Goal: Task Accomplishment & Management: Complete application form

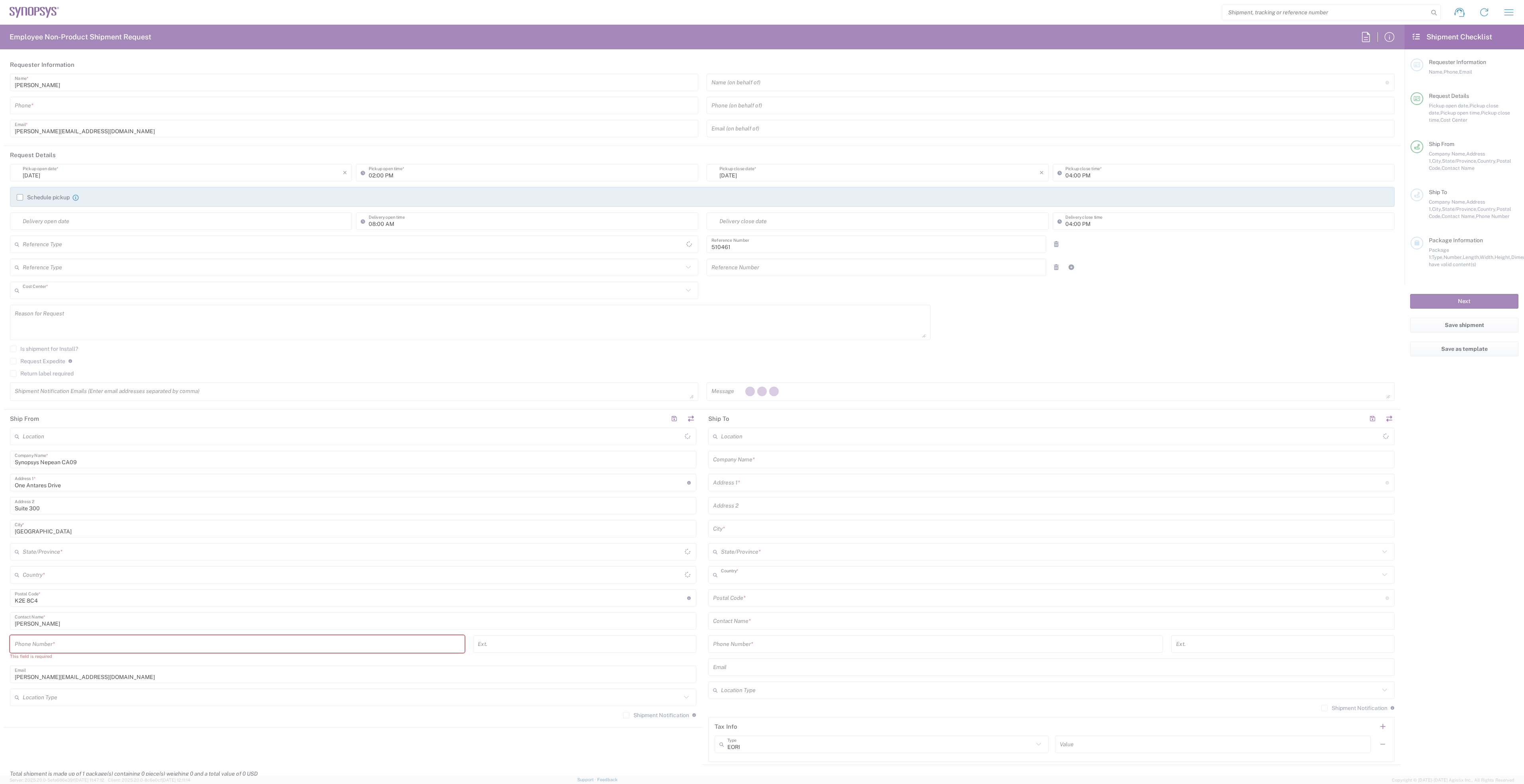
type input "CA02, SG, MSIP2, R&D 510461"
type input "[GEOGRAPHIC_DATA]"
type input "Delivered at Place"
type input "Department"
type input "[GEOGRAPHIC_DATA]"
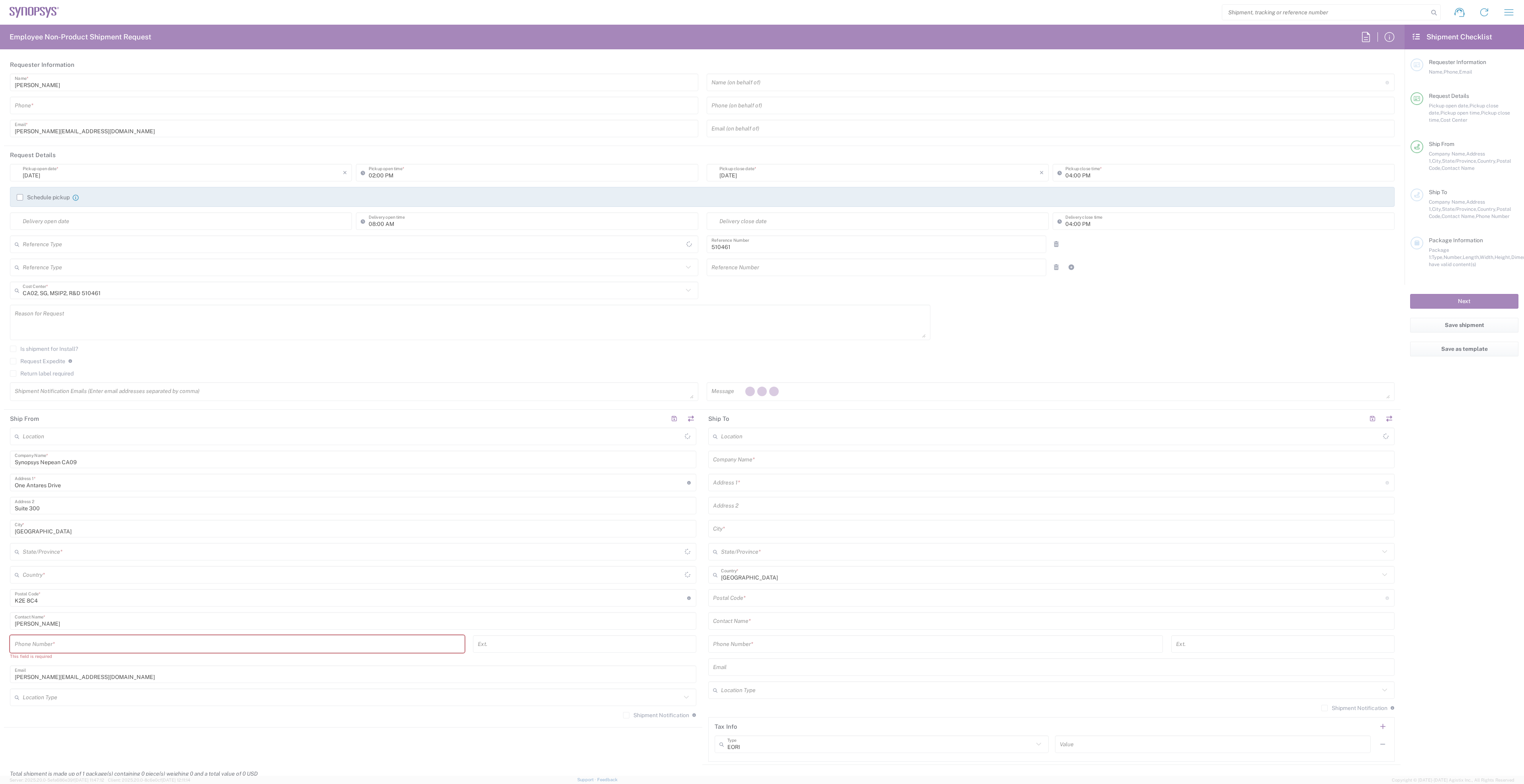
type input "[GEOGRAPHIC_DATA]"
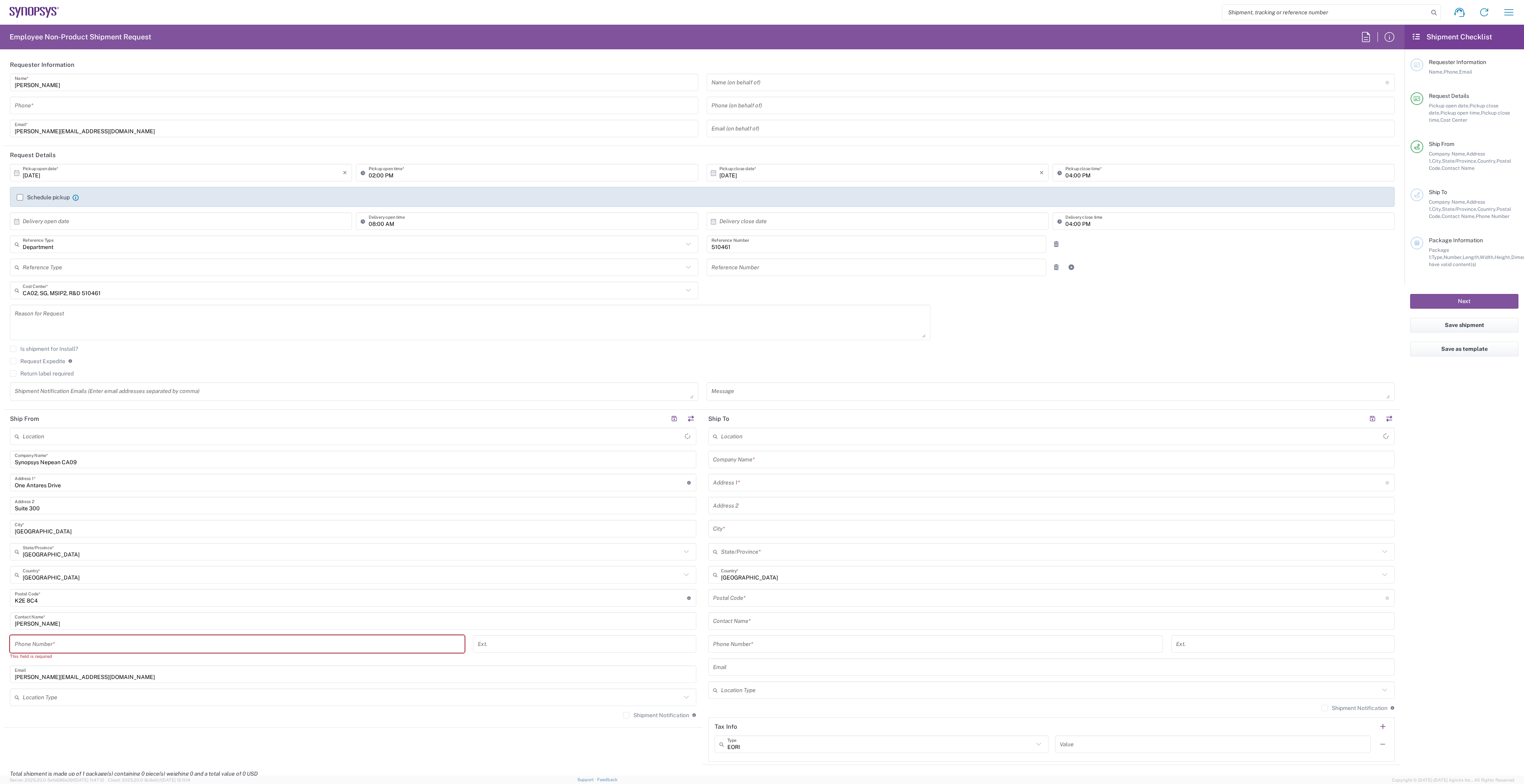
type input "Nepean CA09"
click at [1509, 11] on icon "button" at bounding box center [1509, 12] width 13 height 13
click at [1397, 84] on icon at bounding box center [1396, 86] width 9 height 9
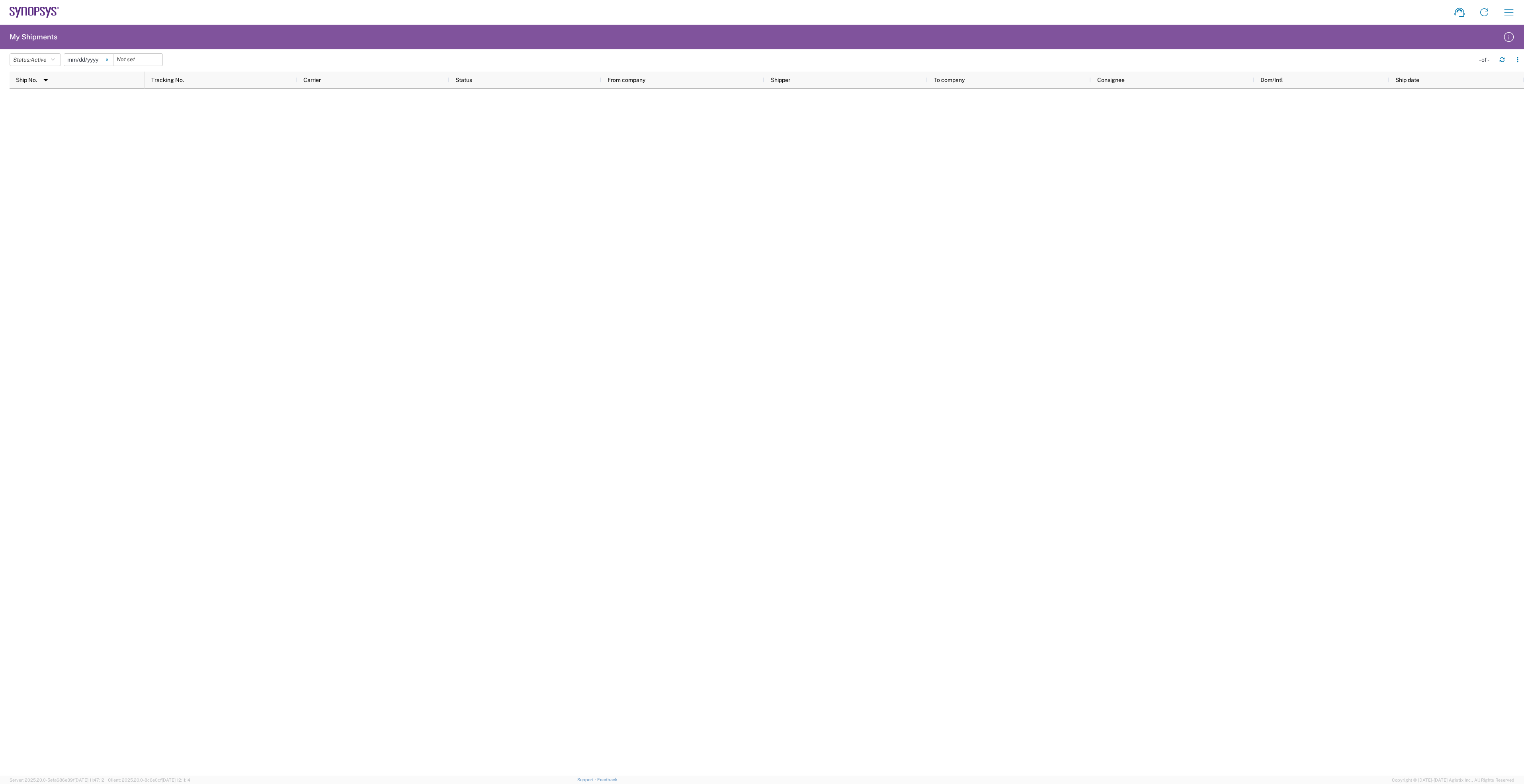
click at [112, 60] on svg-icon at bounding box center [107, 60] width 12 height 12
click at [61, 61] on button "Status: Active" at bounding box center [35, 60] width 51 height 13
click at [54, 102] on span "All" at bounding box center [56, 102] width 93 height 12
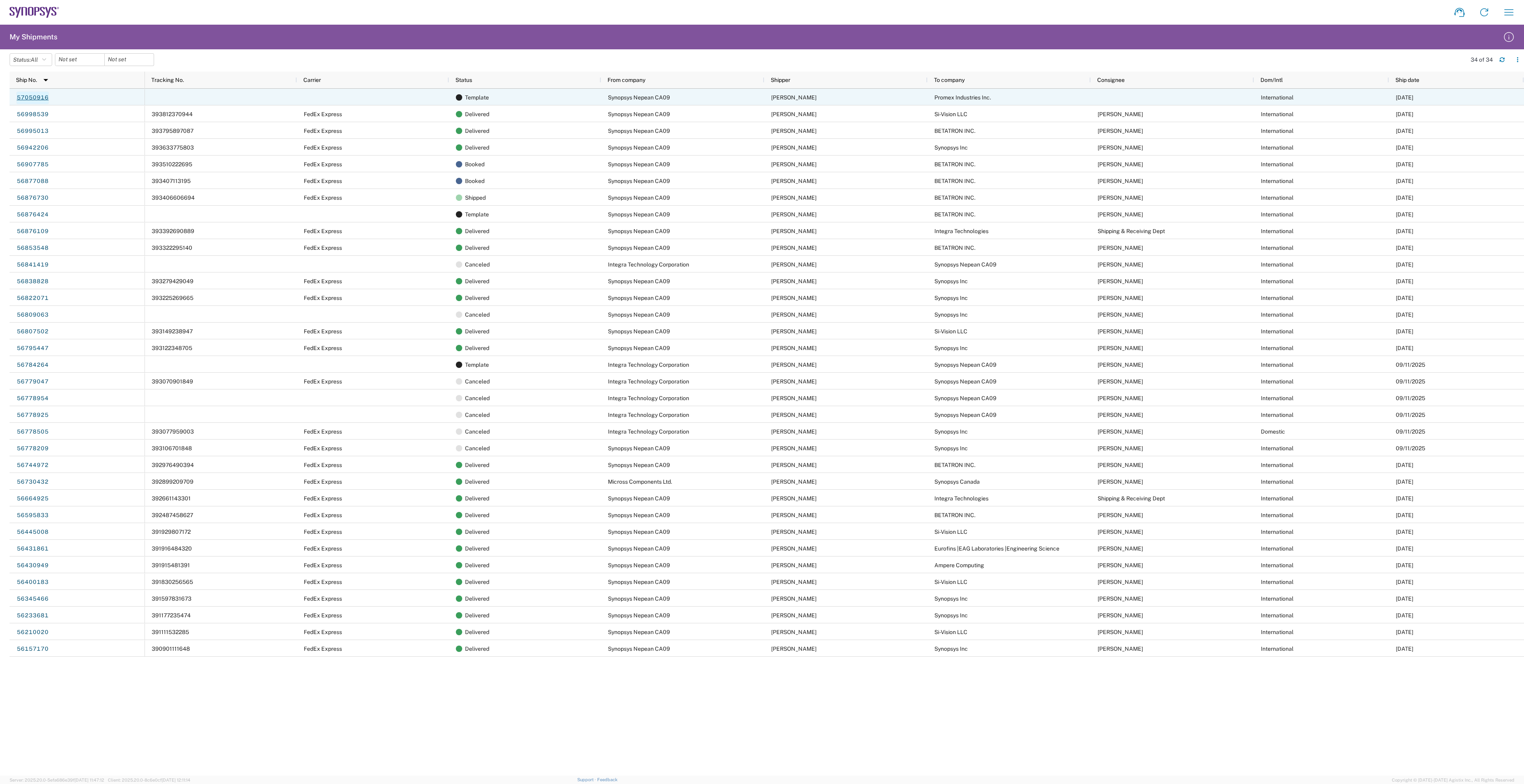
click at [30, 98] on link "57050916" at bounding box center [33, 98] width 33 height 13
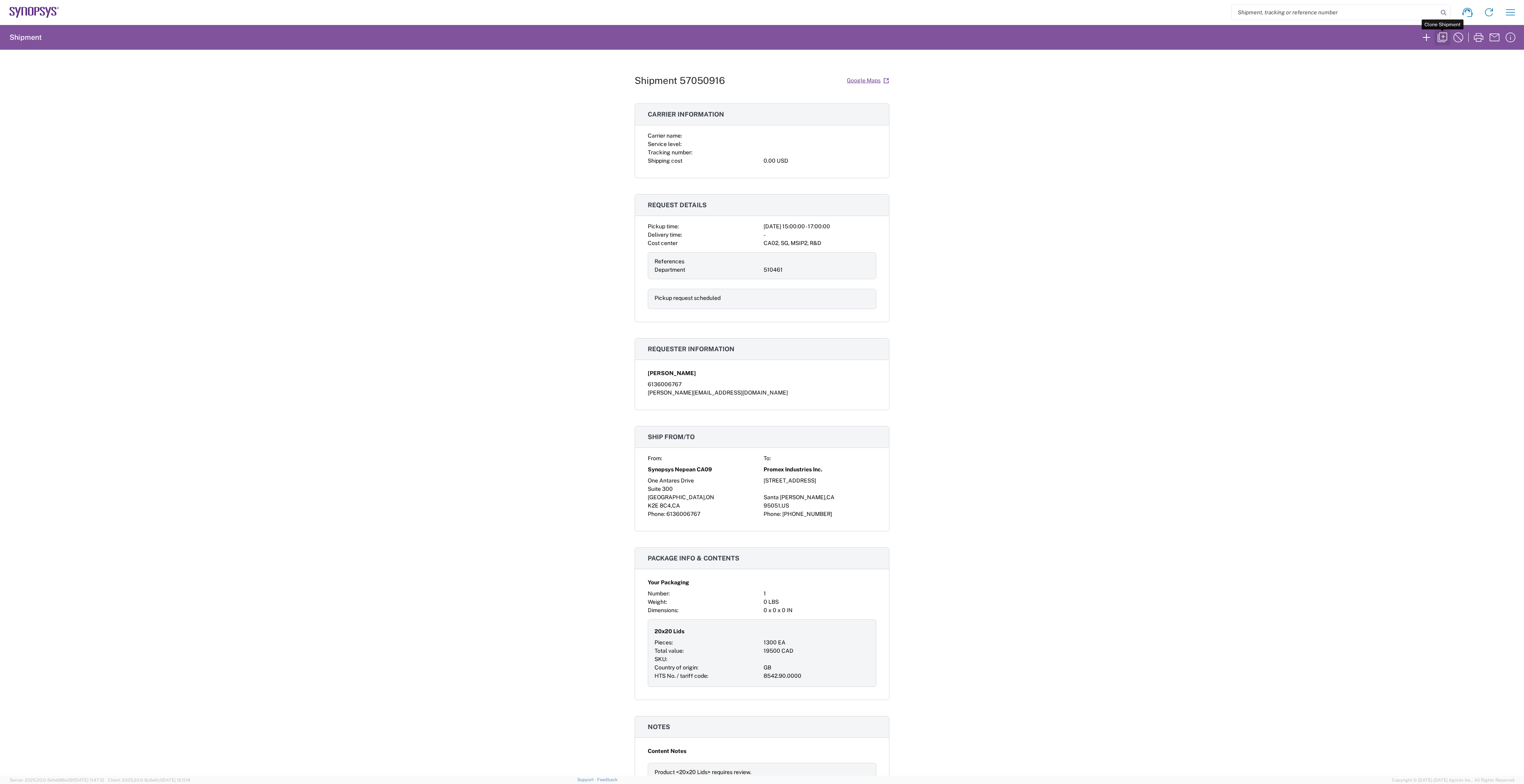
click at [1446, 35] on icon "button" at bounding box center [1442, 37] width 9 height 9
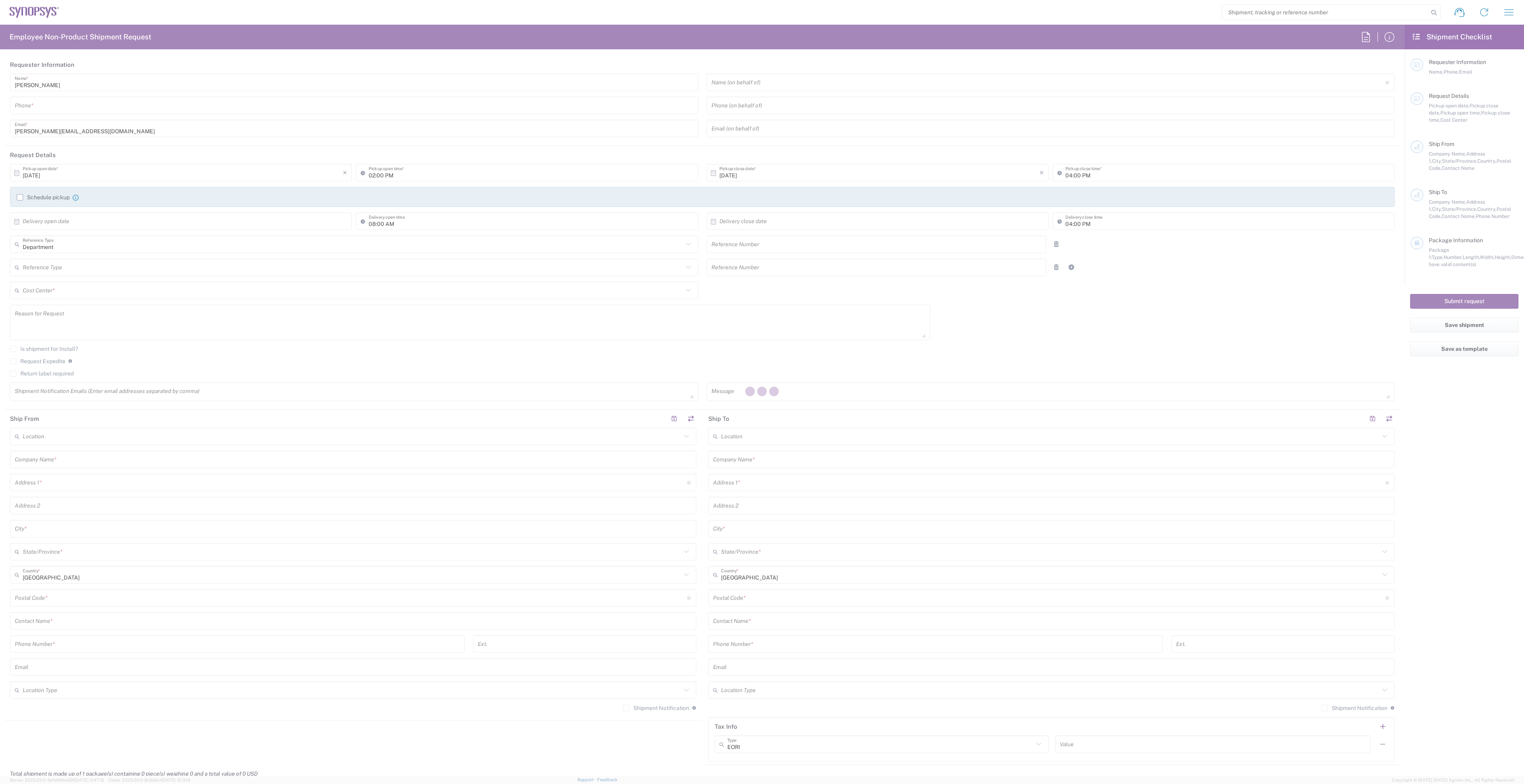
type input "6136006767"
type input "03:00 PM"
type input "05:00 PM"
type input "510461"
type textarea "Shipment to Promex"
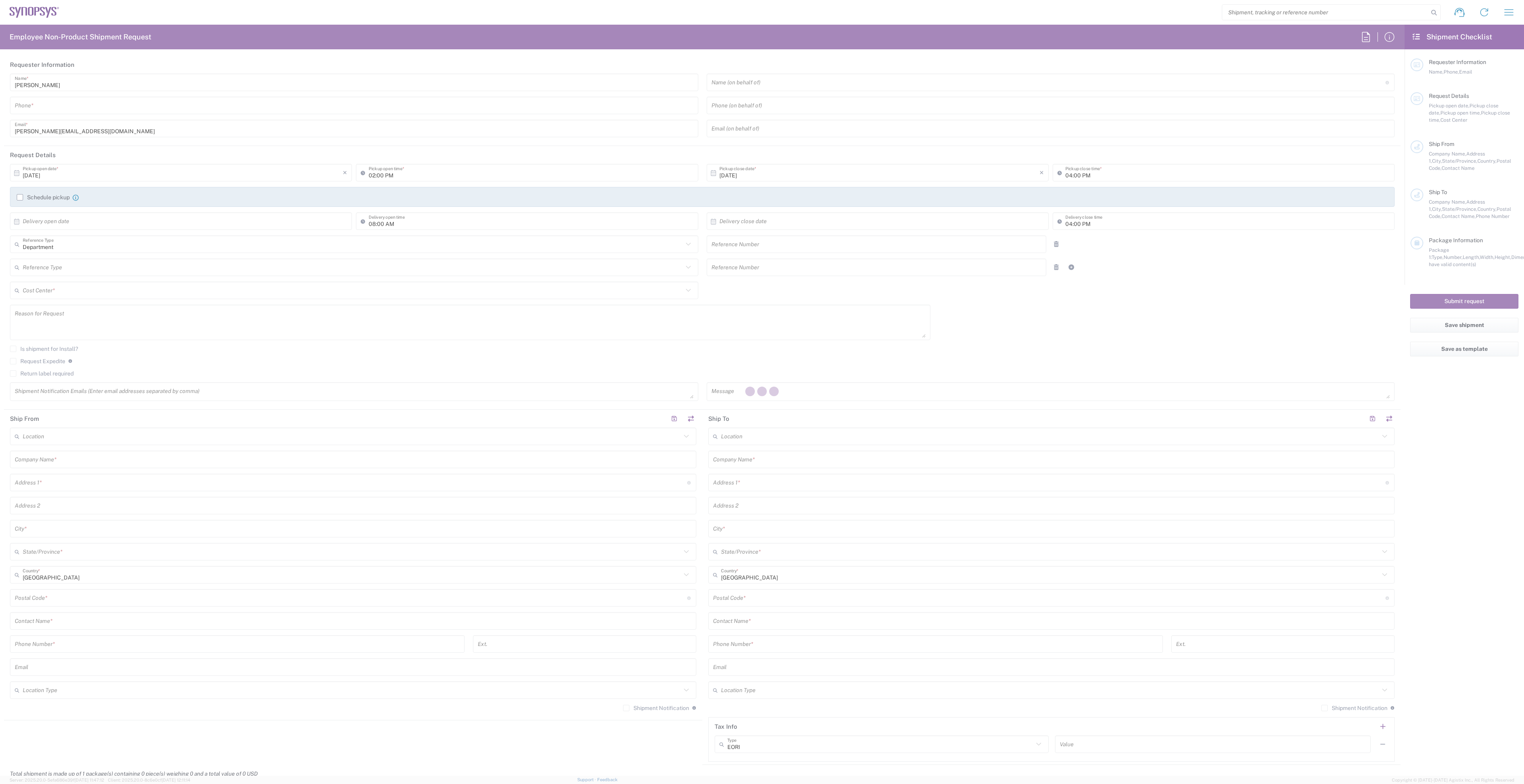
type textarea "shahrukh@synopsys.com, ca09lab-logistics@synopsys.com, lsteph@synopsys.com"
type input "Nepean CA09"
type input "Synopsys Nepean CA09"
type input "One Antares Drive"
type input "Suite 300"
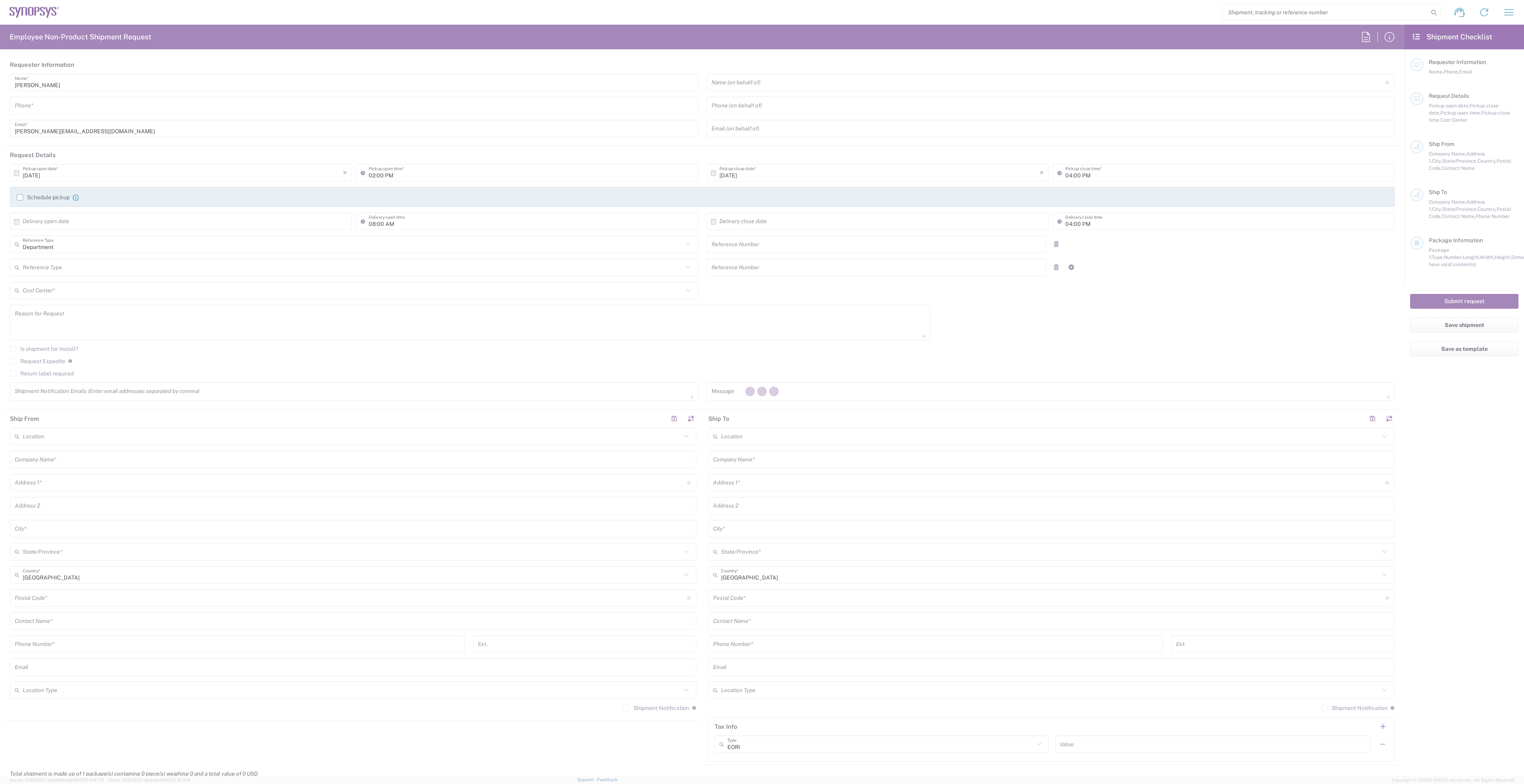
type input "Ottawa"
type input "Canada"
type input "K2E 8C4"
type input "Shahrukh Riaz"
type input "6136006767"
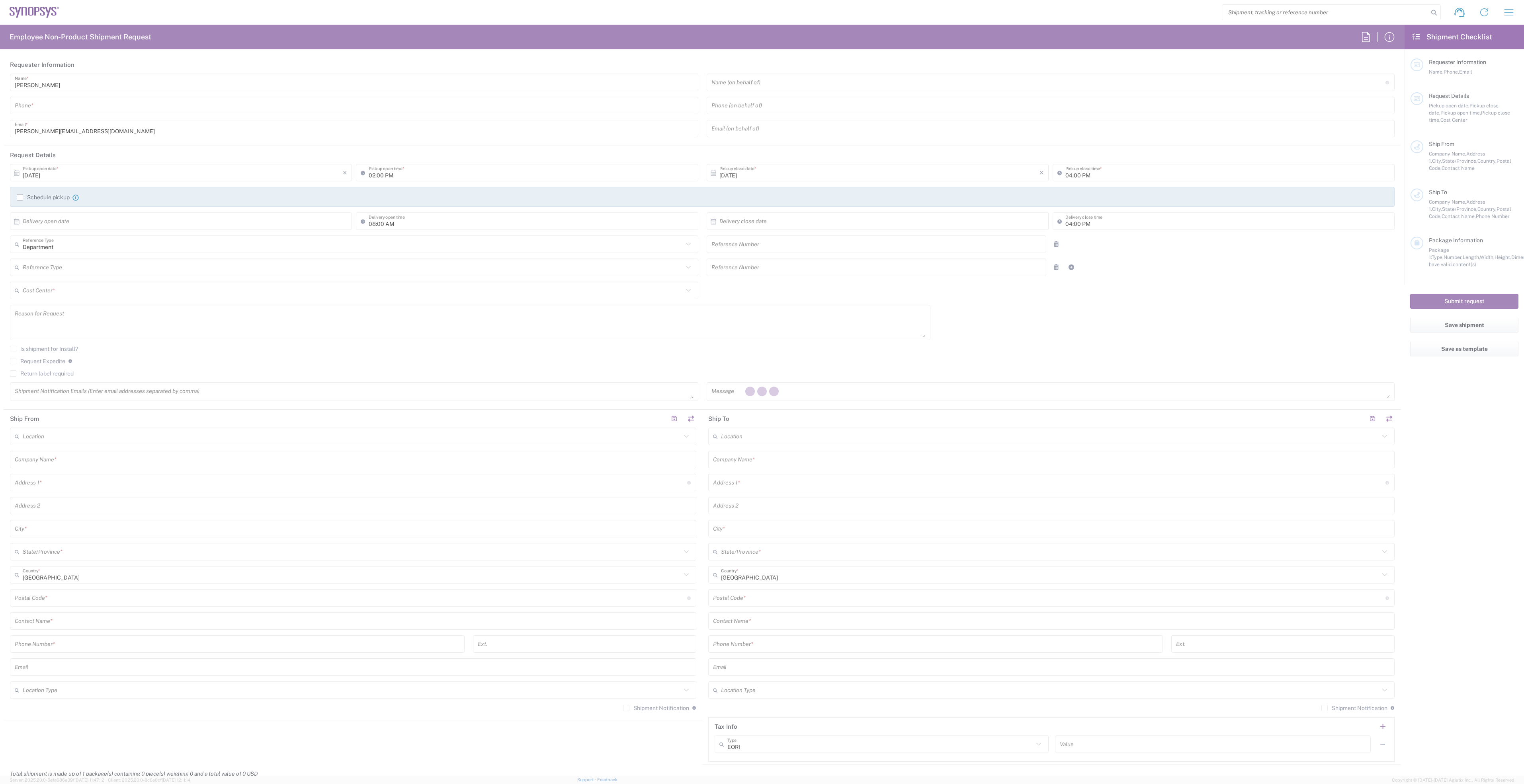
type input "shahrukh@synopsys.com"
type input "Promex Industries Inc."
type input "3075 Oakmead Village Dr"
type input "Santa Clara"
type input "California"
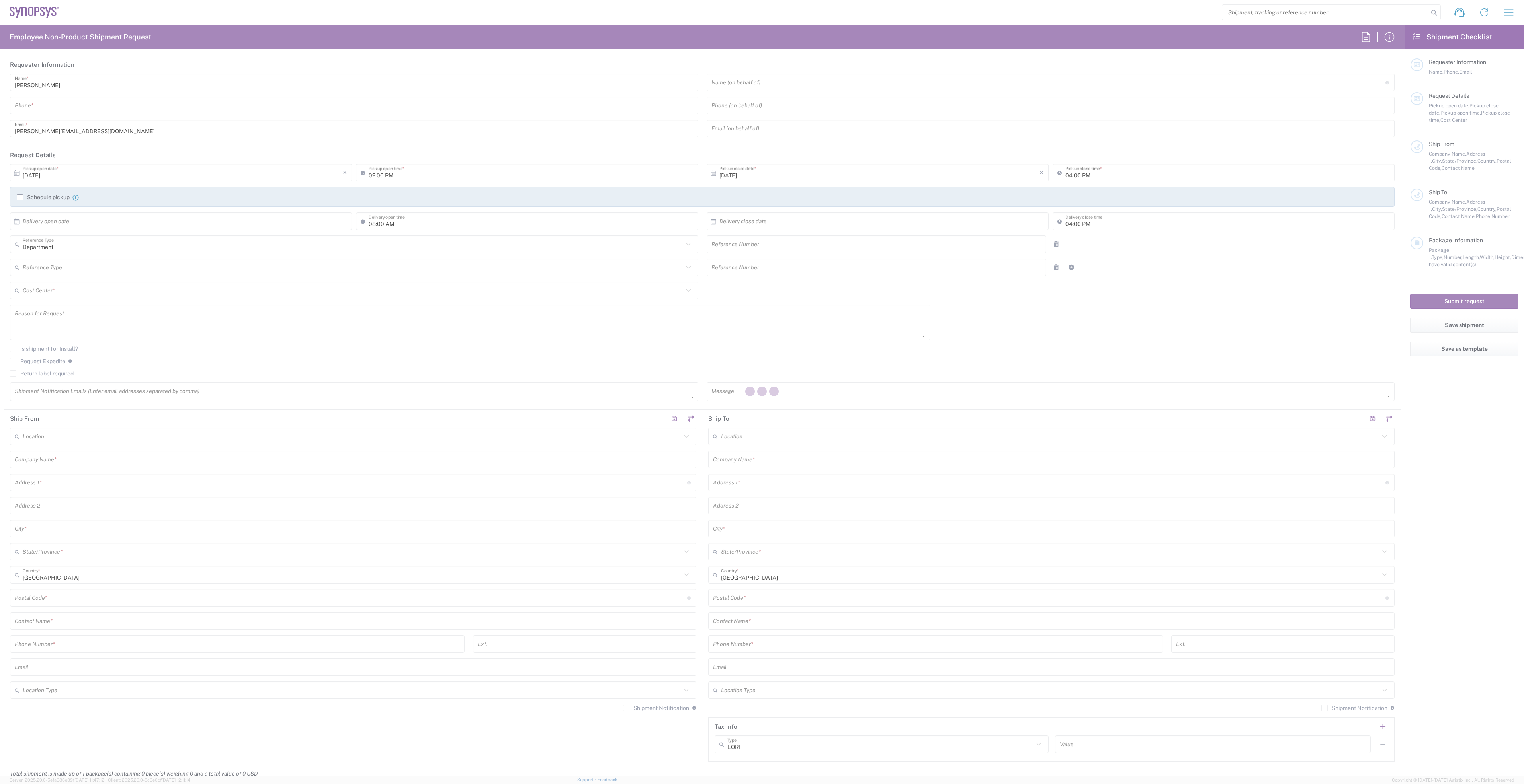
type input "95051"
type input "408-816-8035"
type input "rmedina@promex-ind.com"
type input "Ontario"
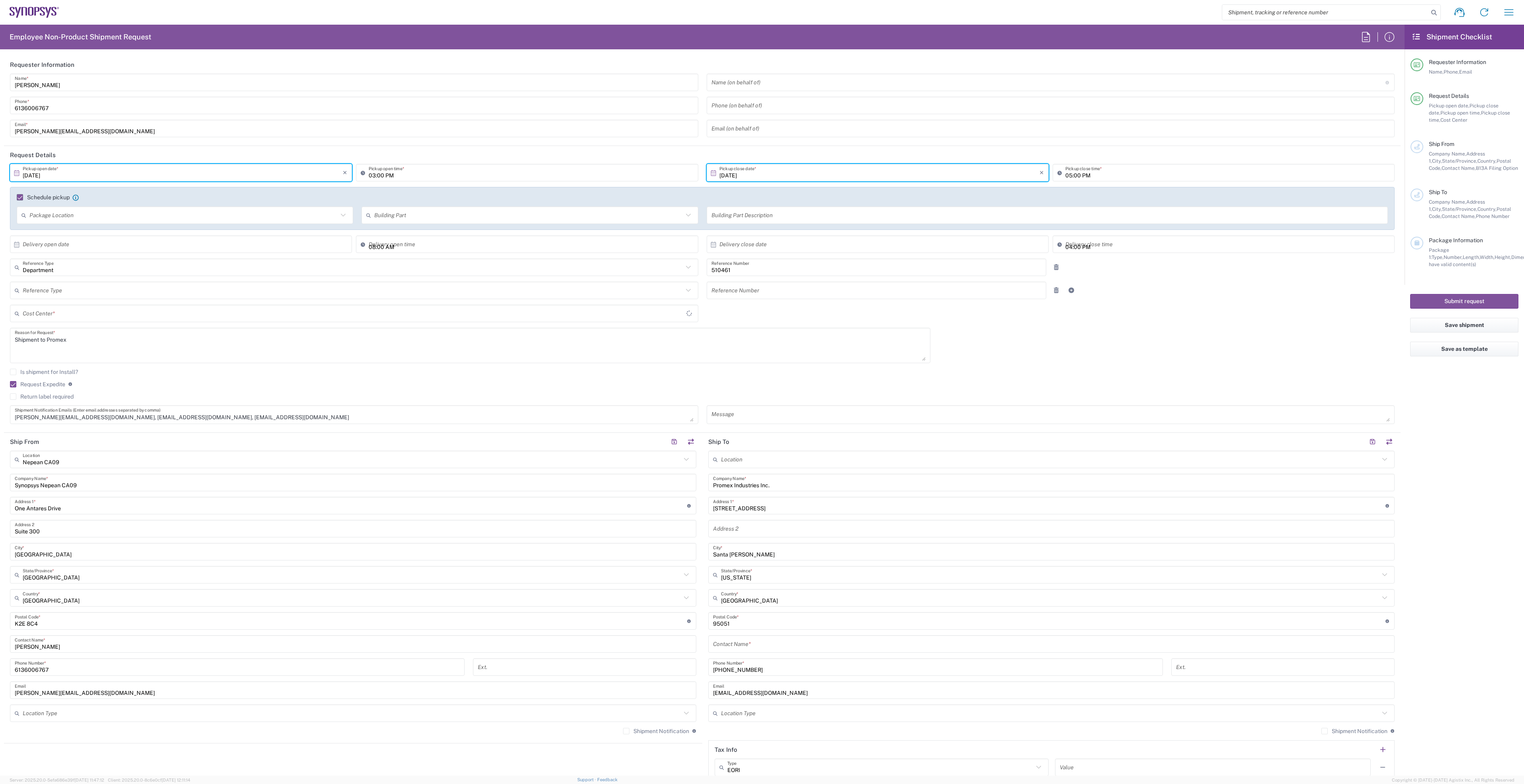
type input "Your Packaging"
type input "CA02, SG, MSIP2, R&D 510461"
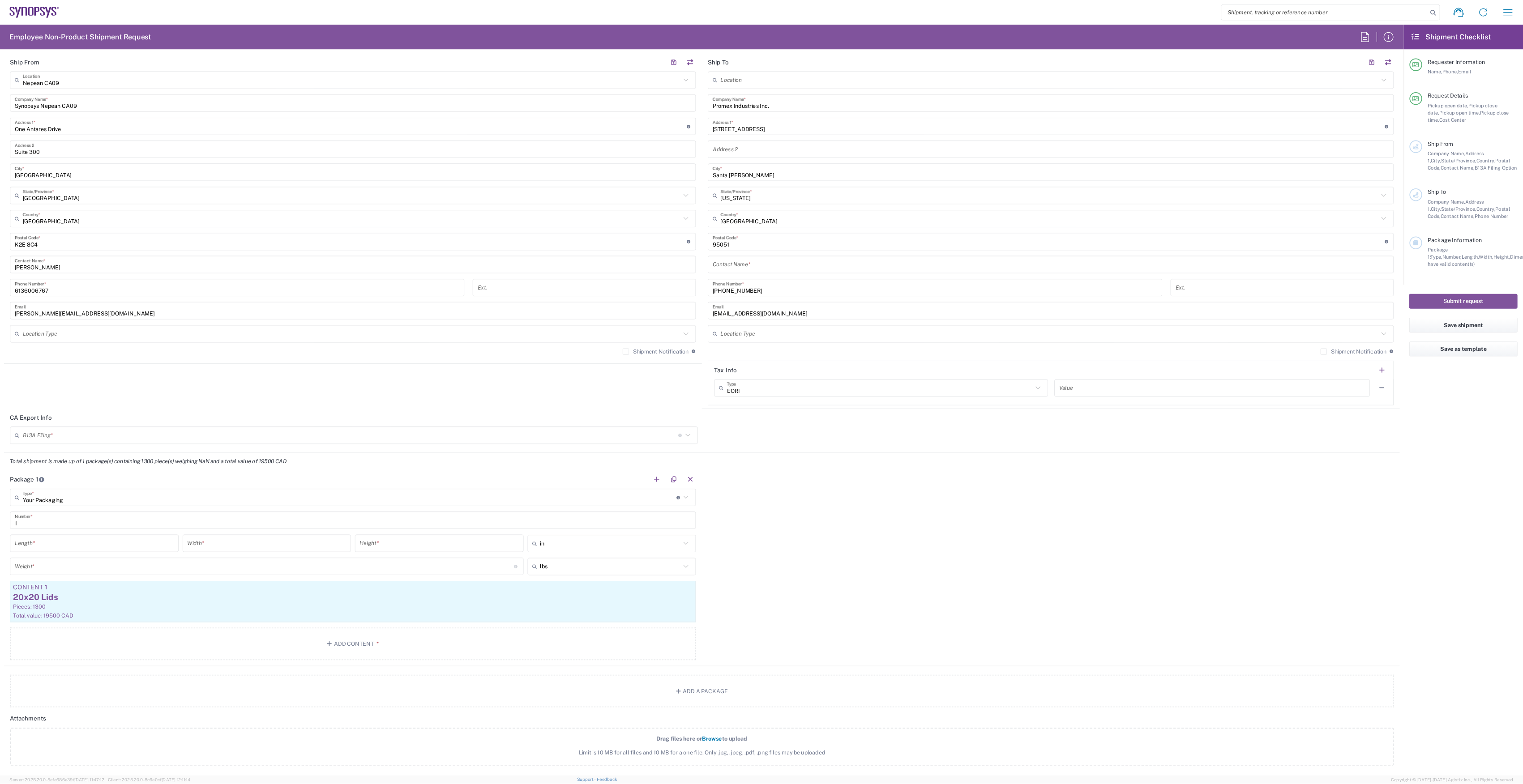
scroll to position [470, 0]
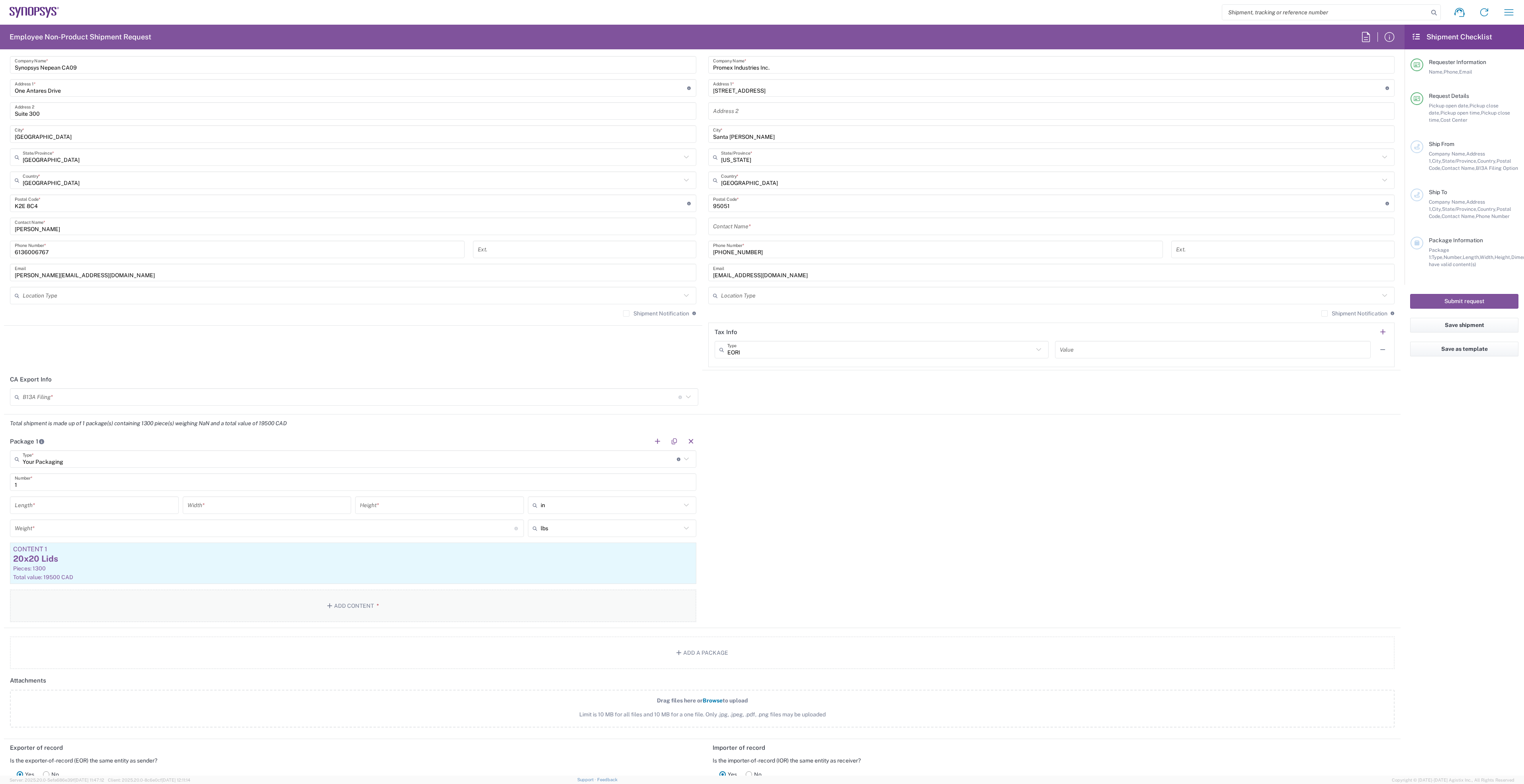
click at [336, 613] on button "Add Content *" at bounding box center [353, 605] width 686 height 33
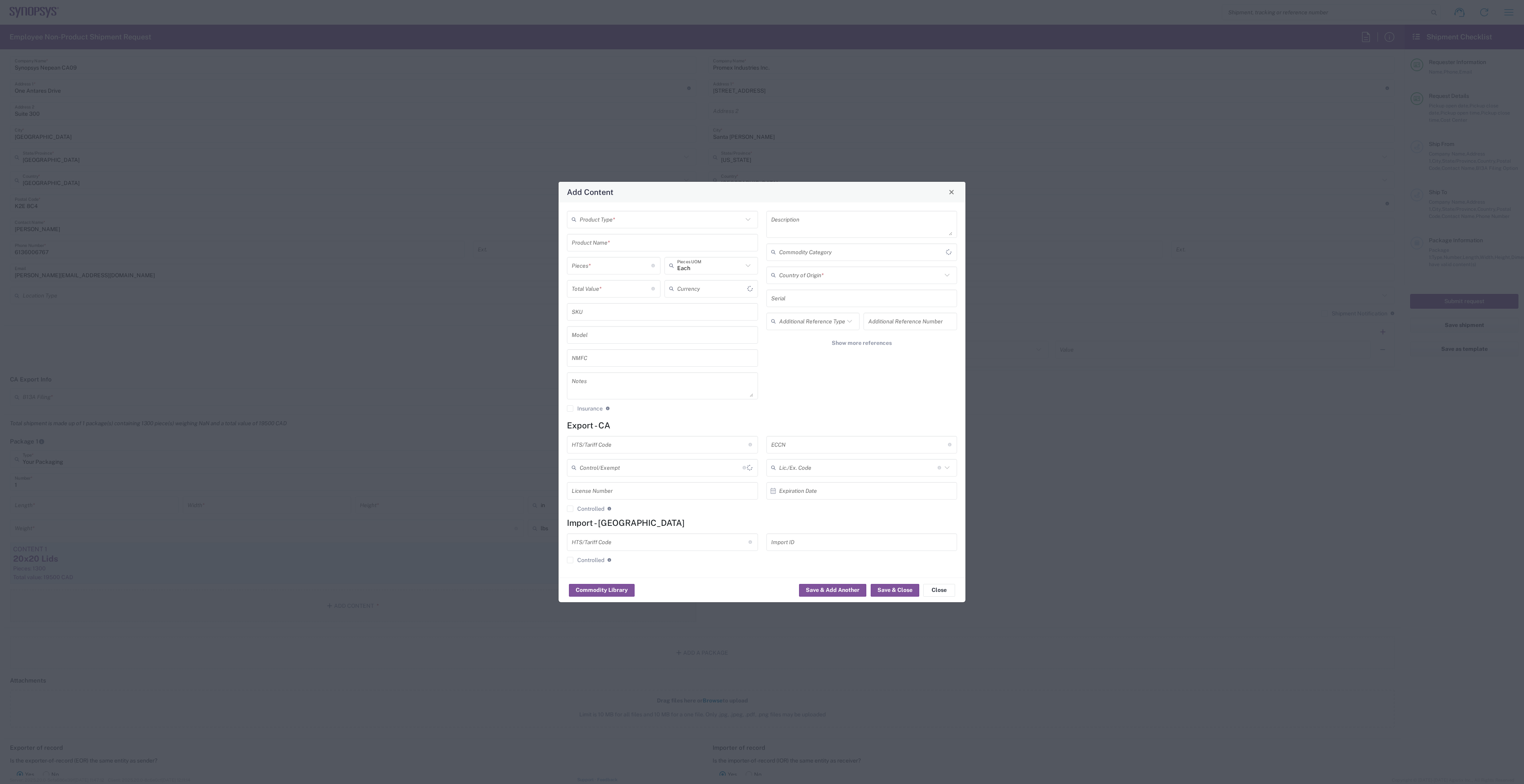
type input "US Dollar"
click at [631, 222] on input "text" at bounding box center [661, 219] width 163 height 14
click at [642, 245] on span "General Commodity" at bounding box center [663, 249] width 189 height 12
type input "General Commodity"
click at [642, 245] on input "text" at bounding box center [662, 242] width 182 height 14
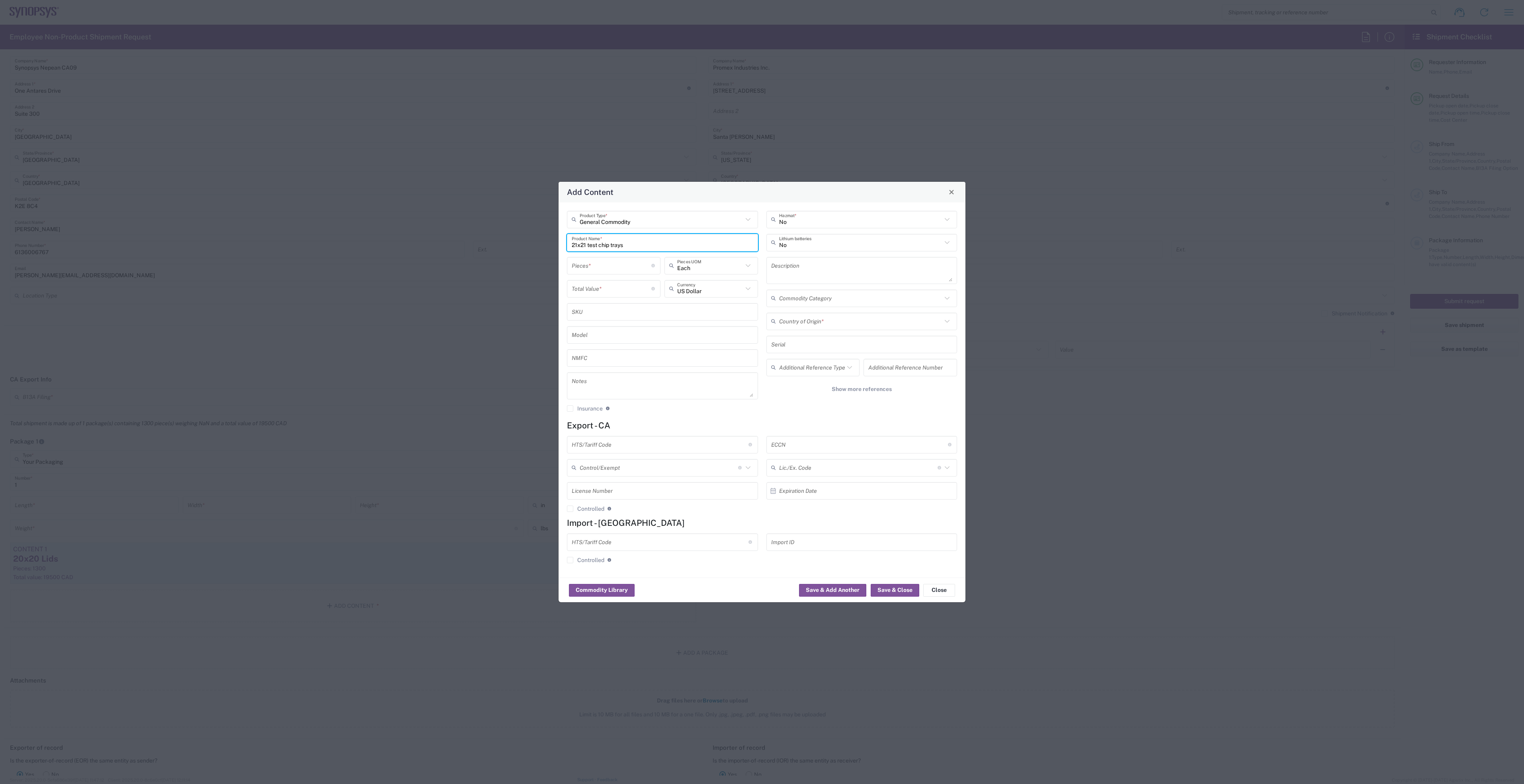
type input "21x21 test chip trays"
click at [625, 265] on input "number" at bounding box center [611, 265] width 80 height 14
type input "1"
click at [613, 277] on div "1 Pieces * Number of pieces inside all the packages" at bounding box center [614, 268] width 98 height 23
click at [608, 299] on div "Total Value * Total value of all the pieces" at bounding box center [614, 291] width 98 height 23
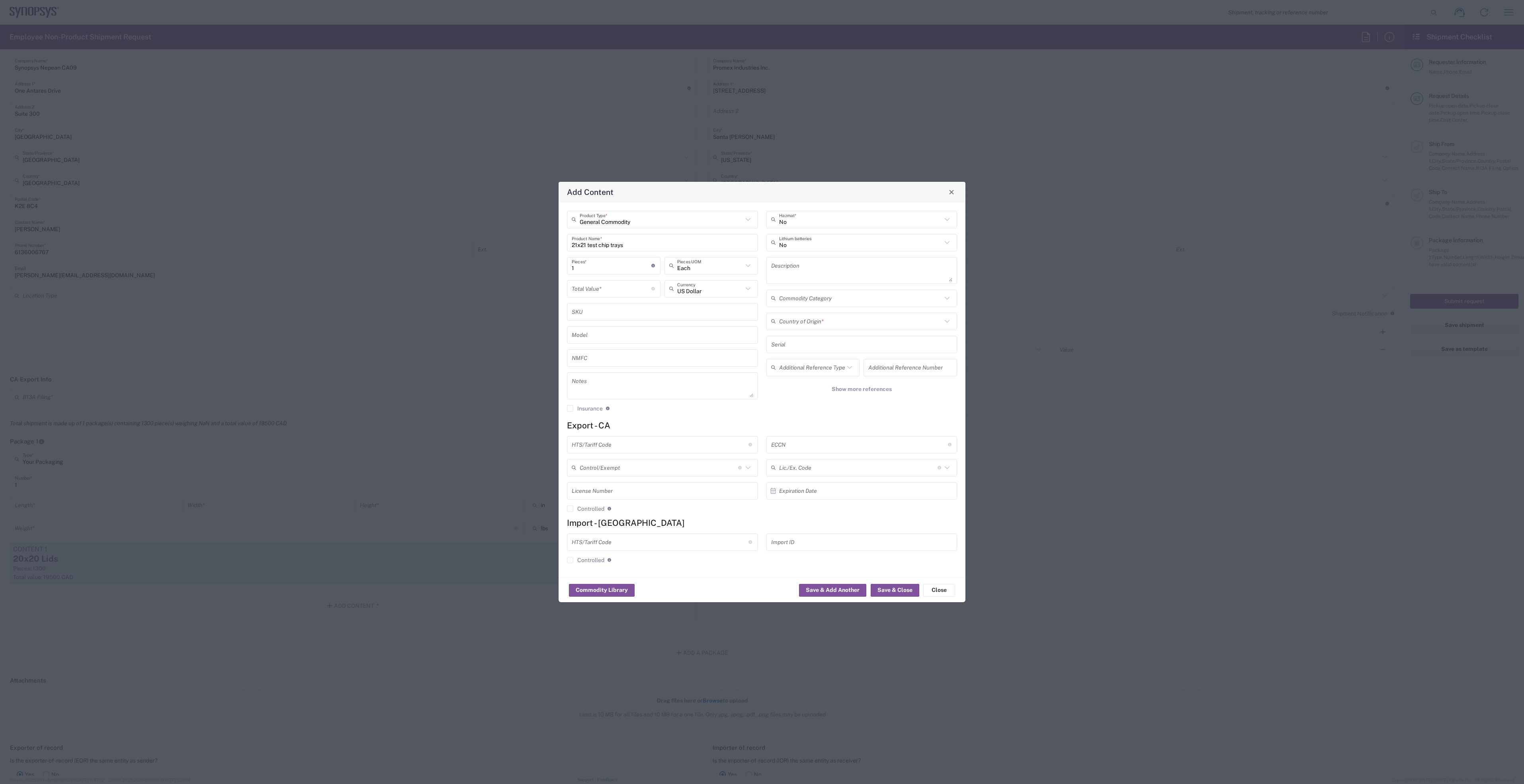
click at [608, 286] on input "number" at bounding box center [611, 289] width 80 height 14
click at [700, 290] on input "text" at bounding box center [710, 289] width 66 height 14
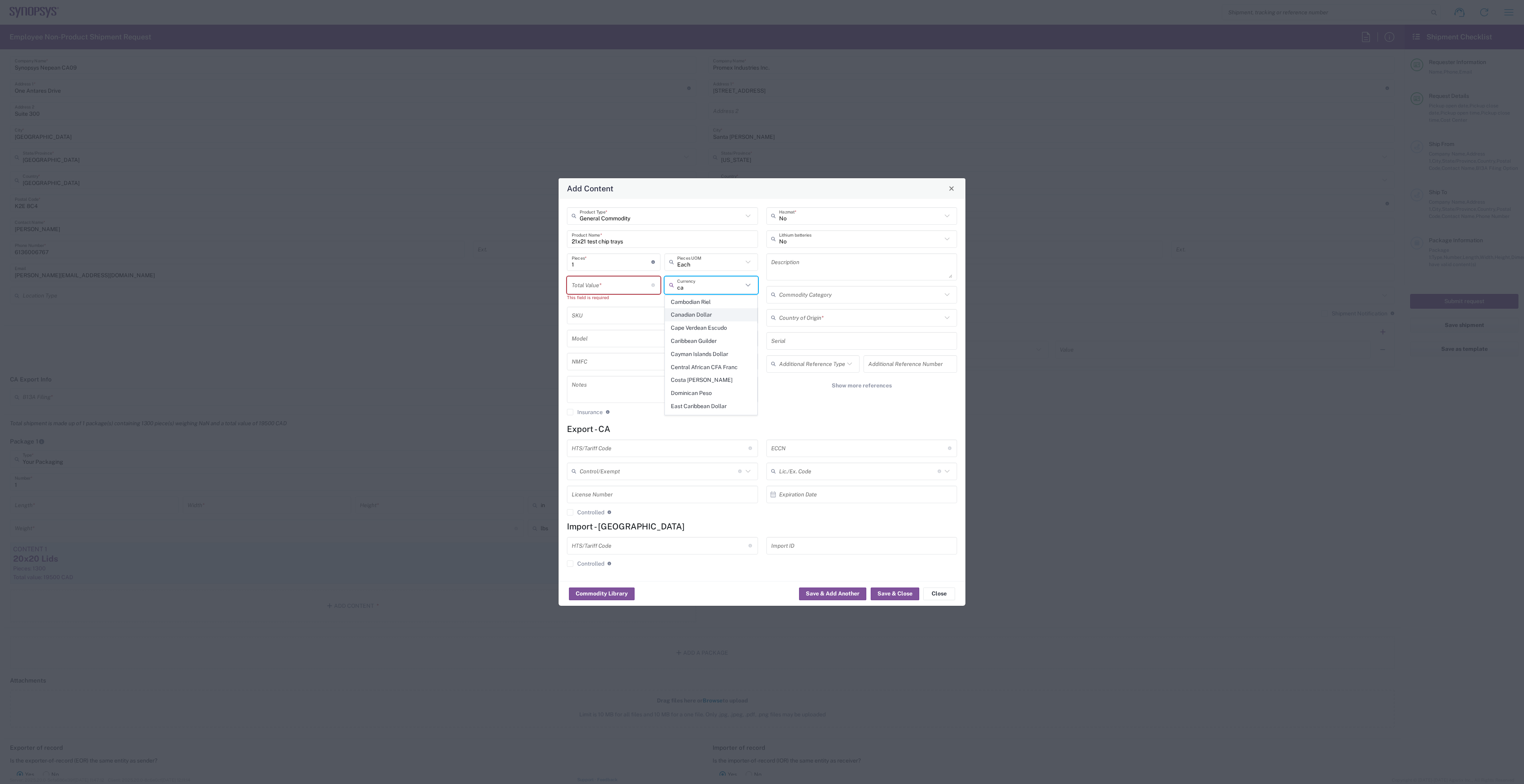
click at [712, 317] on span "Canadian Dollar" at bounding box center [711, 315] width 92 height 12
type input "Canadian Dollar"
click at [592, 288] on input "number" at bounding box center [611, 285] width 80 height 14
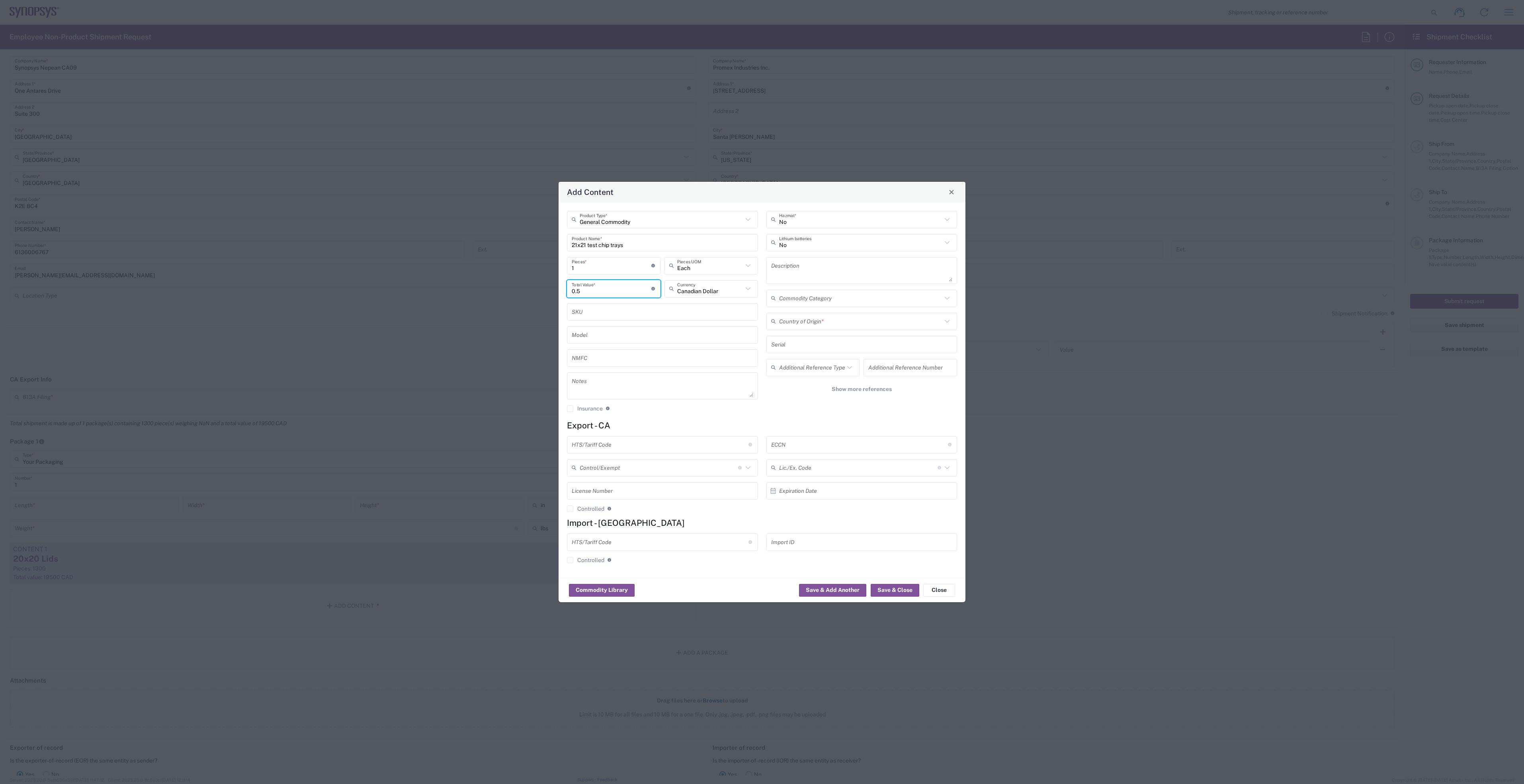
type input "0.5"
click at [601, 309] on input "text" at bounding box center [662, 312] width 182 height 14
click at [592, 264] on input "1" at bounding box center [611, 265] width 80 height 14
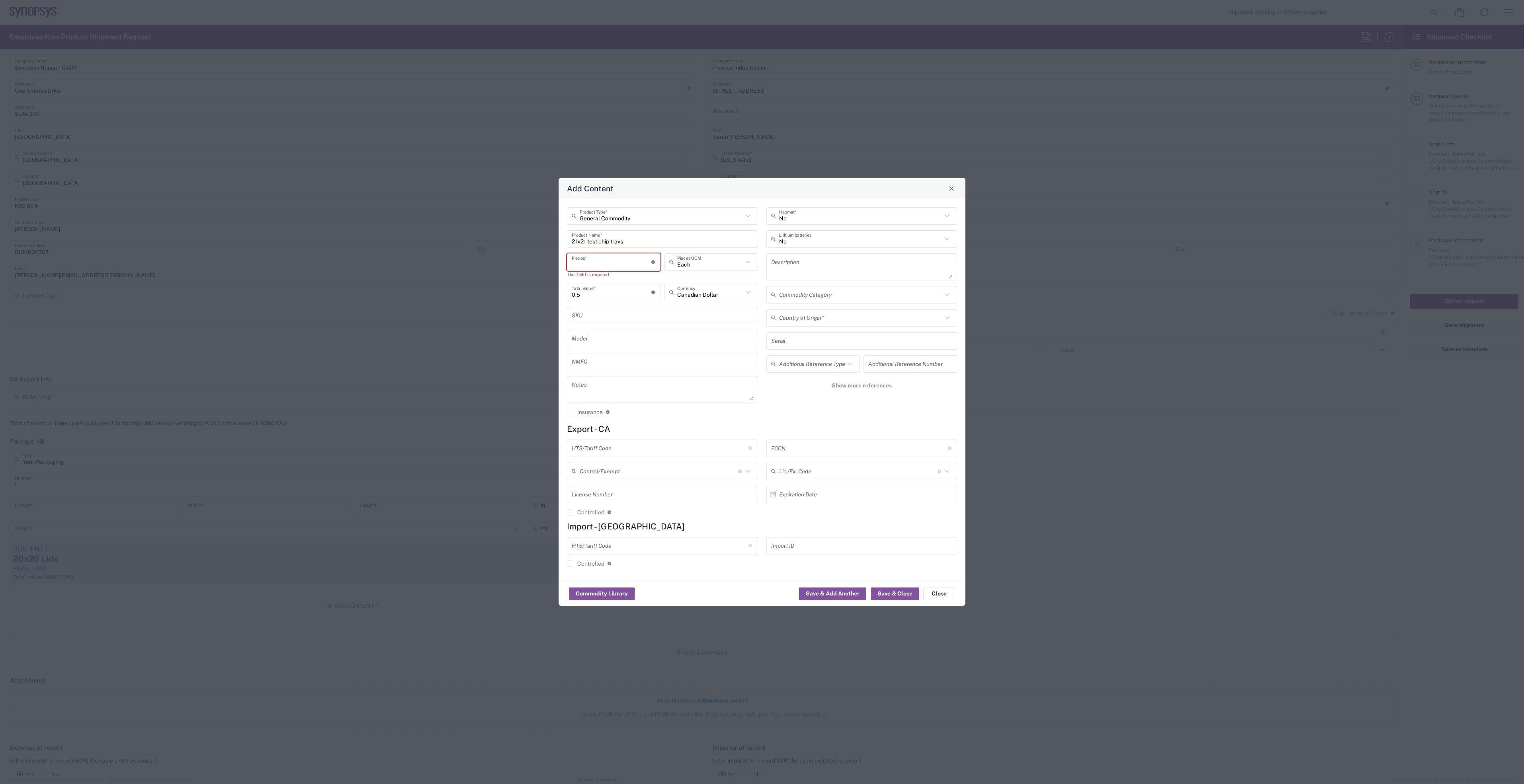
type input "2"
type input "1"
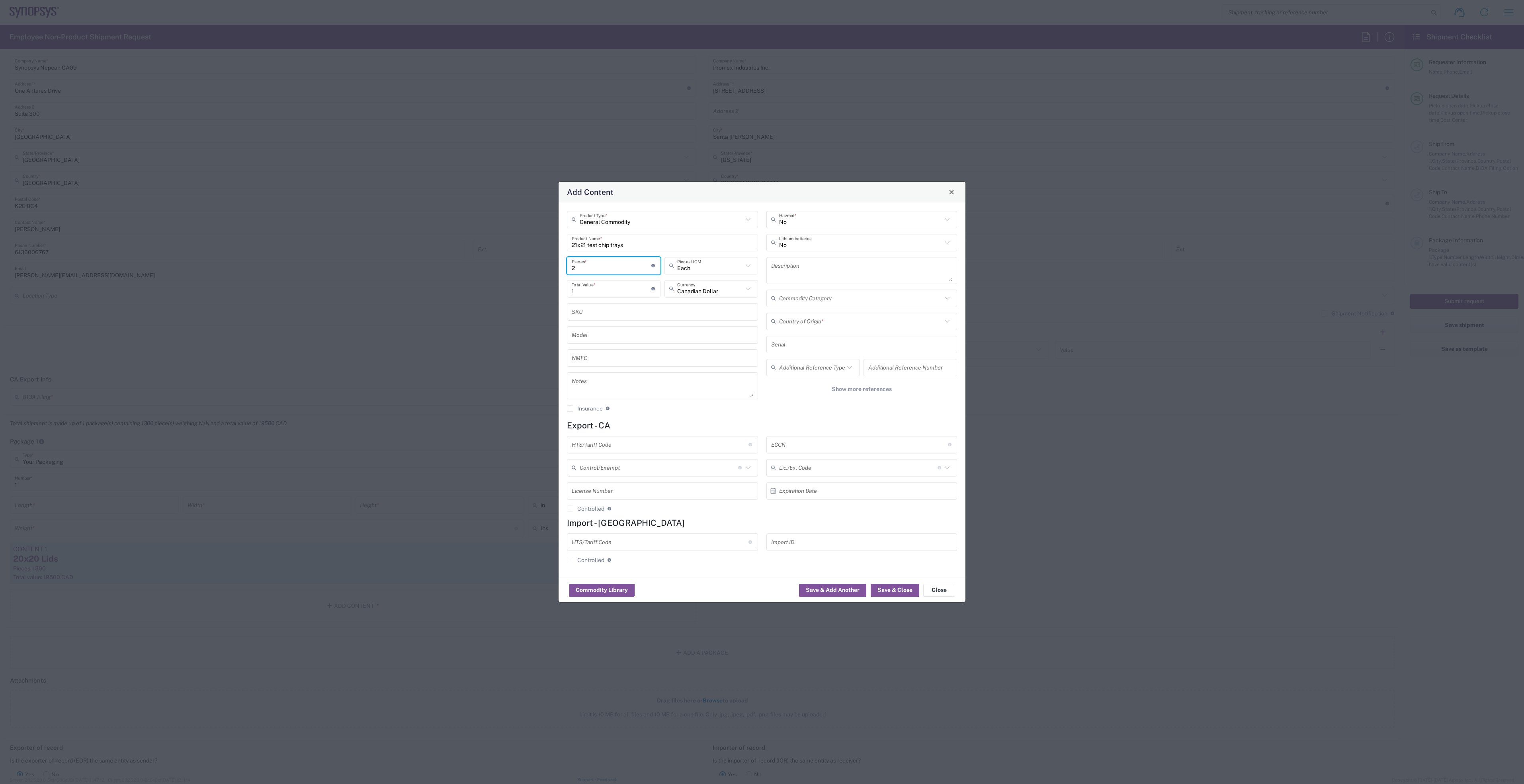
type input "20"
type input "10"
type input "20"
click at [836, 316] on input "text" at bounding box center [861, 322] width 163 height 14
click at [805, 342] on span "Canada" at bounding box center [862, 338] width 189 height 12
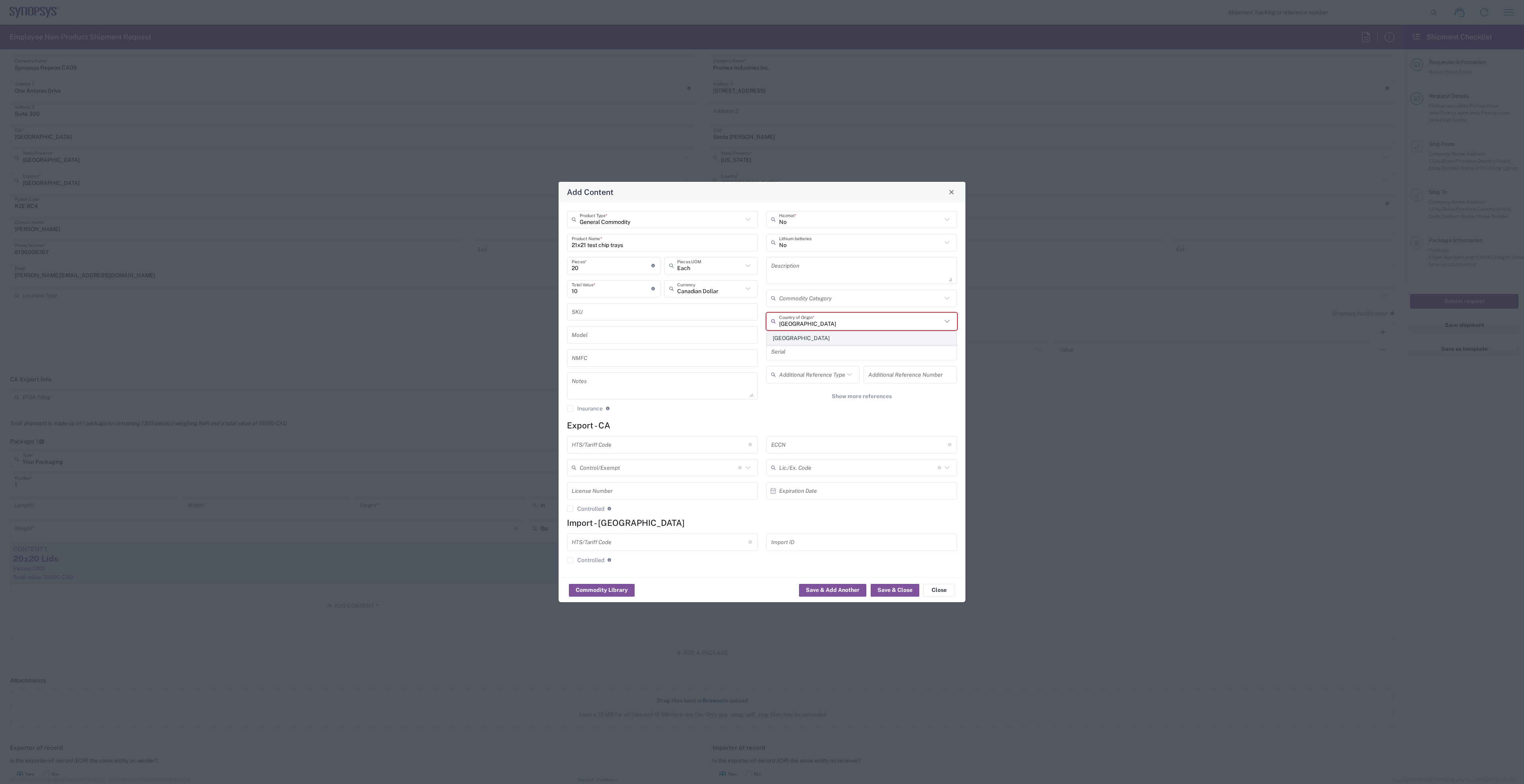
type input "Canada"
click at [793, 264] on textarea at bounding box center [861, 271] width 182 height 22
type textarea "20 X 21x21 Test Chip trays."
click at [633, 445] on input "text" at bounding box center [660, 445] width 177 height 14
type input "3924.10.3000"
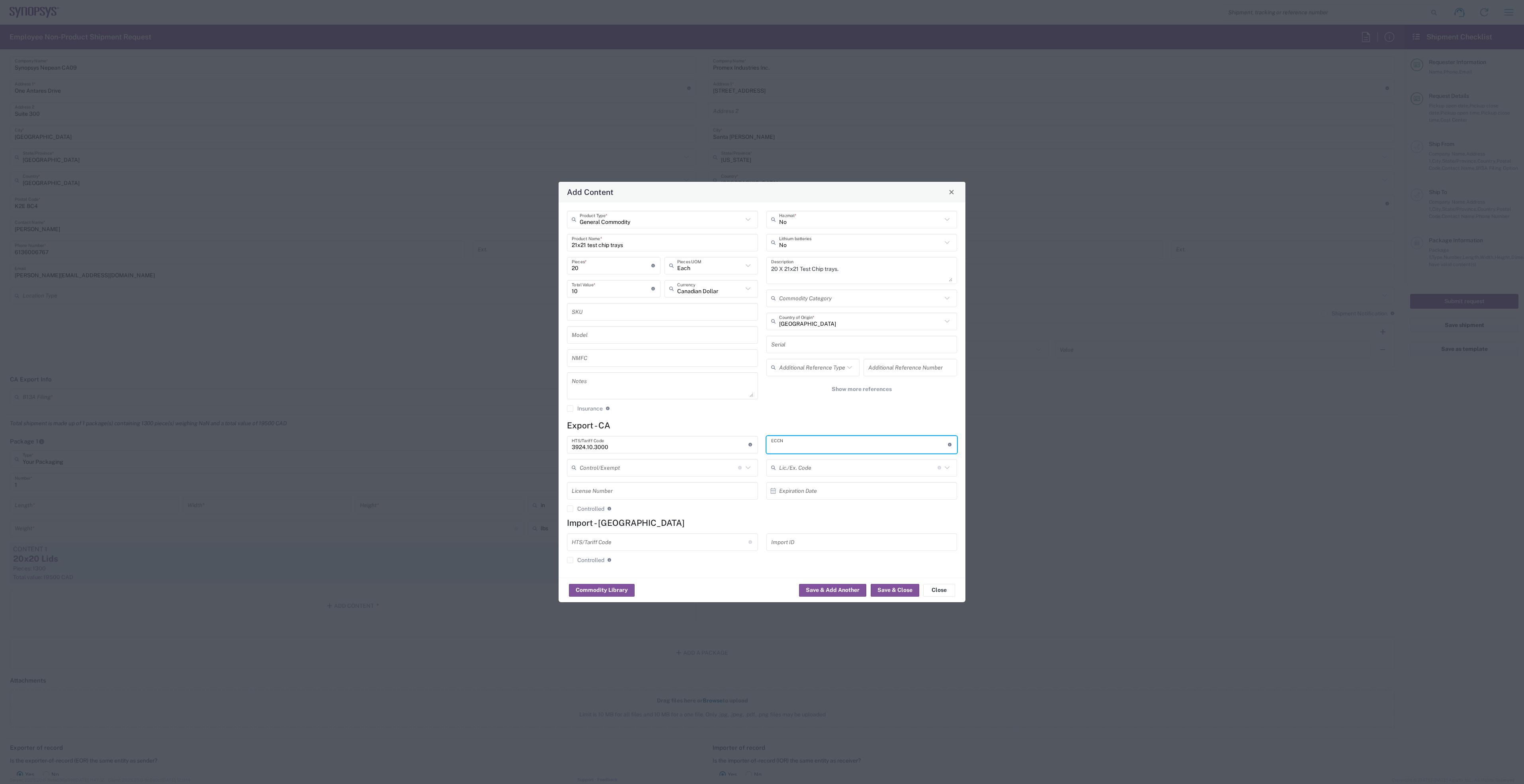
click at [790, 448] on input "text" at bounding box center [859, 445] width 177 height 14
type input "EAR99"
drag, startPoint x: 625, startPoint y: 446, endPoint x: 505, endPoint y: 439, distance: 120.2
click at [505, 439] on div "Add Content General Commodity Product Type * 21x21 test chip trays Product Name…" at bounding box center [762, 392] width 1524 height 784
click at [903, 584] on button "Save & Close" at bounding box center [895, 591] width 49 height 13
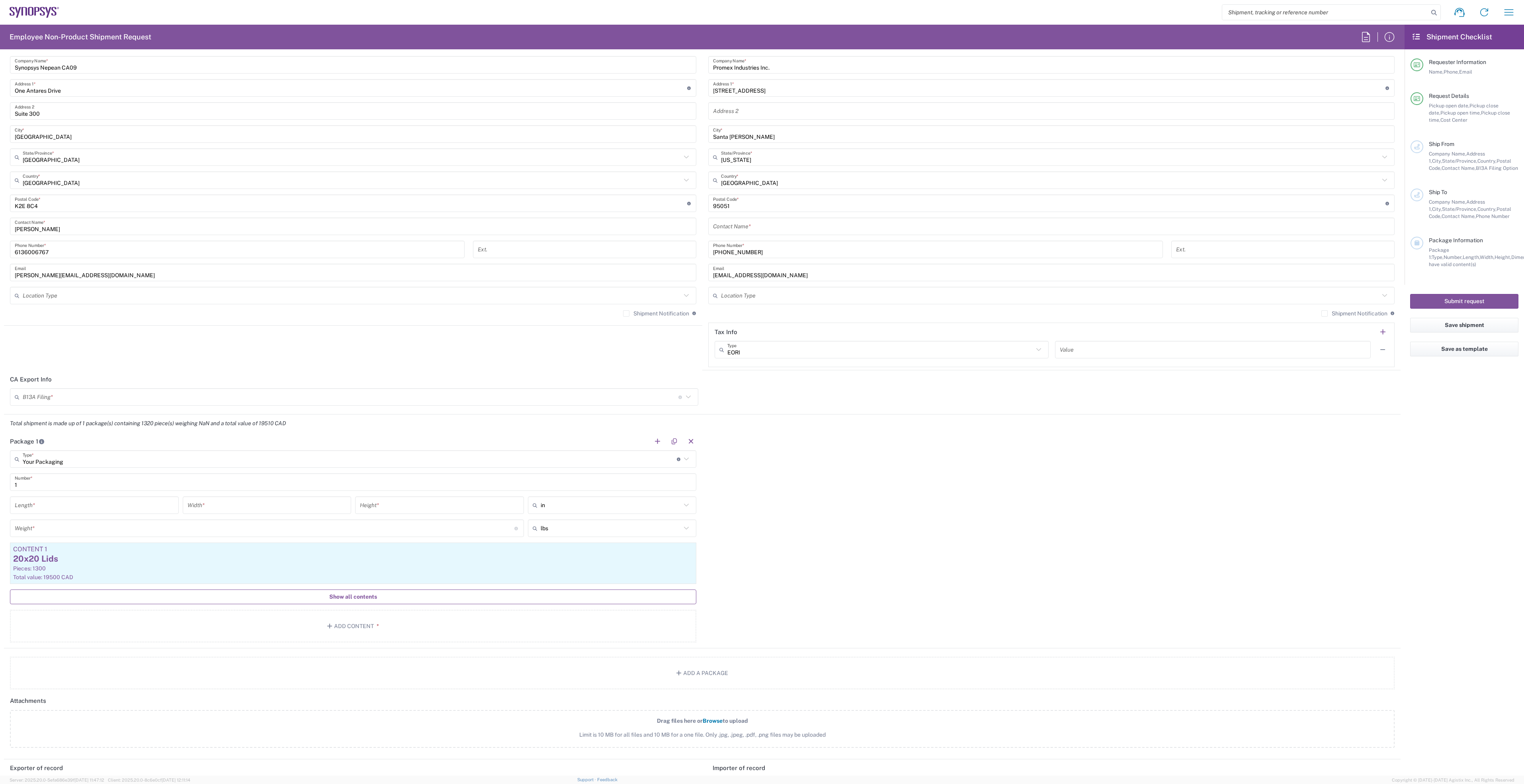
click at [322, 595] on button "Show all contents" at bounding box center [353, 597] width 686 height 15
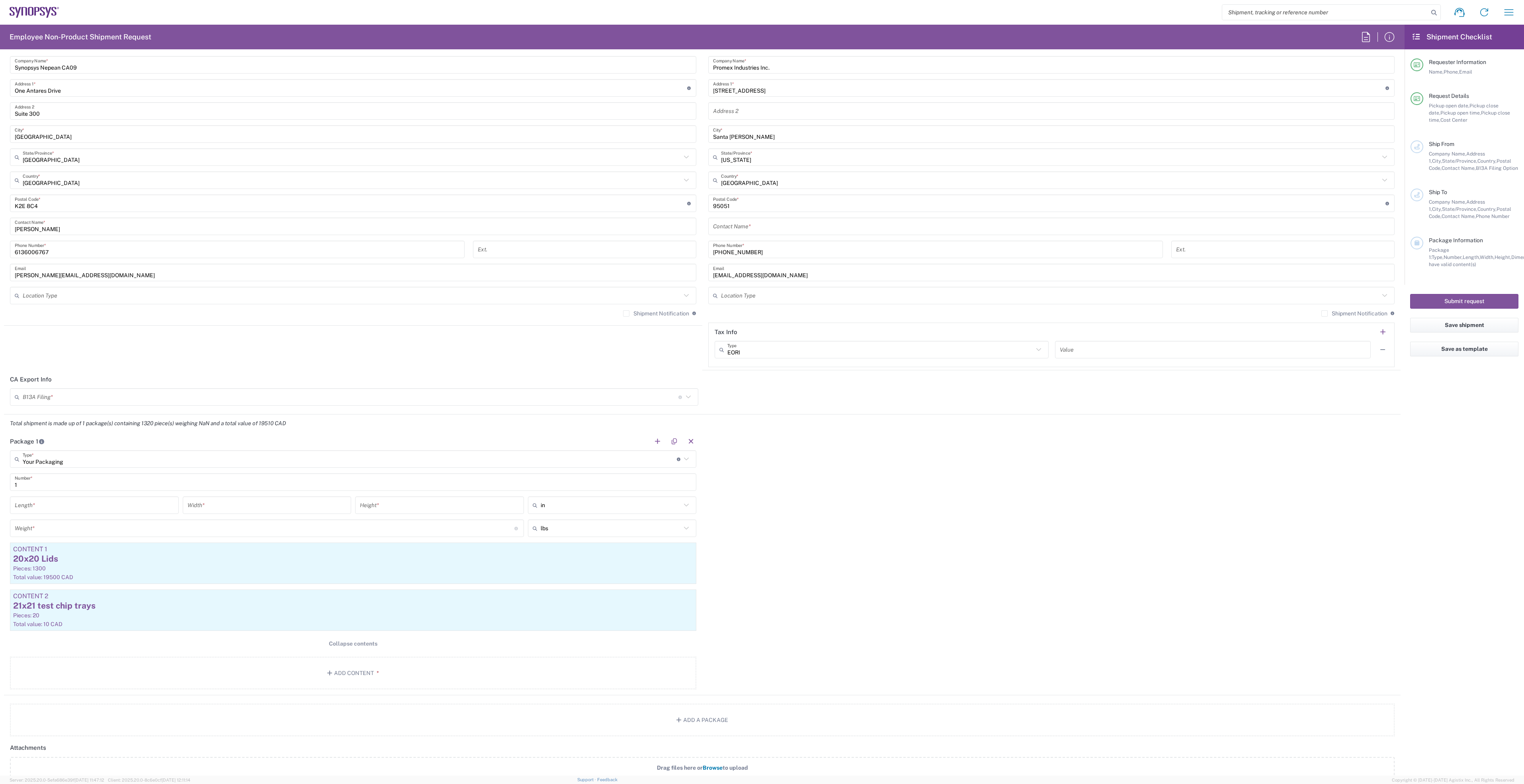
click at [341, 658] on main "Your Packaging Type * Material used to package goods Your Packaging Bale(s) Bas…" at bounding box center [353, 571] width 698 height 242
click at [346, 663] on button "Add Content *" at bounding box center [353, 673] width 686 height 33
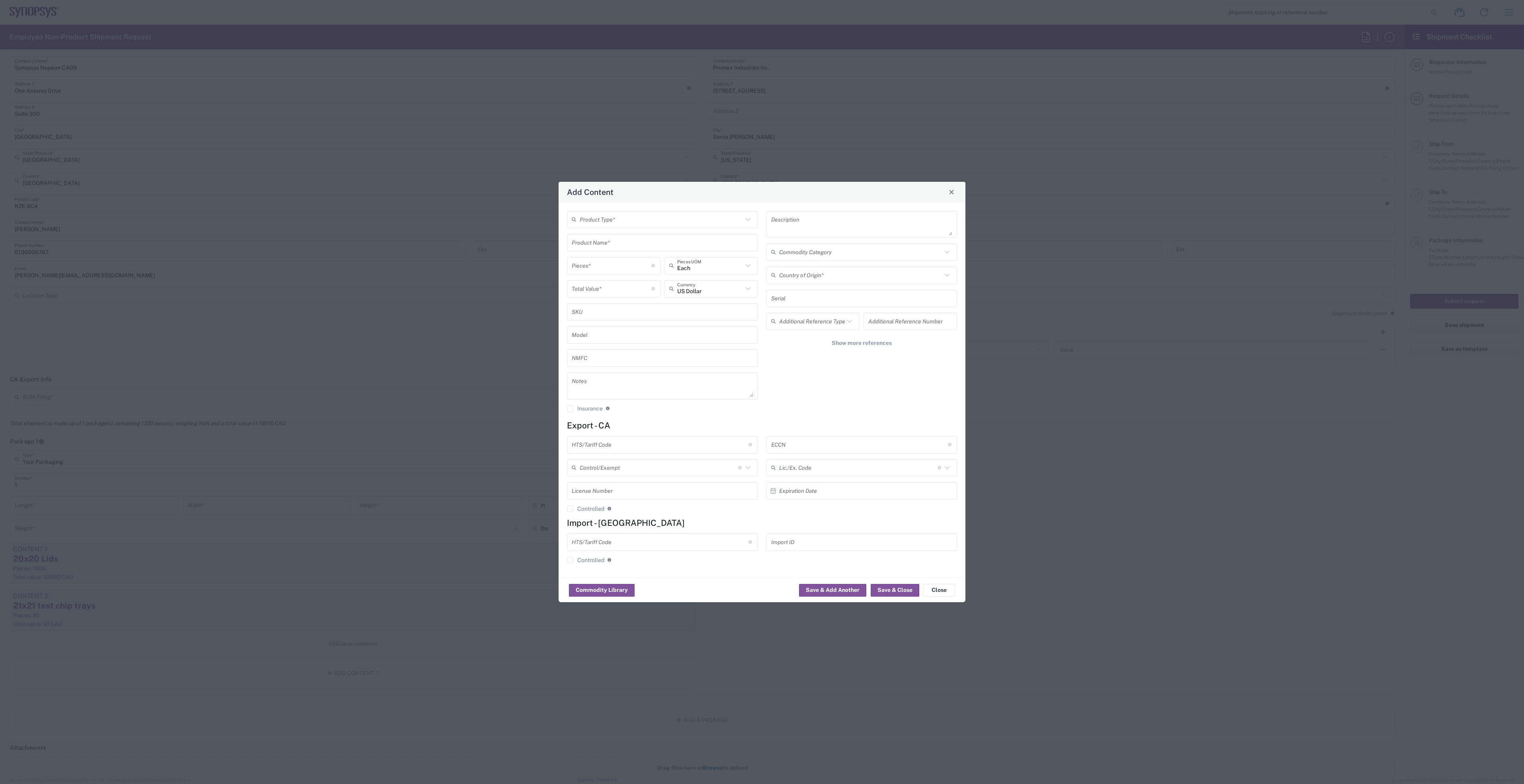
click at [619, 222] on input "text" at bounding box center [661, 219] width 163 height 14
click at [644, 251] on span "General Commodity" at bounding box center [663, 249] width 189 height 12
type input "General Commodity"
click at [634, 239] on input "text" at bounding box center [662, 242] width 182 height 14
click at [572, 245] on input "Cap Cer 0.1UF 10V X7S" at bounding box center [662, 242] width 182 height 14
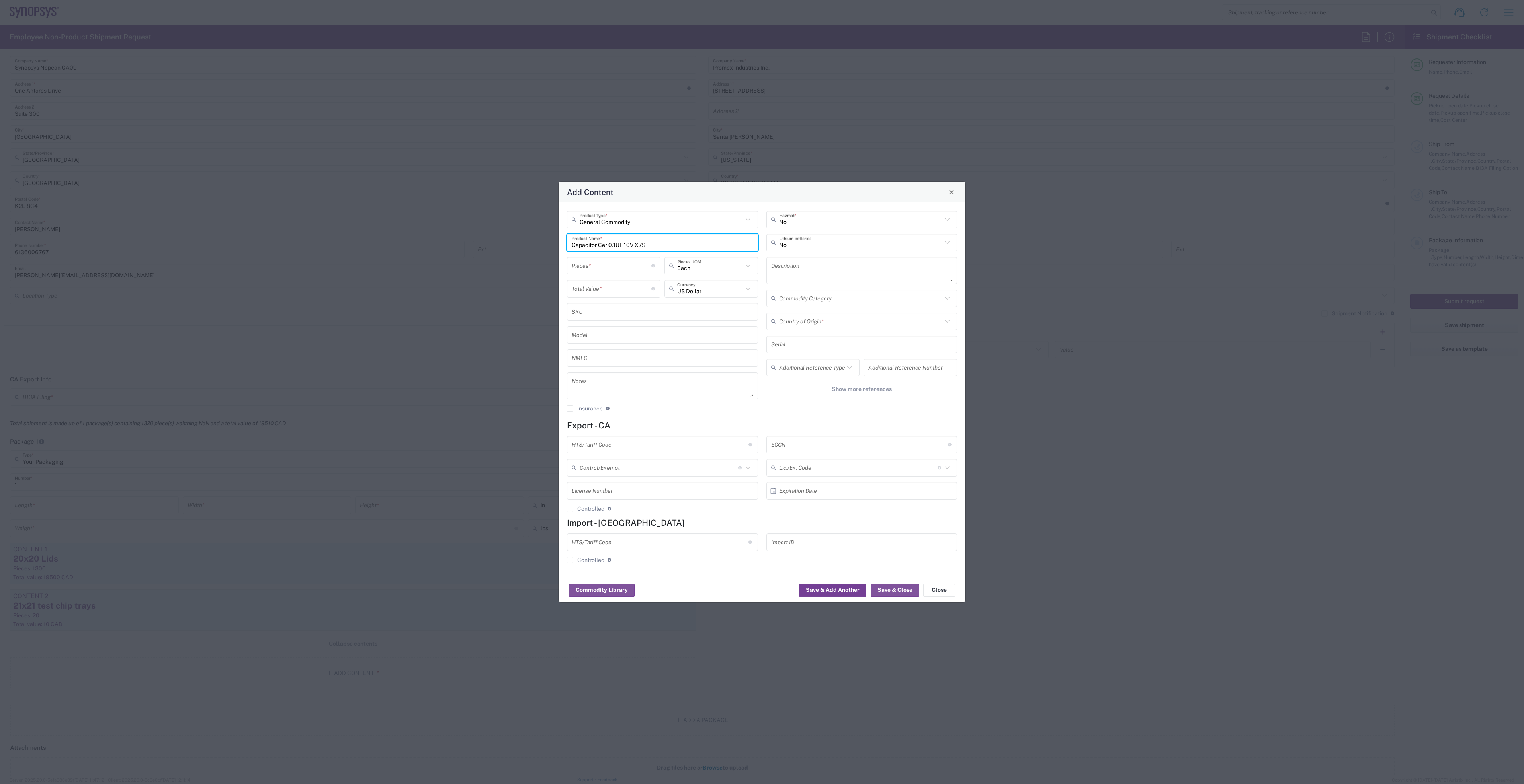
type input "Capacitor Cer 0.1UF 10V X7S"
click at [614, 267] on input "number" at bounding box center [611, 265] width 80 height 14
type input "2500"
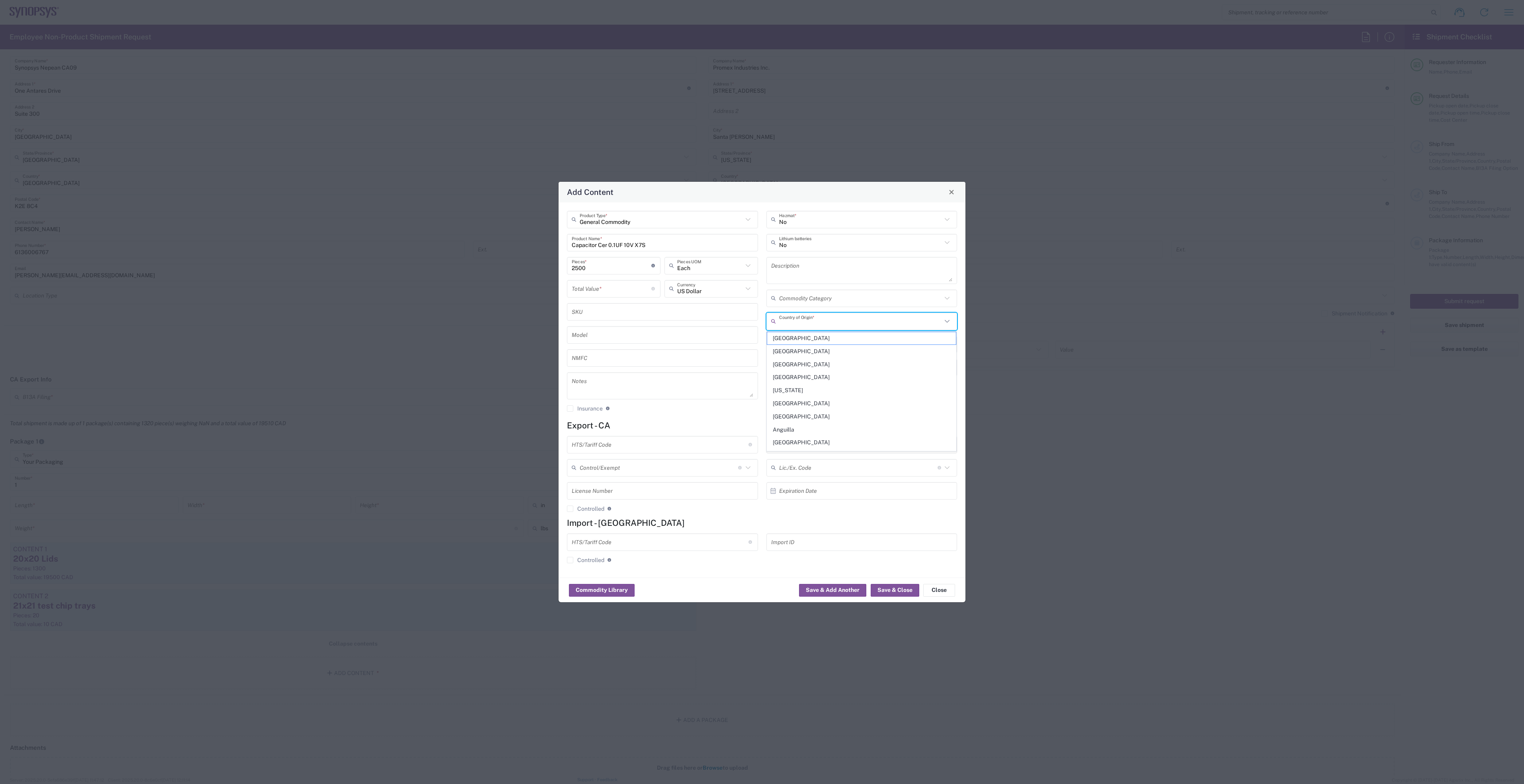
click at [829, 325] on input "text" at bounding box center [861, 322] width 163 height 14
click at [804, 368] on span "Malaysia" at bounding box center [862, 364] width 189 height 12
type input "Malaysia"
click at [600, 289] on input "number" at bounding box center [611, 289] width 80 height 14
click at [700, 289] on input "text" at bounding box center [710, 289] width 66 height 14
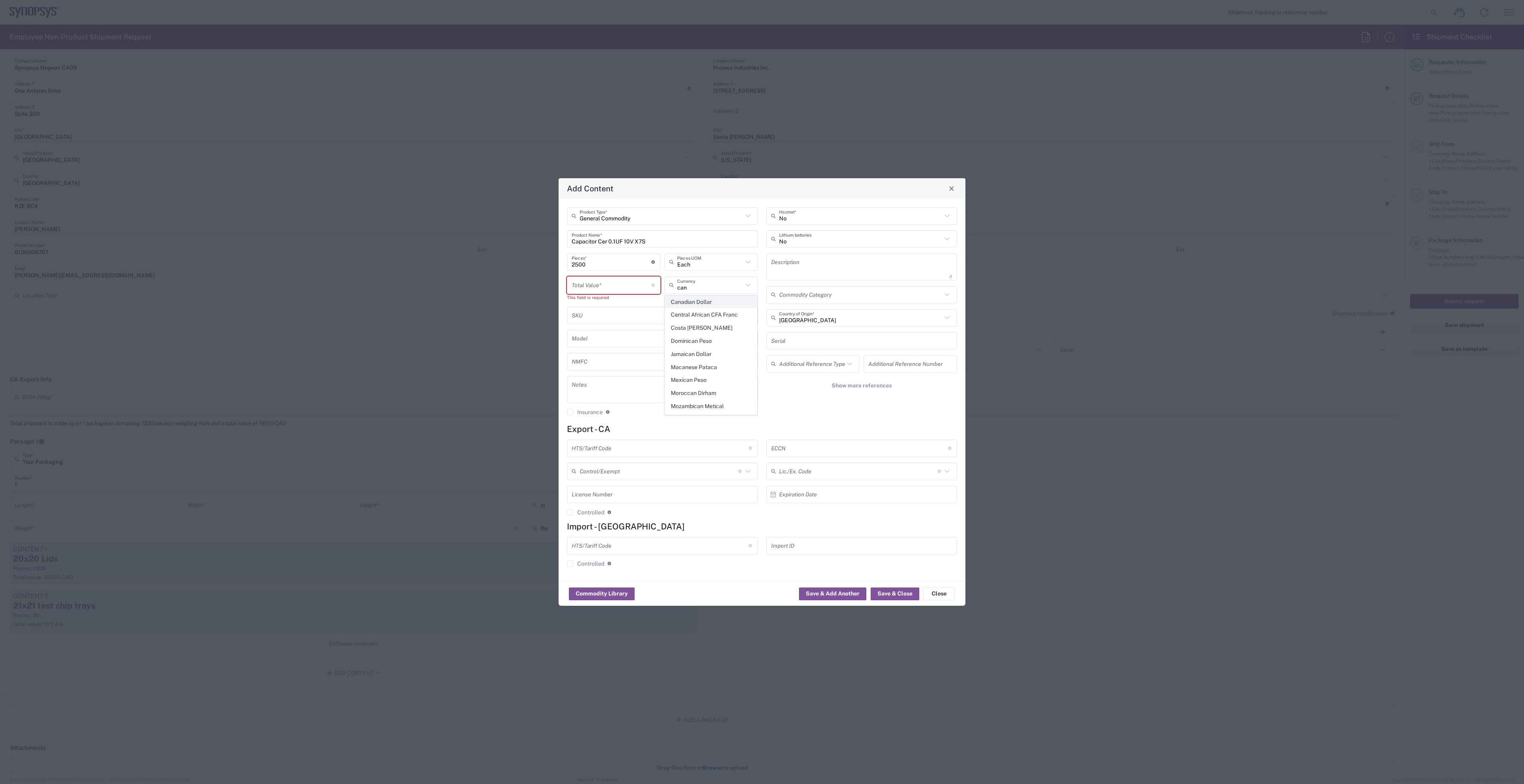
click at [710, 302] on span "Canadian Dollar" at bounding box center [711, 302] width 92 height 12
type input "Canadian Dollar"
click at [650, 445] on input "text" at bounding box center [660, 448] width 177 height 14
type input "8532.24.0020"
click at [784, 451] on input "text" at bounding box center [859, 448] width 177 height 14
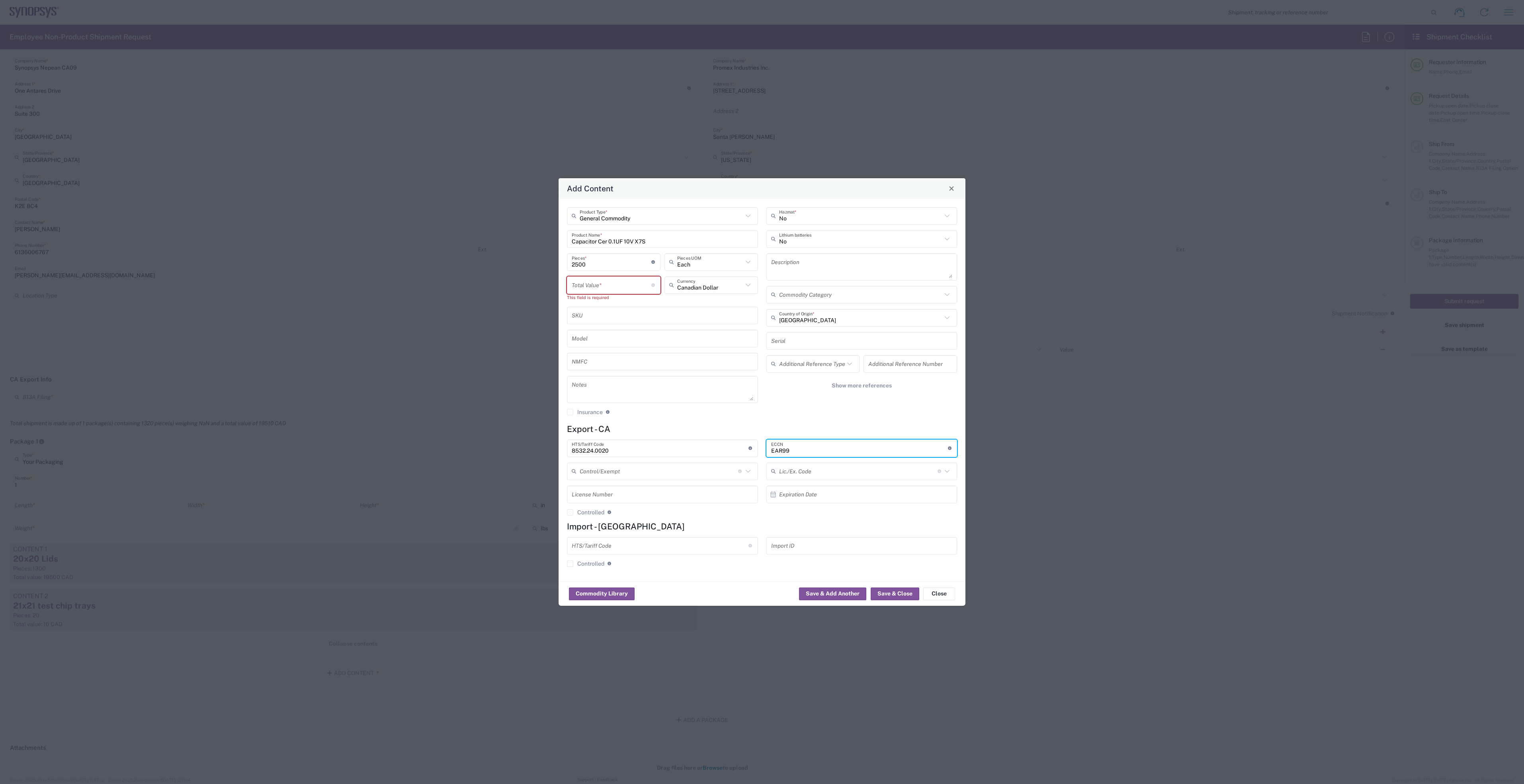
type input "EAR99"
click at [605, 281] on input "number" at bounding box center [611, 285] width 80 height 14
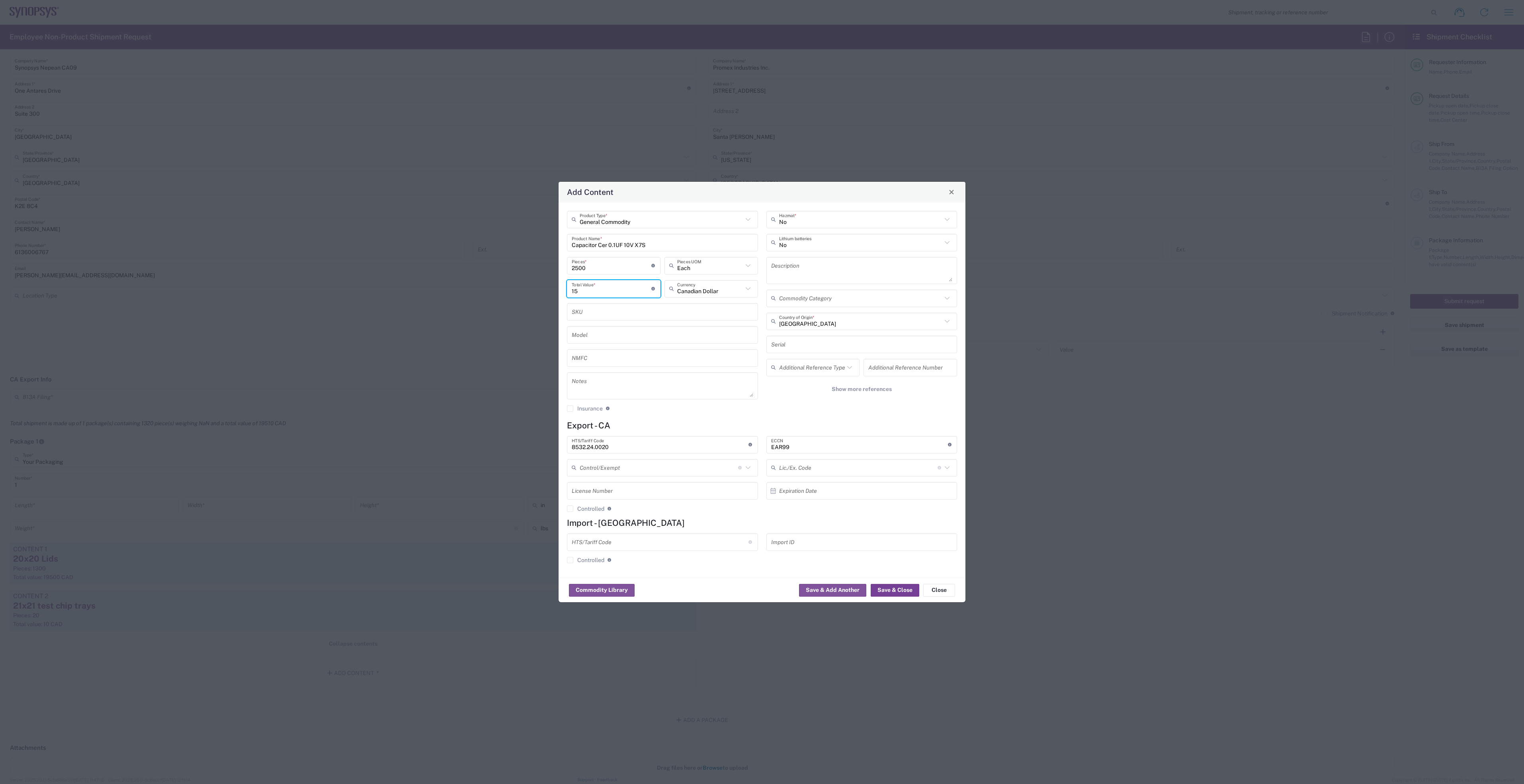
type input "15"
click at [900, 588] on button "Save & Close" at bounding box center [895, 591] width 49 height 13
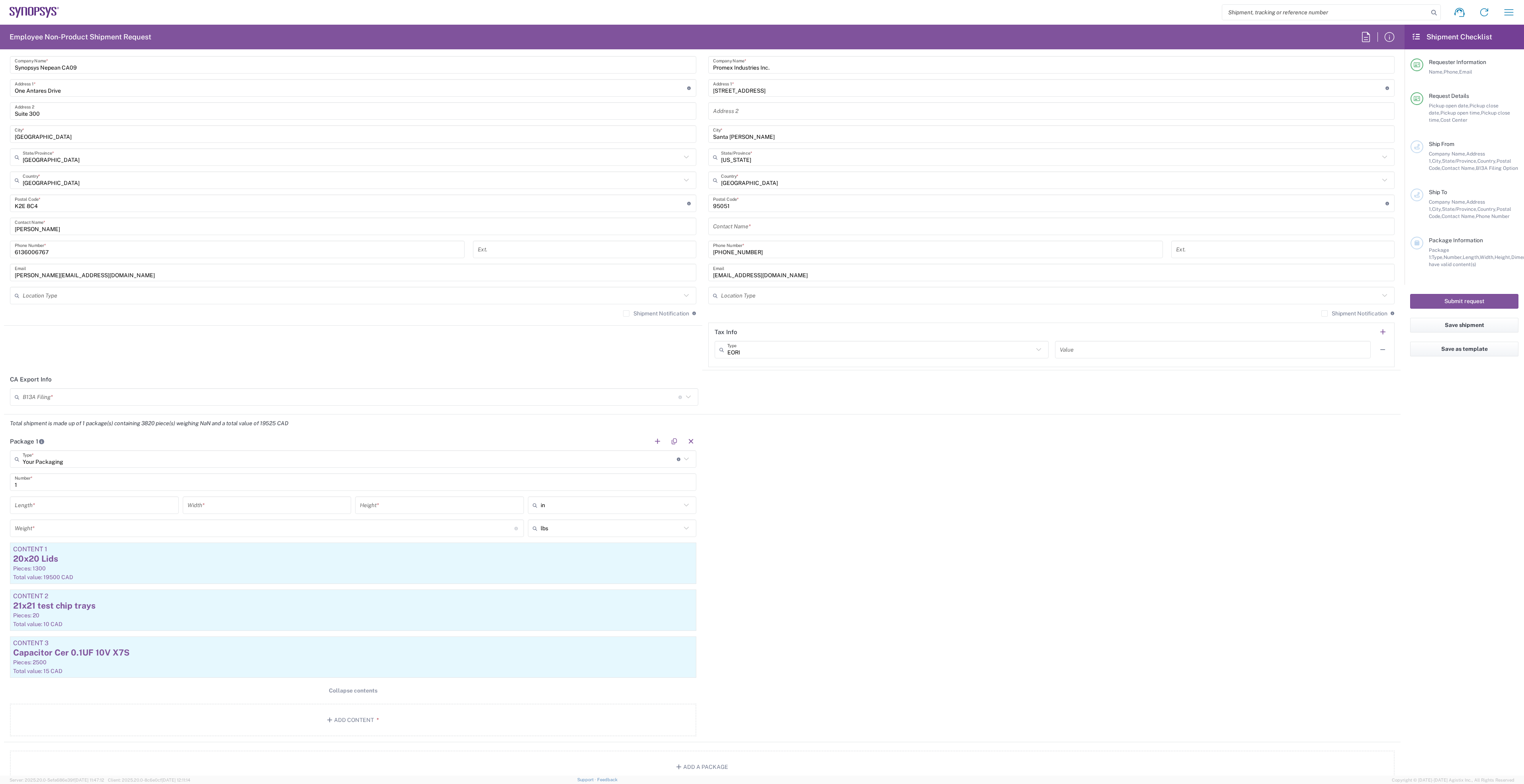
click at [396, 692] on button "Collapse contents" at bounding box center [353, 691] width 686 height 15
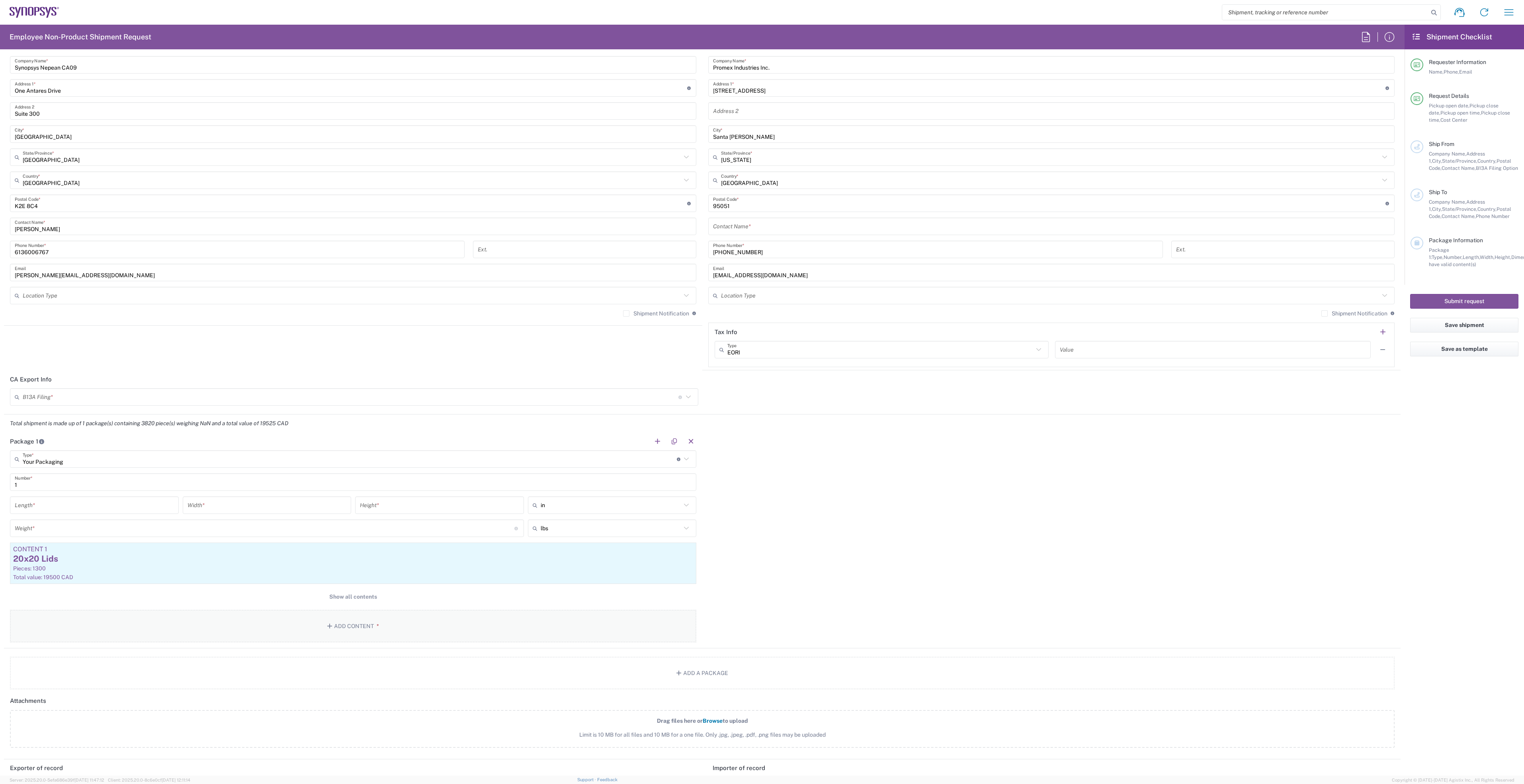
click at [361, 629] on button "Add Content *" at bounding box center [353, 626] width 686 height 33
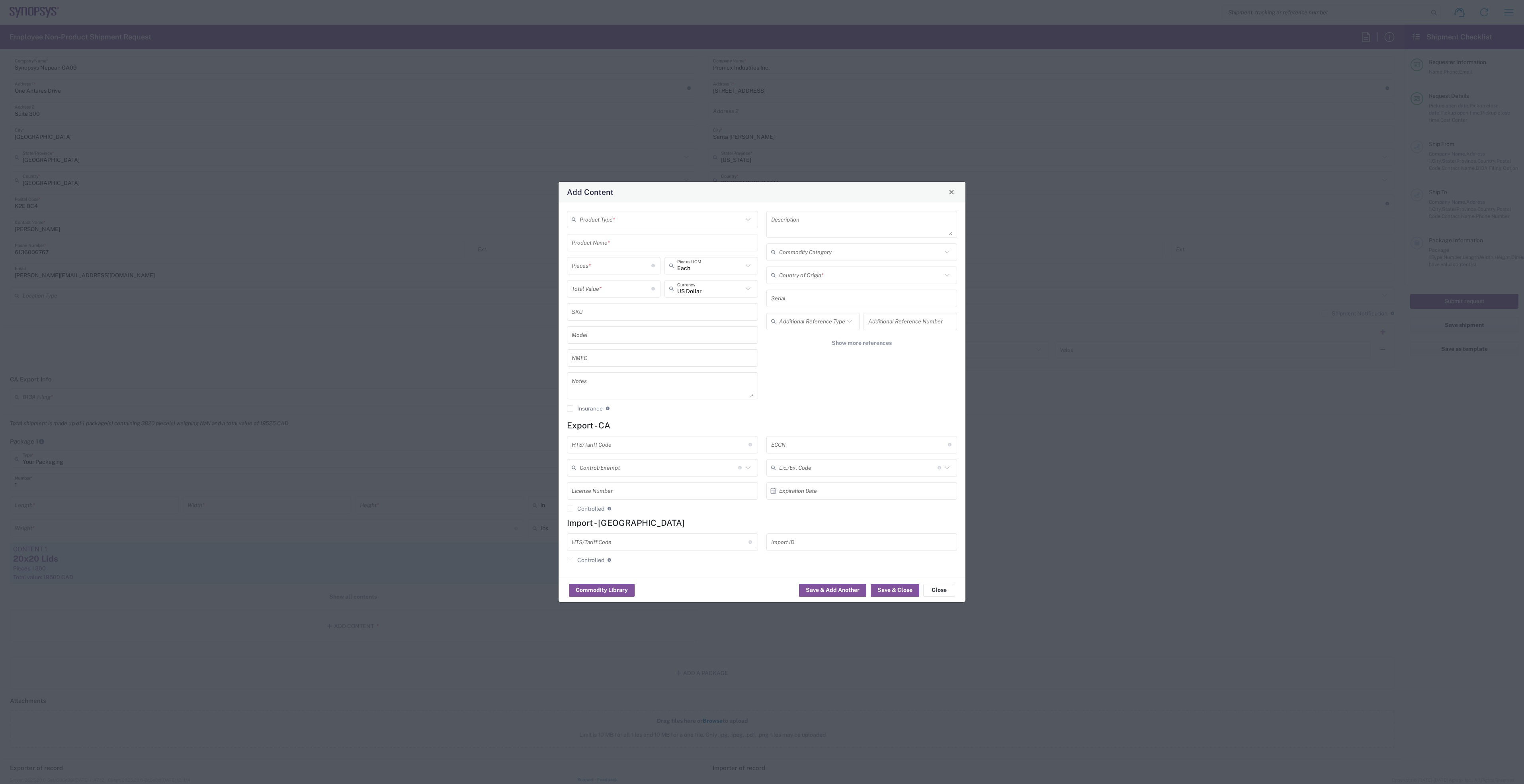
click at [642, 222] on input "text" at bounding box center [661, 219] width 163 height 14
click at [651, 251] on span "General Commodity" at bounding box center [663, 249] width 189 height 12
type input "General Commodity"
click at [616, 233] on div "General Commodity Product Type * Product Name * Pieces * Number of pieces insid…" at bounding box center [663, 315] width 199 height 207
click at [622, 246] on input "text" at bounding box center [662, 242] width 182 height 14
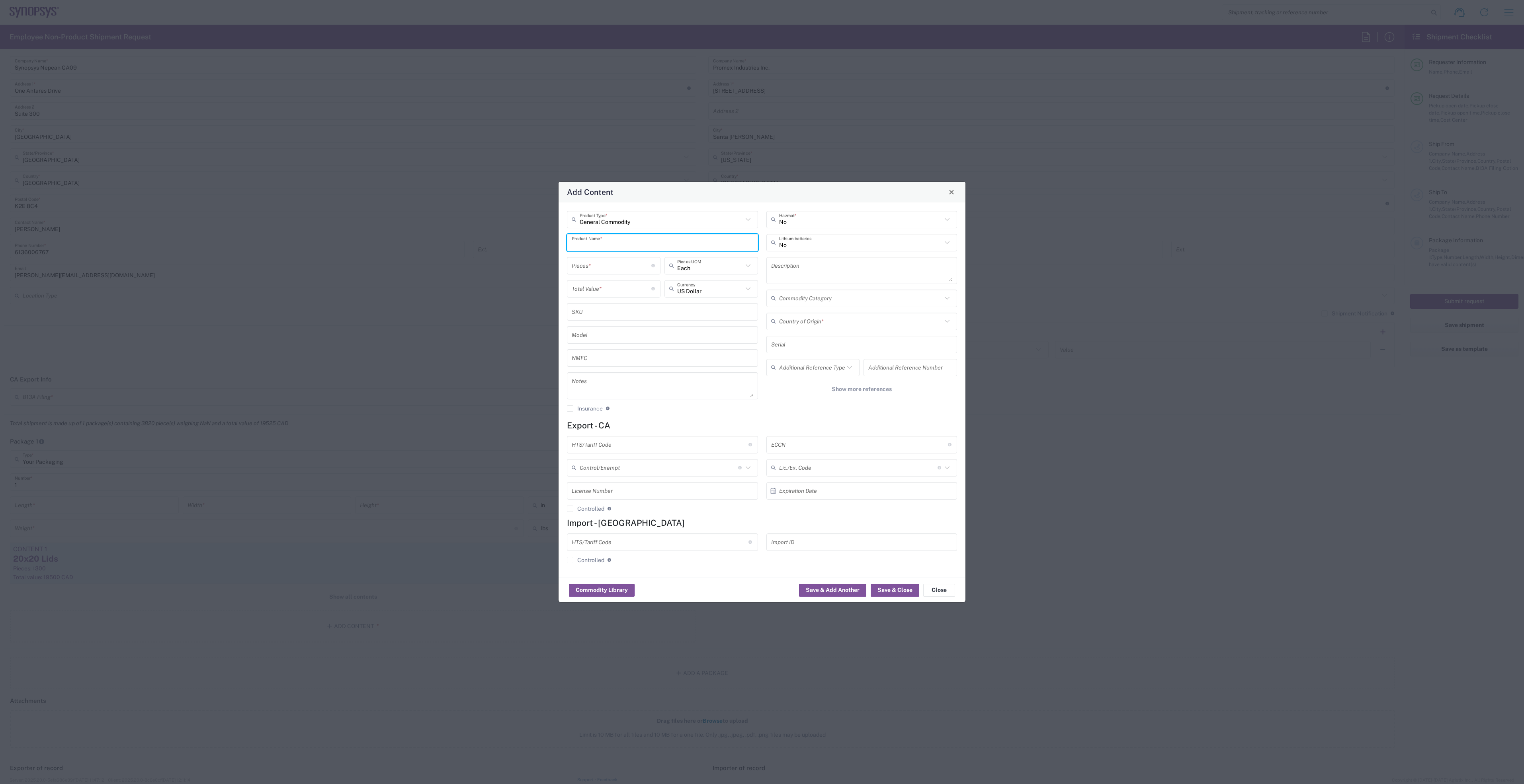
paste input "Capacitor Cer 0.1UF 10V X7S"
click at [606, 244] on input "Capacitor Cer 0.1UF 10V X7S" at bounding box center [662, 242] width 182 height 14
type input "Capacitor Cap cer 0.047UF 10V X7S 0204"
click at [622, 264] on input "number" at bounding box center [611, 265] width 80 height 14
type input "1000"
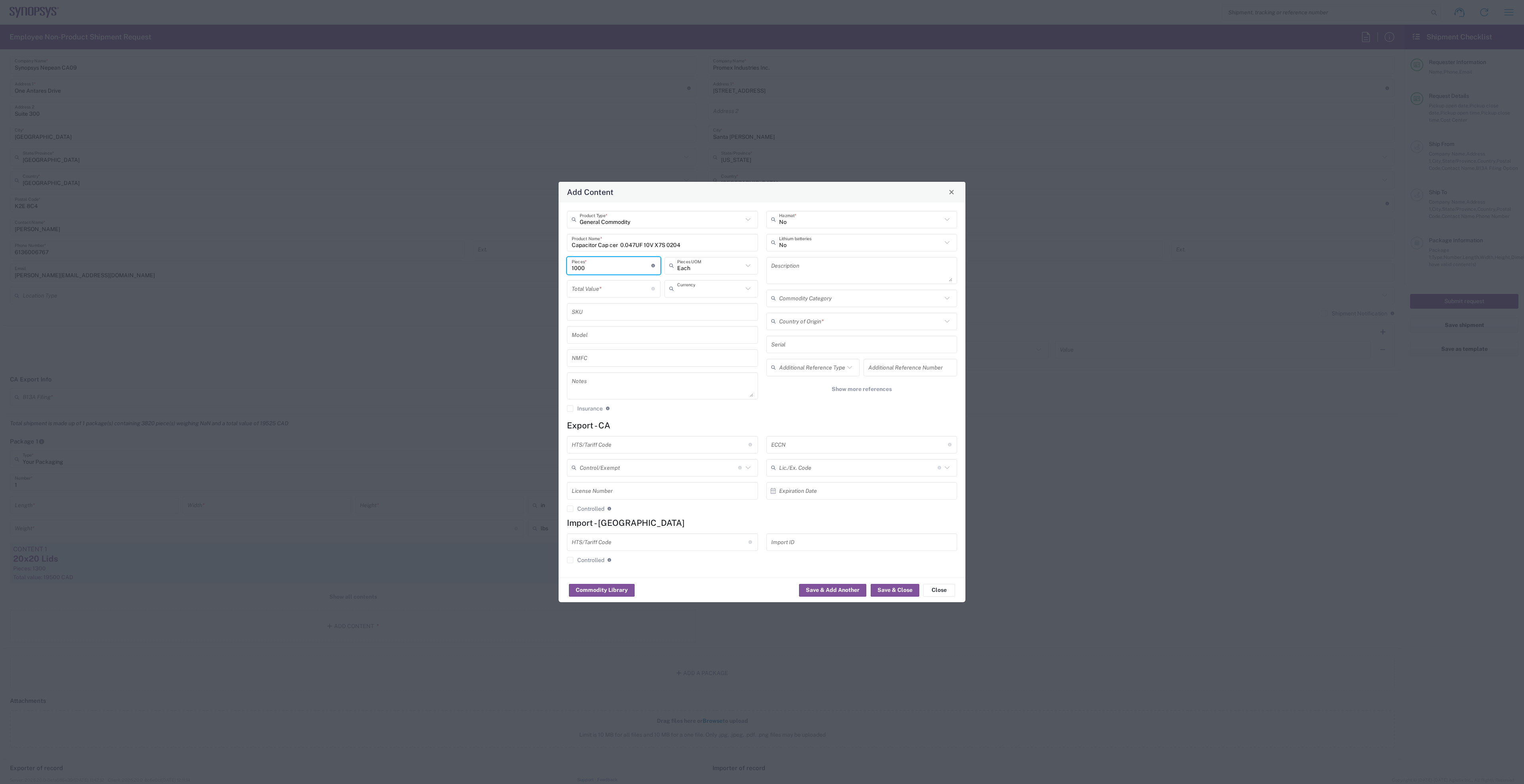
click at [709, 290] on input "text" at bounding box center [710, 289] width 66 height 14
click at [695, 303] on span "Canadian Dollar" at bounding box center [711, 306] width 92 height 12
type input "Canadian Dollar"
click at [605, 286] on input "number" at bounding box center [611, 289] width 80 height 14
type input "15"
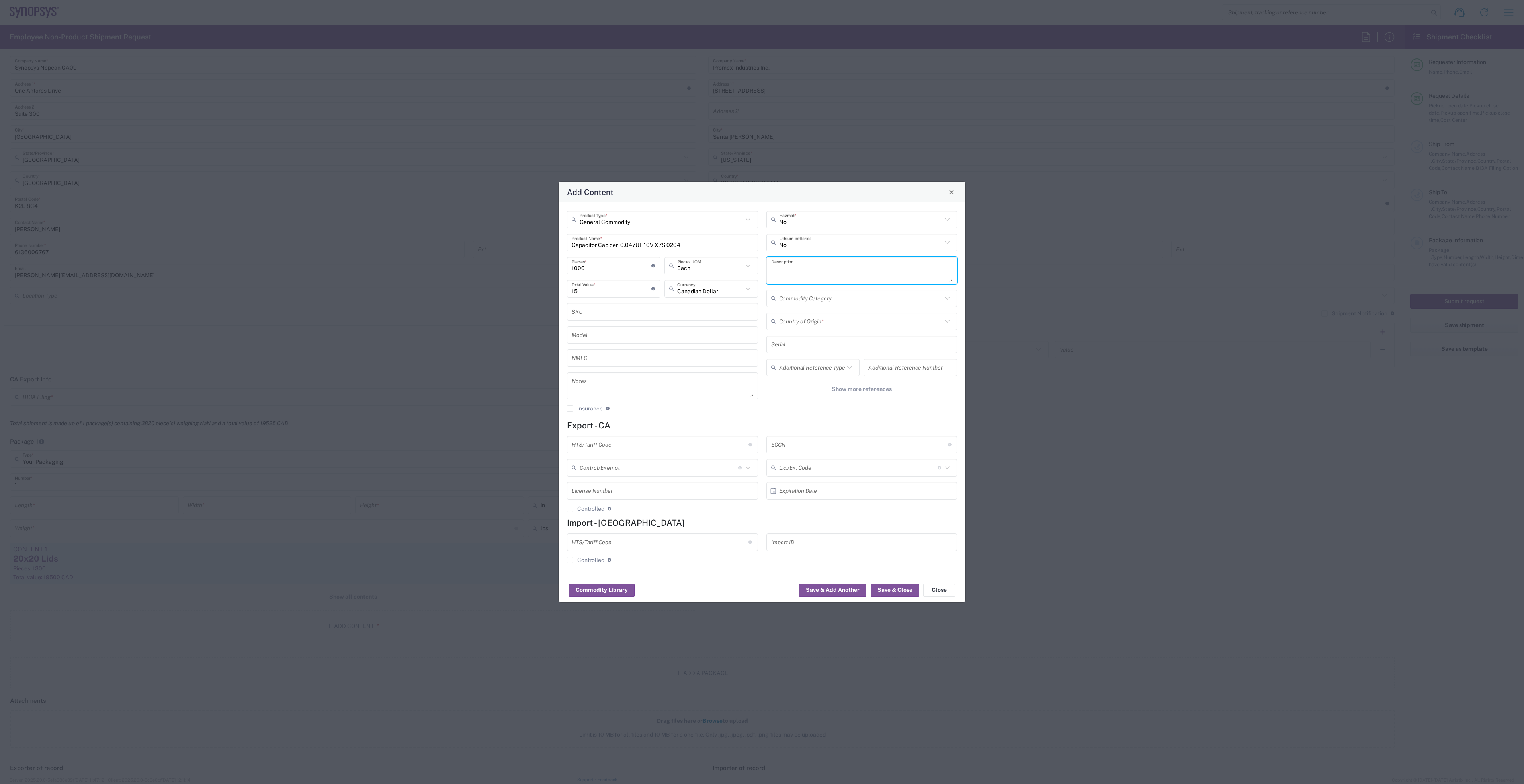
click at [774, 263] on textarea at bounding box center [861, 271] width 182 height 22
paste textarea "Capacitor Cap cer 0.047UF 10V X7S 0204"
type textarea "1000 x Capacitor Cap cer 0.047UF 10V X7S 0204"
click at [825, 324] on input "text" at bounding box center [861, 322] width 163 height 14
click at [830, 335] on span "Japan" at bounding box center [862, 338] width 189 height 12
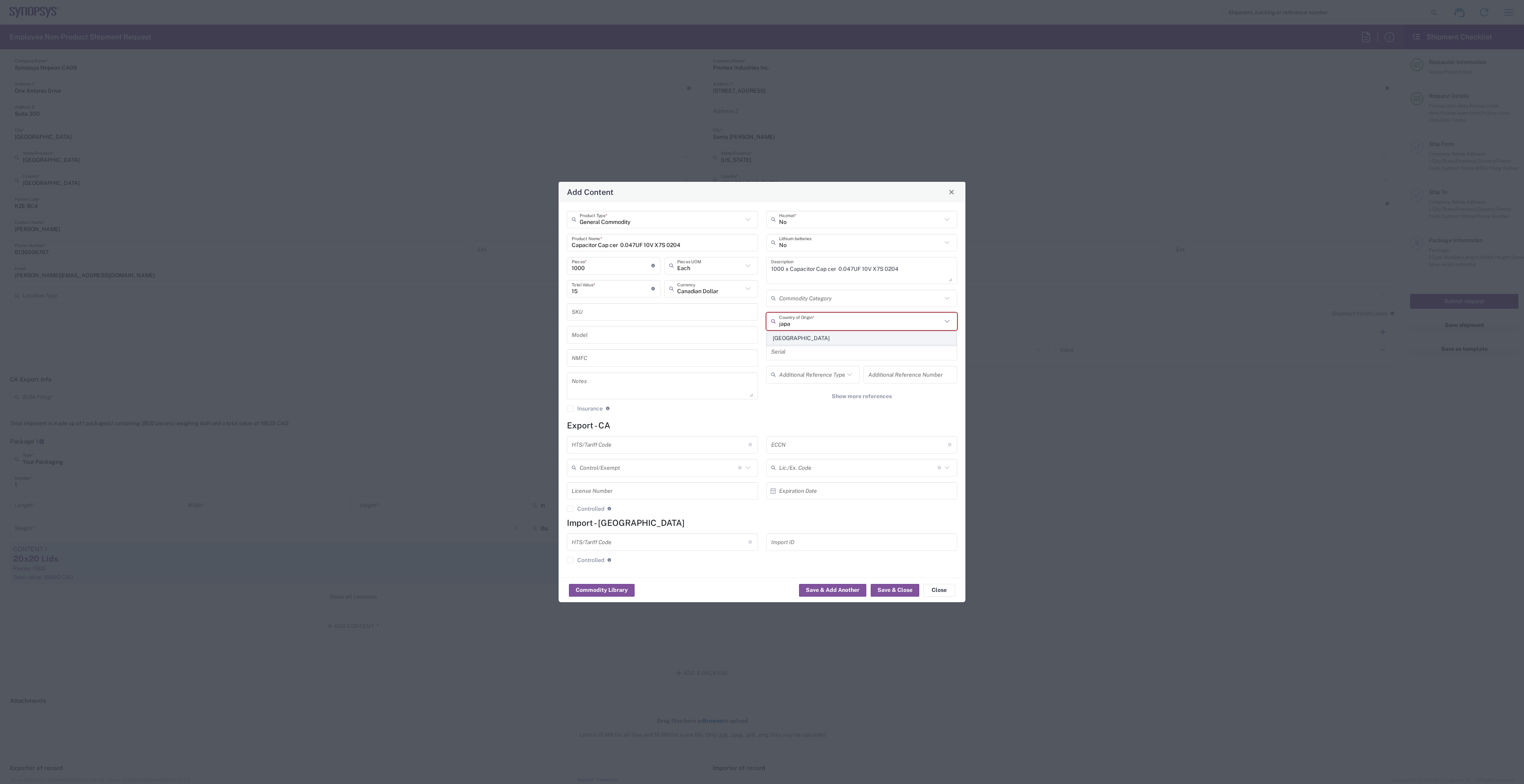
type input "Japan"
click at [624, 447] on input "text" at bounding box center [660, 445] width 177 height 14
type input "5"
type input "8532.24.0020"
click at [886, 443] on input "text" at bounding box center [859, 445] width 177 height 14
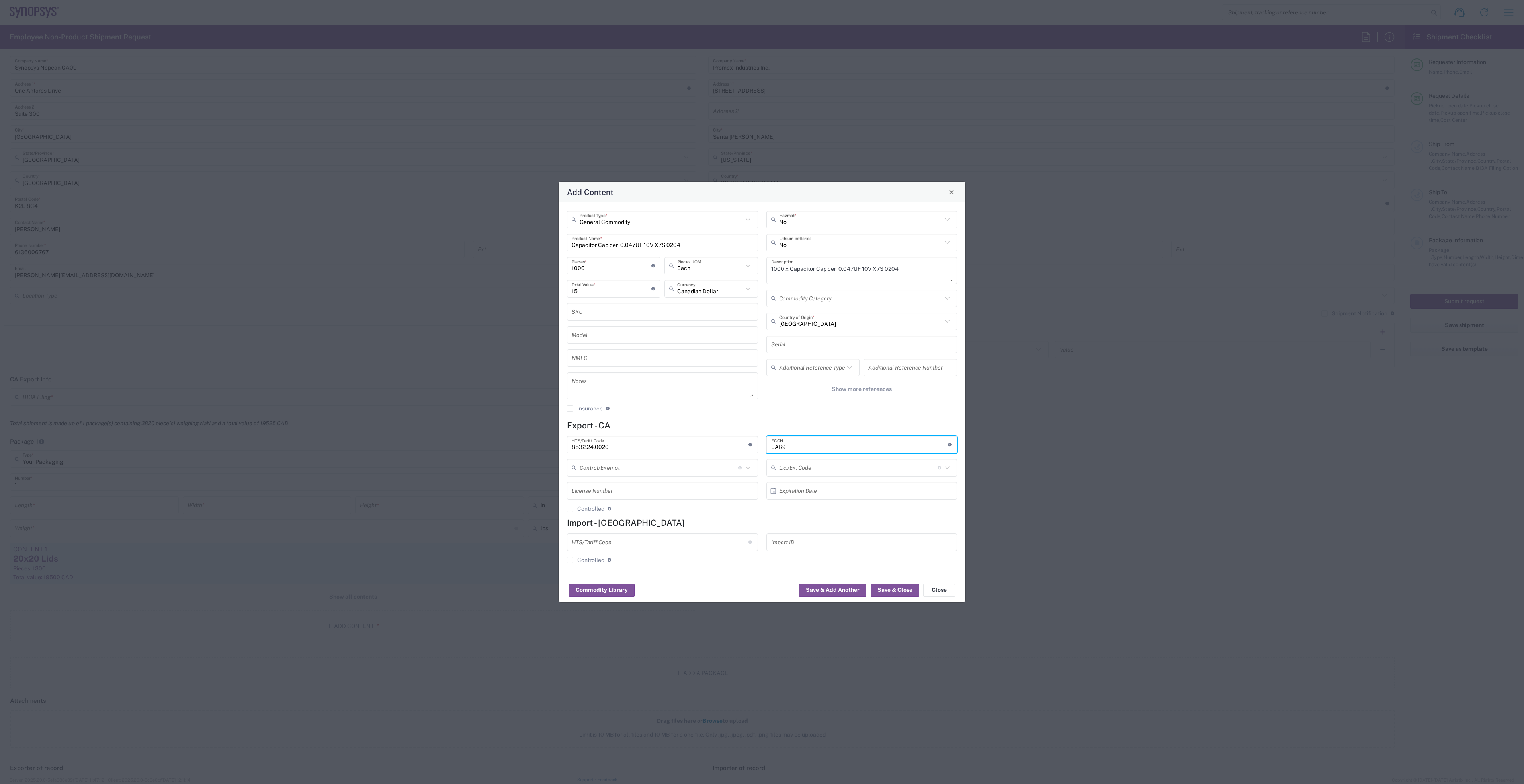
type input "EAR99"
click at [898, 591] on button "Save & Close" at bounding box center [895, 591] width 49 height 13
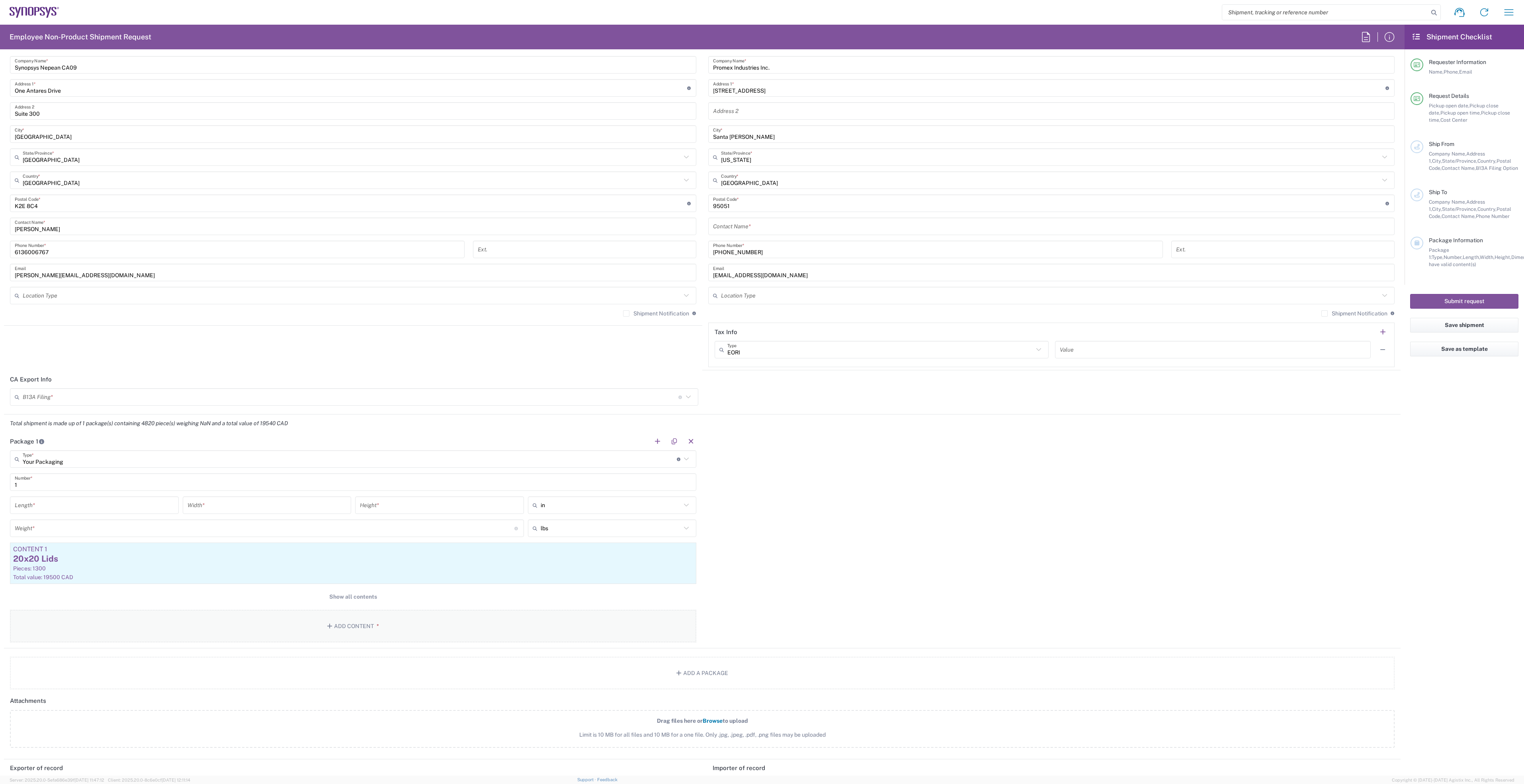
click at [355, 627] on button "Add Content *" at bounding box center [353, 626] width 686 height 33
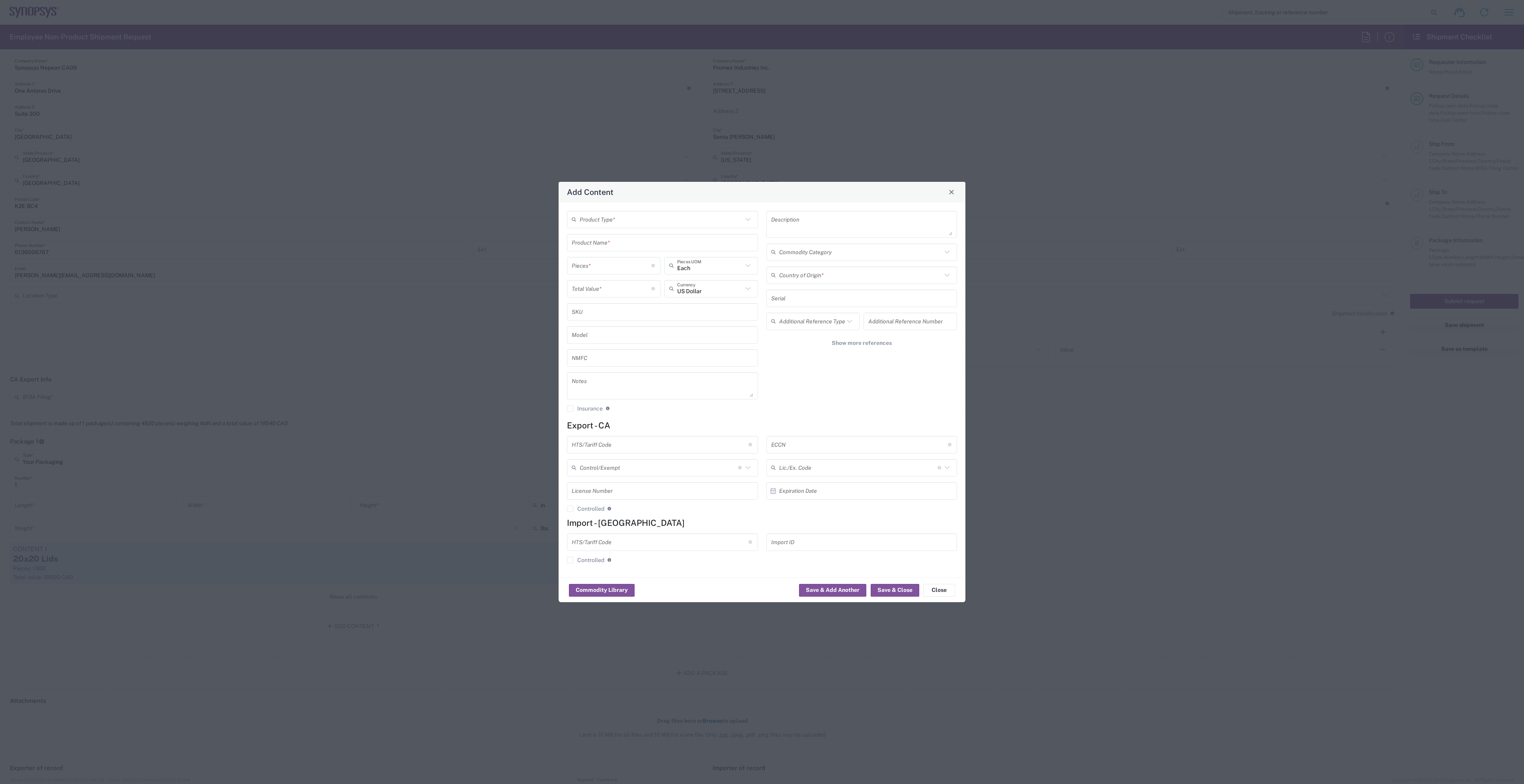
click at [624, 221] on input "text" at bounding box center [661, 219] width 163 height 14
click at [634, 249] on span "General Commodity" at bounding box center [663, 249] width 189 height 12
type input "General Commodity"
click at [629, 248] on input "text" at bounding box center [662, 242] width 182 height 14
paste input "Capacitor Cap cer 0.047UF 10V X7S 0204"
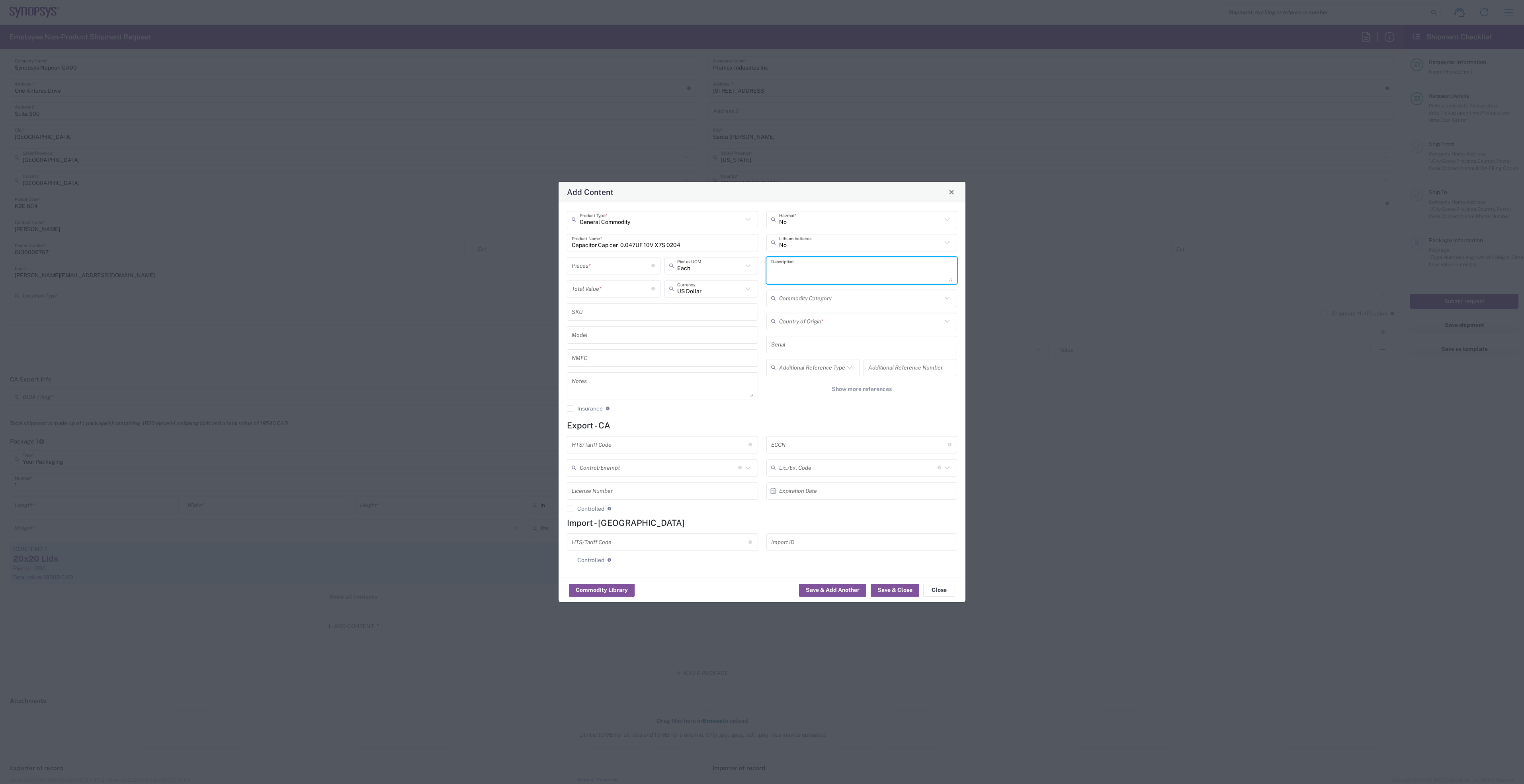
click at [799, 264] on textarea at bounding box center [861, 271] width 182 height 22
click at [686, 245] on input "Capacitor Cap cer 0.047UF 10V X7S 0204" at bounding box center [662, 242] width 182 height 14
click at [629, 246] on input "Capacitor Cap cer 0.047UF 4V X7S 0204" at bounding box center [662, 242] width 182 height 14
click at [654, 242] on input "Capacitor Cap cer 0.1UF 4V X7S 0204" at bounding box center [662, 242] width 182 height 14
drag, startPoint x: 717, startPoint y: 239, endPoint x: 546, endPoint y: 235, distance: 171.0
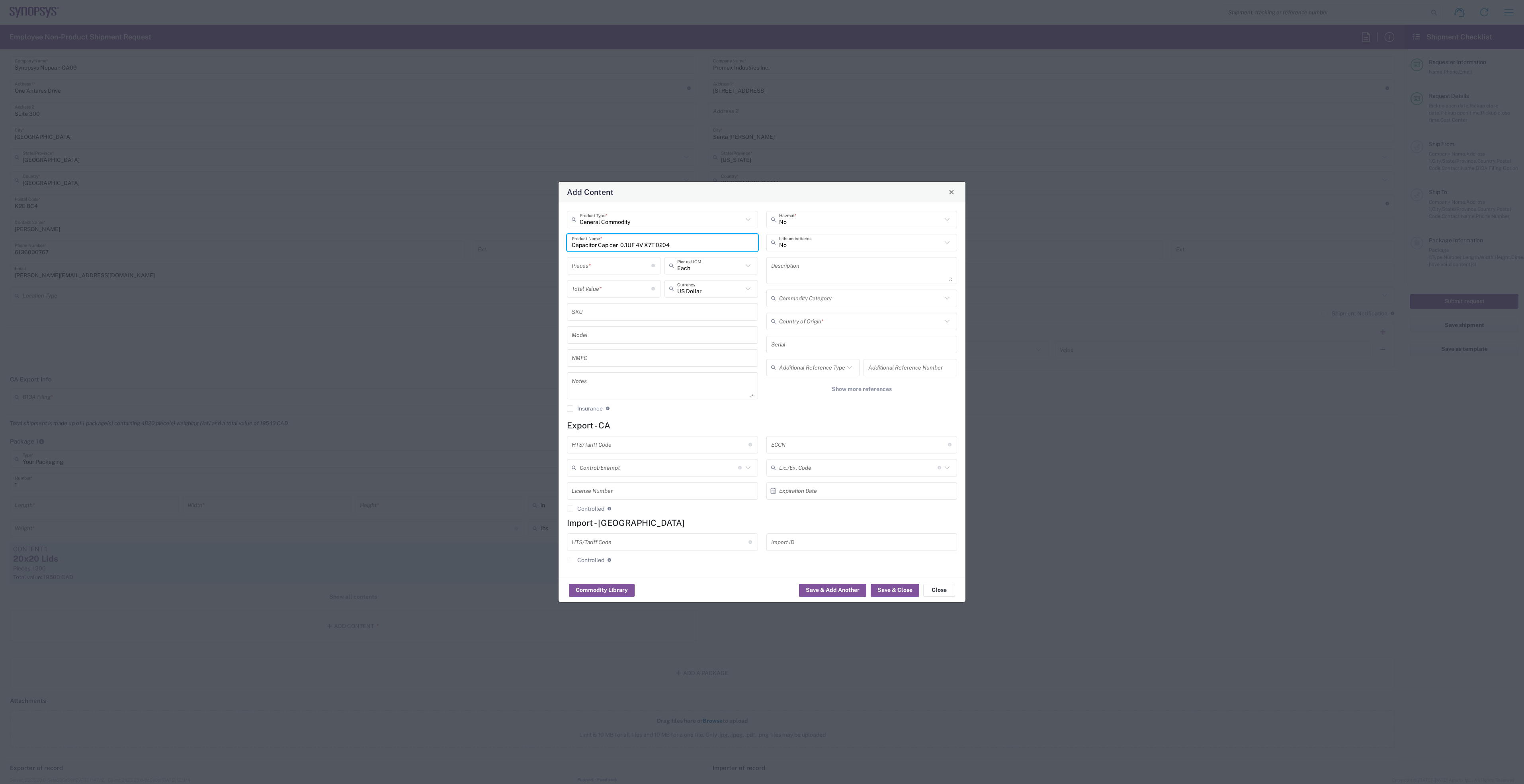
click at [546, 235] on div "Add Content General Commodity Product Type * Capacitor Cap cer 0.1UF 4V X7T 020…" at bounding box center [762, 392] width 1524 height 784
type input "Capacitor Cap cer 0.1UF 4V X7T 0204"
click at [842, 266] on textarea at bounding box center [861, 271] width 182 height 22
drag, startPoint x: 693, startPoint y: 245, endPoint x: 562, endPoint y: 233, distance: 131.5
click at [562, 233] on div "General Commodity Product Type * Capacitor Cap cer 0.1UF 4V X7T 0204 Product Na…" at bounding box center [762, 390] width 407 height 375
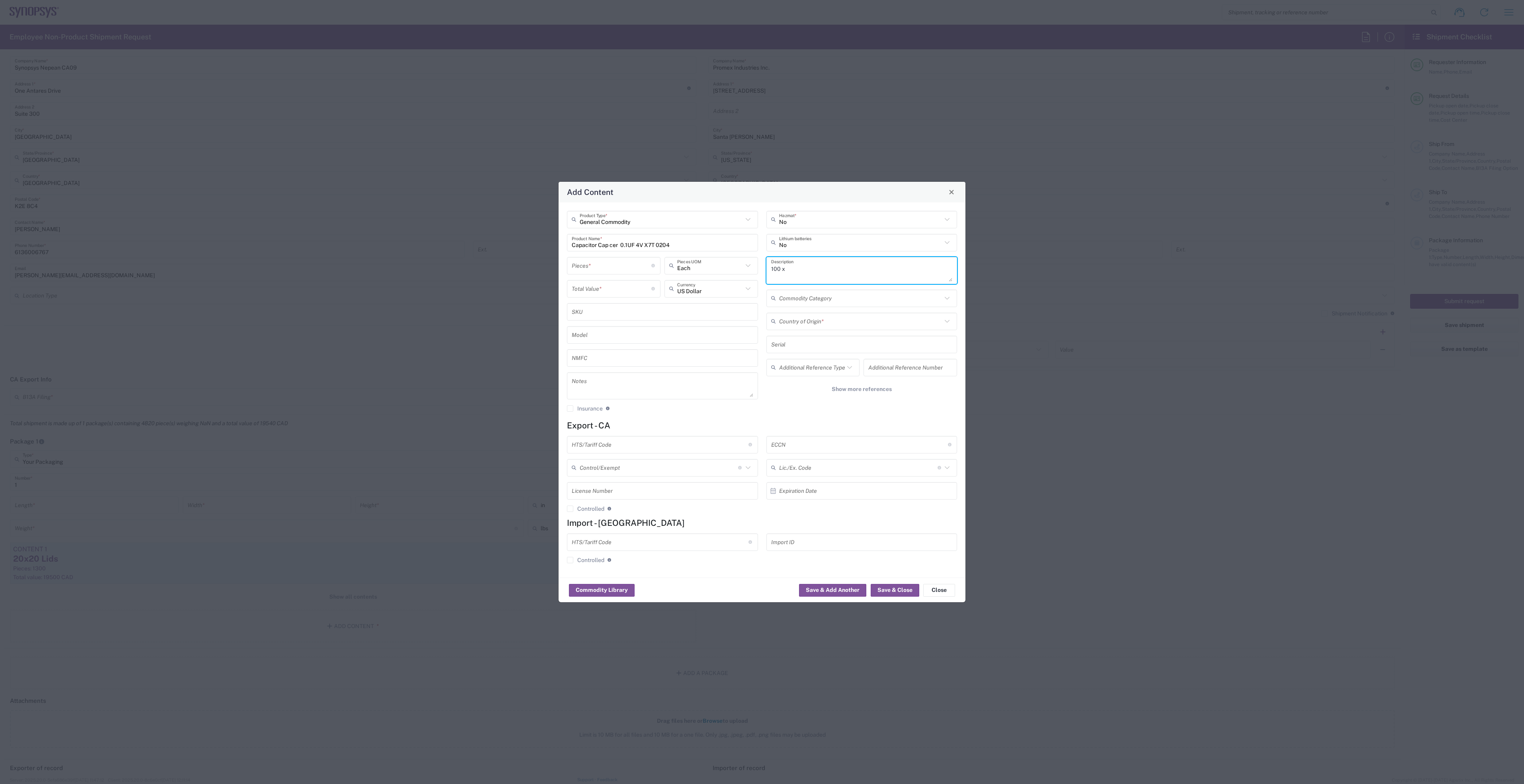
click at [812, 271] on textarea "100 x" at bounding box center [861, 271] width 182 height 22
paste textarea "Capacitor Cap cer 0.1UF 4V X7T 0204"
type textarea "100 x Capacitor Cap cer 0.1UF 4V X7T 0204"
click at [616, 263] on input "number" at bounding box center [611, 265] width 80 height 14
type input "100"
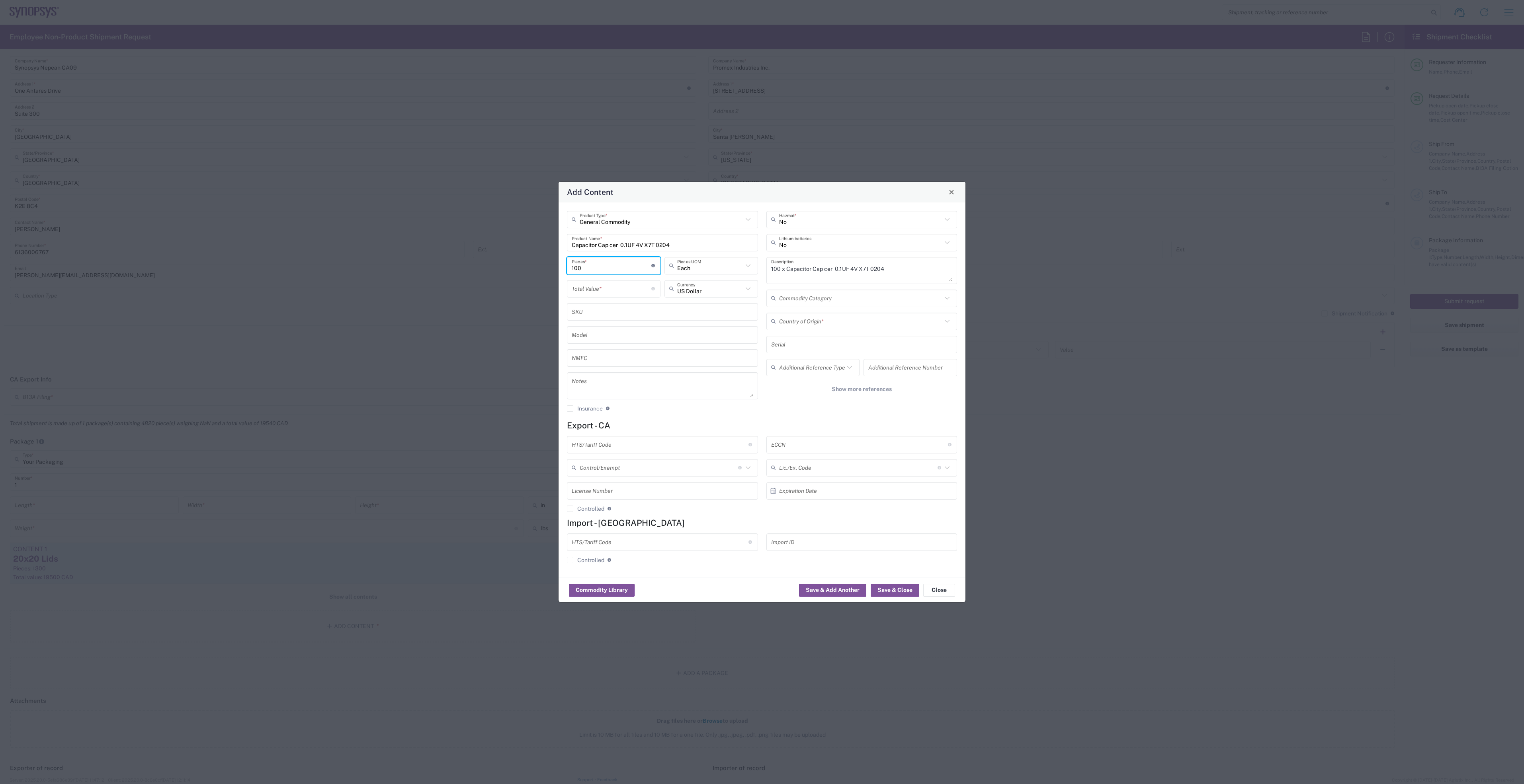
click at [616, 289] on input "number" at bounding box center [611, 289] width 80 height 14
click at [741, 291] on input "text" at bounding box center [710, 289] width 66 height 14
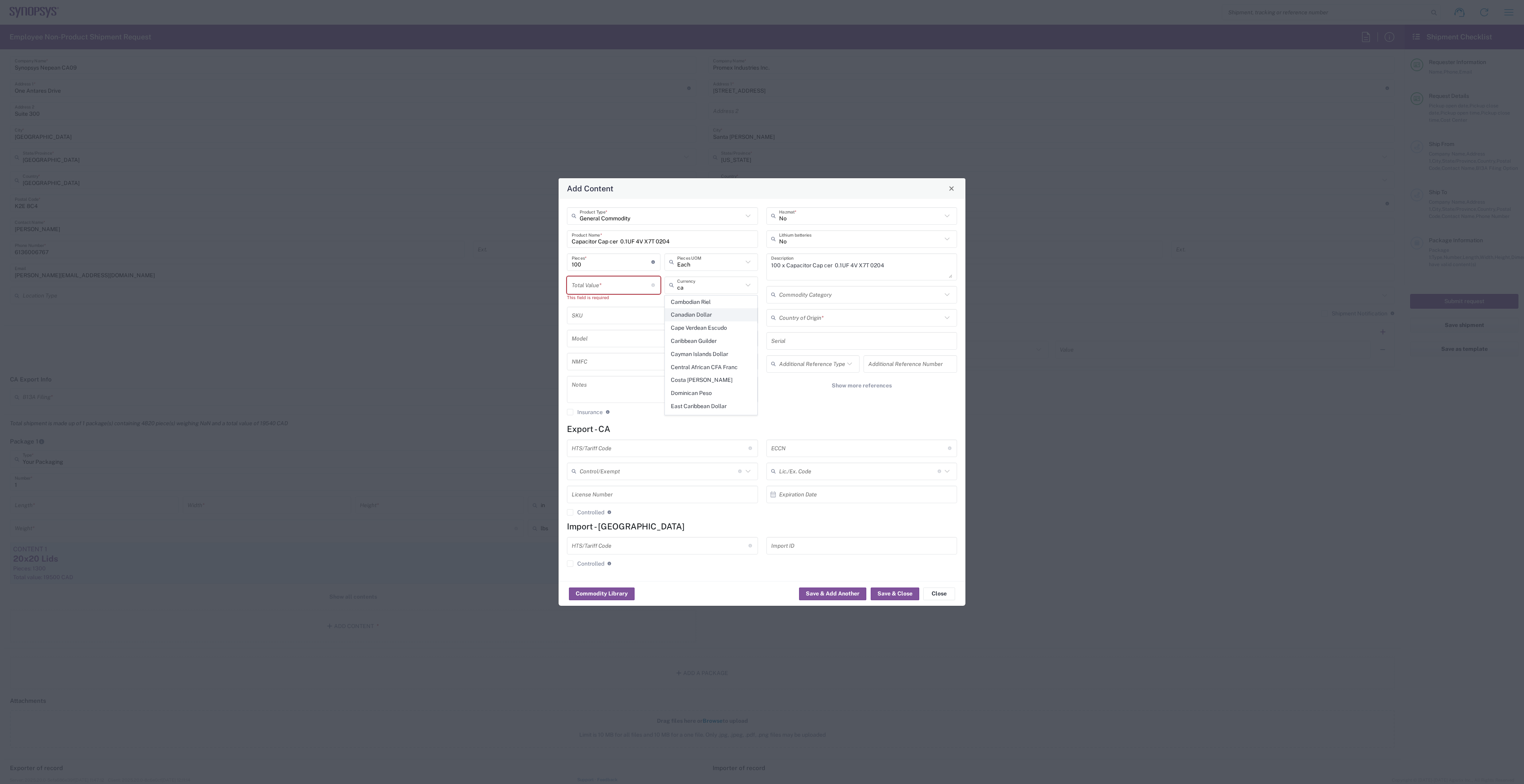
click at [713, 318] on span "Canadian Dollar" at bounding box center [711, 315] width 92 height 12
type input "Canadian Dollar"
click at [606, 283] on input "number" at bounding box center [611, 285] width 80 height 14
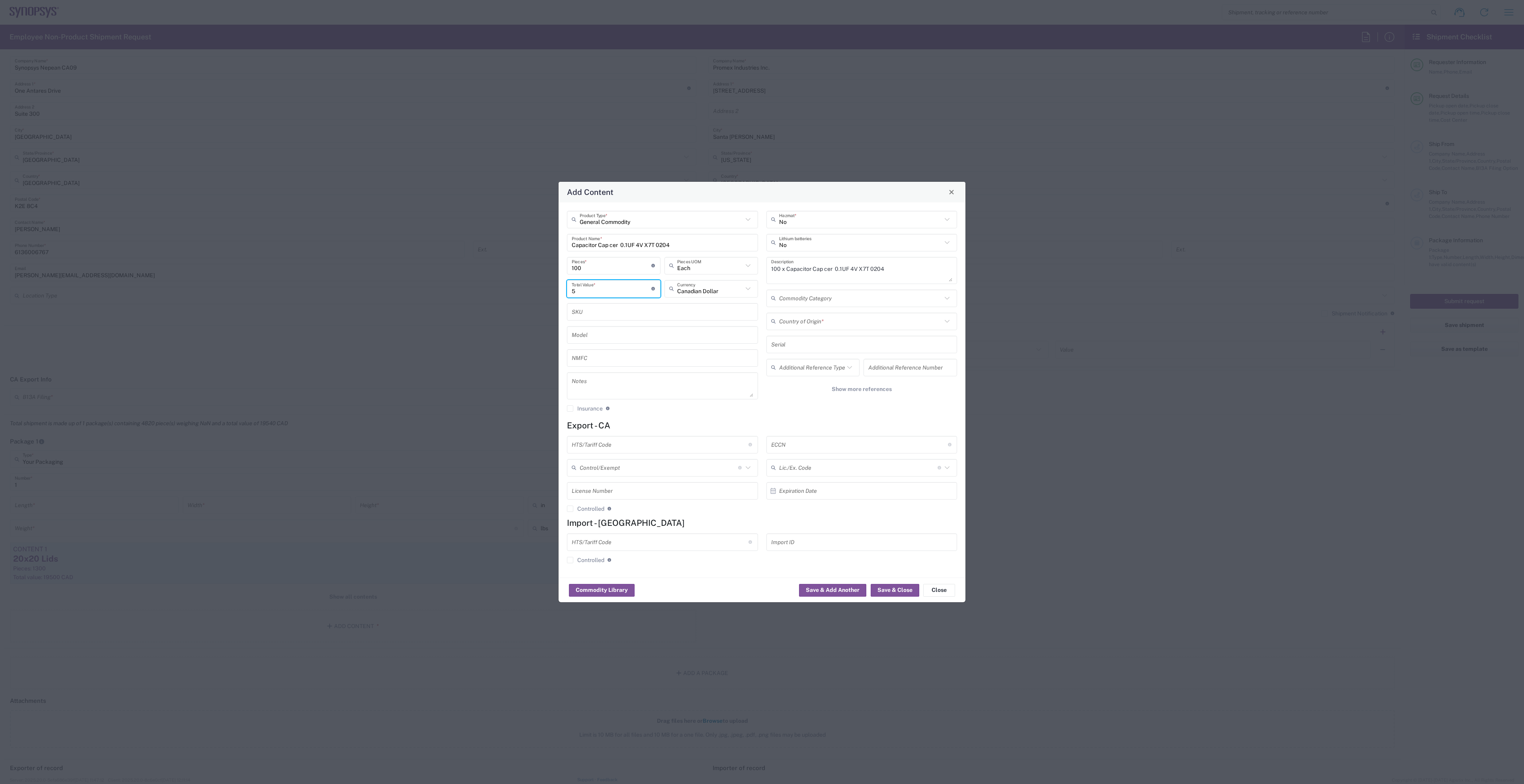
type input "5"
click at [843, 322] on input "text" at bounding box center [861, 322] width 163 height 14
click at [819, 338] on span "Japan" at bounding box center [862, 338] width 189 height 12
type input "Japan"
click at [670, 446] on input "text" at bounding box center [660, 445] width 177 height 14
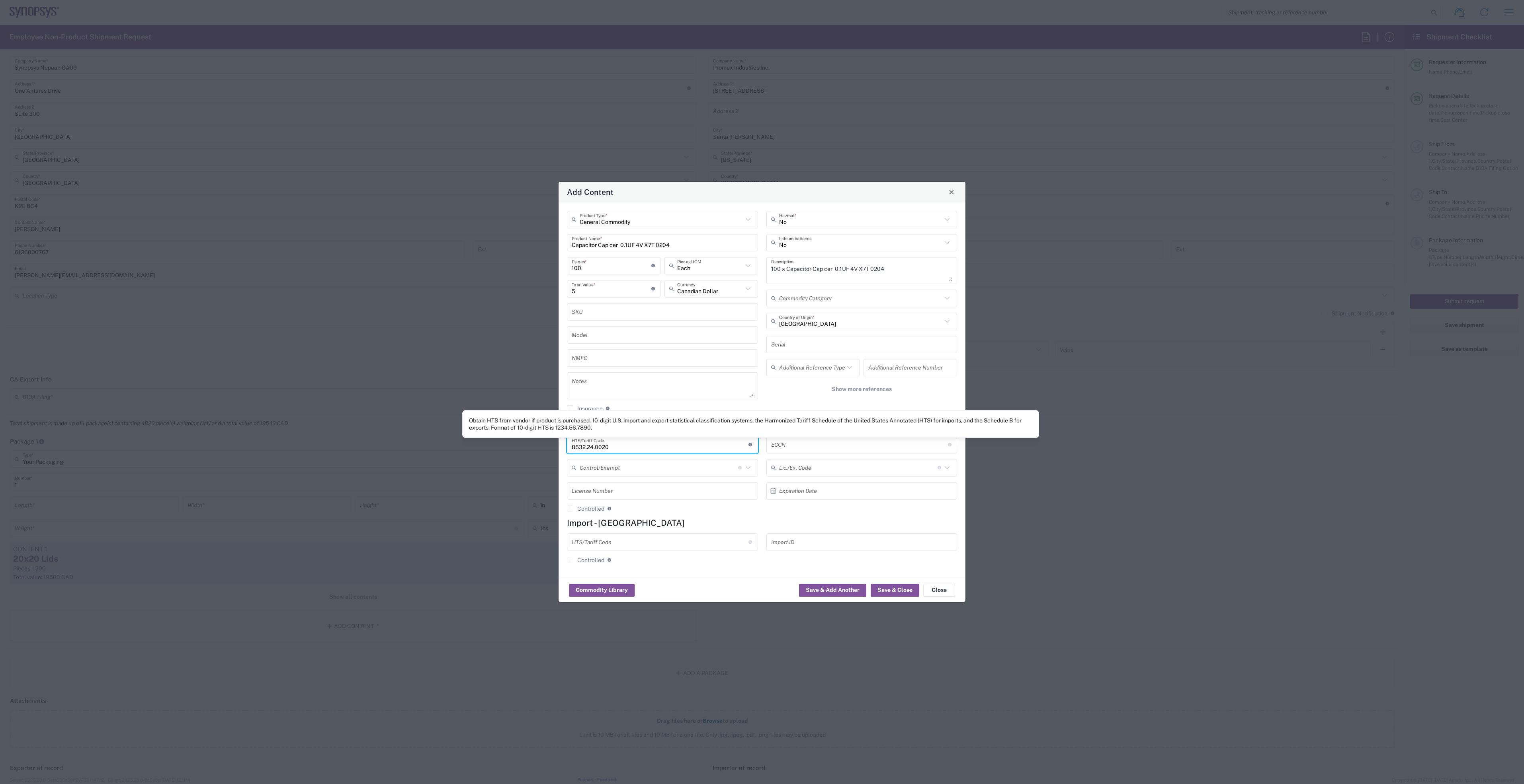
type input "8532.24.0020"
click at [800, 443] on input "text" at bounding box center [859, 445] width 177 height 14
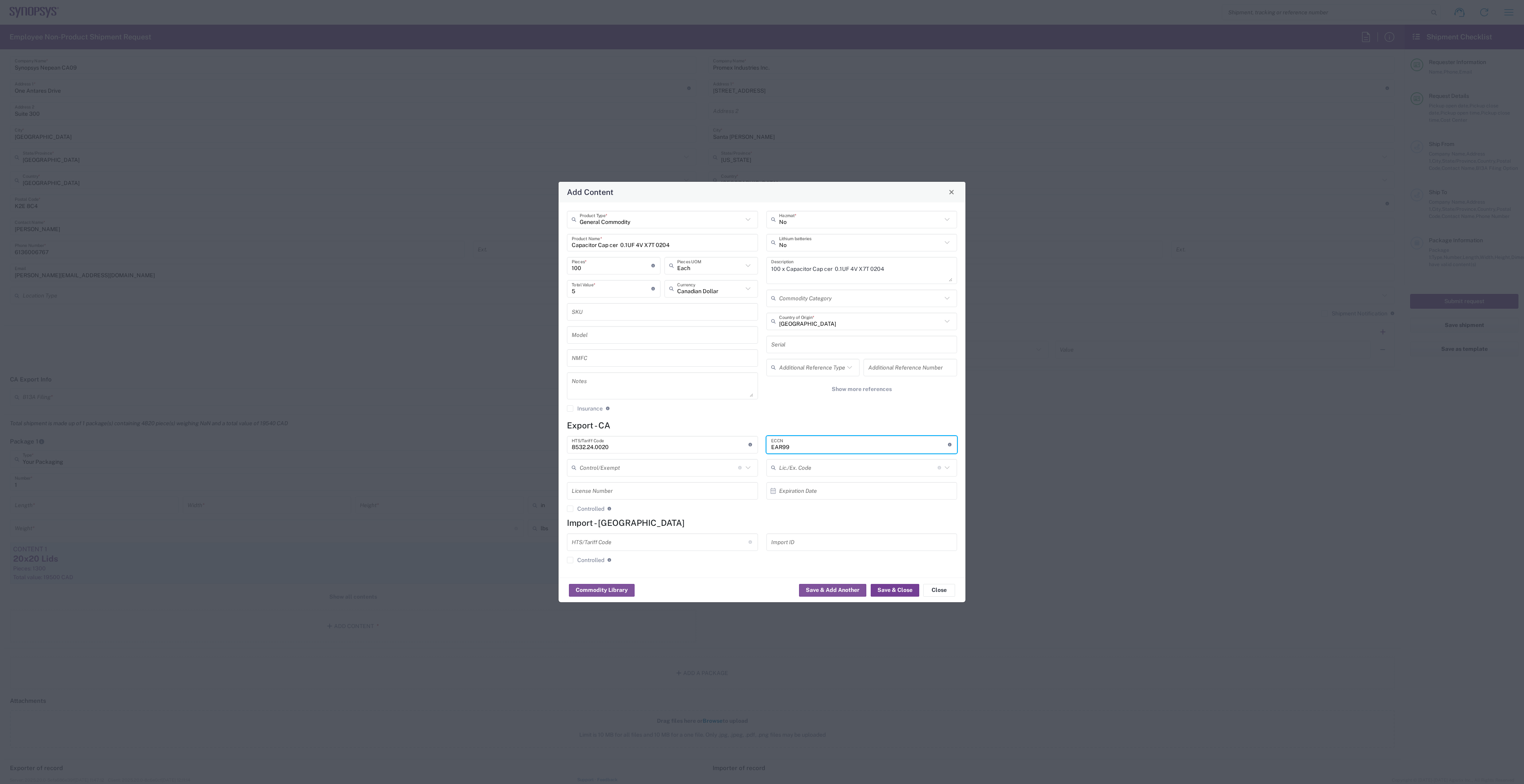
type input "EAR99"
click at [886, 586] on button "Save & Close" at bounding box center [895, 591] width 49 height 13
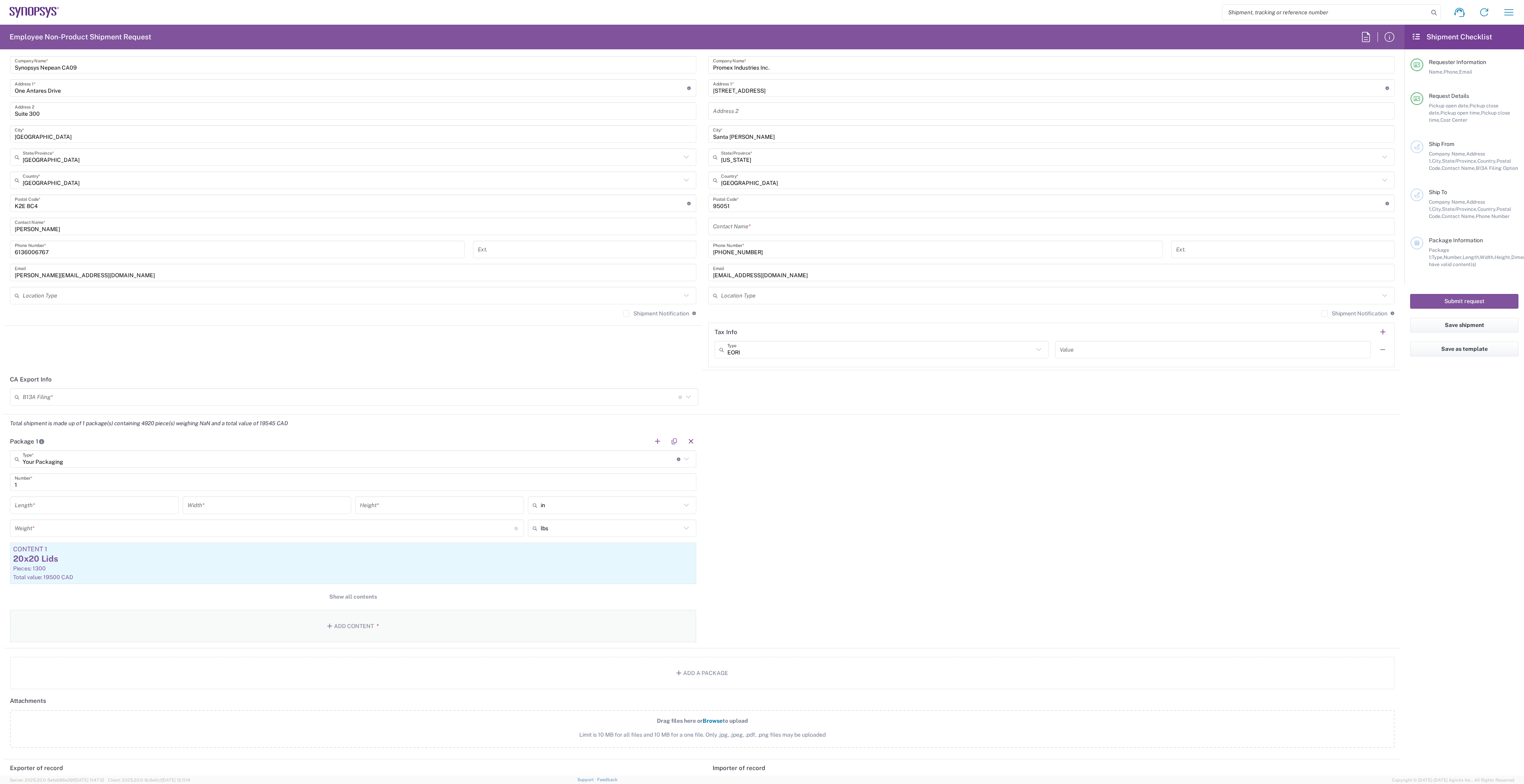
click at [366, 622] on button "Add Content *" at bounding box center [353, 626] width 686 height 33
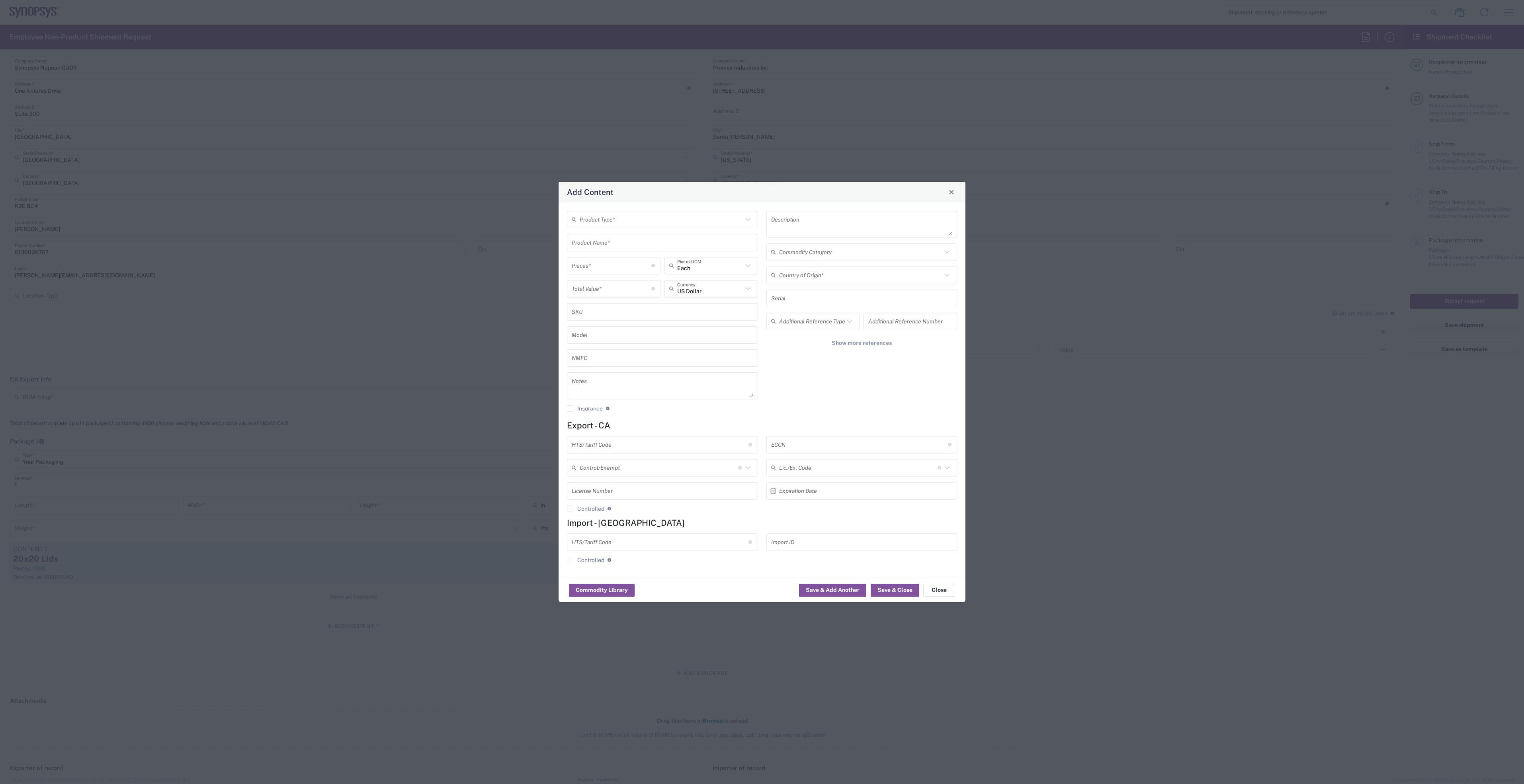
click at [635, 226] on input "text" at bounding box center [661, 219] width 163 height 14
click at [643, 244] on span "General Commodity" at bounding box center [663, 249] width 189 height 12
type input "General Commodity"
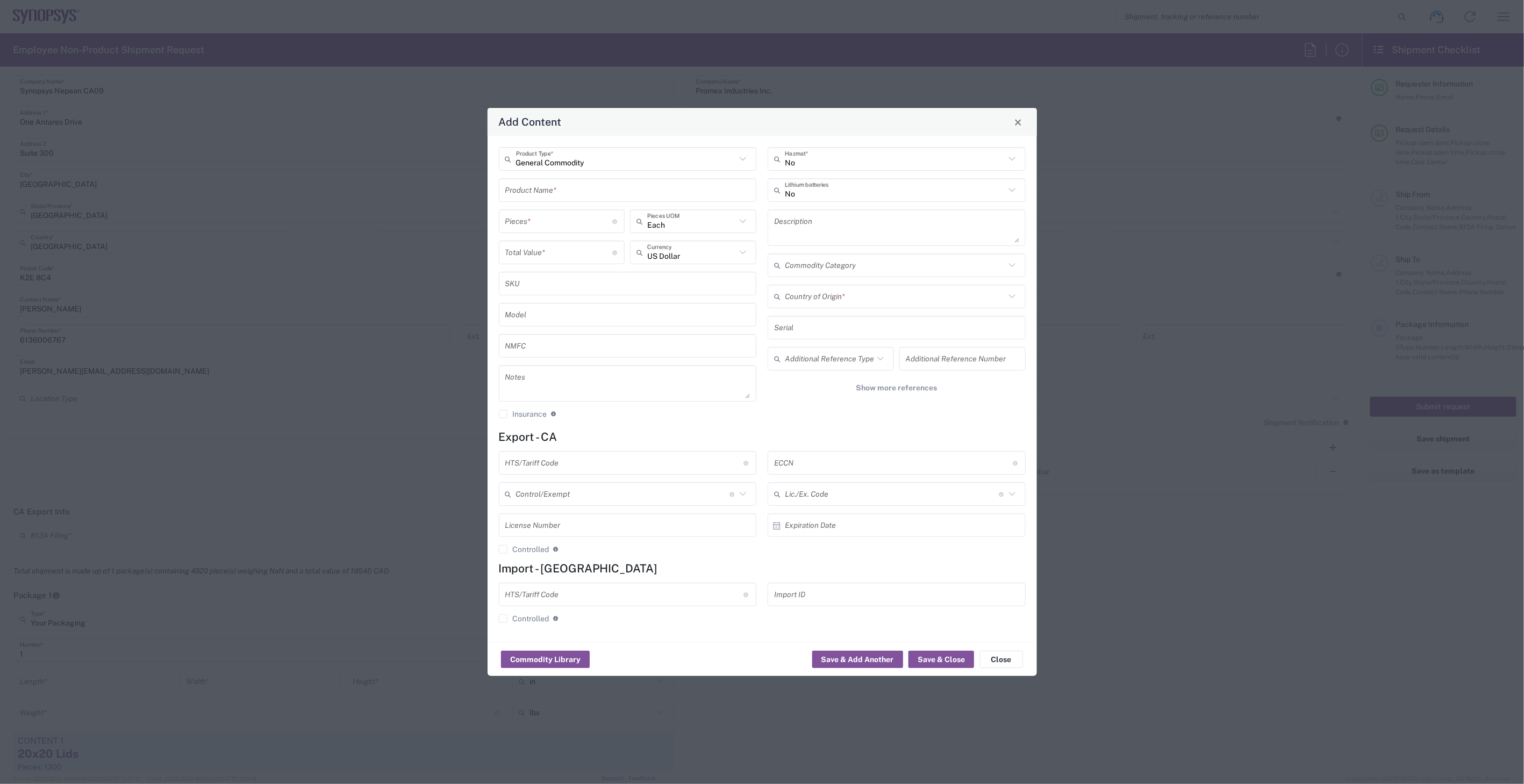
scroll to position [564, 0]
click at [576, 193] on input "text" at bounding box center [628, 191] width 245 height 19
paste input "Capacitor Cap cer 0.1UF 4V X7T 0204"
click at [579, 192] on input "Capacitor Cap cer 0.1UF 4V X7T 0204" at bounding box center [628, 191] width 245 height 19
click at [622, 191] on input "Capacitor Cap cer 0.22UF 4V X7T 0204" at bounding box center [628, 191] width 245 height 19
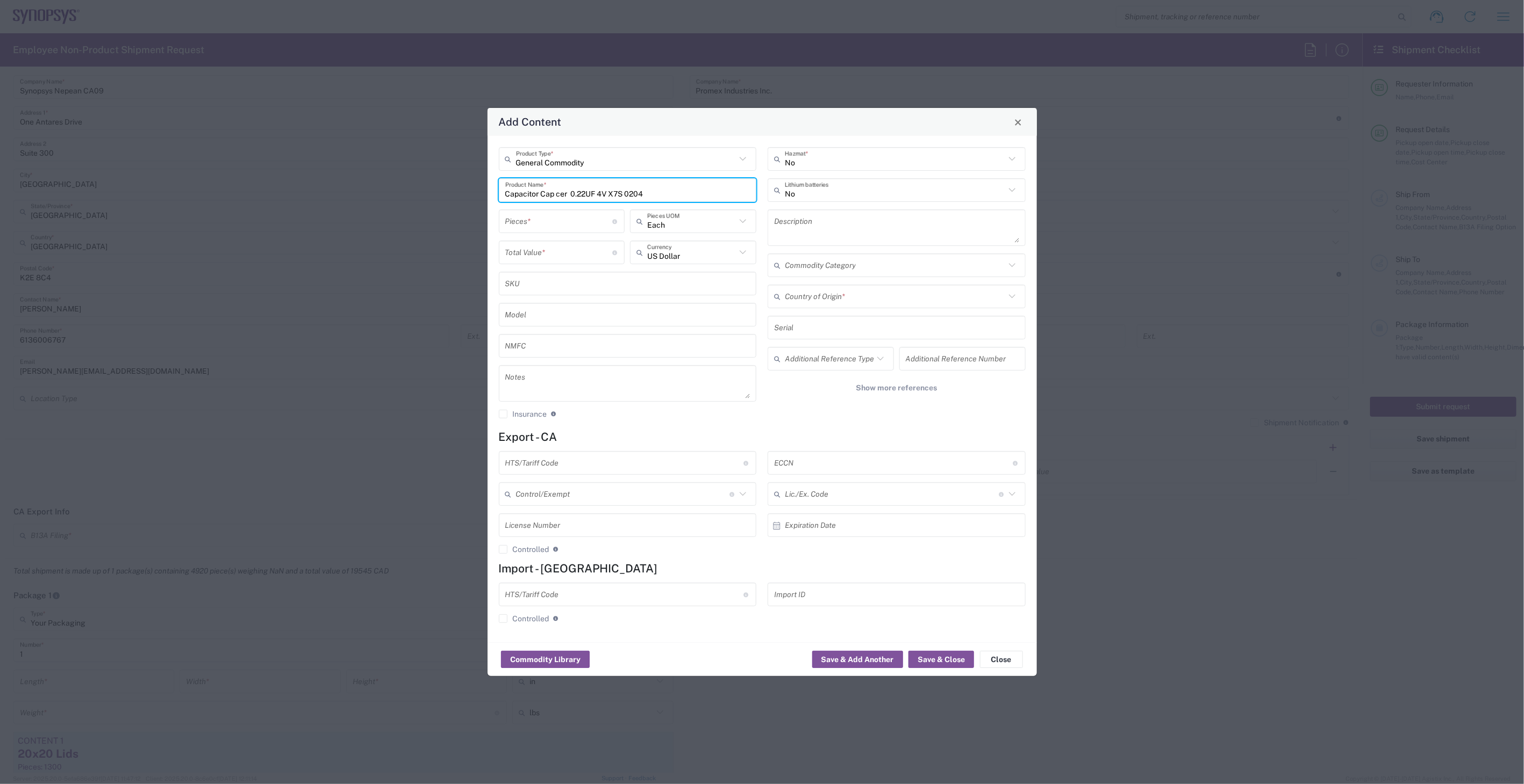
drag, startPoint x: 702, startPoint y: 192, endPoint x: 379, endPoint y: 178, distance: 323.3
click at [379, 178] on div "Add Content General Commodity Product Type * Capacitor Cap cer 0.22UF 4V X7S 02…" at bounding box center [762, 392] width 1524 height 784
type input "Capacitor Cap cer 0.22UF 4V X7S 0204"
click at [820, 229] on textarea at bounding box center [896, 228] width 245 height 30
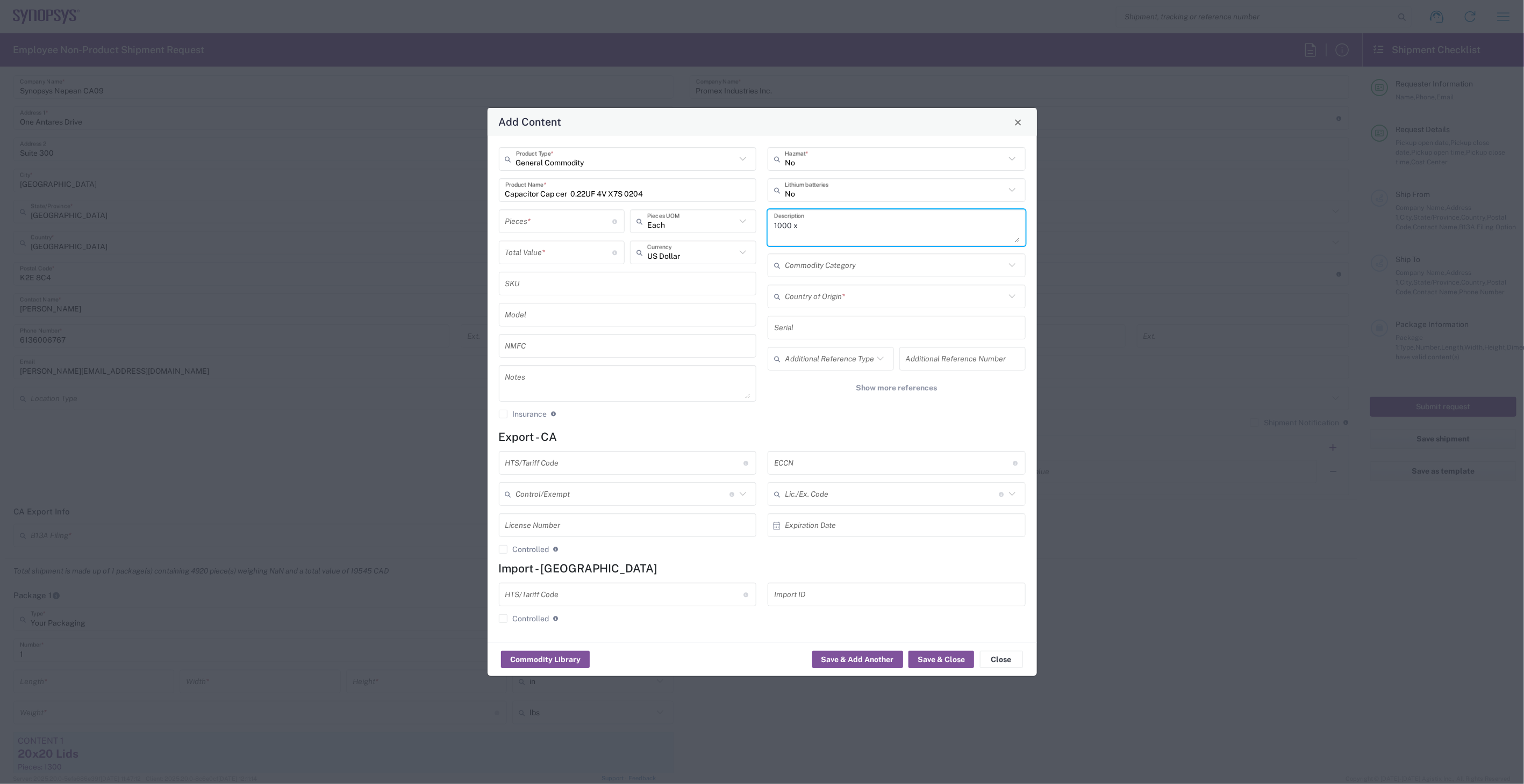
paste textarea "Capacitor Cap cer 0.22UF 4V X7S 0204"
type textarea "1000 x Capacitor Cap cer 0.22UF 4V X7S 0204"
click at [825, 288] on input "text" at bounding box center [895, 297] width 220 height 19
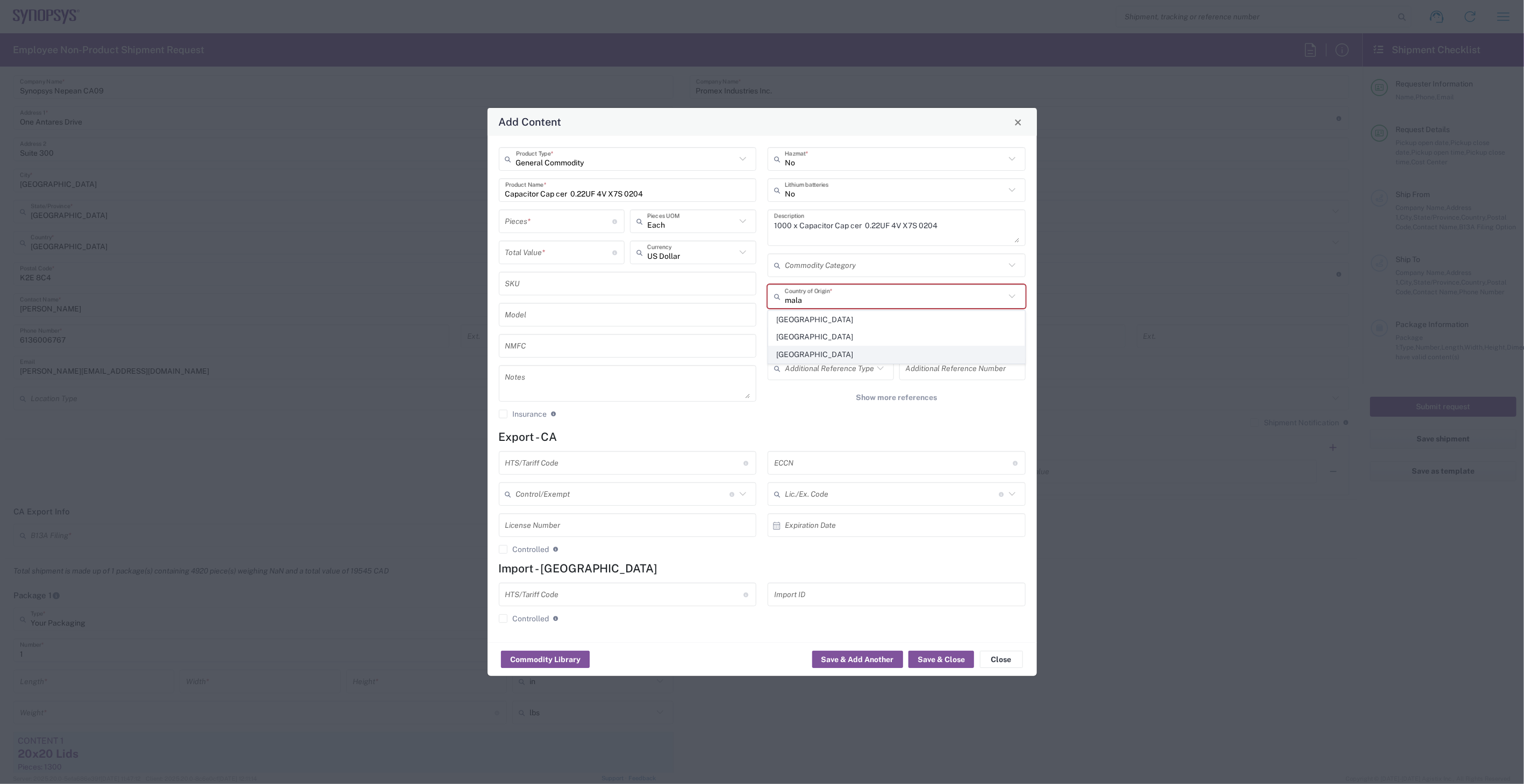
click at [814, 359] on span "Malaysia" at bounding box center [896, 354] width 256 height 17
type input "Malaysia"
click at [620, 460] on input "text" at bounding box center [625, 464] width 239 height 19
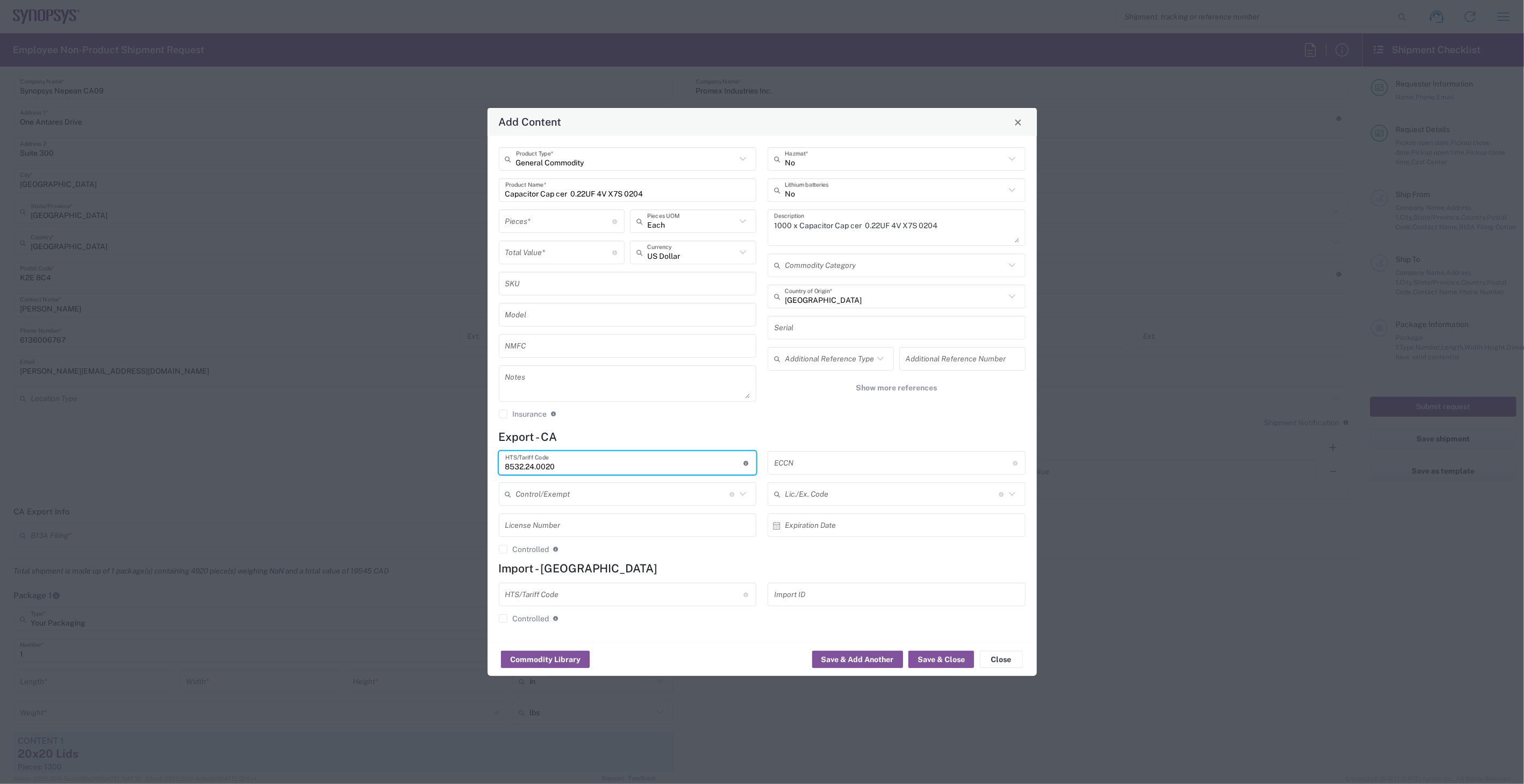
type input "8532.24.0020"
click at [824, 462] on input "text" at bounding box center [893, 464] width 239 height 19
type input "EAR99"
click at [565, 223] on input "number" at bounding box center [559, 222] width 108 height 19
type input "1000"
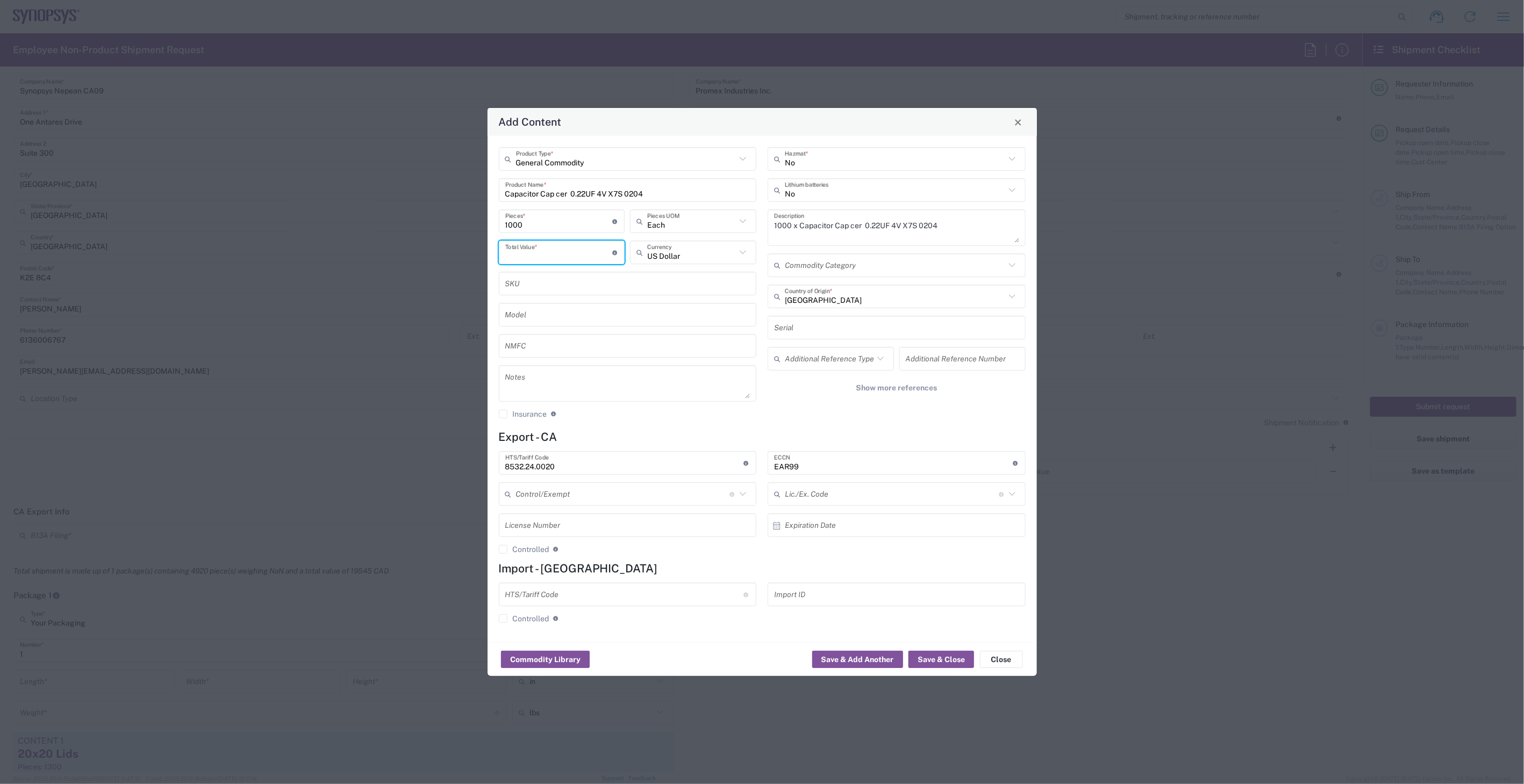
click at [538, 248] on input "number" at bounding box center [559, 253] width 108 height 19
click at [719, 256] on input "text" at bounding box center [691, 253] width 89 height 19
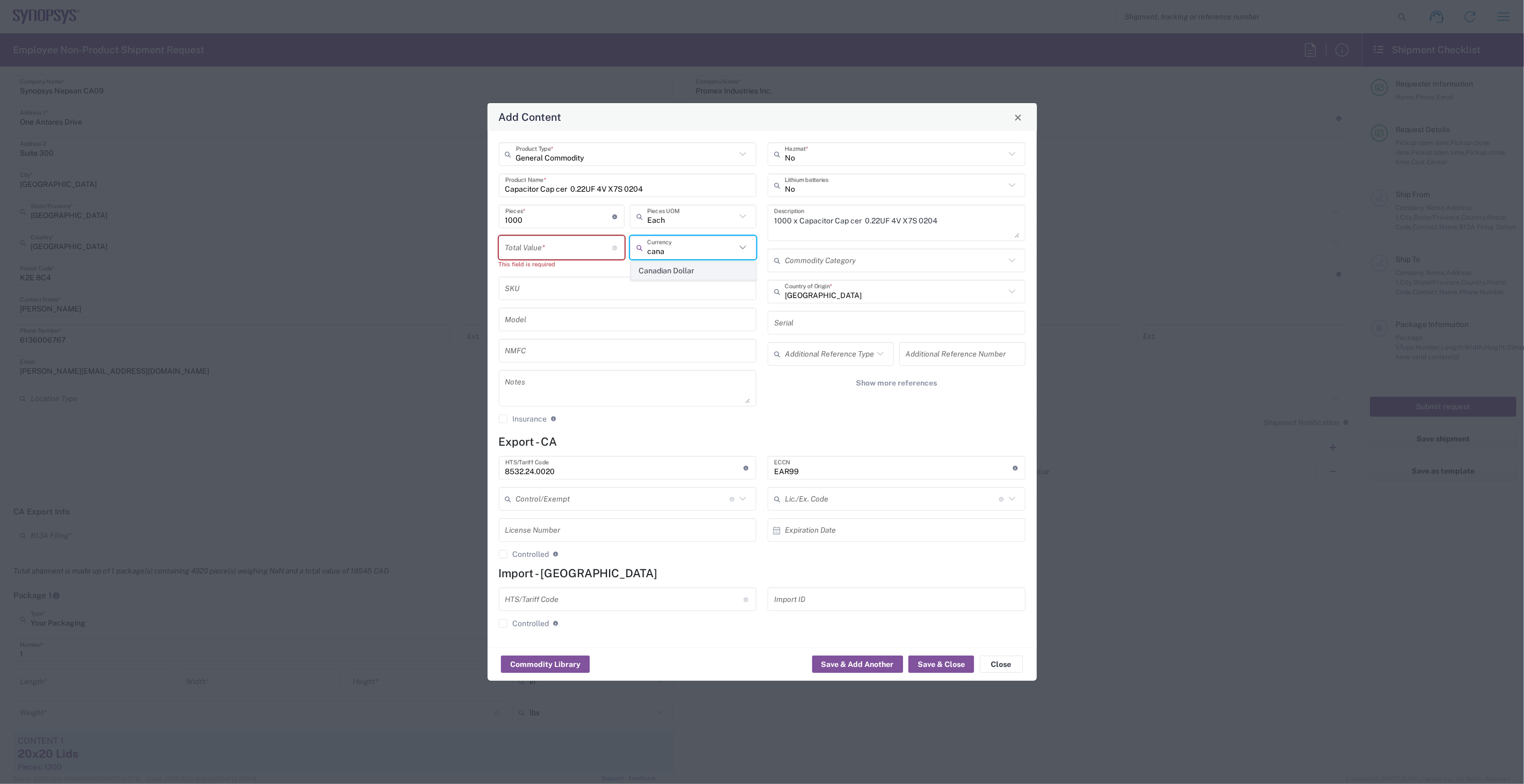
click at [652, 273] on span "Canadian Dollar" at bounding box center [693, 271] width 124 height 17
type input "Canadian Dollar"
click at [586, 254] on input "number" at bounding box center [559, 248] width 108 height 19
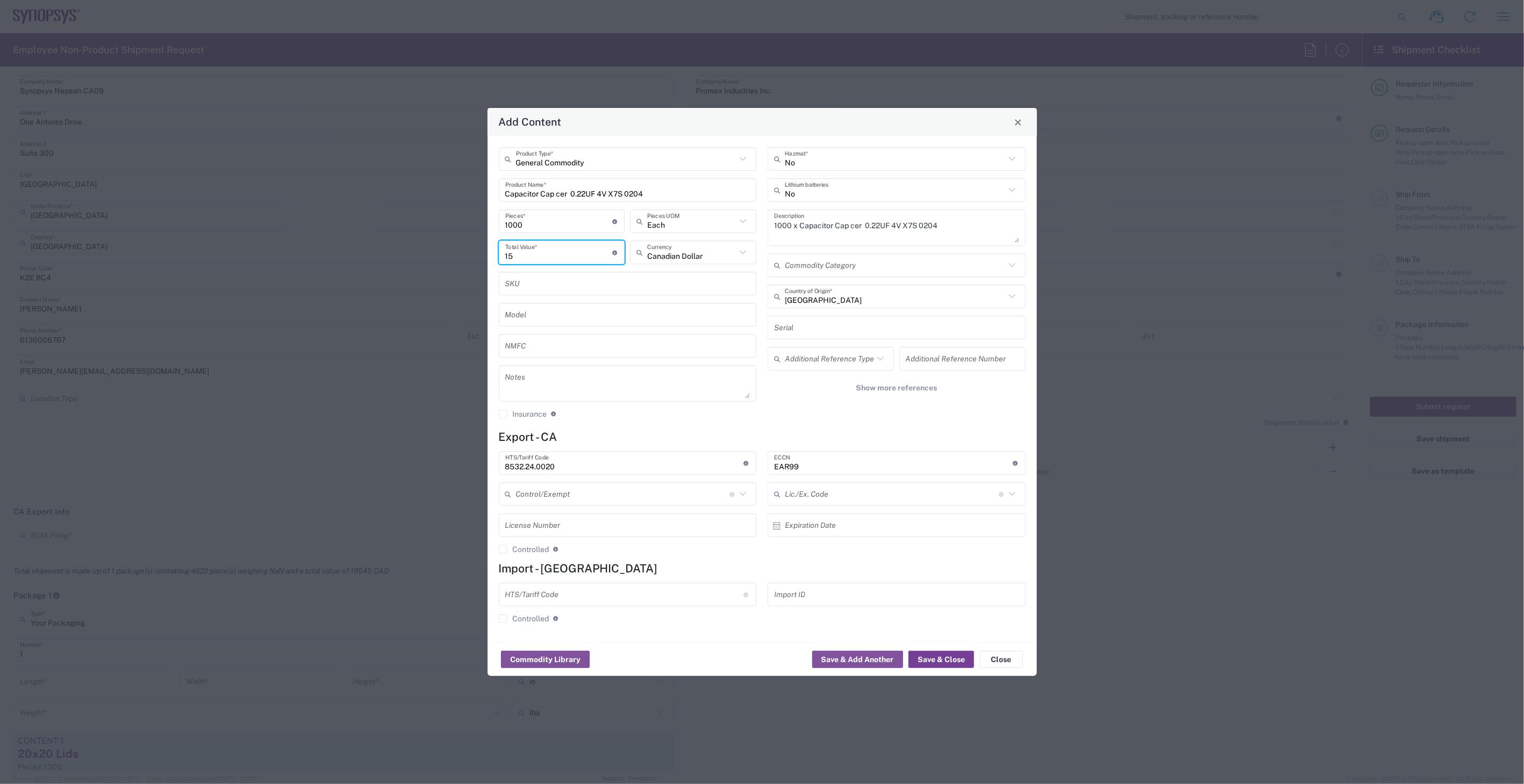
type input "15"
click at [920, 656] on button "Save & Close" at bounding box center [941, 660] width 65 height 18
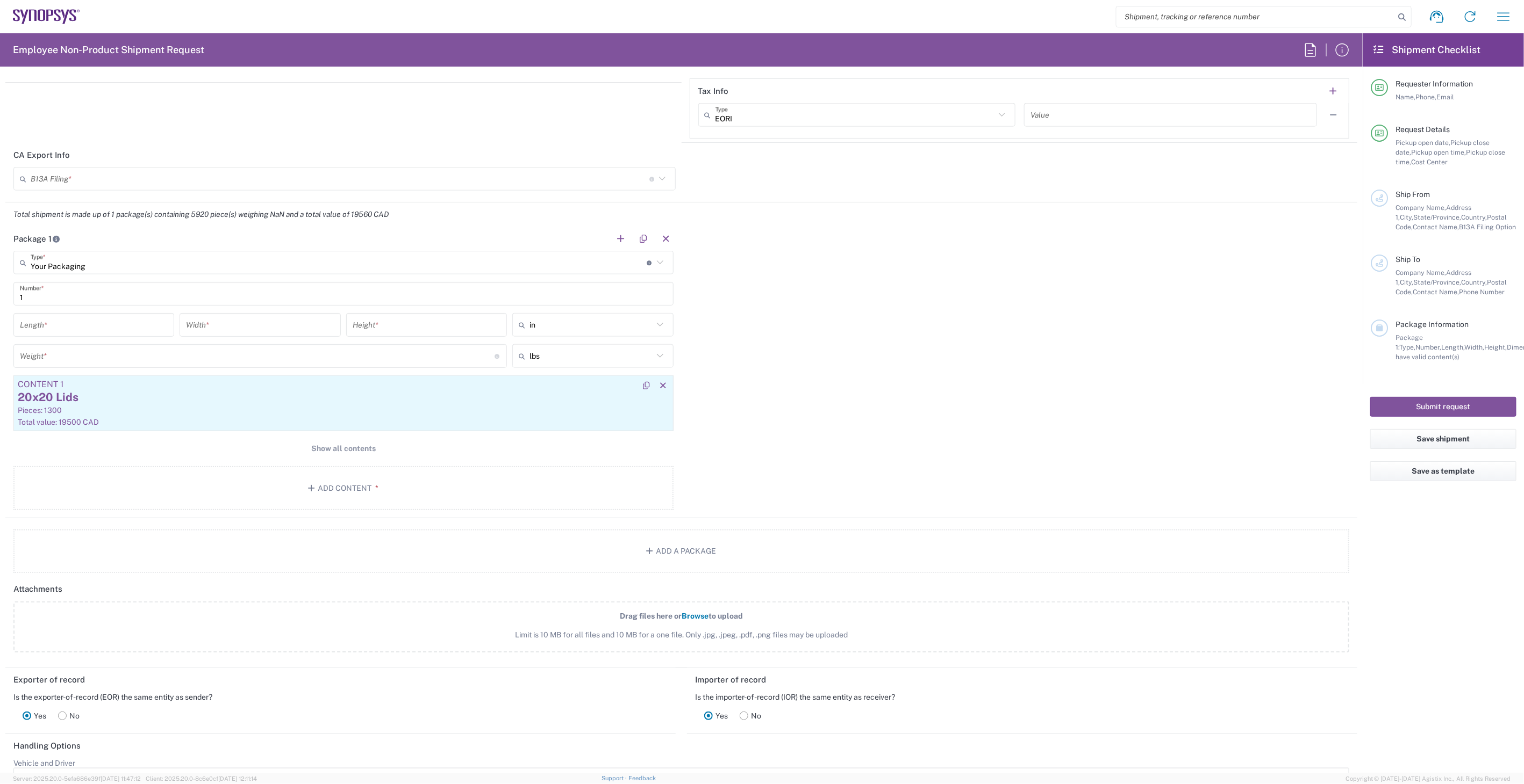
scroll to position [922, 0]
click at [355, 484] on button "Add Content *" at bounding box center [343, 487] width 660 height 44
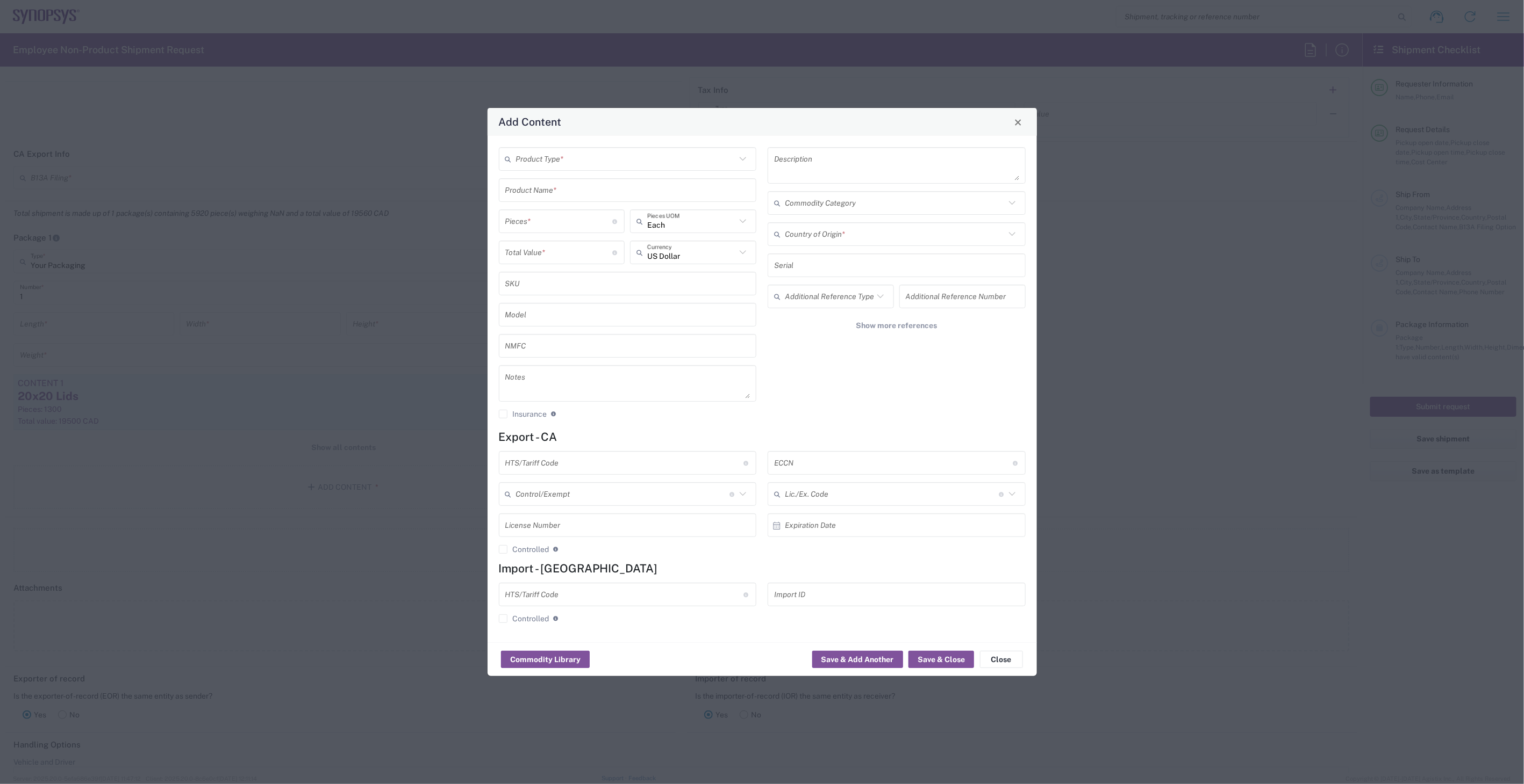
click at [569, 158] on input "text" at bounding box center [626, 160] width 220 height 19
click at [562, 196] on span "General Commodity" at bounding box center [628, 200] width 256 height 17
type input "General Commodity"
click at [558, 192] on input "text" at bounding box center [628, 191] width 245 height 19
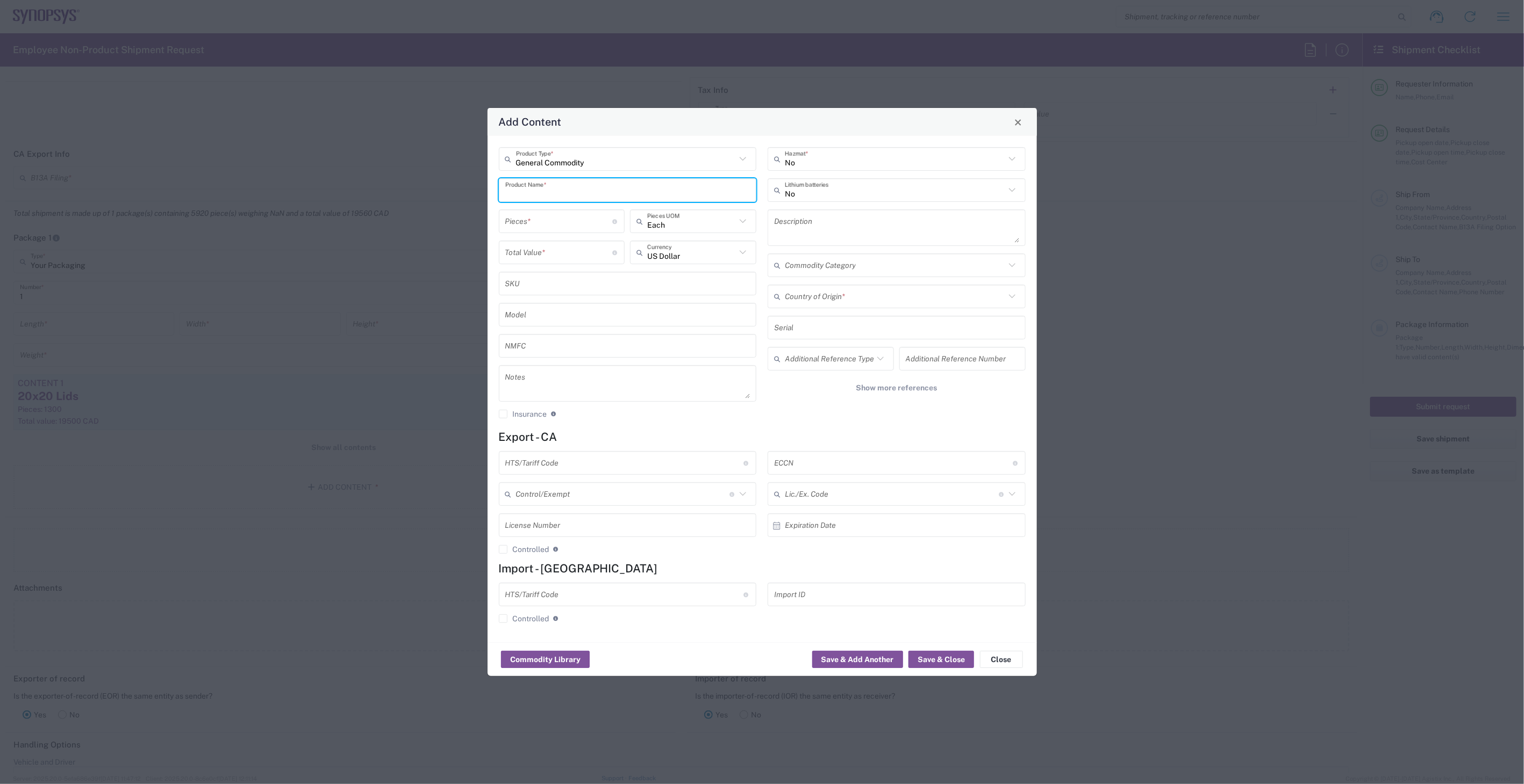
paste input "Capacitor Cap cer 0.22UF 4V X7S 0204"
type input "Capacitor Cap Cer 0.22UF 4V X7S 0204"
click at [542, 224] on input "number" at bounding box center [559, 222] width 108 height 19
type input "1000"
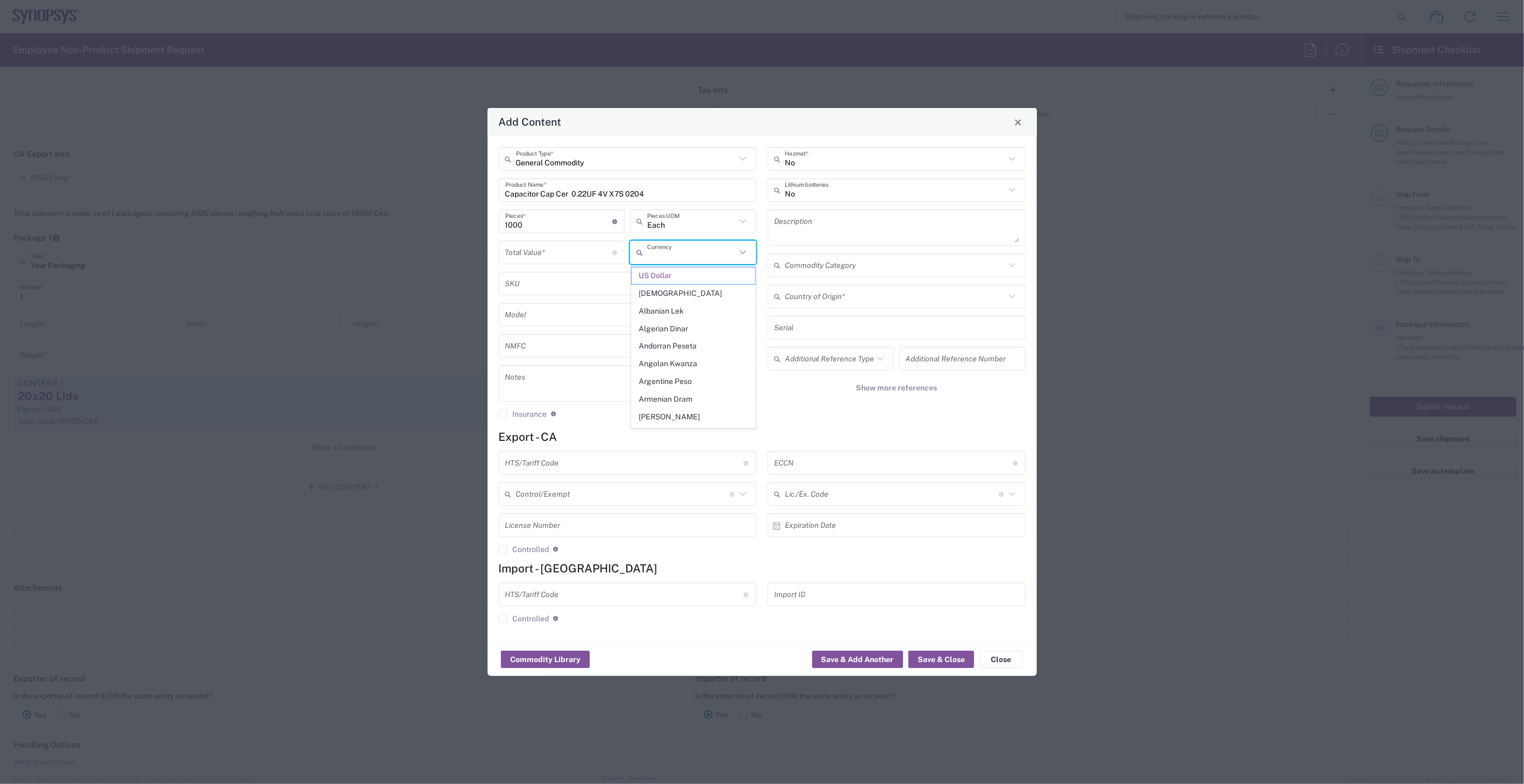
click at [695, 256] on input "text" at bounding box center [691, 253] width 89 height 19
click at [666, 272] on span "Canadian Dollar" at bounding box center [693, 275] width 124 height 17
type input "Canadian Dollar"
click at [573, 254] on input "number" at bounding box center [559, 253] width 108 height 19
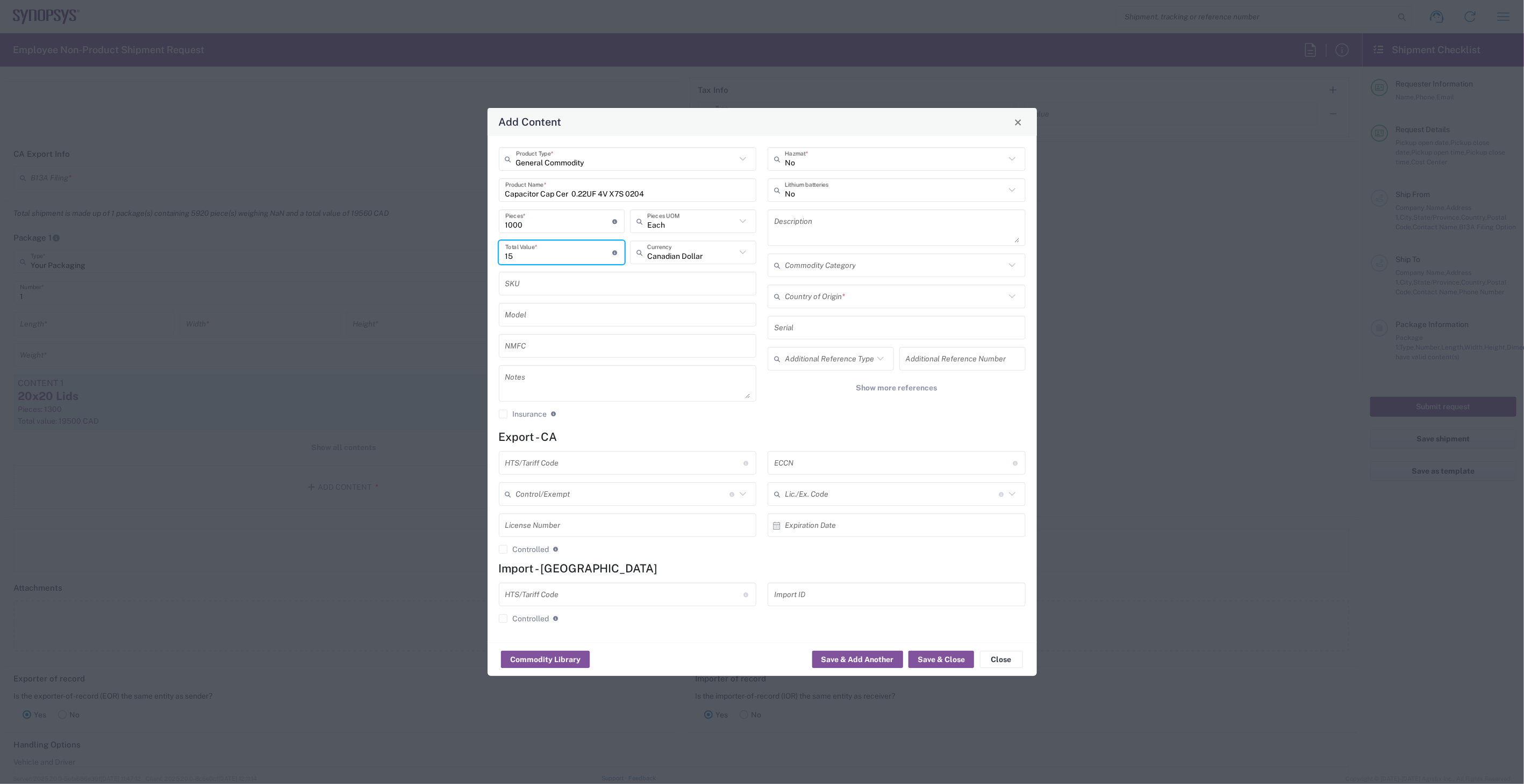
type input "15"
click at [816, 226] on textarea at bounding box center [896, 228] width 245 height 30
type textarea "1000 x"
drag, startPoint x: 669, startPoint y: 195, endPoint x: 438, endPoint y: 176, distance: 231.8
click at [438, 176] on div "Add Content General Commodity Product Type * Capacitor Cap Cer 0.22UF 4V X7S 02…" at bounding box center [762, 392] width 1524 height 784
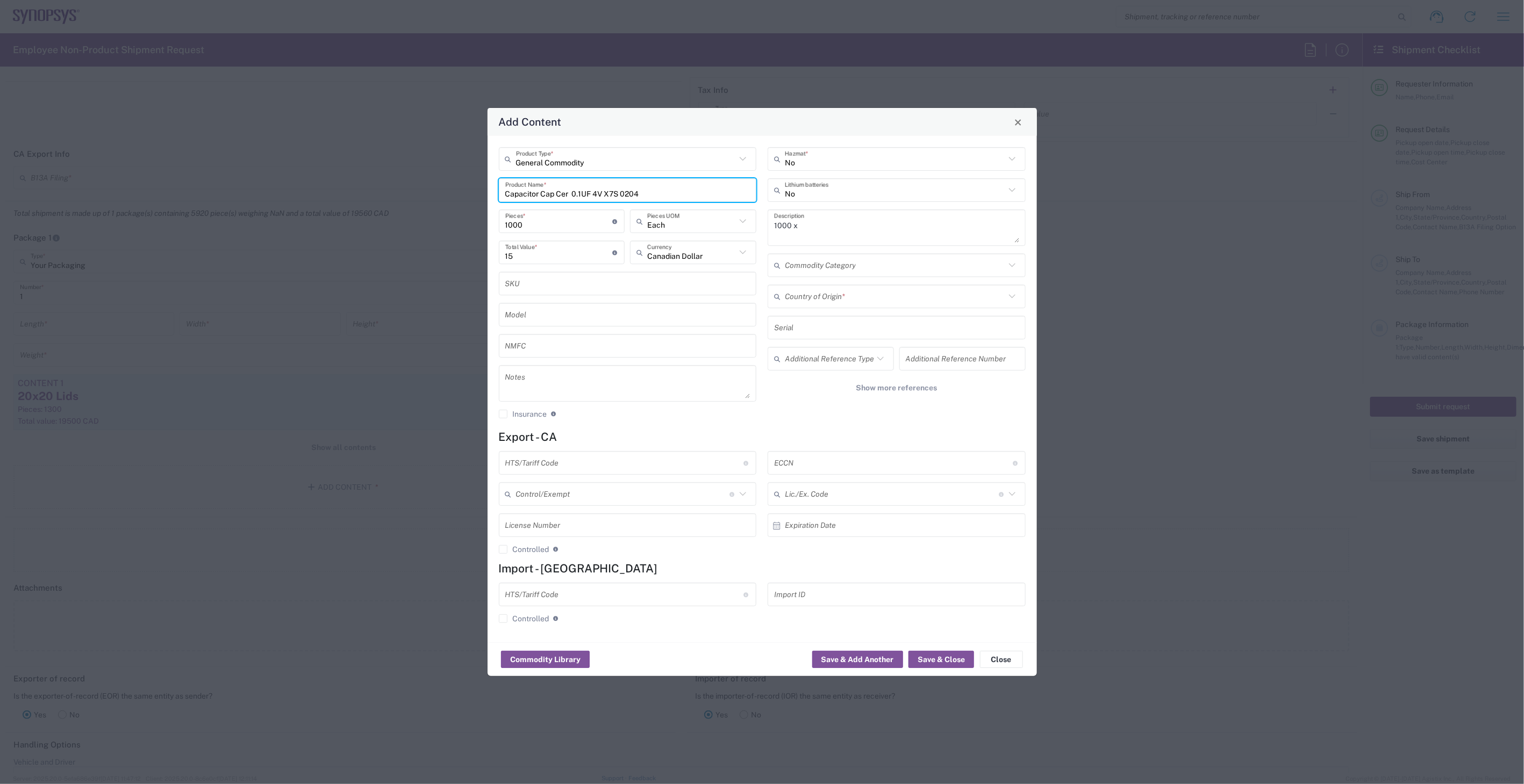
click at [595, 192] on input "Capacitor Cap Cer 0.1UF 4V X7S 0204" at bounding box center [628, 191] width 245 height 19
click at [618, 190] on input "Capacitor Cap Cer 0.1UF 10V X7S 0204" at bounding box center [628, 191] width 245 height 19
drag, startPoint x: 641, startPoint y: 192, endPoint x: 680, endPoint y: 240, distance: 61.8
click at [641, 192] on input "Capacitor Cap Cer 0.1UF 10V X5R 0204" at bounding box center [628, 191] width 245 height 19
type input "Capacitor Cap Cer 0.1UF 10V X5R 0201"
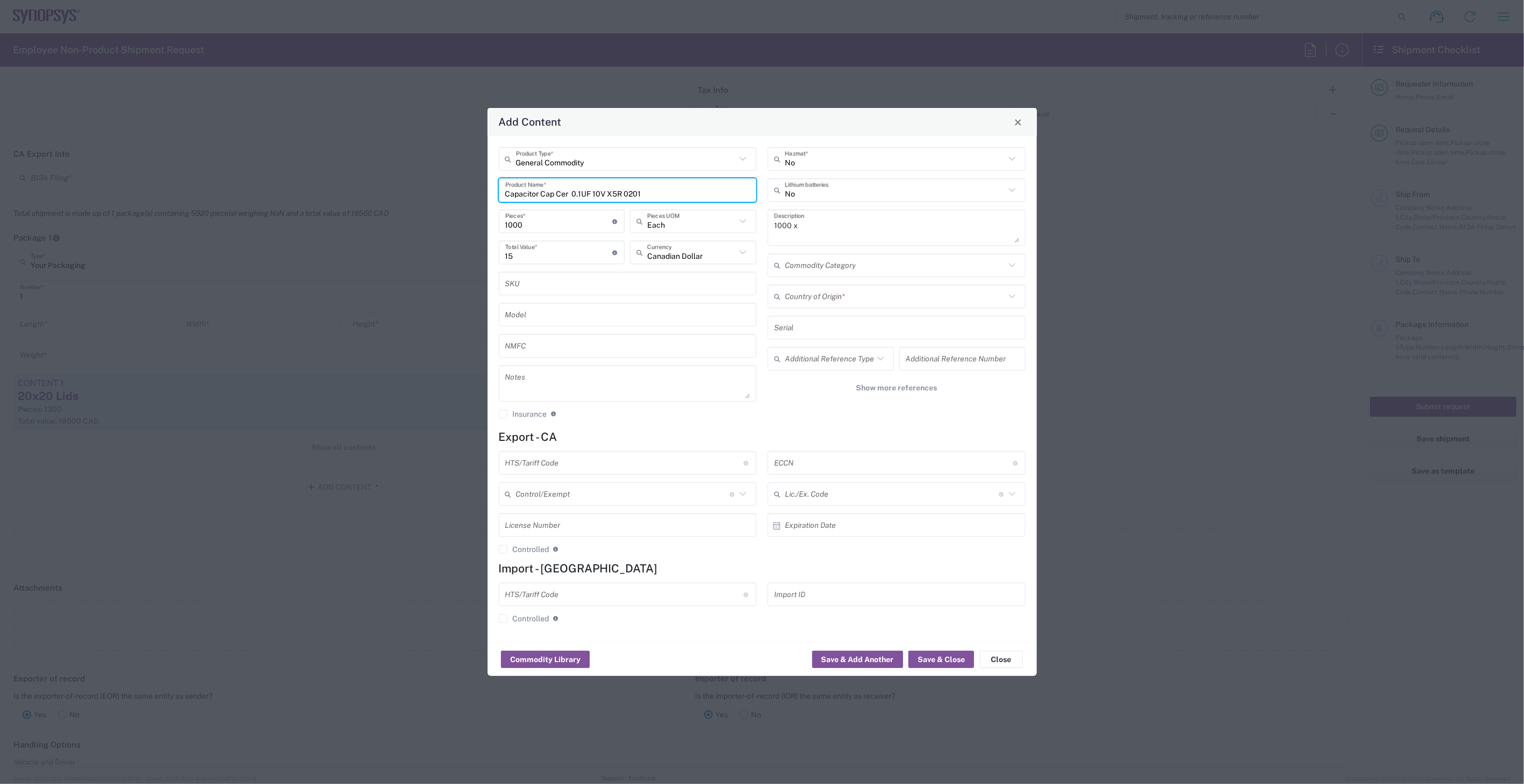
click at [854, 293] on input "text" at bounding box center [895, 297] width 220 height 19
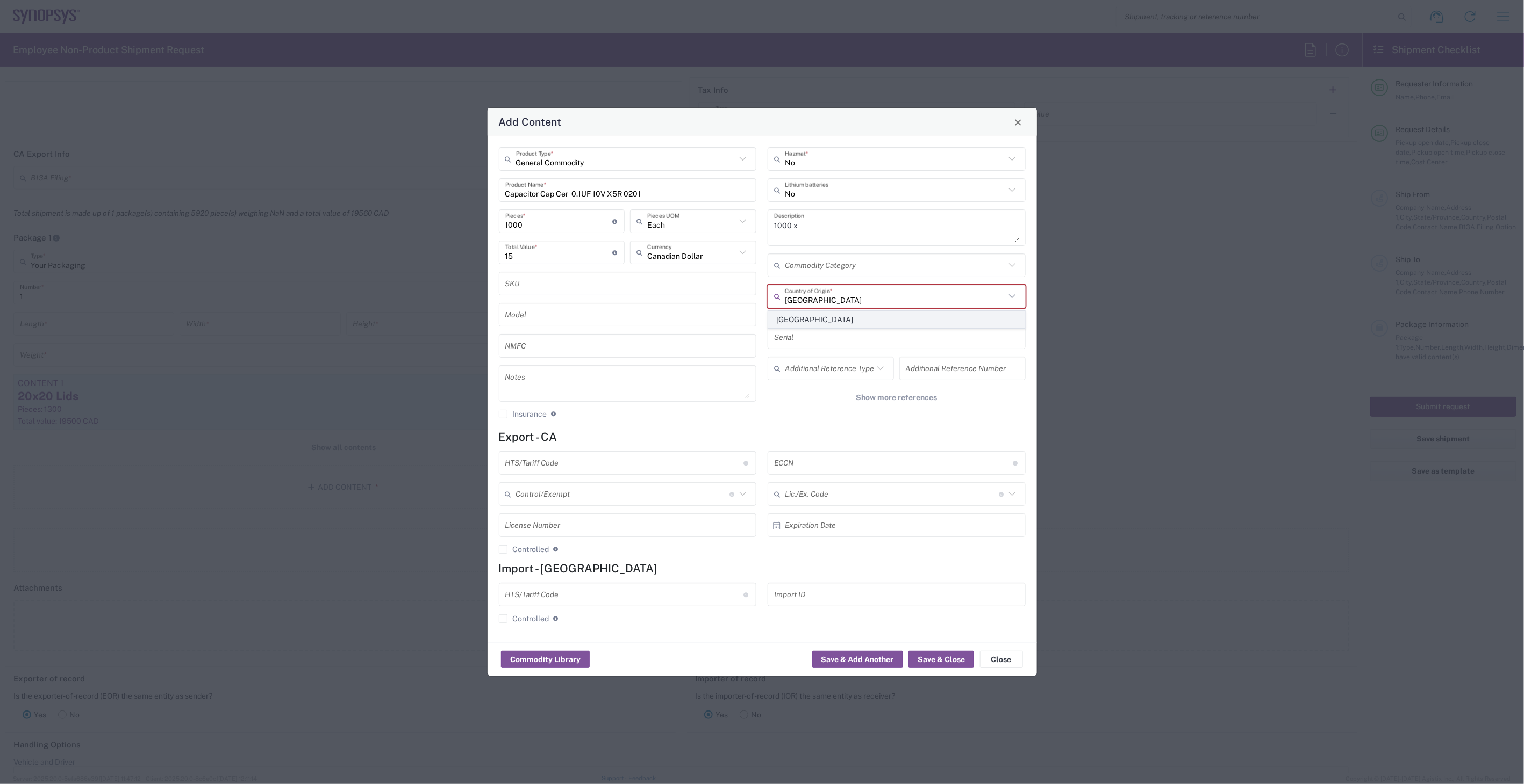
type input "Japan"
click at [856, 319] on span "Japan" at bounding box center [896, 319] width 256 height 17
click at [577, 472] on input "text" at bounding box center [625, 464] width 239 height 19
type input "8532.24.0020"
click at [847, 468] on input "text" at bounding box center [893, 464] width 239 height 19
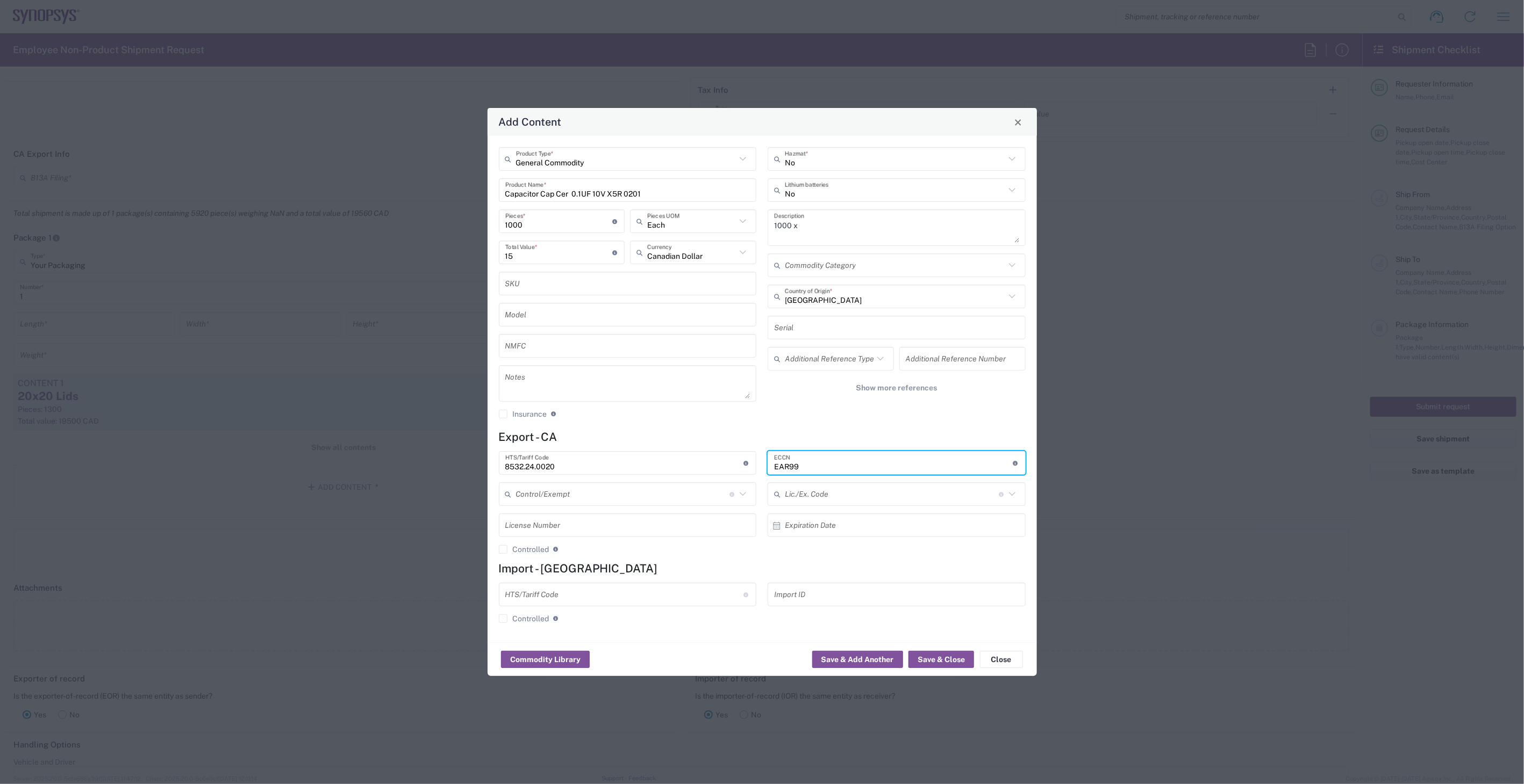
type input "EAR99"
click at [821, 226] on textarea "1000 x" at bounding box center [896, 228] width 245 height 30
drag, startPoint x: 649, startPoint y: 192, endPoint x: 411, endPoint y: 197, distance: 238.1
click at [411, 197] on div "Add Content General Commodity Product Type * Capacitor Cap Cer 0.1UF 10V X5R 02…" at bounding box center [762, 392] width 1524 height 784
click at [855, 234] on textarea "1000 x" at bounding box center [896, 228] width 245 height 30
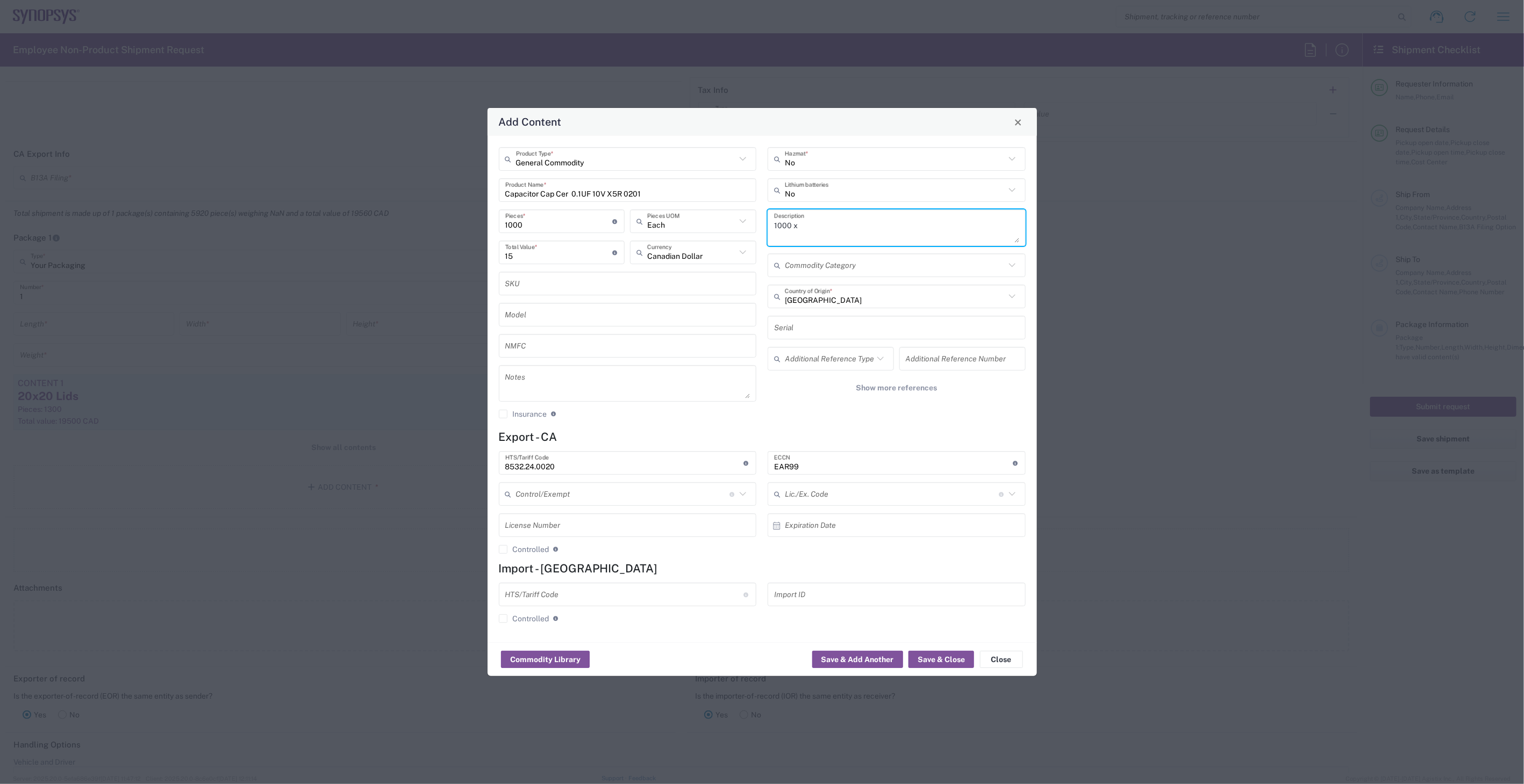
paste textarea "Capacitor Cap Cer 0.1UF 10V X5R 0201"
type textarea "1000 x Capacitor Cap Cer 0.1UF 10V X5R 0201"
click at [939, 659] on button "Save & Close" at bounding box center [941, 660] width 65 height 18
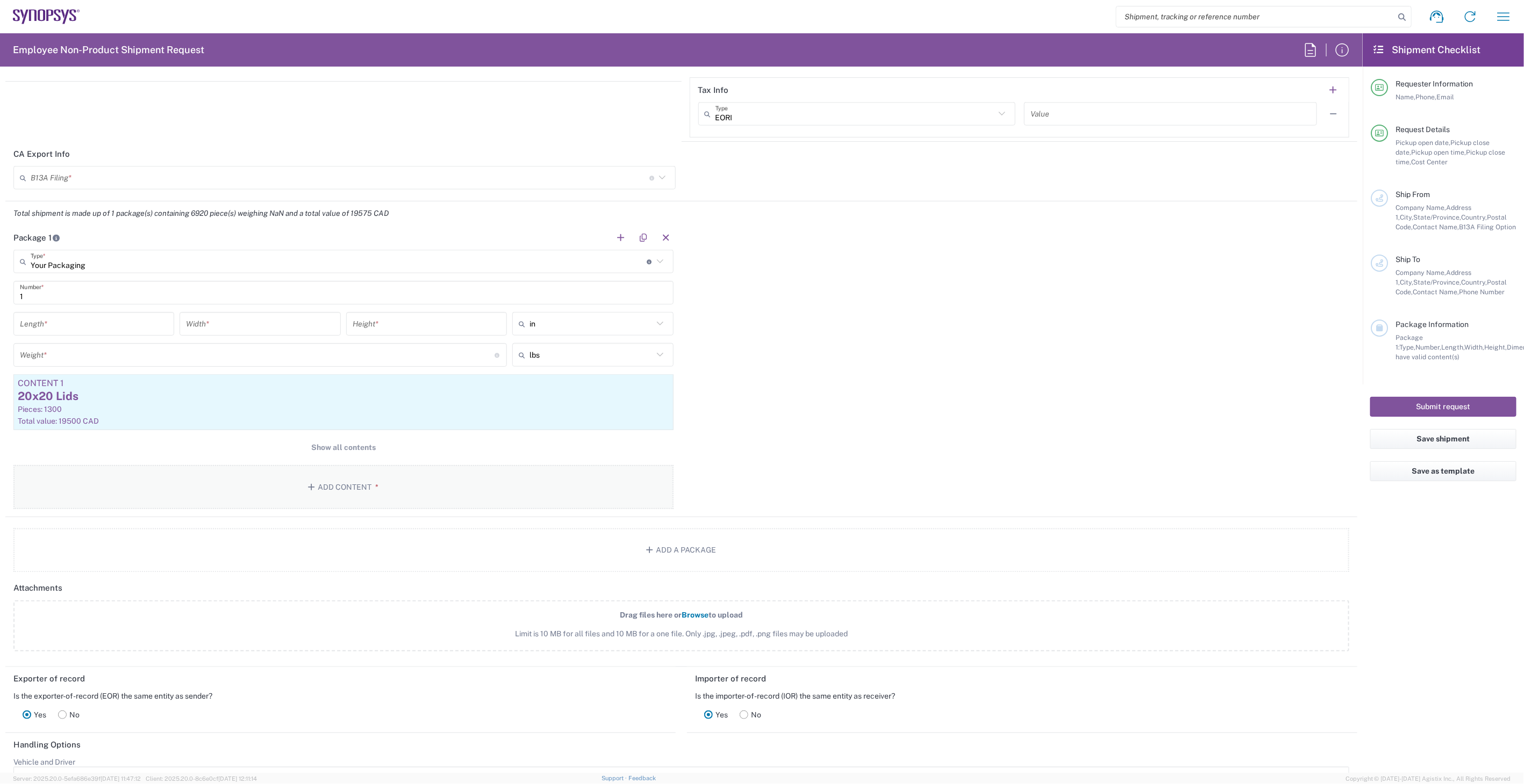
click at [361, 493] on button "Add Content *" at bounding box center [343, 487] width 660 height 44
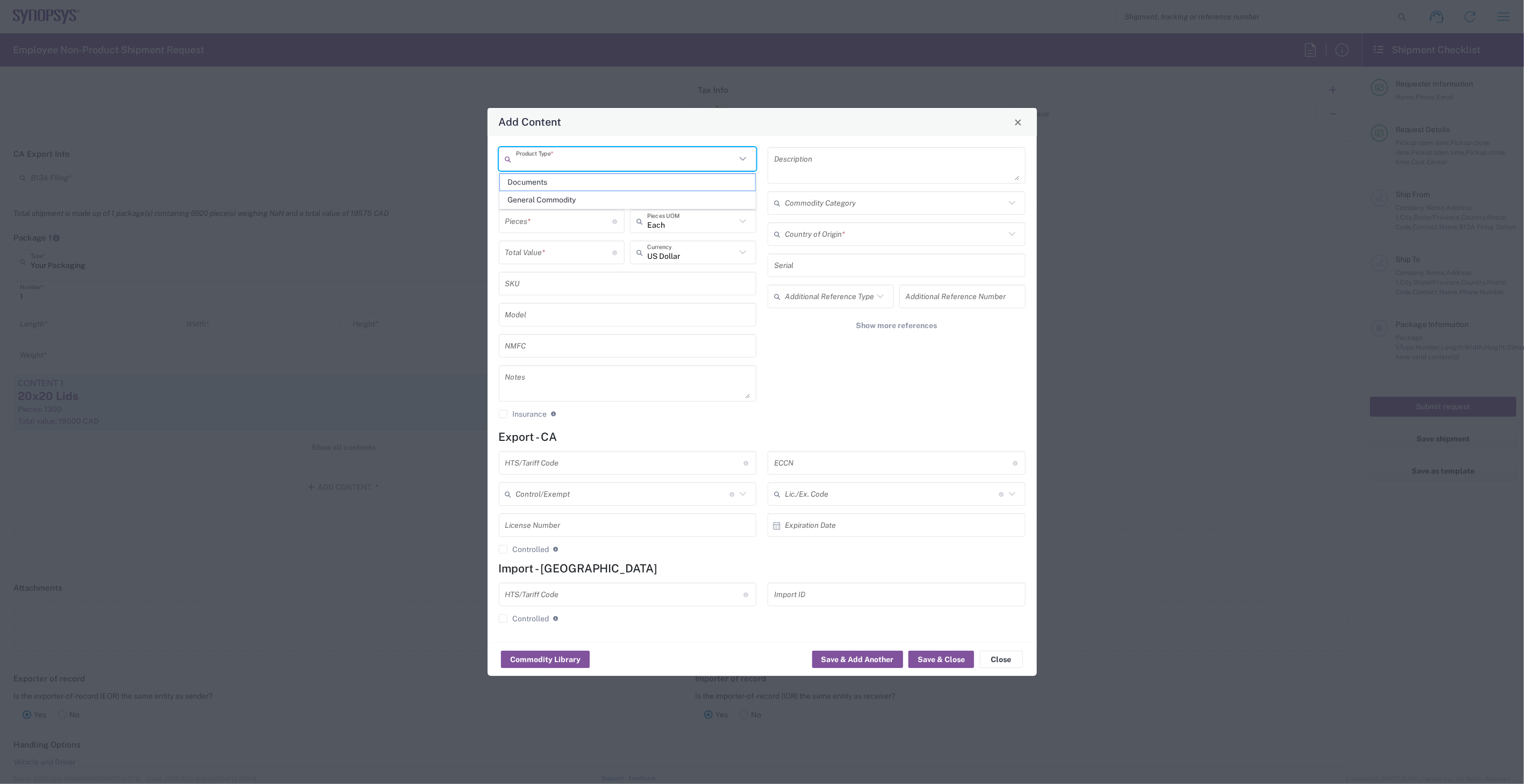
click at [568, 163] on input "text" at bounding box center [626, 160] width 220 height 19
click at [566, 201] on span "General Commodity" at bounding box center [628, 200] width 256 height 17
type input "General Commodity"
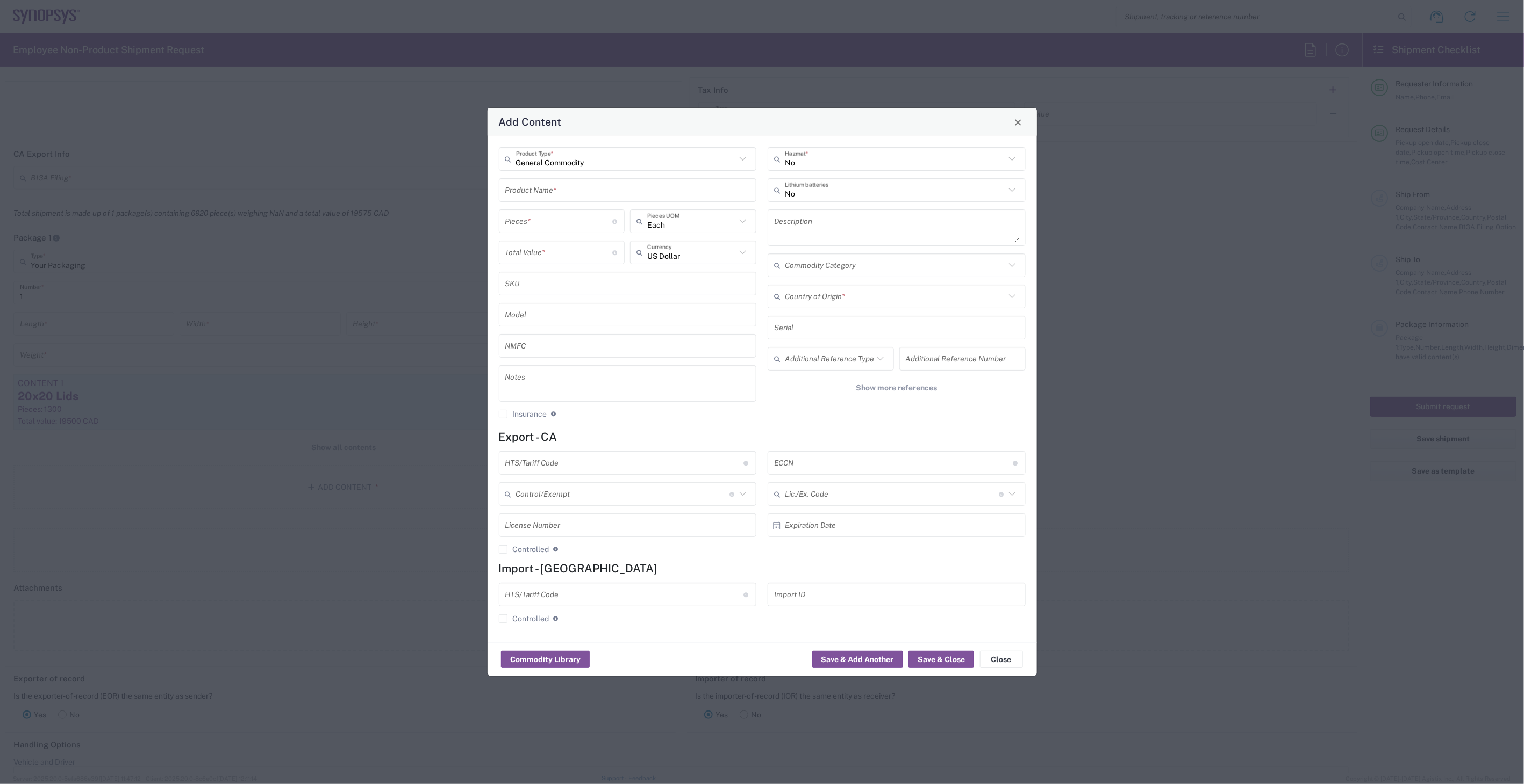
click at [563, 191] on input "text" at bounding box center [628, 191] width 245 height 19
paste input "Capacitor Cap Cer 0.1UF 10V X5R 0201"
drag, startPoint x: 681, startPoint y: 193, endPoint x: 438, endPoint y: 184, distance: 243.2
click at [438, 184] on div "Add Content General Commodity Product Type * Capacitor Cap Cer 100000PF 10V X7R…" at bounding box center [762, 392] width 1524 height 784
type input "Capacitor Cap Cer 100000PF 10V X7R 0201"
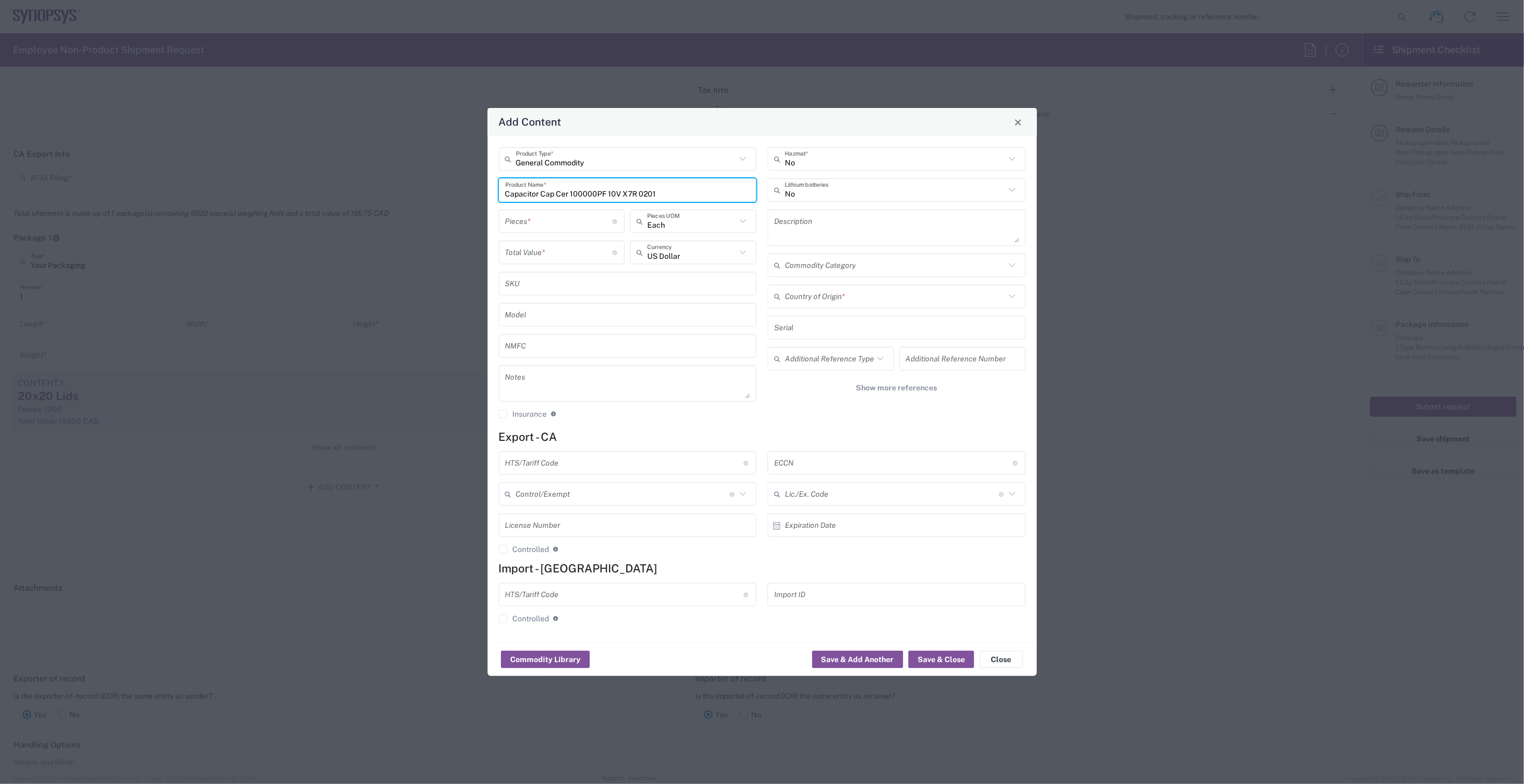
click at [817, 223] on textarea at bounding box center [896, 228] width 245 height 30
drag, startPoint x: 673, startPoint y: 189, endPoint x: 360, endPoint y: 181, distance: 313.1
click at [361, 181] on div "Add Content General Commodity Product Type * Capacitor Cap Cer 100000PF 10V X7R…" at bounding box center [762, 392] width 1524 height 784
click at [865, 235] on textarea "1000" at bounding box center [896, 228] width 245 height 30
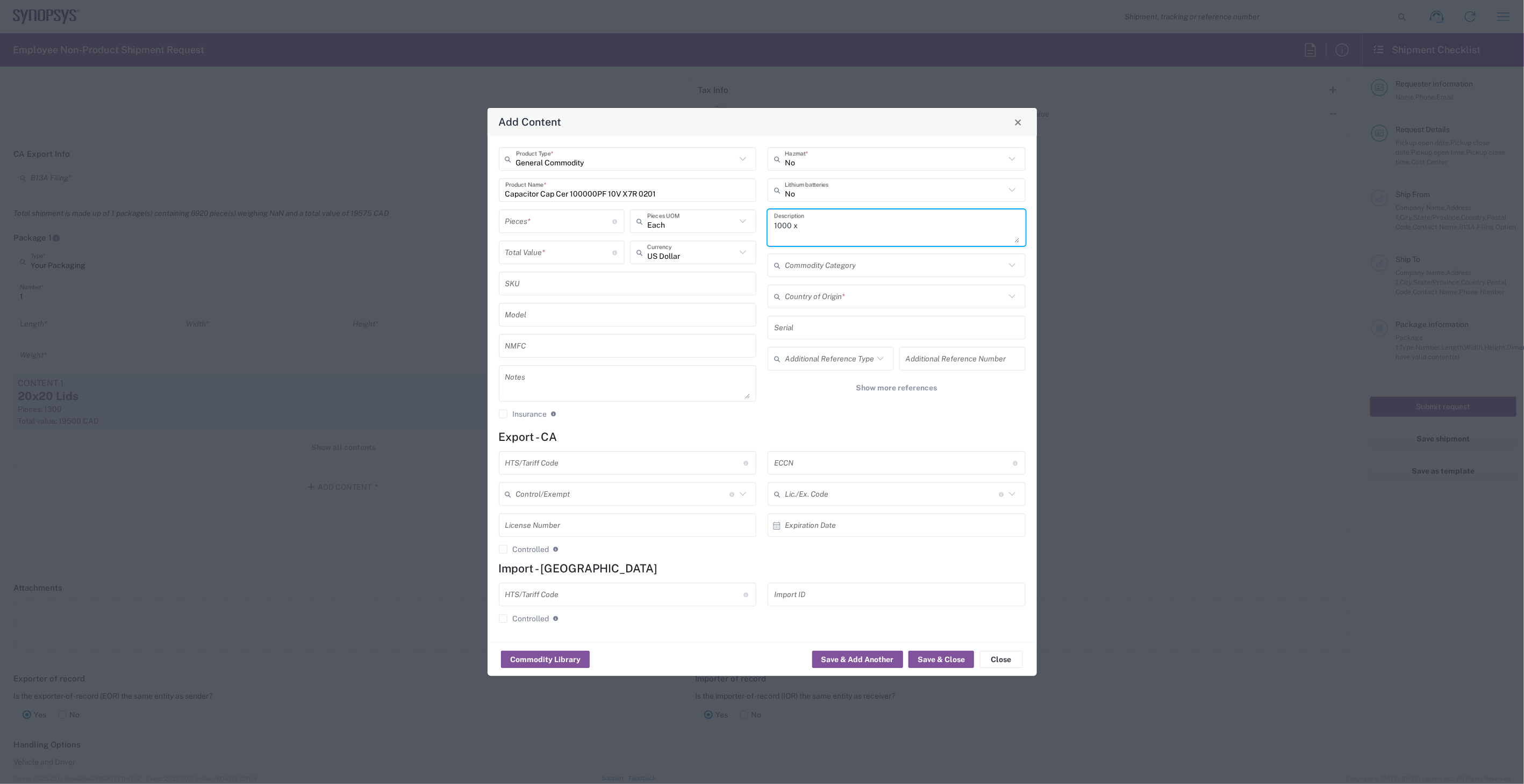
paste textarea "Capacitor Cap Cer 100000PF 10V X7R 0201"
type textarea "1000 x Capacitor Cap Cer 100000PF 10V X7R 0201"
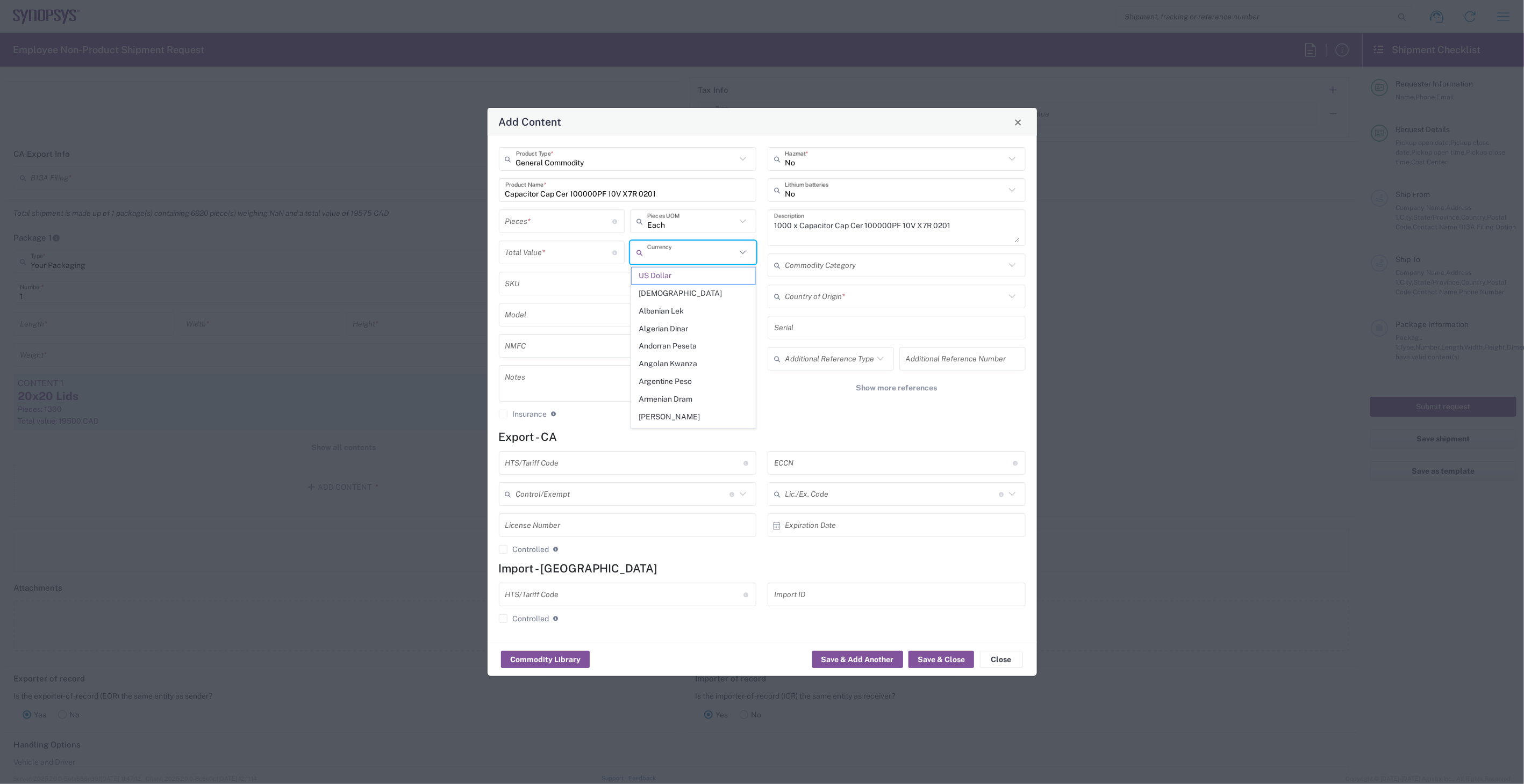
click at [691, 251] on input "text" at bounding box center [691, 253] width 89 height 19
click at [670, 283] on span "Cambodian Riel" at bounding box center [693, 275] width 124 height 17
click at [740, 254] on icon at bounding box center [742, 252] width 14 height 14
type input "C"
click at [716, 277] on span "Canadian Dollar" at bounding box center [693, 275] width 124 height 17
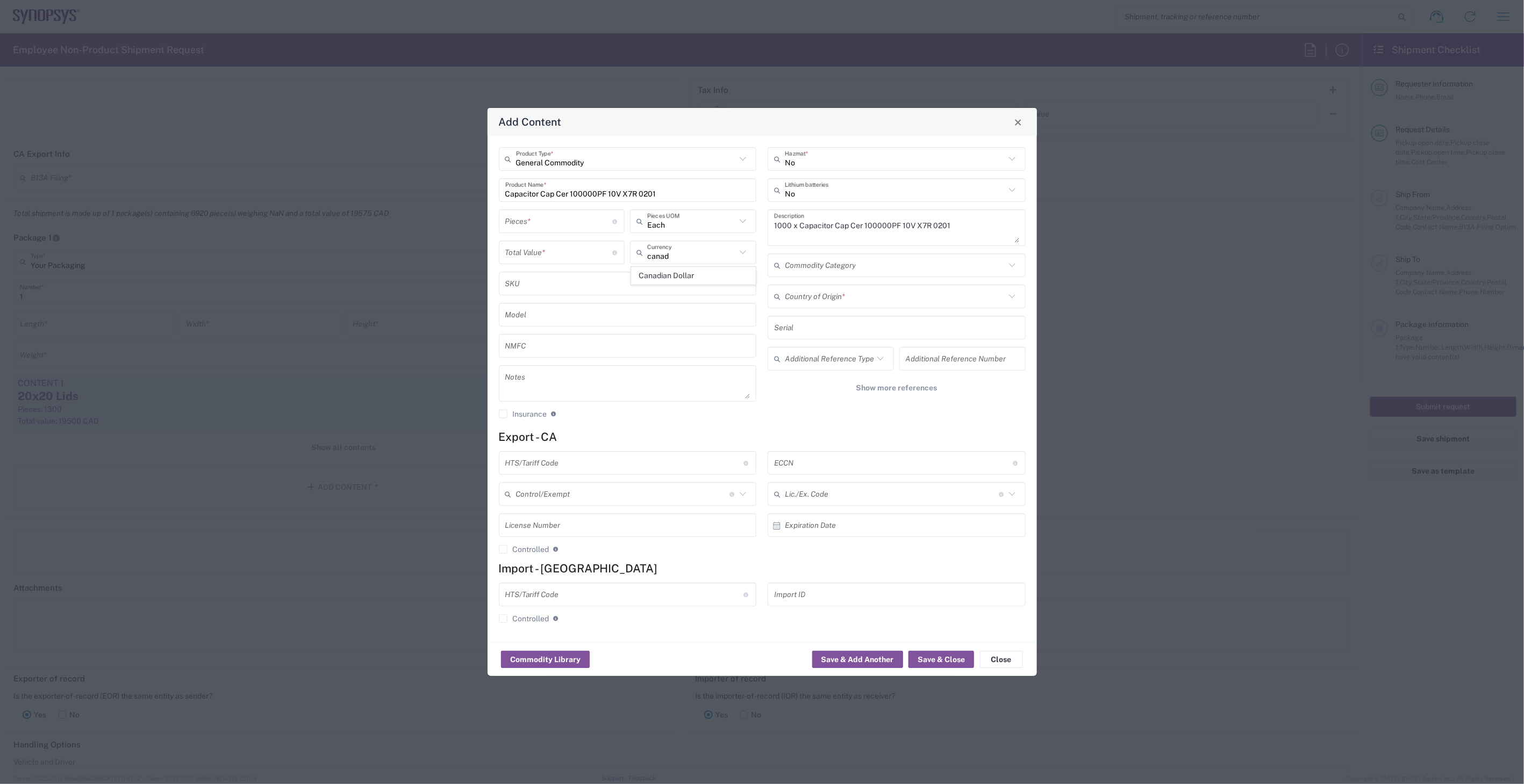
type input "Canadian Dollar"
click at [545, 255] on input "number" at bounding box center [559, 253] width 108 height 19
click at [546, 220] on input "number" at bounding box center [559, 222] width 108 height 19
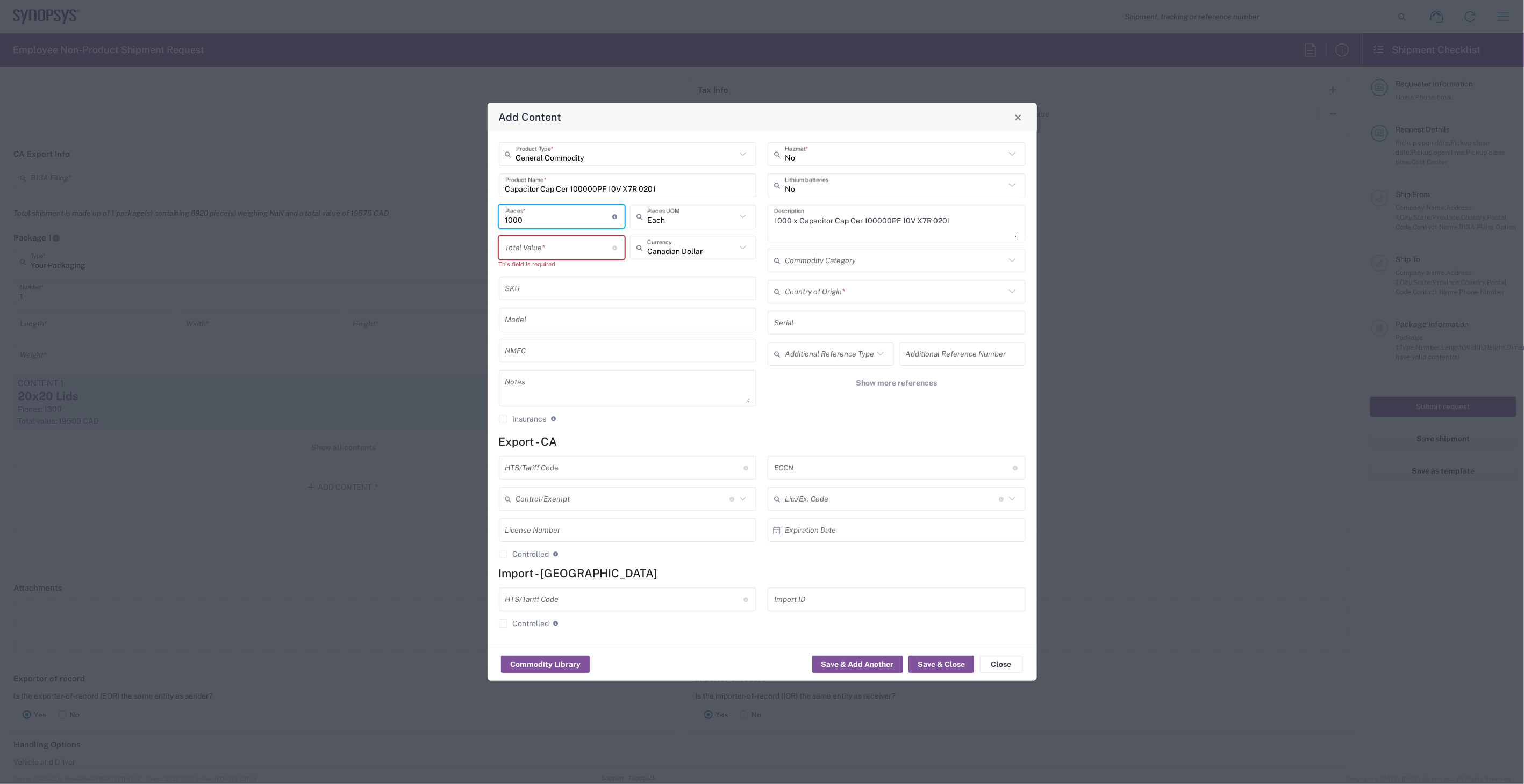
type input "1000"
click at [562, 240] on input "number" at bounding box center [559, 248] width 108 height 19
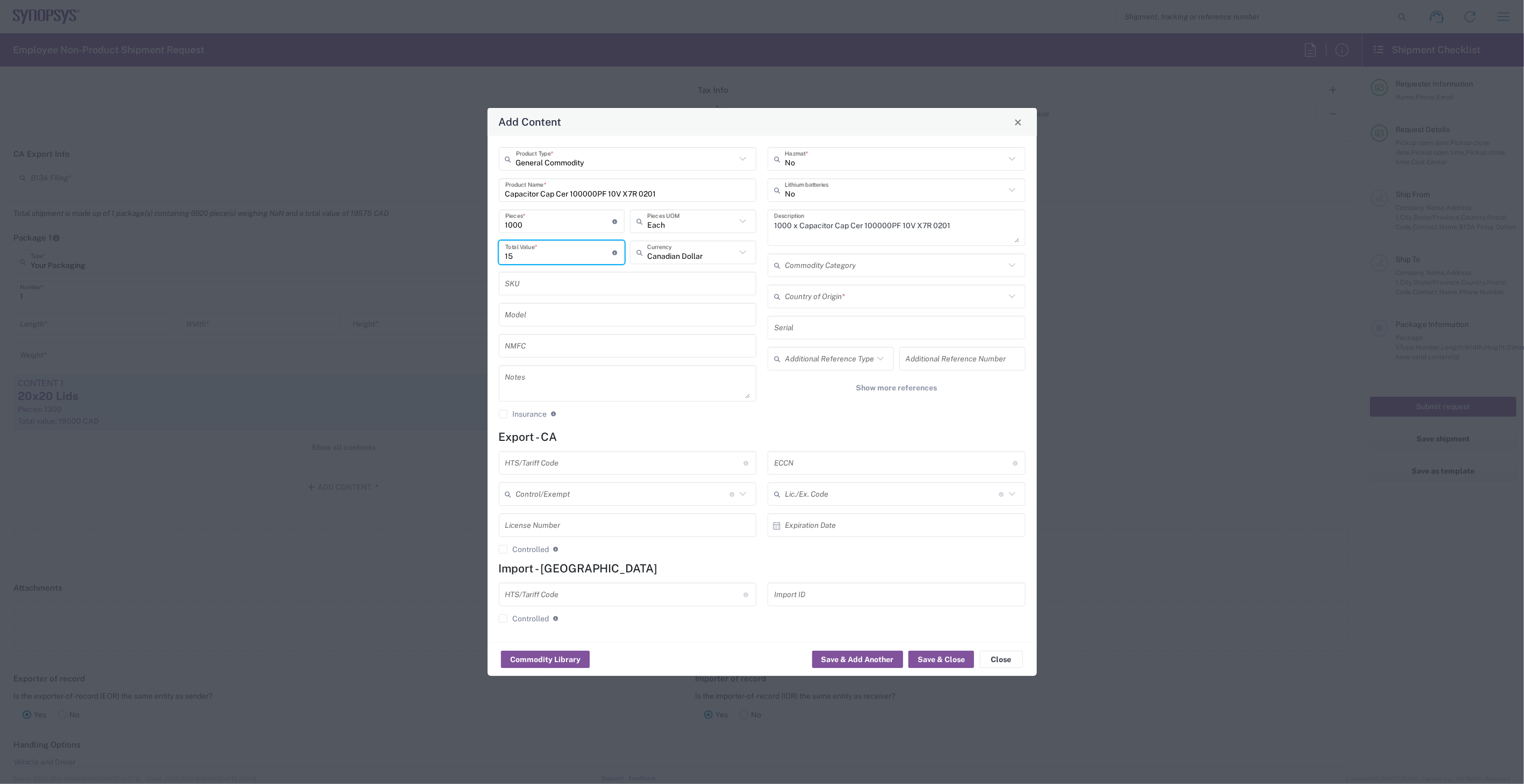
type input "15"
click at [824, 303] on input "text" at bounding box center [895, 297] width 220 height 19
click at [829, 316] on span "Japan" at bounding box center [896, 319] width 256 height 17
type input "Japan"
click at [658, 455] on input "text" at bounding box center [625, 464] width 239 height 19
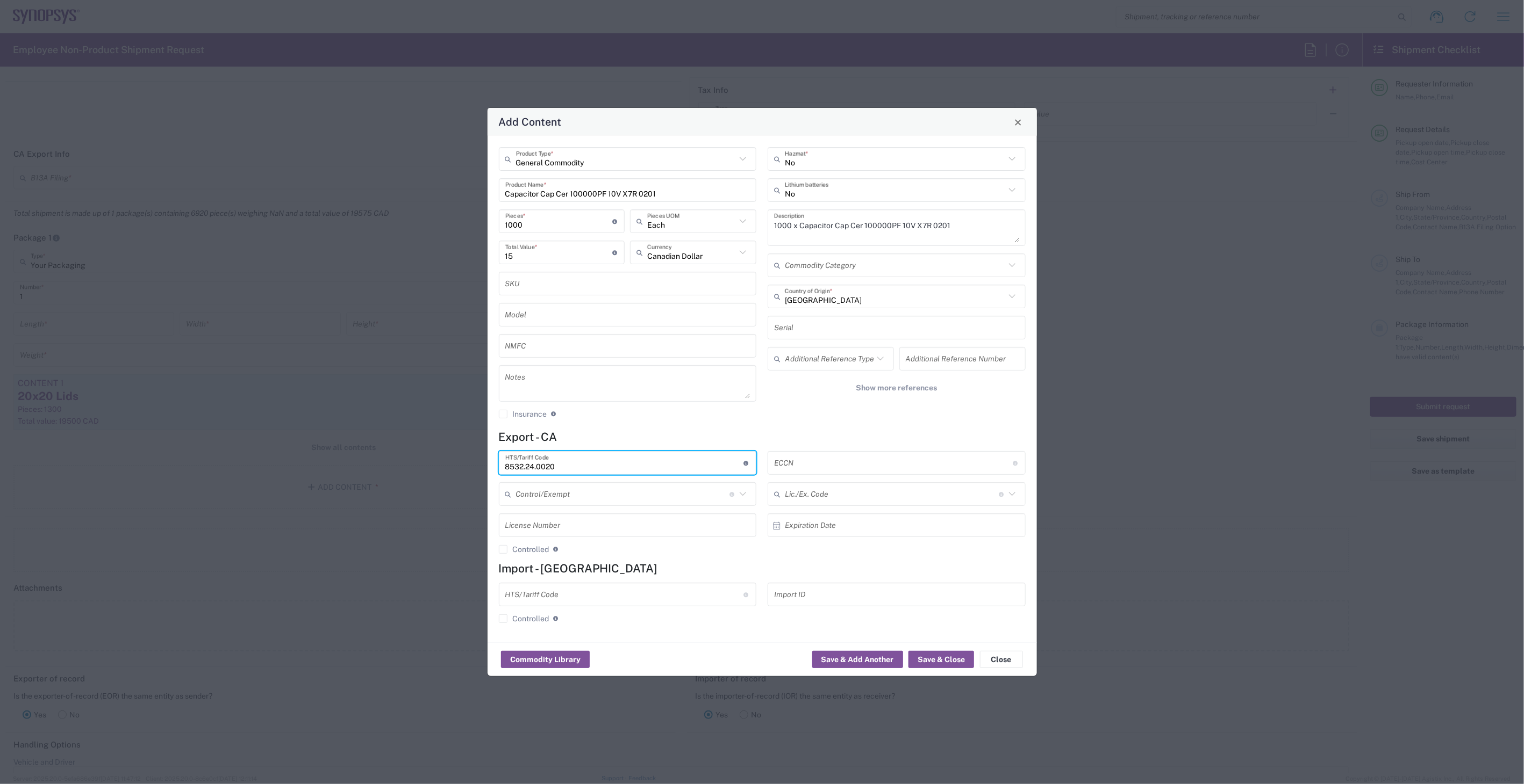
type input "8532.24.0020"
click at [818, 465] on input "text" at bounding box center [893, 464] width 239 height 19
type input "EAR99"
click at [927, 658] on button "Save & Close" at bounding box center [941, 660] width 65 height 18
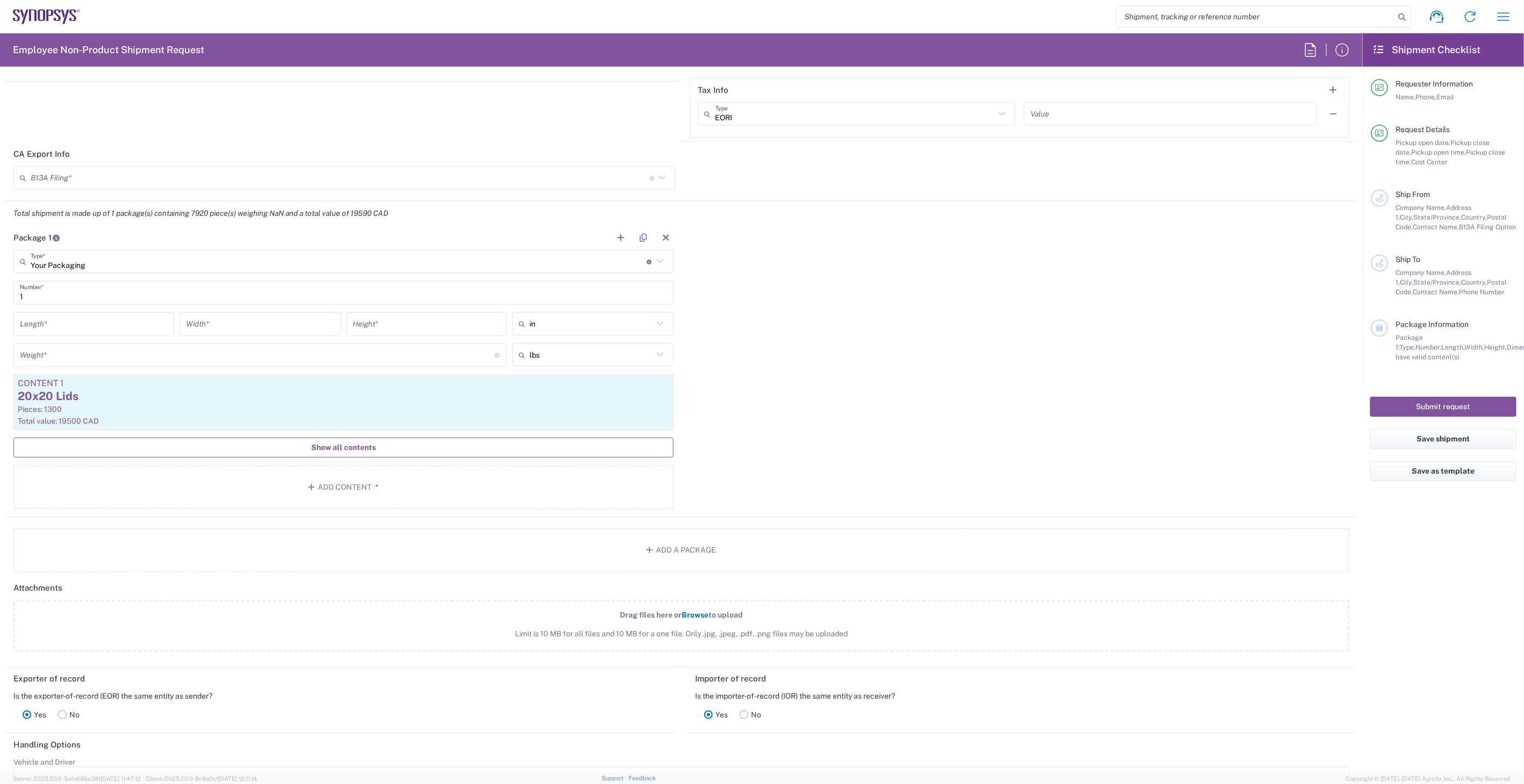
click at [335, 455] on button "Show all contents" at bounding box center [343, 447] width 660 height 20
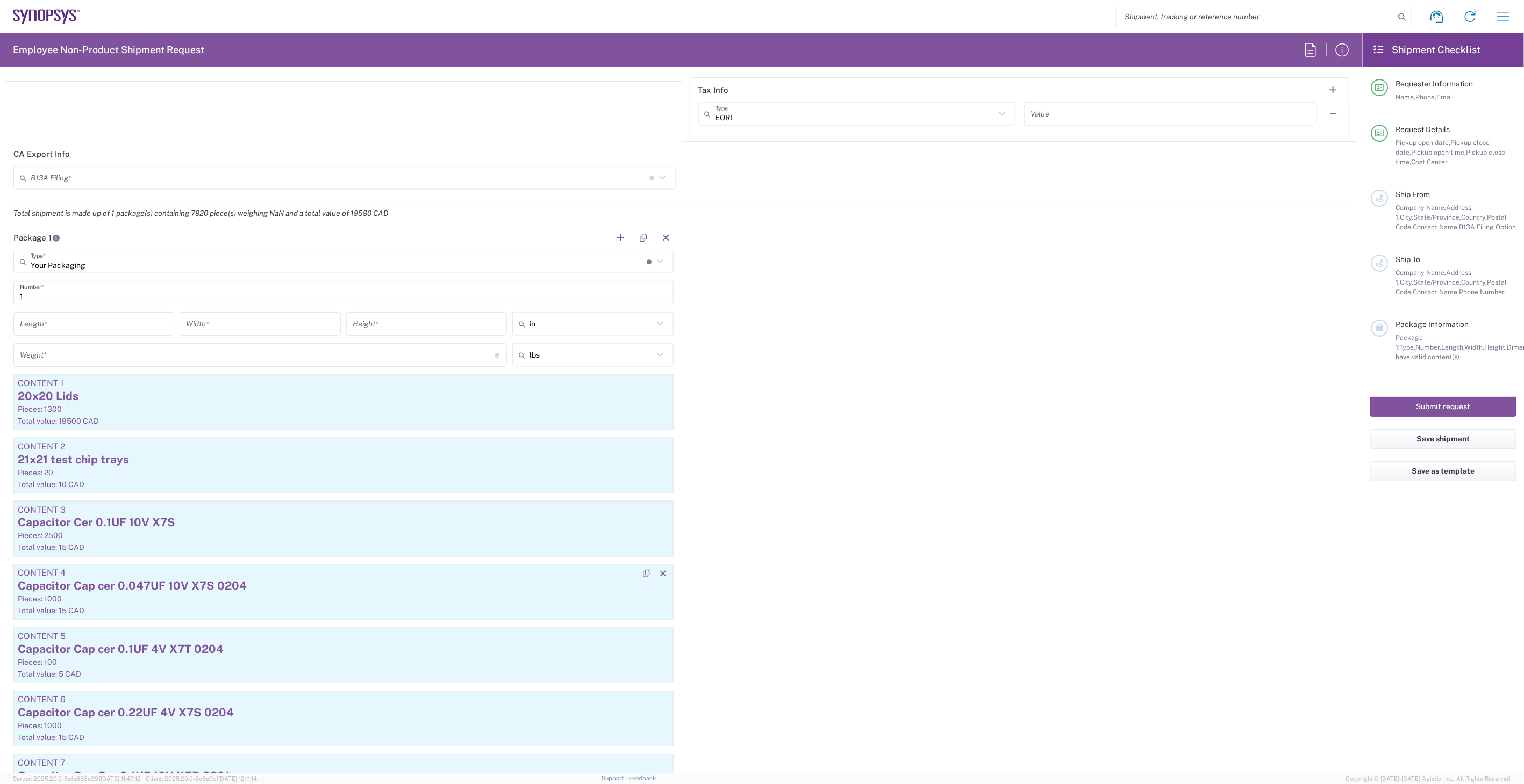
scroll to position [1281, 0]
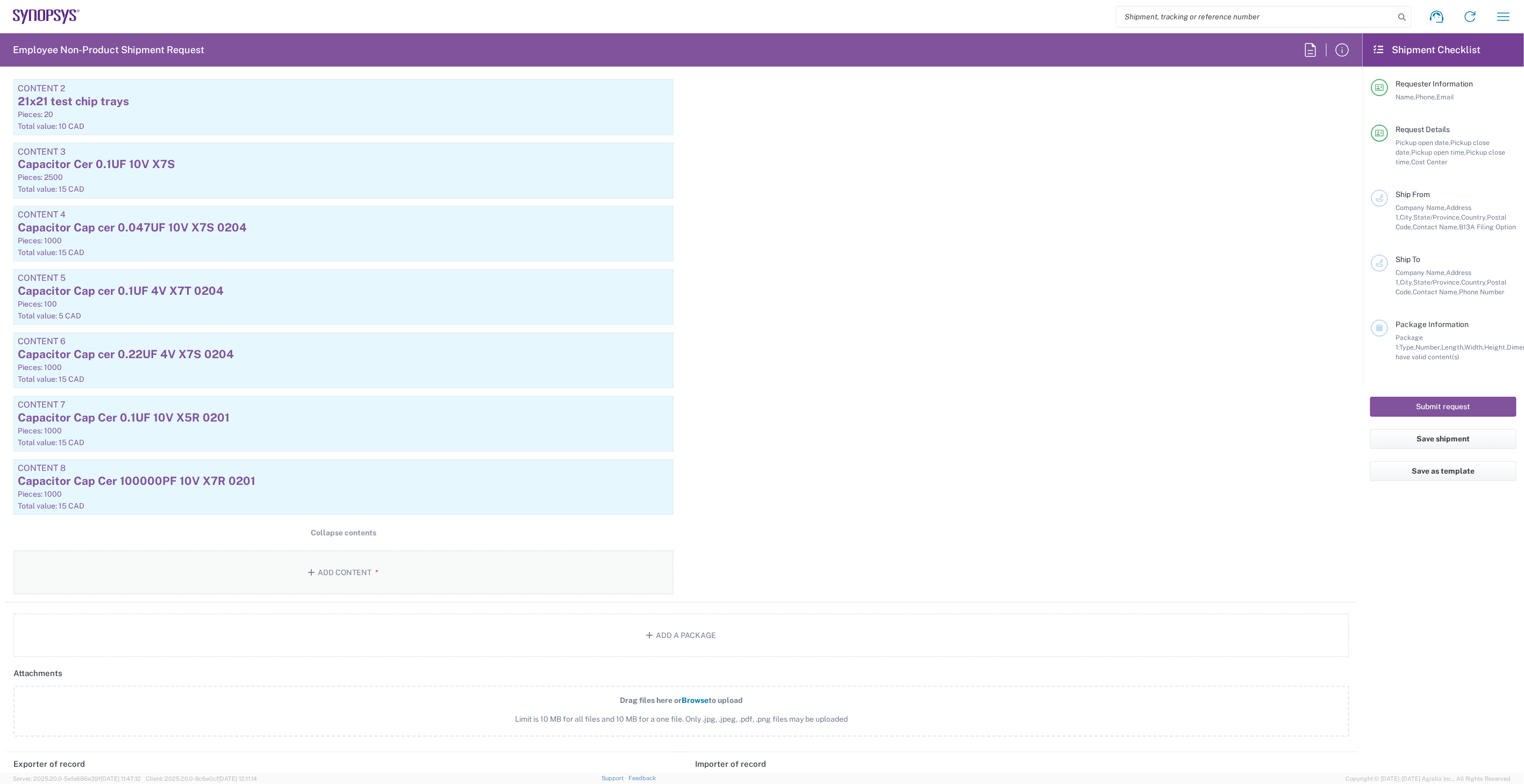
click at [335, 568] on button "Add Content *" at bounding box center [343, 572] width 660 height 44
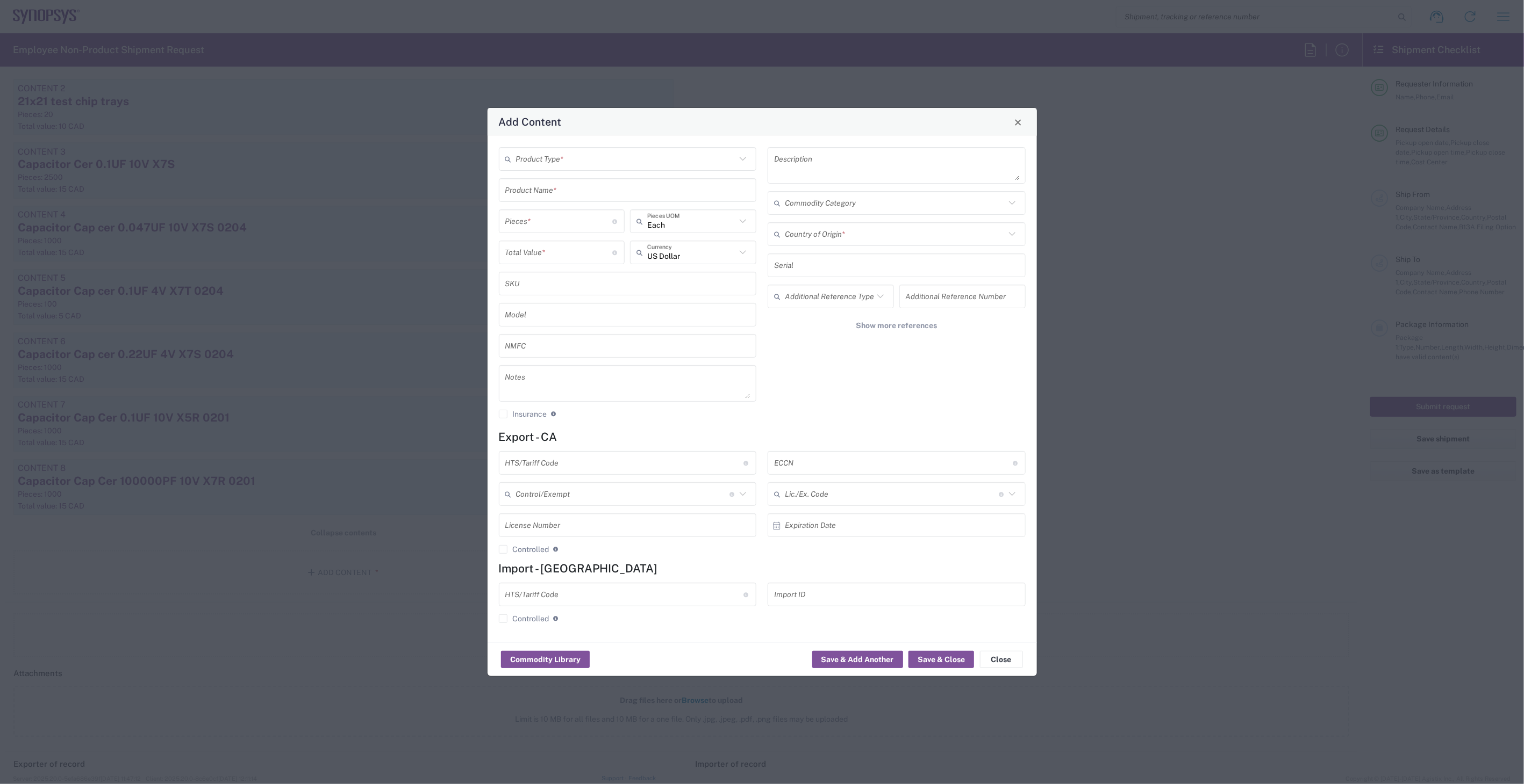
click at [584, 161] on input "text" at bounding box center [626, 160] width 220 height 19
click at [588, 195] on span "General Commodity" at bounding box center [628, 200] width 256 height 17
type input "General Commodity"
click at [592, 195] on input "text" at bounding box center [628, 191] width 245 height 19
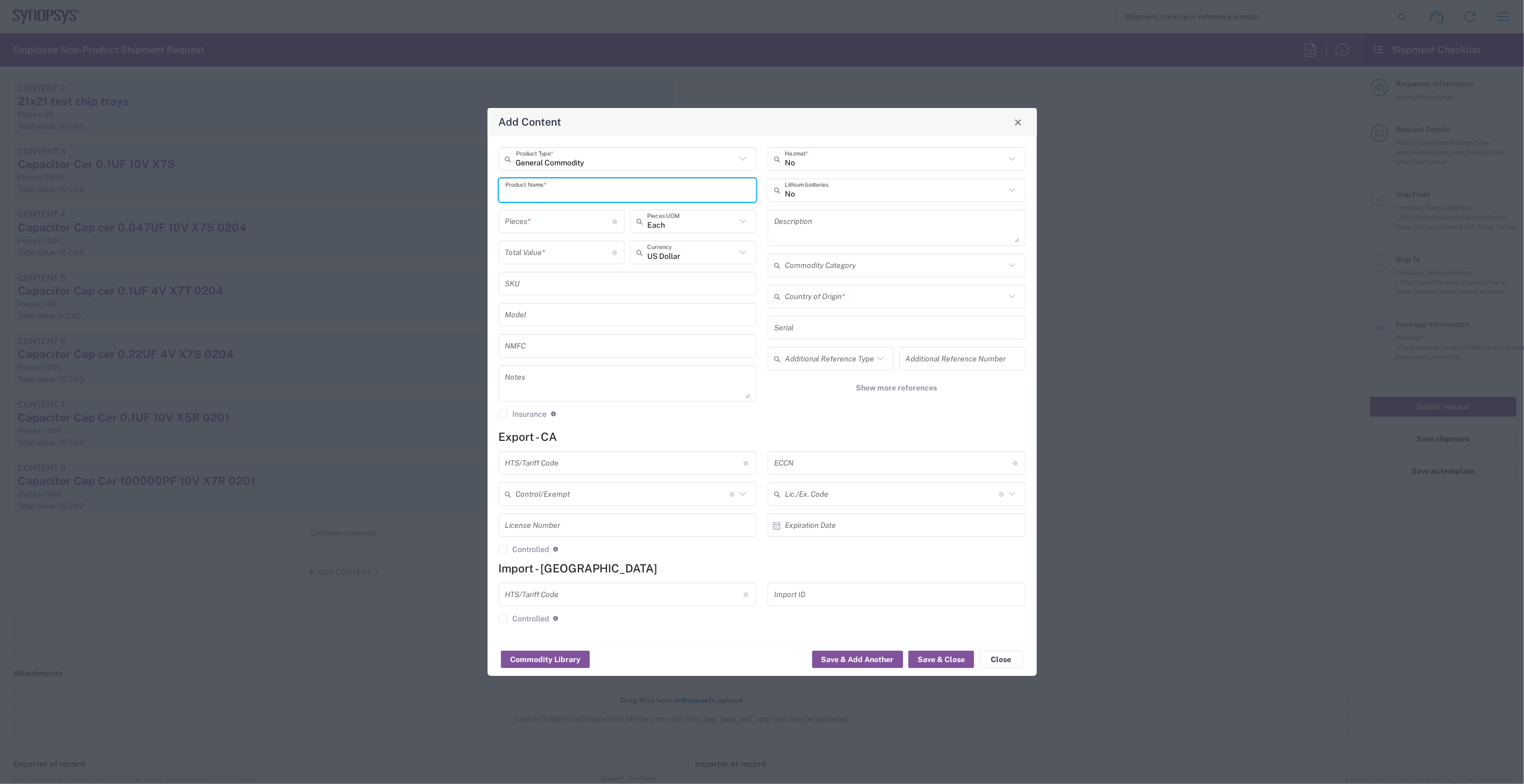
paste input "Capacitor Cap Cer 100000PF 10V X7R 0201"
type input "Capacitor Cap Cer 2200PF 10V X7R 0201"
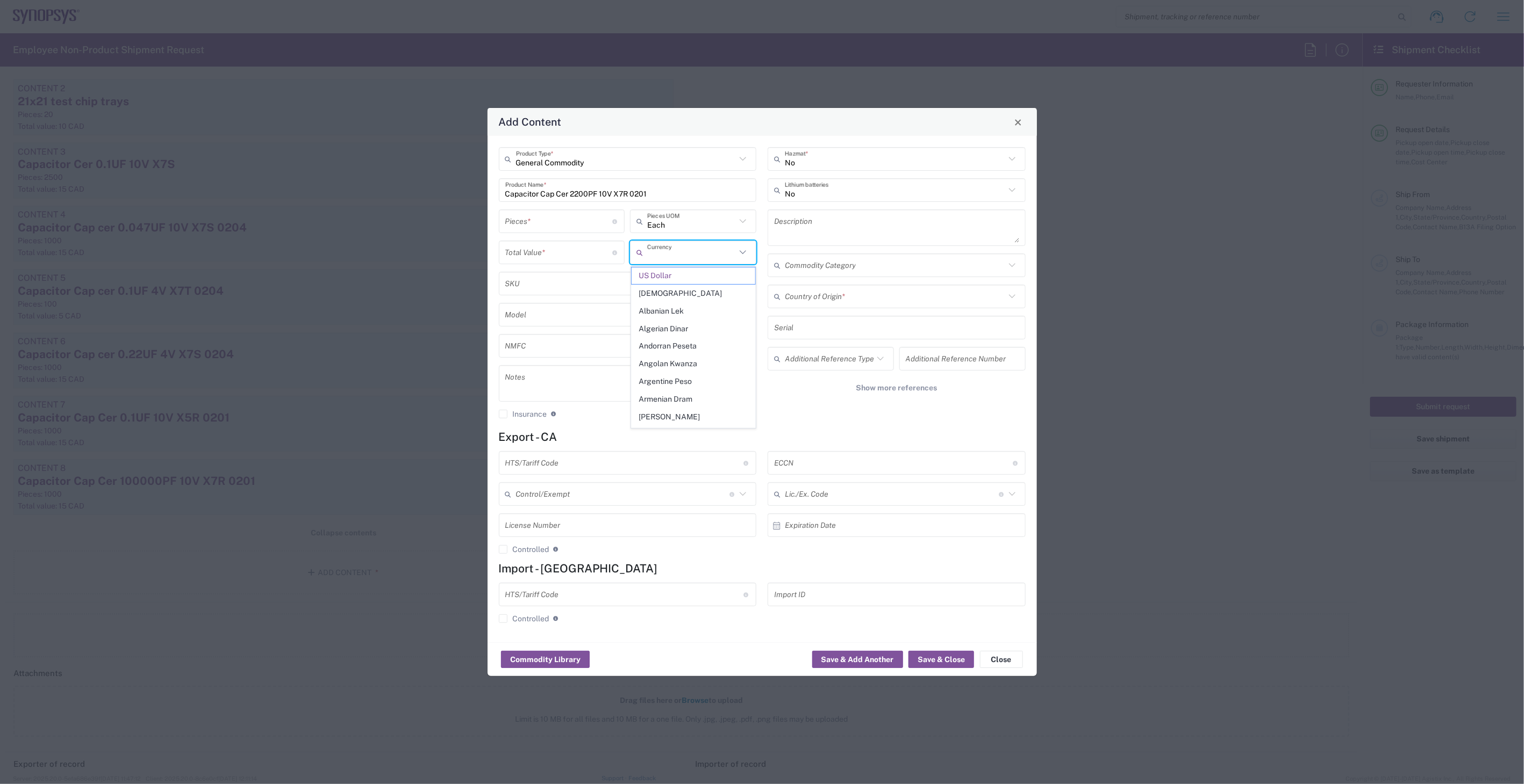
click at [676, 253] on input "text" at bounding box center [691, 253] width 89 height 19
click at [684, 271] on span "Canadian Dollar" at bounding box center [693, 275] width 124 height 17
type input "Canadian Dollar"
click at [562, 215] on input "number" at bounding box center [559, 222] width 108 height 19
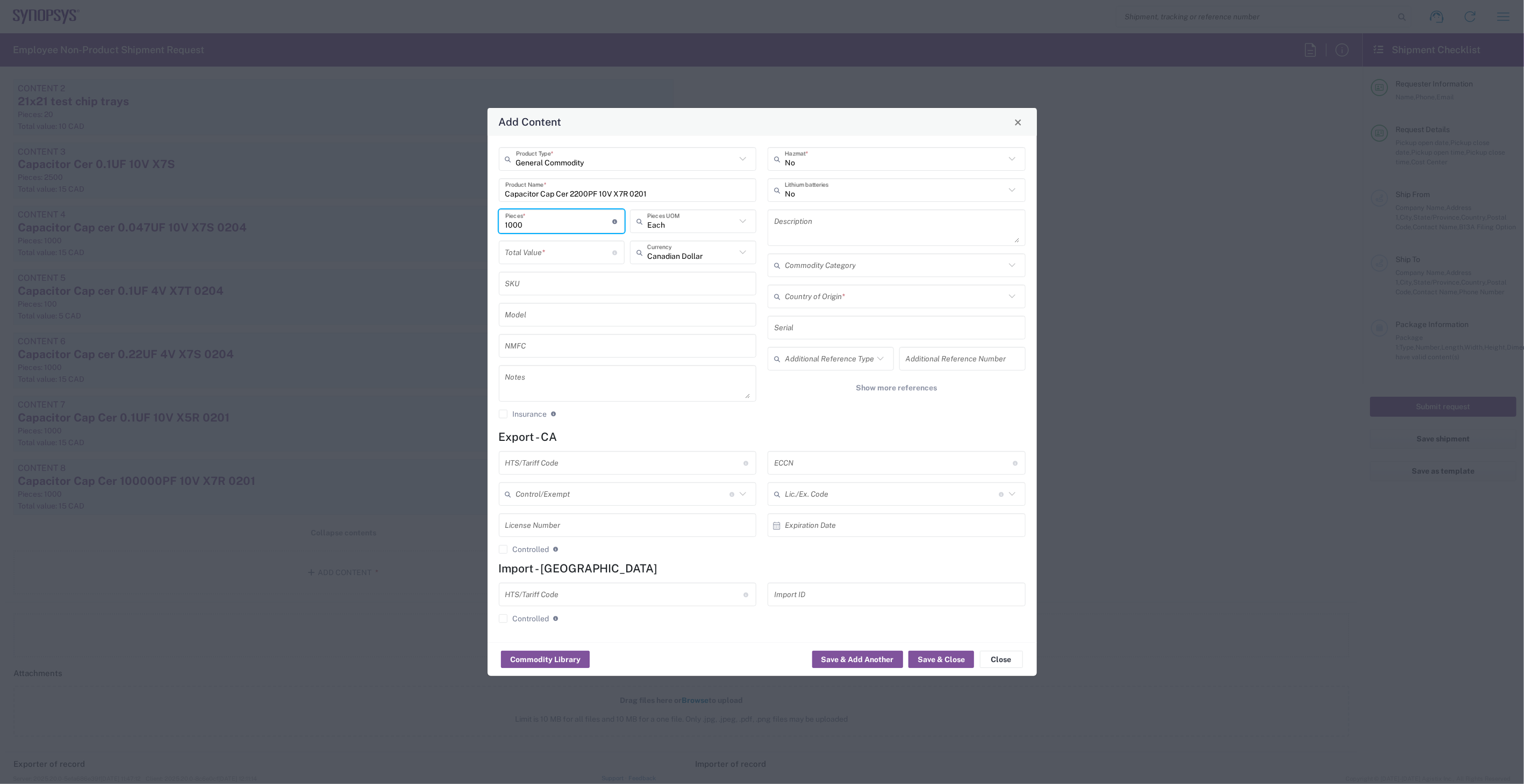
type input "1000"
drag, startPoint x: 664, startPoint y: 187, endPoint x: 386, endPoint y: 171, distance: 278.5
click at [387, 171] on div "Add Content General Commodity Product Type * Capacitor Cap Cer 2200PF 10V X7R 0…" at bounding box center [762, 392] width 1524 height 784
click at [804, 212] on div "Description" at bounding box center [896, 228] width 258 height 37
click at [808, 223] on textarea at bounding box center [896, 228] width 245 height 30
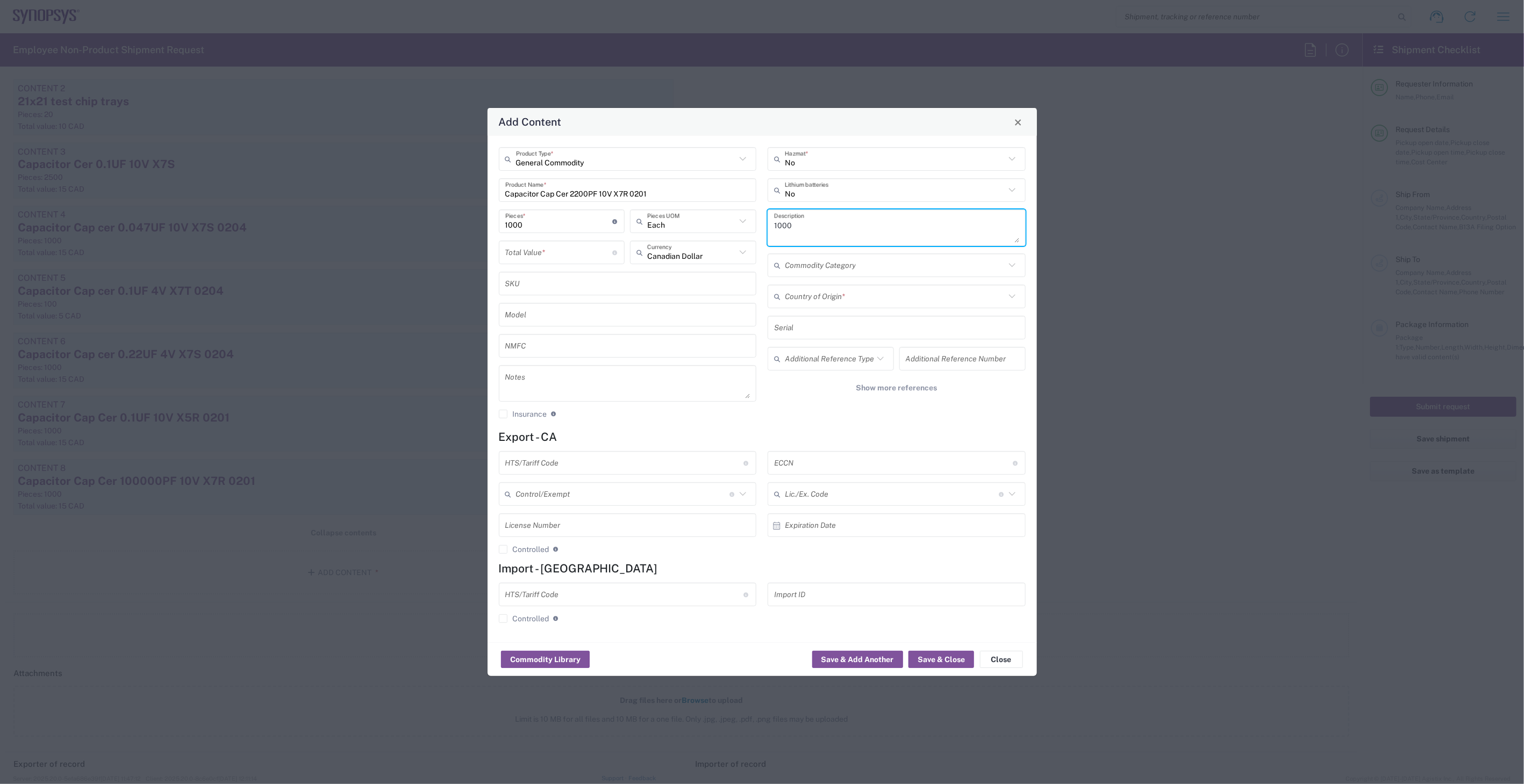
paste textarea "Capacitor Cap Cer 2200PF 10V X7R 0201"
click at [791, 221] on textarea "1000 Capacitor Cap Cer 2200PF 10V X7R 0201" at bounding box center [896, 228] width 245 height 30
type textarea "1000 x Capacitor Cap Cer 2200PF 10V X7R 0201"
click at [562, 251] on input "number" at bounding box center [559, 253] width 108 height 19
type input "20"
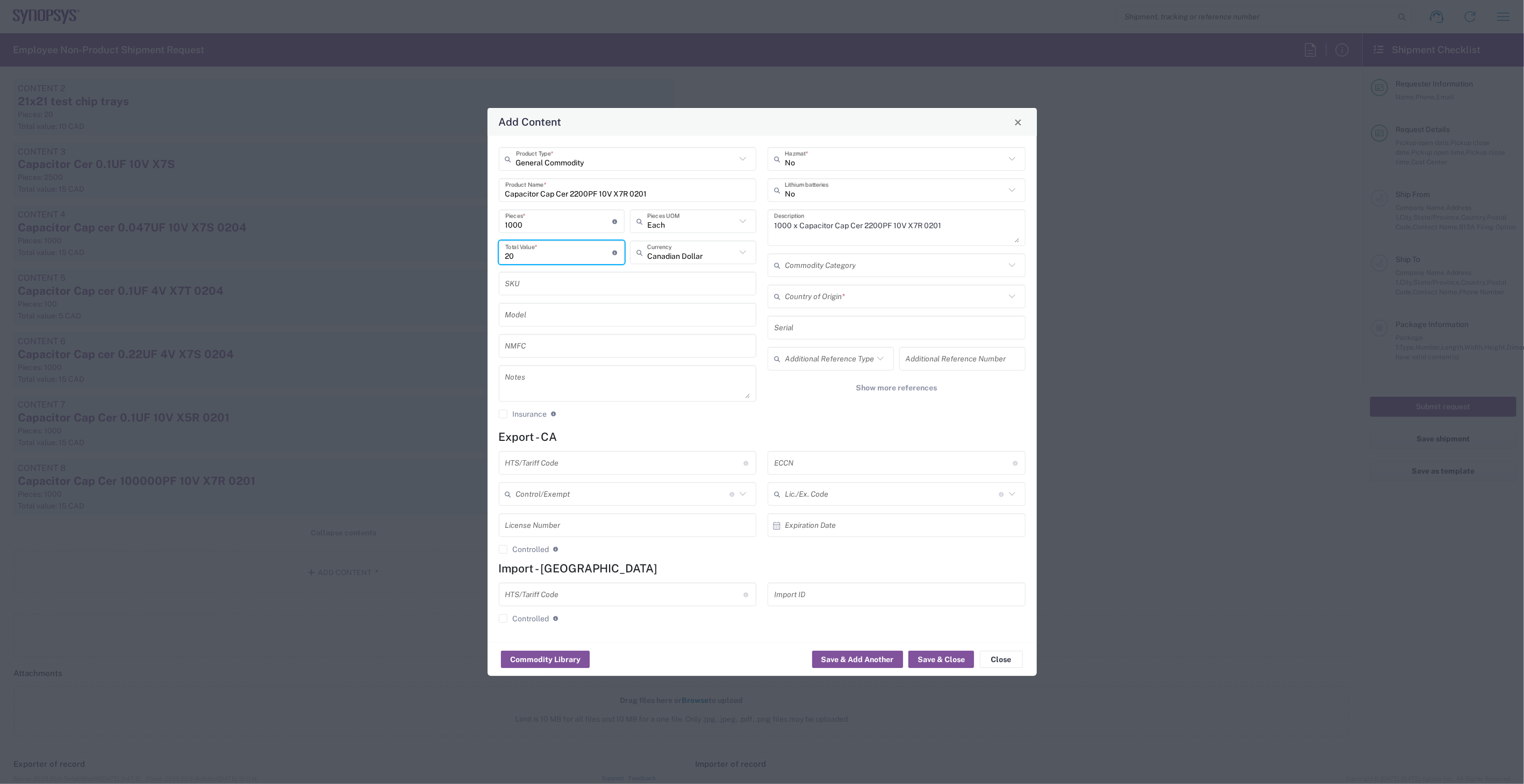
click at [823, 305] on div "Country of Origin *" at bounding box center [896, 297] width 258 height 24
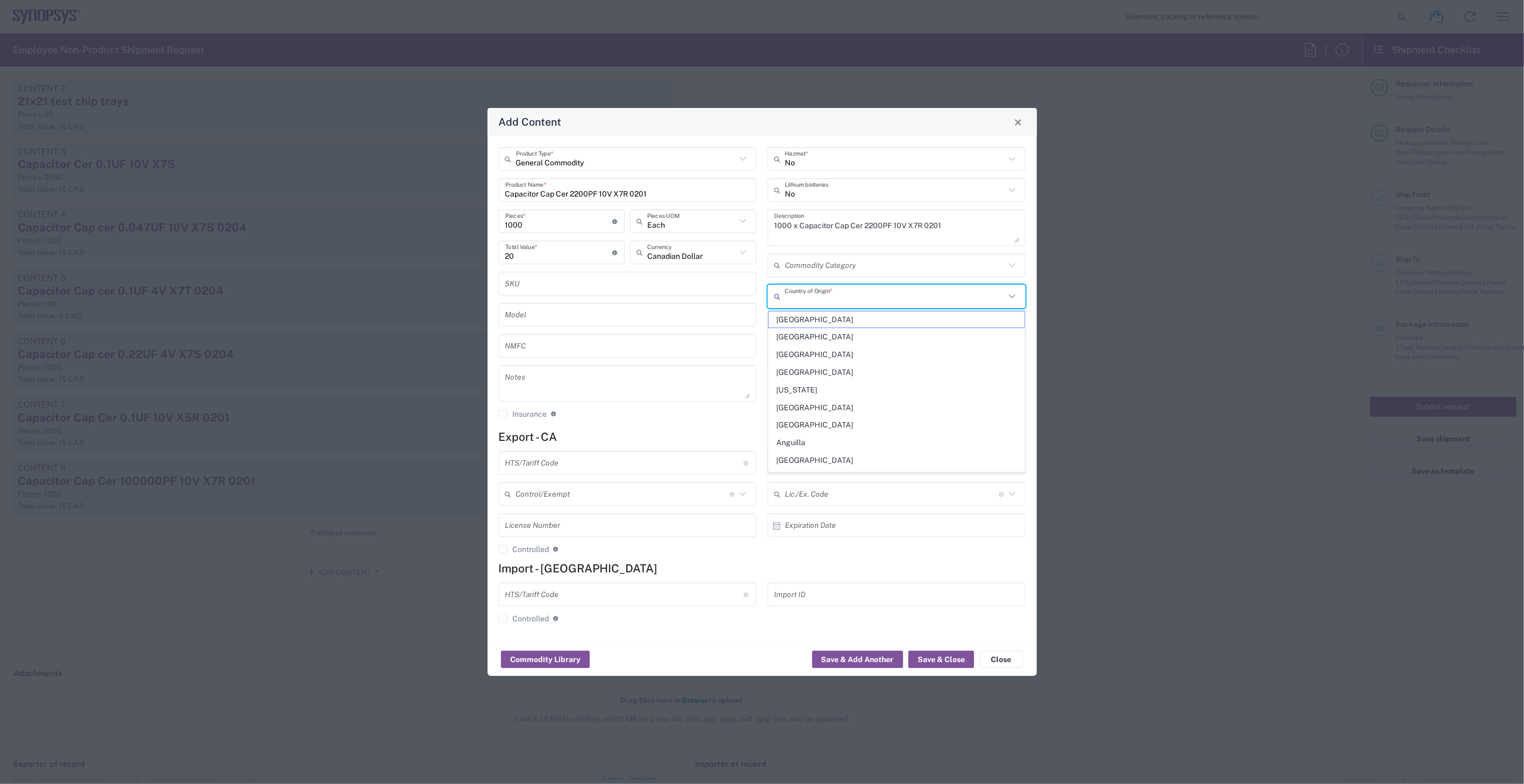
click at [827, 293] on input "text" at bounding box center [895, 297] width 220 height 19
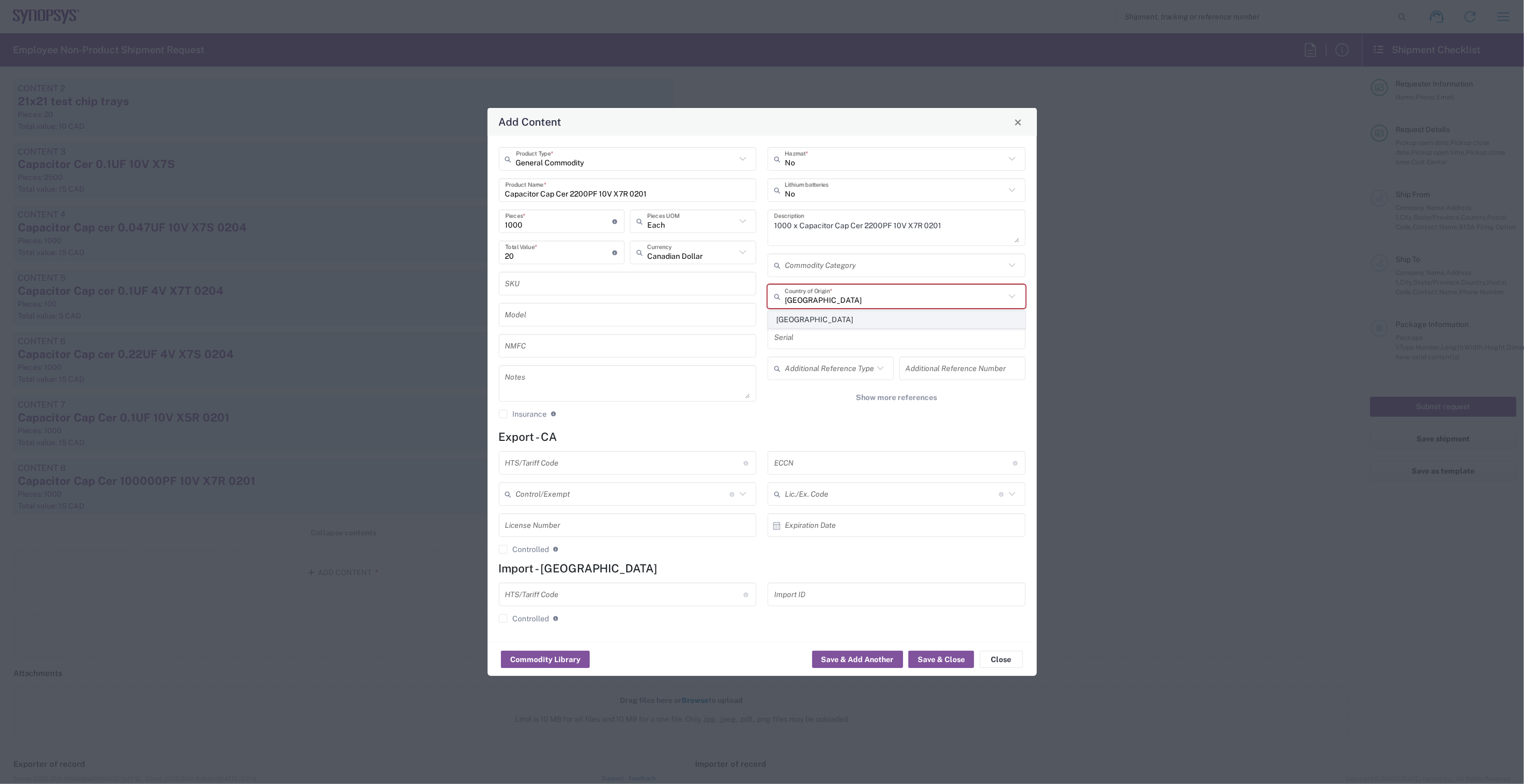
click at [830, 323] on span "Japan" at bounding box center [896, 319] width 256 height 17
type input "Japan"
click at [626, 472] on input "text" at bounding box center [625, 464] width 239 height 19
type input "8532.24.0020"
click at [801, 459] on input "text" at bounding box center [893, 464] width 239 height 19
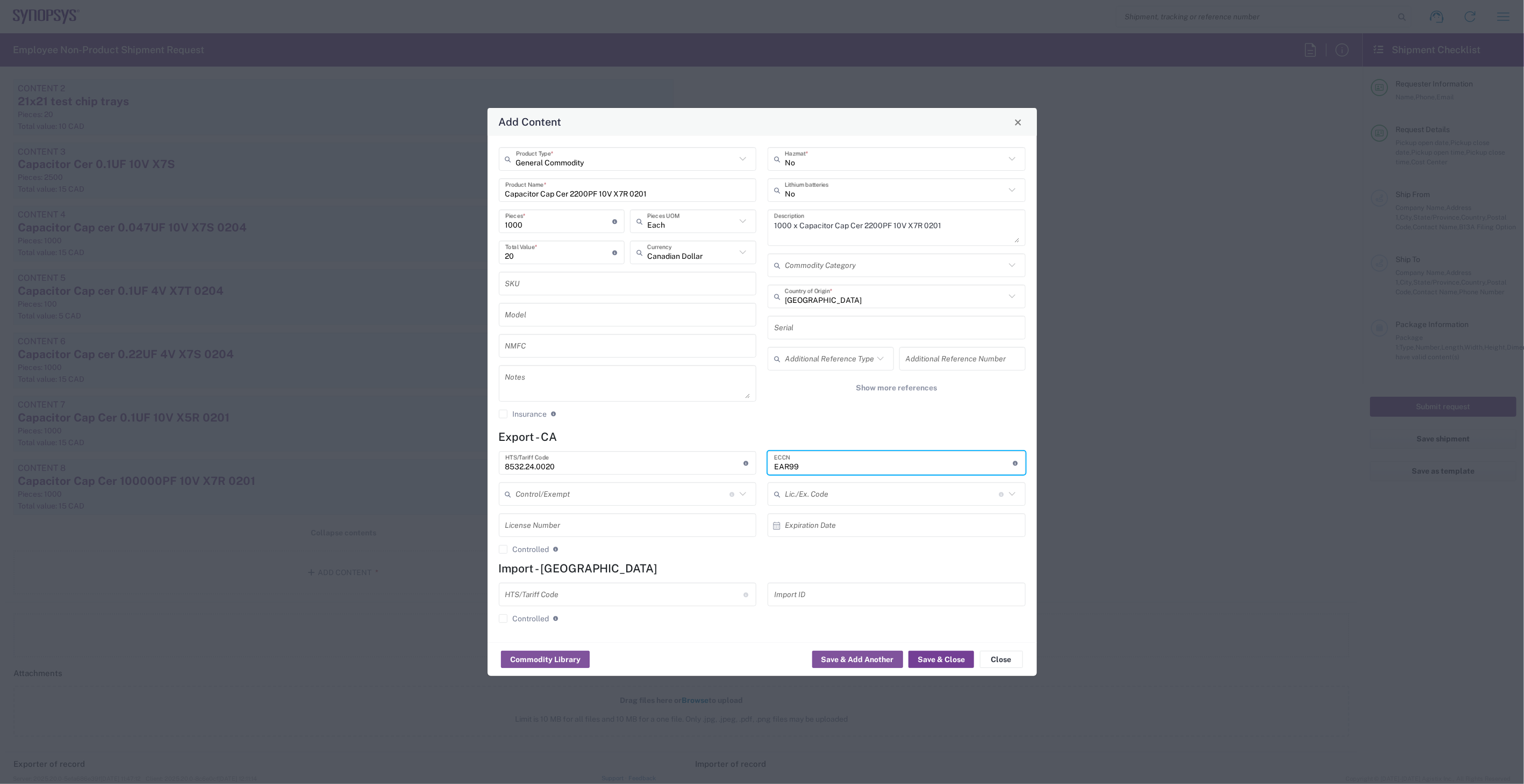
type input "EAR99"
click at [943, 665] on button "Save & Close" at bounding box center [941, 660] width 65 height 18
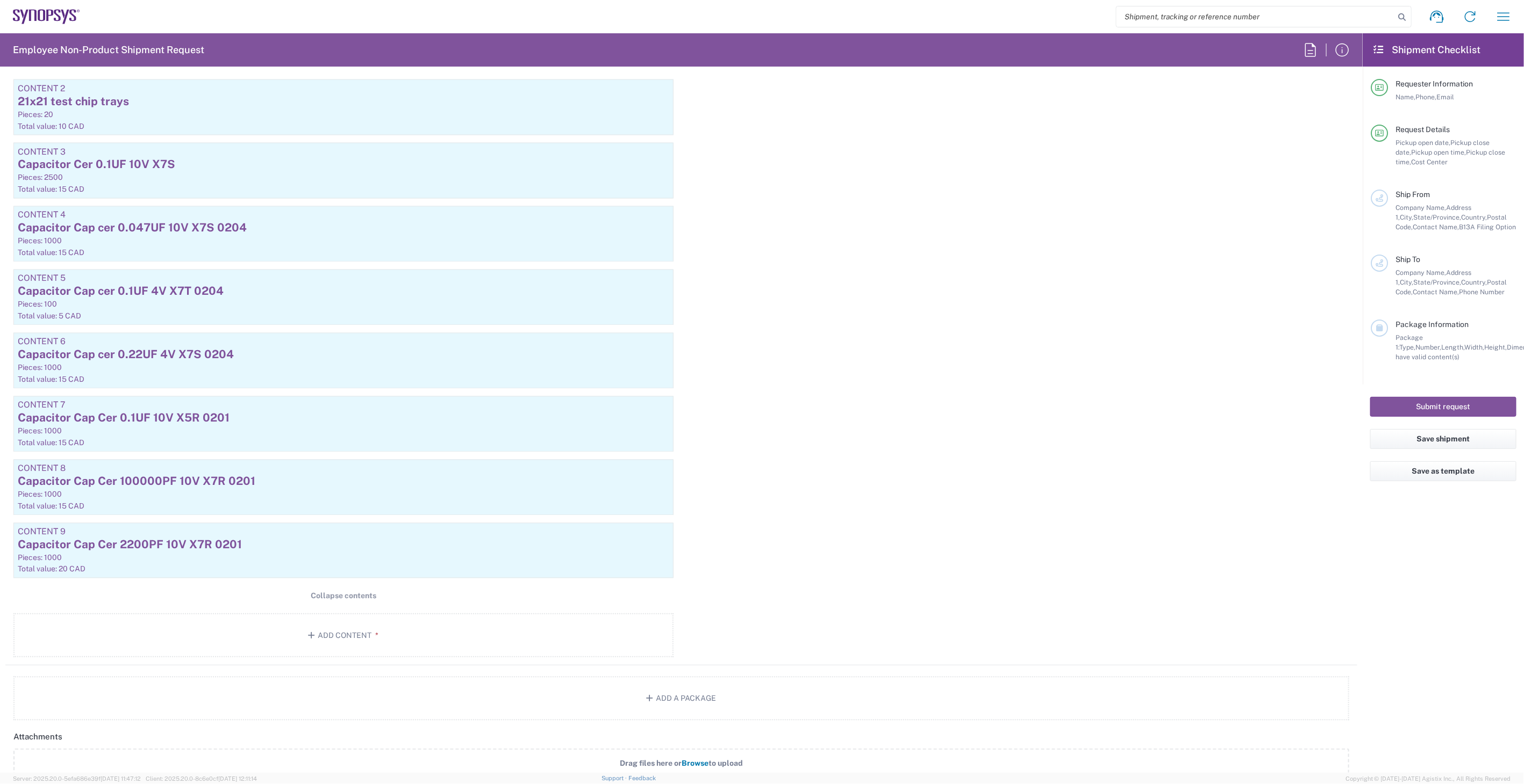
scroll to position [1344, 0]
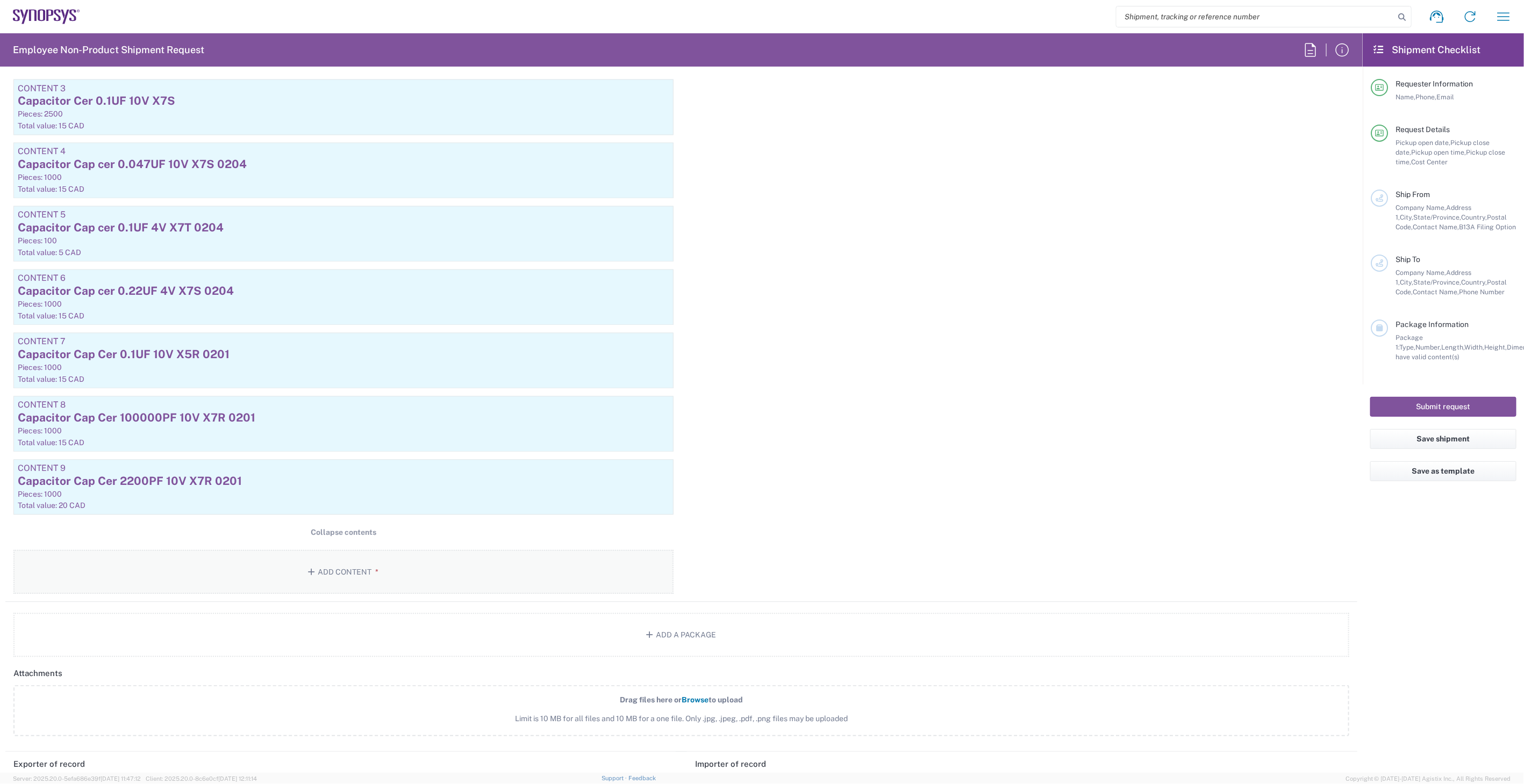
click at [339, 566] on button "Add Content *" at bounding box center [343, 572] width 660 height 44
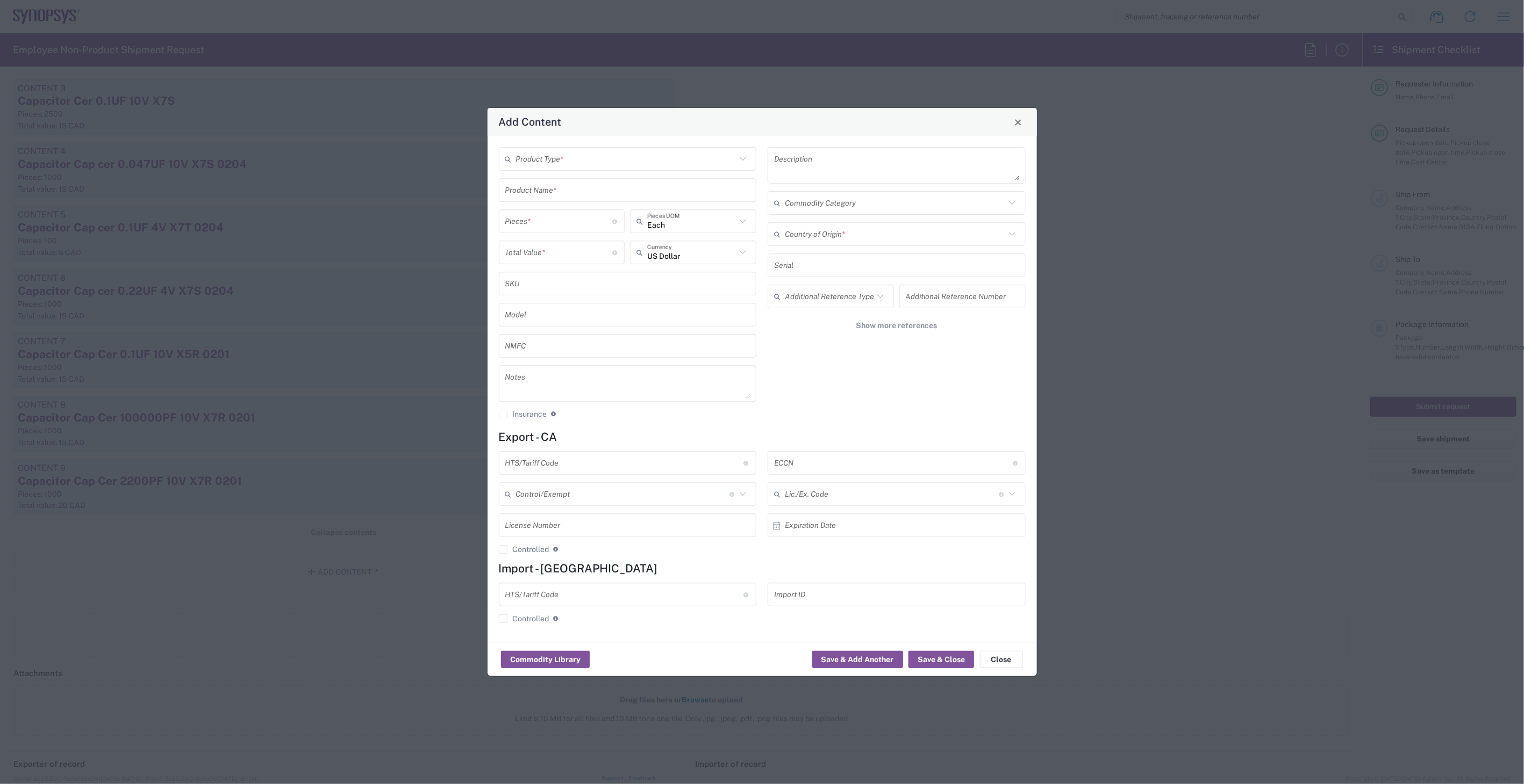
click at [568, 159] on input "text" at bounding box center [626, 160] width 220 height 19
click at [576, 203] on span "General Commodity" at bounding box center [628, 200] width 256 height 17
type input "General Commodity"
click at [570, 192] on input "text" at bounding box center [628, 191] width 245 height 19
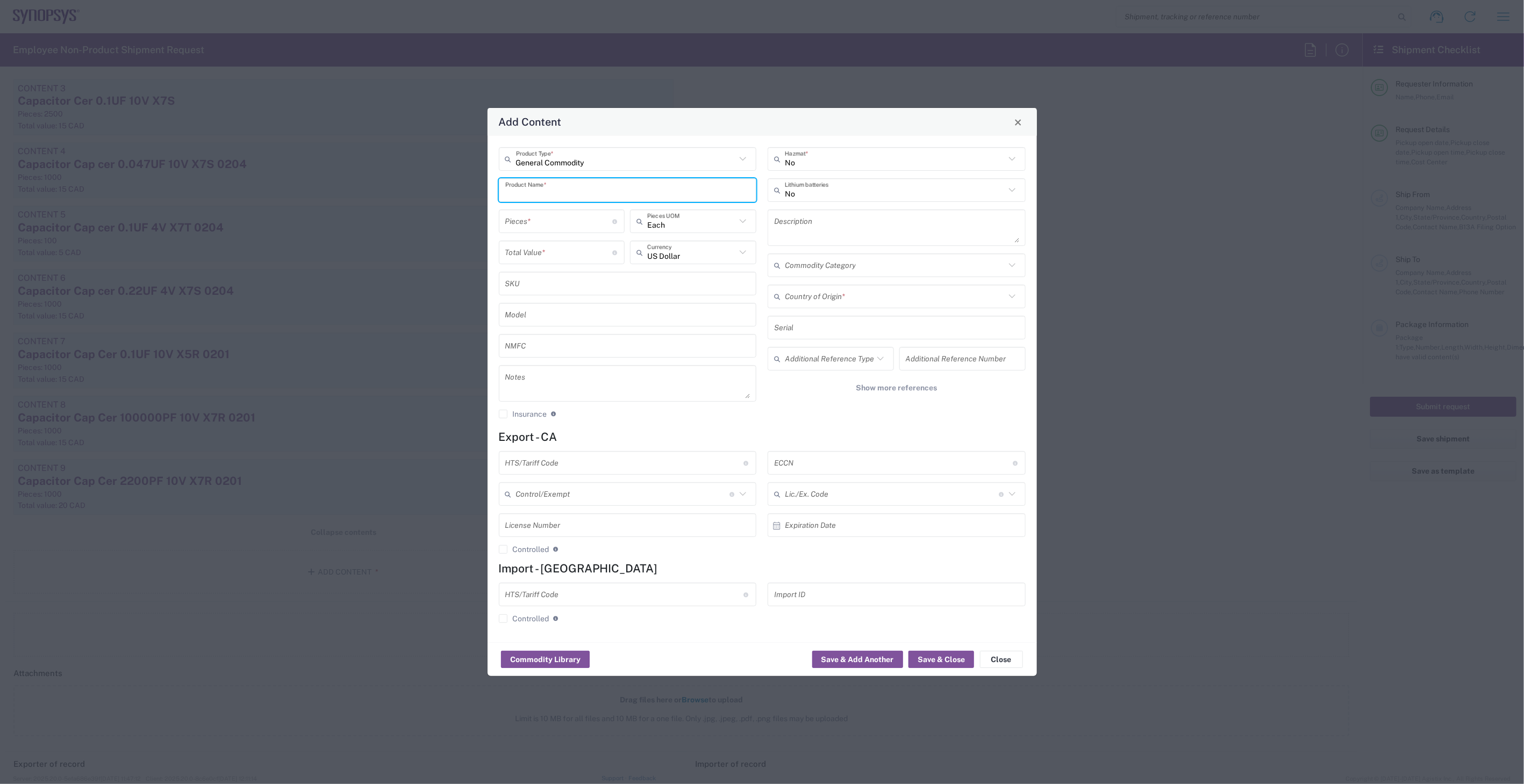
paste input "Capacitor Cap Cer 2200PF 10V X7R 0201"
drag, startPoint x: 673, startPoint y: 185, endPoint x: 401, endPoint y: 185, distance: 272.0
click at [401, 185] on div "Add Content General Commodity Product Type * Capacitor Cap Cer 1500PF 10V X7R 0…" at bounding box center [762, 392] width 1524 height 784
type input "Capacitor Cap Cer 1500PF 10V X7R 0201"
click at [812, 228] on textarea at bounding box center [896, 228] width 245 height 30
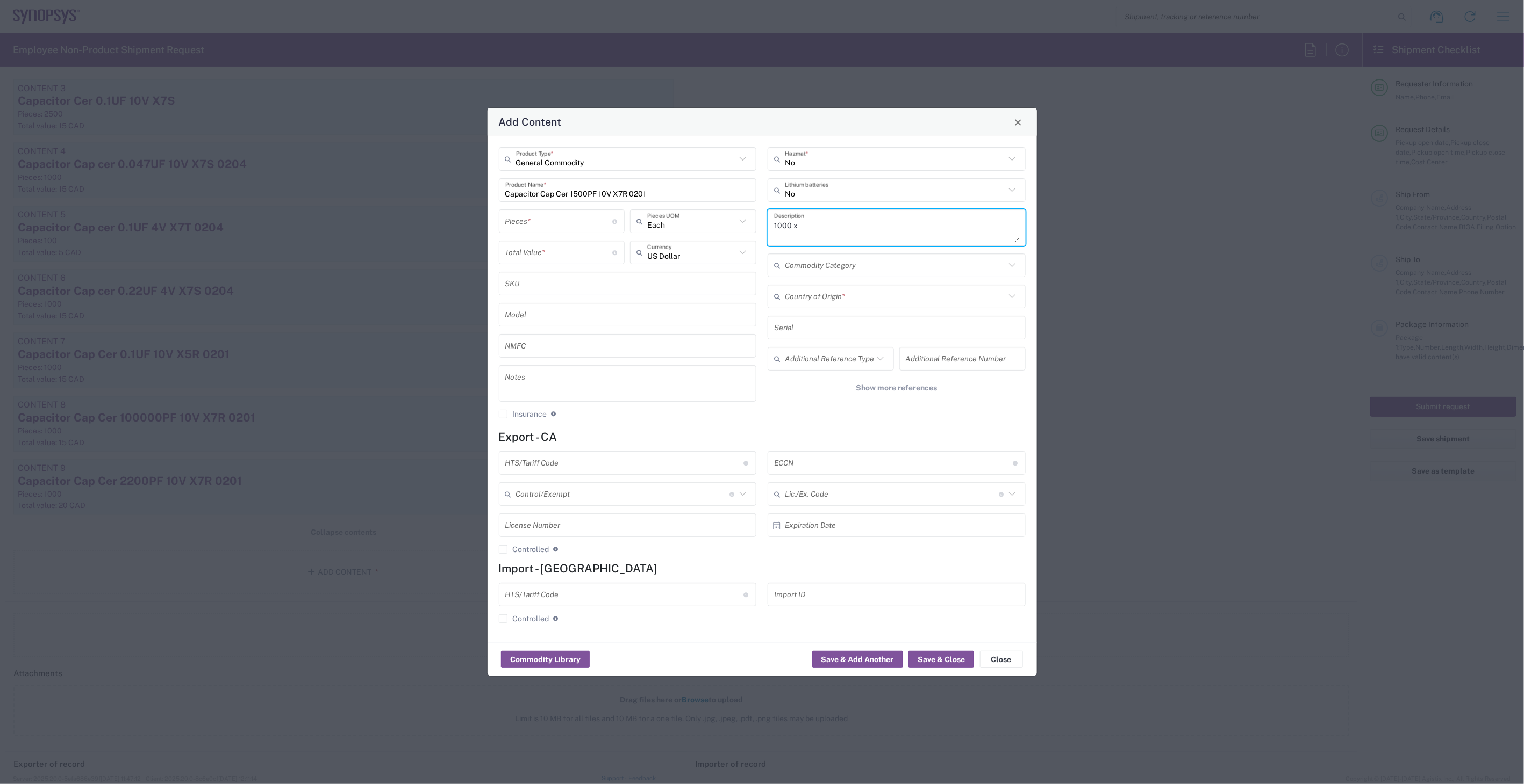
paste textarea "Capacitor Cap Cer 1500PF 10V X7R 0201"
type textarea "1000 x Capacitor Cap Cer 1500PF 10V X7R 0201"
click at [668, 252] on input "text" at bounding box center [691, 253] width 89 height 19
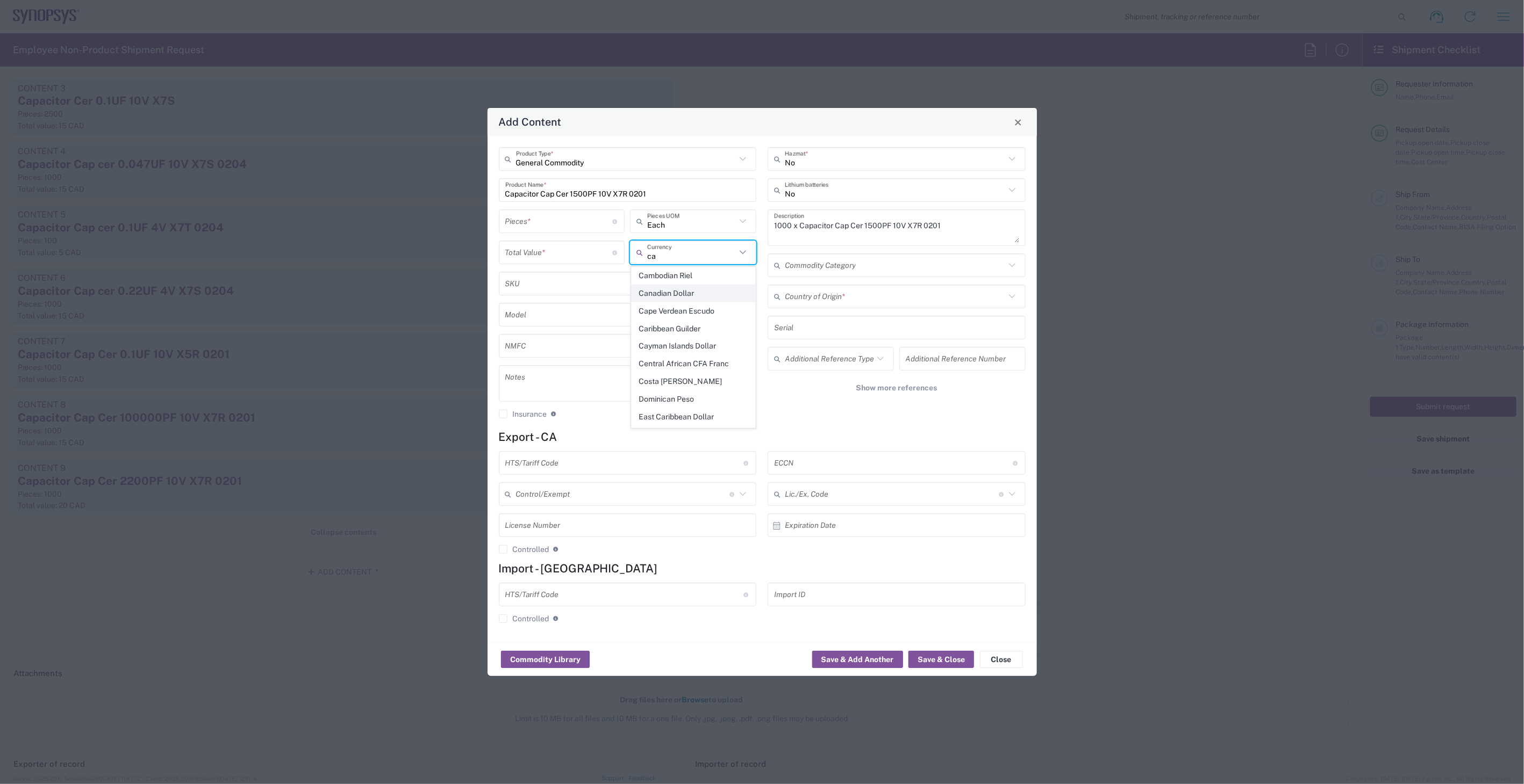
click at [673, 291] on span "Canadian Dollar" at bounding box center [693, 293] width 124 height 17
type input "Canadian Dollar"
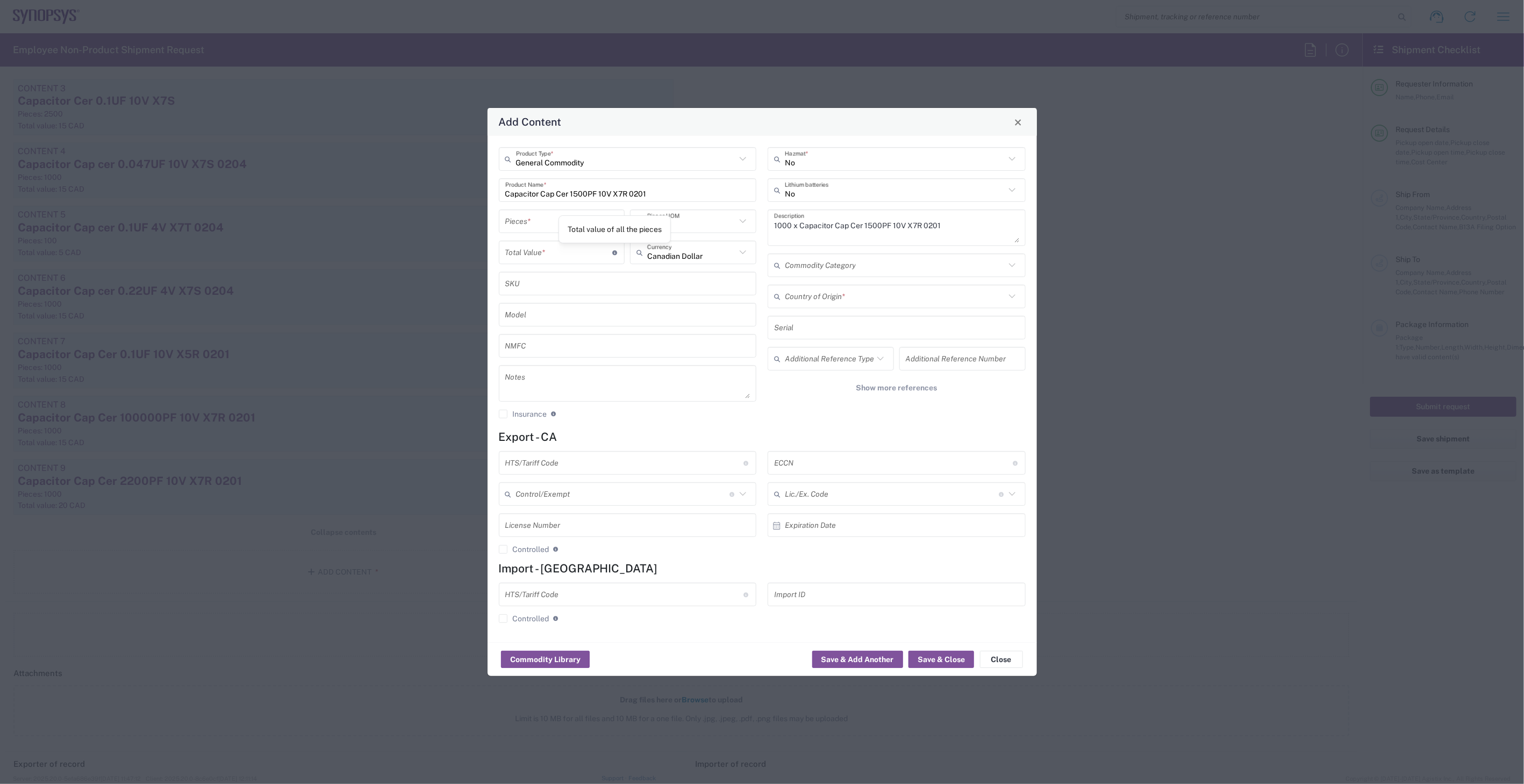
click at [571, 233] on div "Total value of all the pieces" at bounding box center [615, 229] width 94 height 10
click at [530, 212] on input "number" at bounding box center [559, 222] width 108 height 19
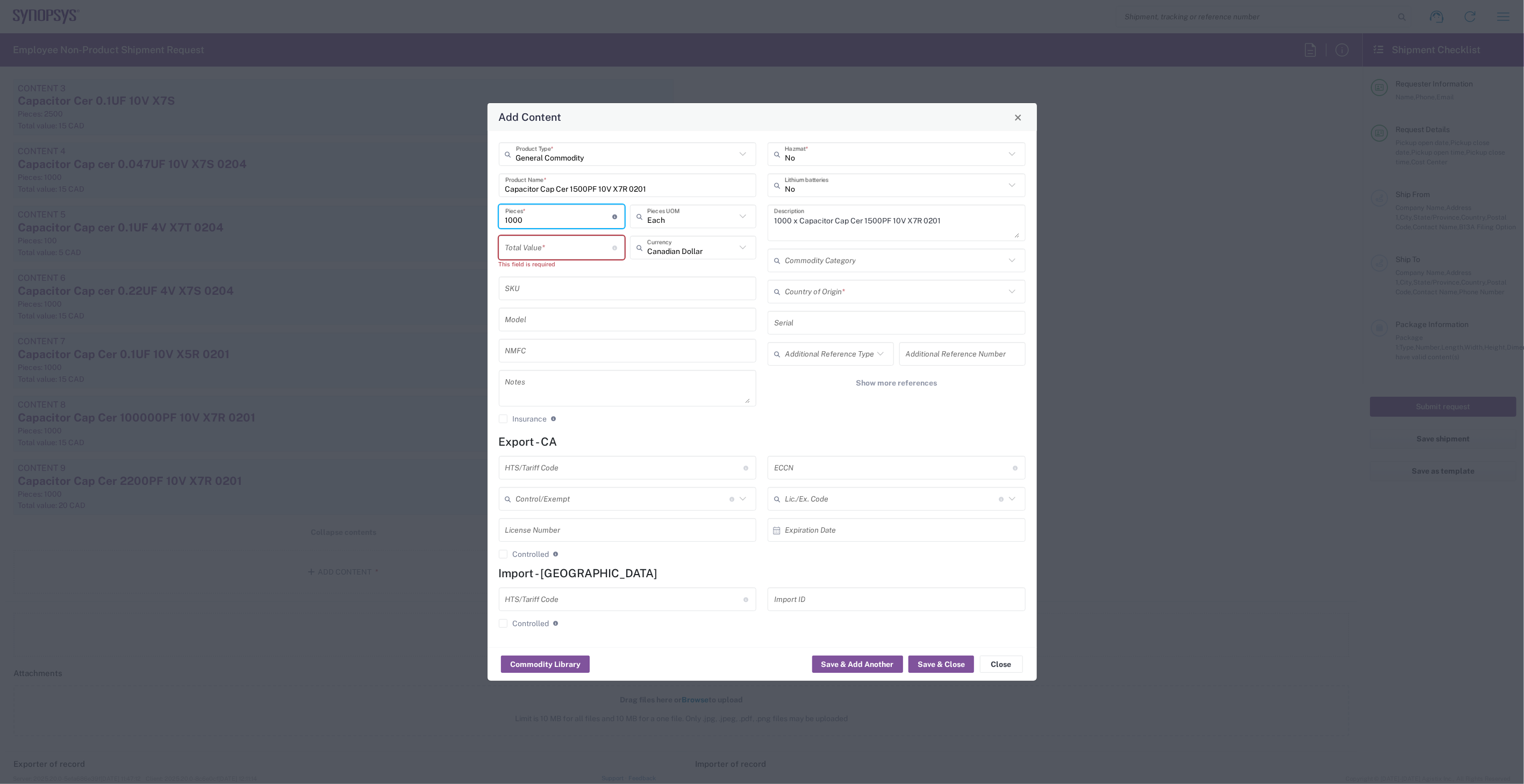
type input "1000"
click at [591, 242] on input "number" at bounding box center [559, 248] width 108 height 19
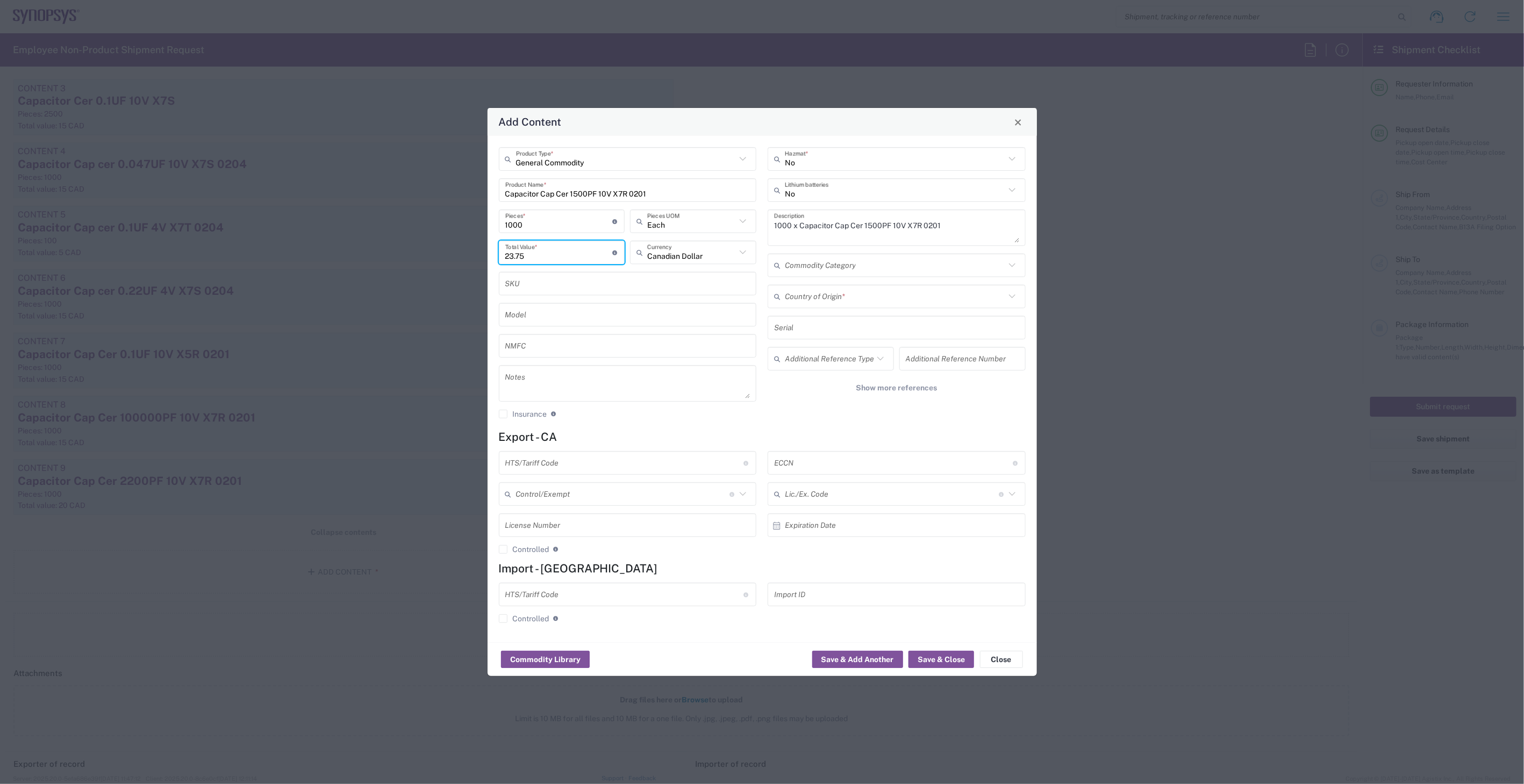
type input "23.75"
click at [866, 291] on input "text" at bounding box center [895, 297] width 220 height 19
click at [839, 321] on span "Japan" at bounding box center [896, 319] width 256 height 17
type input "Japan"
click at [658, 464] on input "text" at bounding box center [625, 464] width 239 height 19
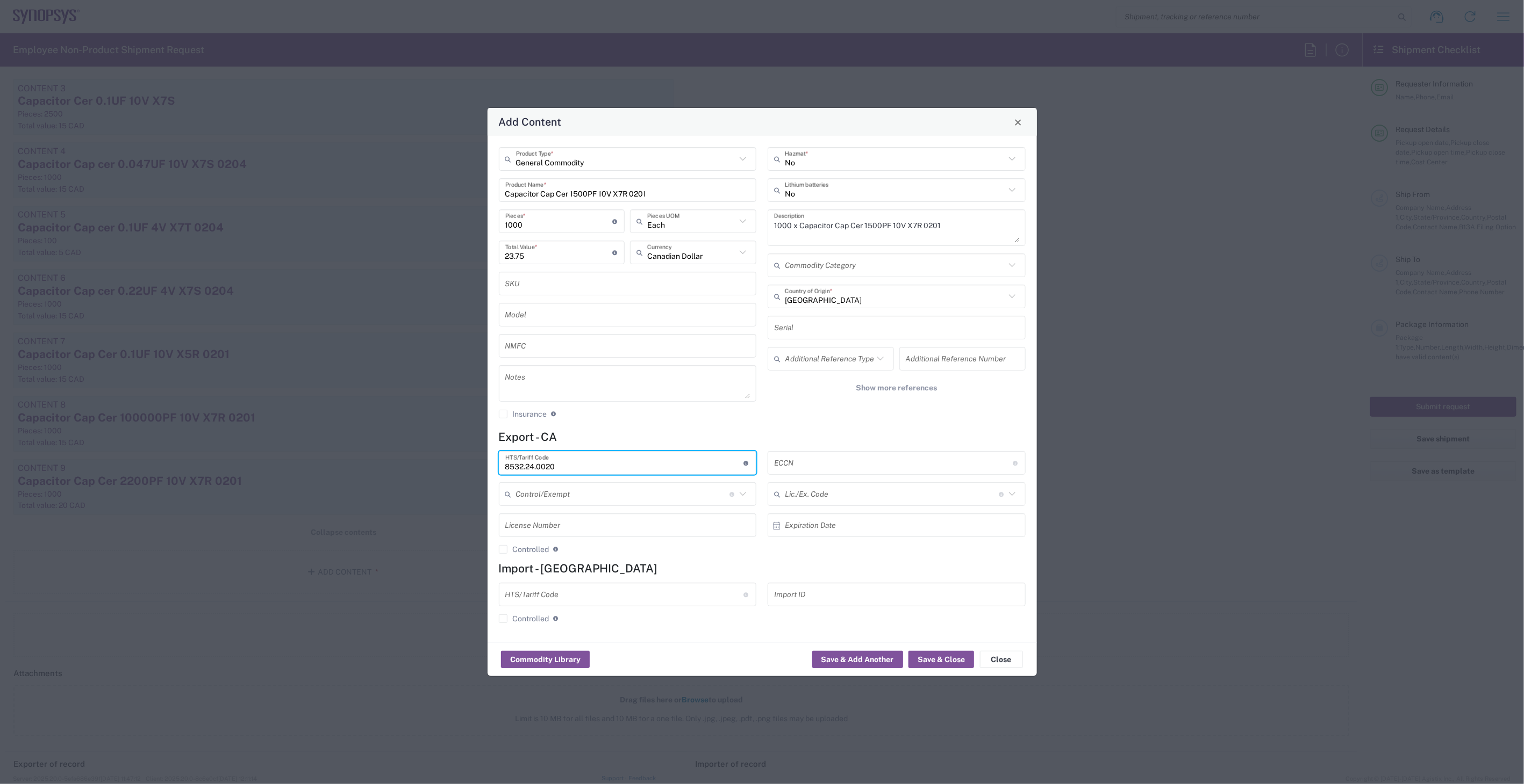
type input "8532.24.0020"
click at [794, 465] on input "text" at bounding box center [893, 464] width 239 height 19
type input "EAR99"
click at [944, 656] on button "Save & Close" at bounding box center [941, 660] width 65 height 18
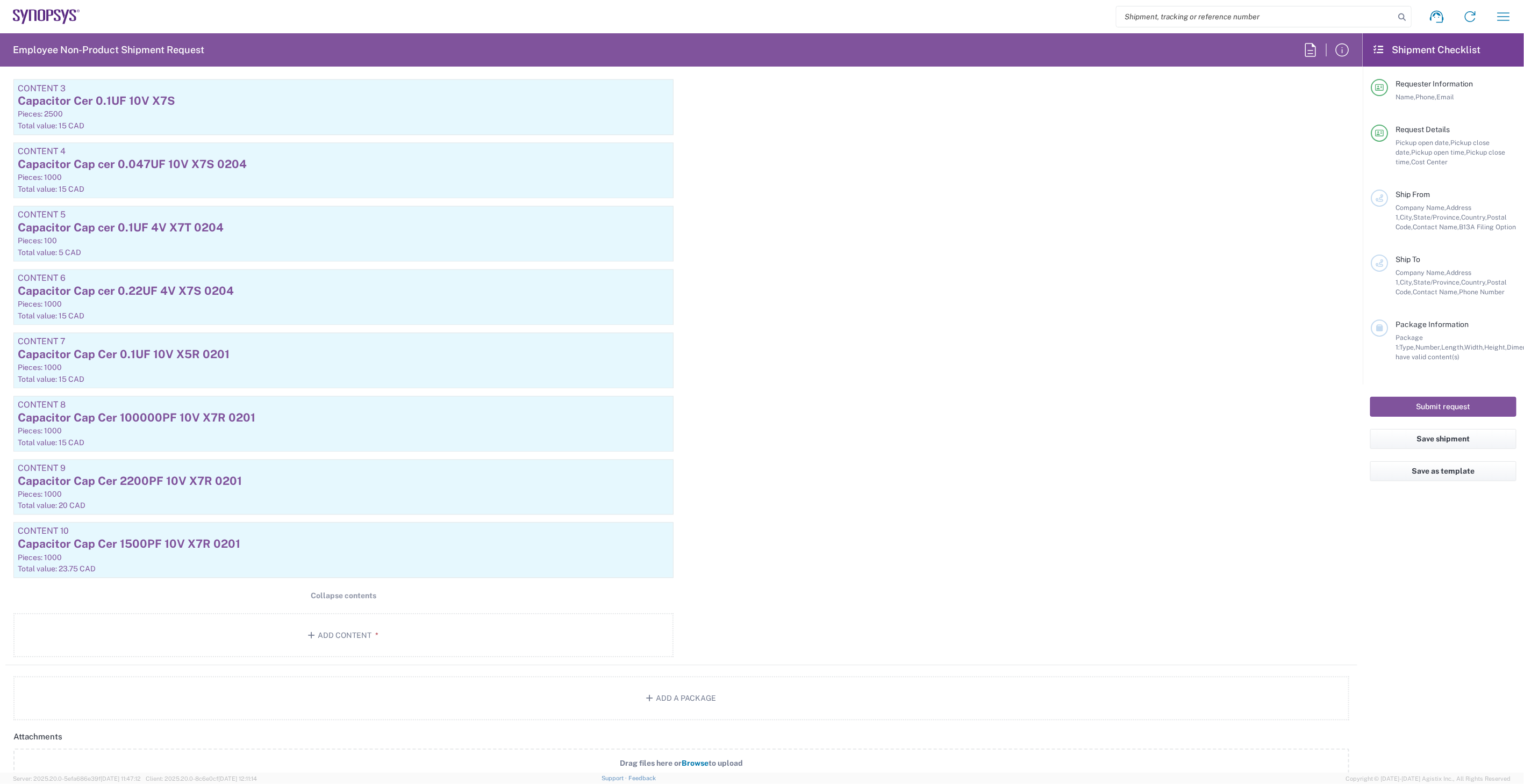
scroll to position [1408, 0]
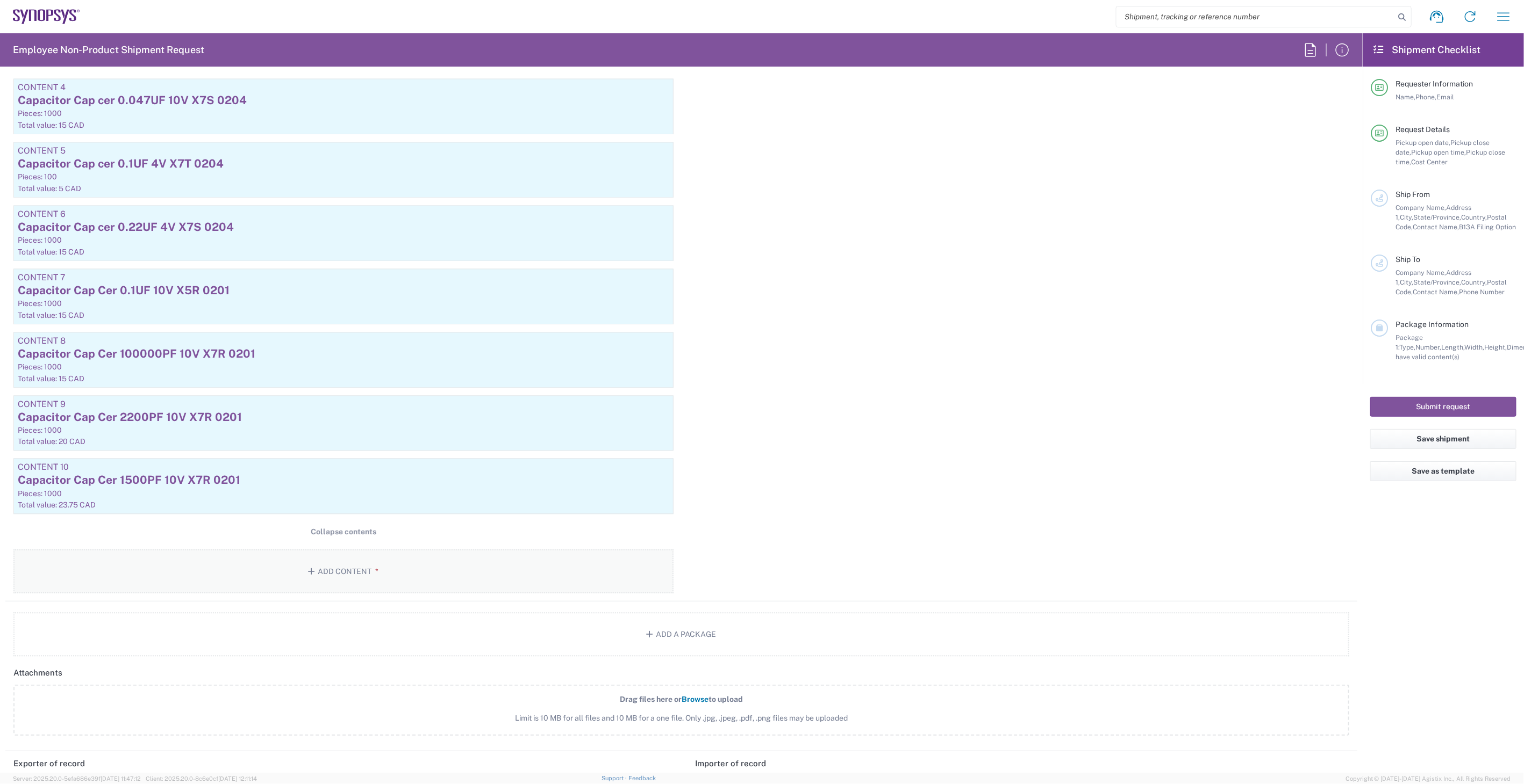
click at [355, 561] on button "Add Content *" at bounding box center [343, 571] width 660 height 44
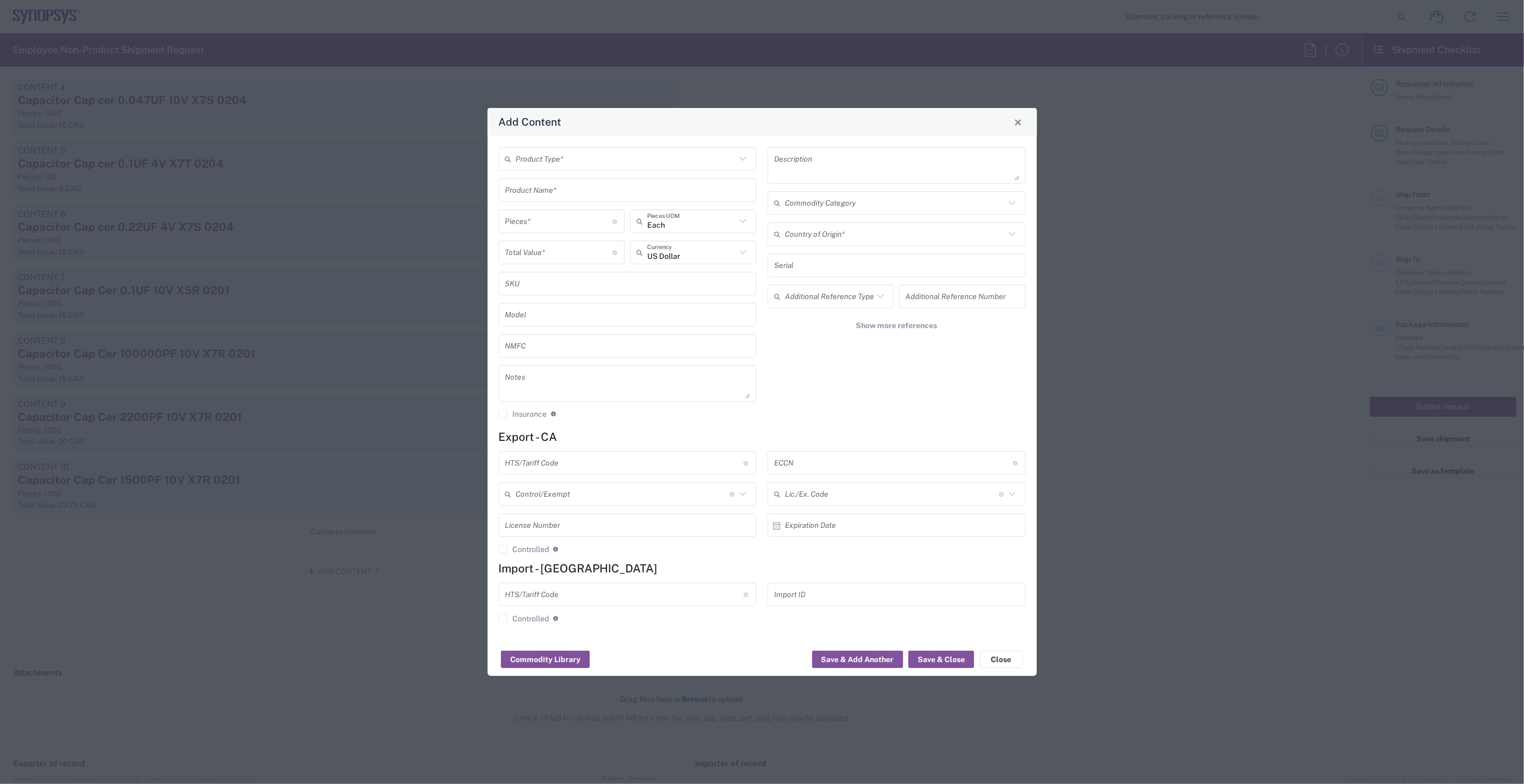
click at [616, 165] on input "text" at bounding box center [626, 160] width 220 height 19
click at [605, 201] on span "General Commodity" at bounding box center [628, 200] width 256 height 17
type input "General Commodity"
click at [609, 191] on input "text" at bounding box center [628, 191] width 245 height 19
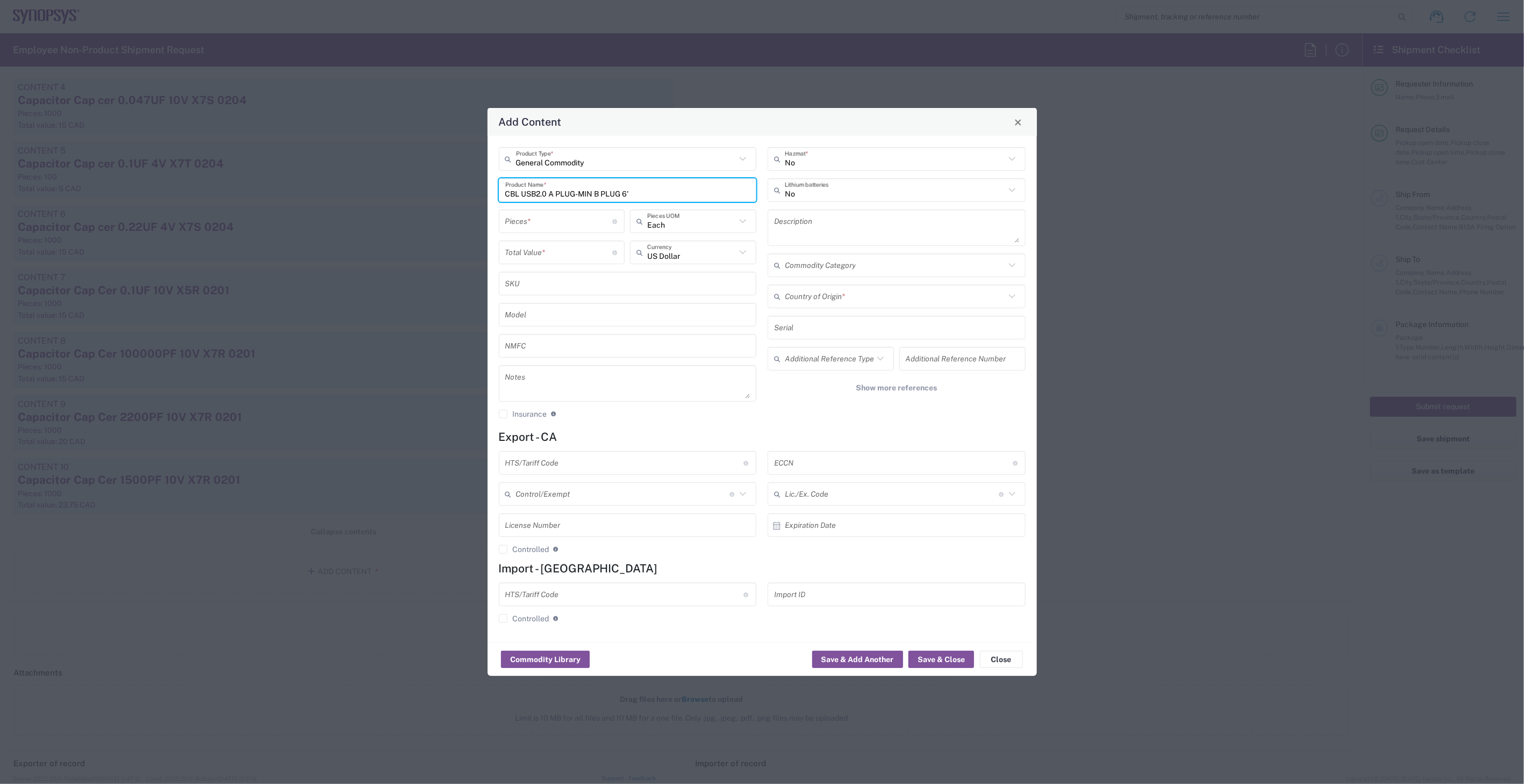
drag, startPoint x: 697, startPoint y: 192, endPoint x: 368, endPoint y: 190, distance: 329.0
click at [368, 190] on div "Add Content General Commodity Product Type * CBL USB2.0 A PLUG-MIN B PLUG 6' Pr…" at bounding box center [762, 392] width 1524 height 784
type input "CBL USB2.0 A PLUG-MIN B PLUG 6'"
click at [681, 249] on input "text" at bounding box center [691, 253] width 89 height 19
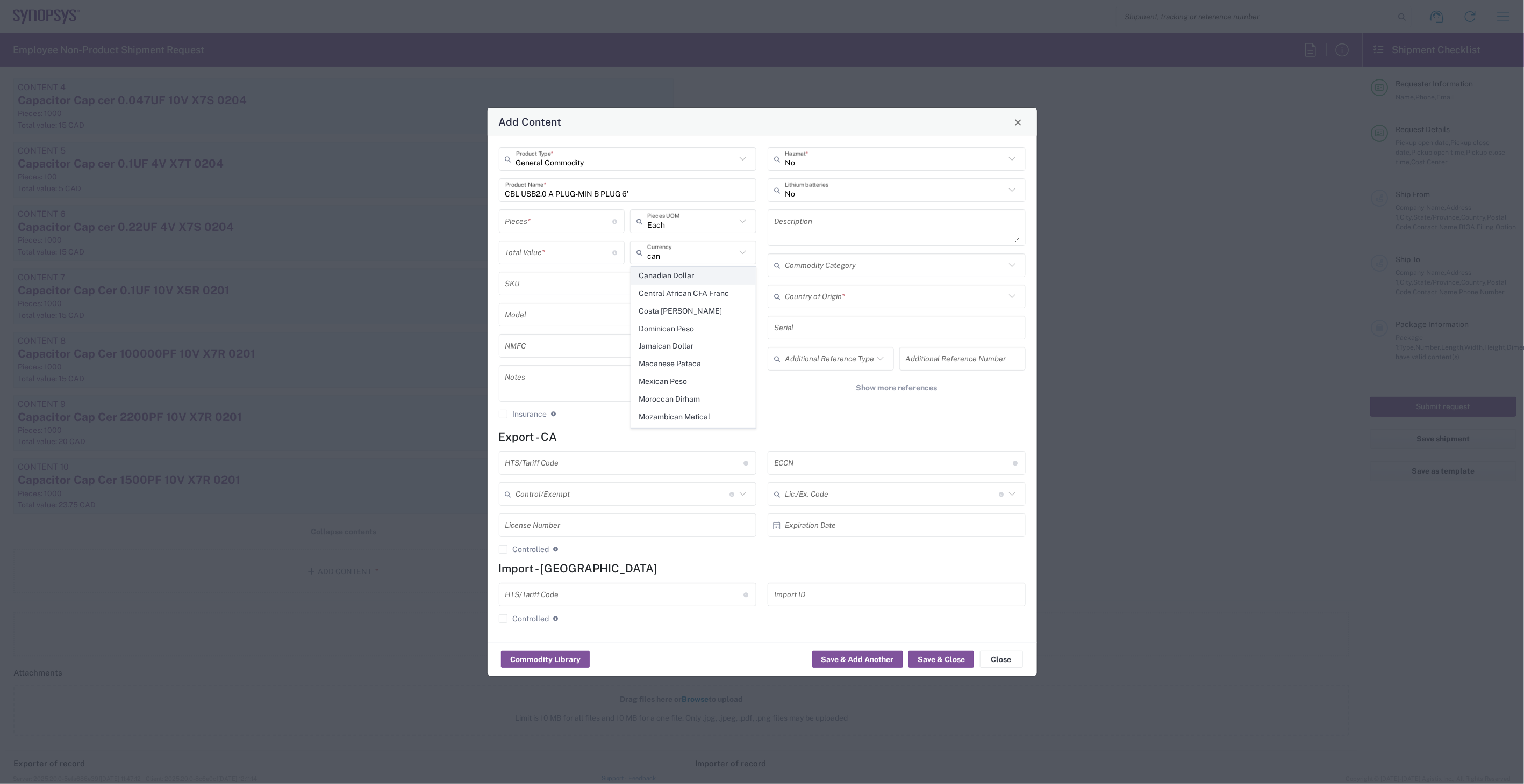
click at [680, 277] on span "Canadian Dollar" at bounding box center [693, 275] width 124 height 17
type input "Canadian Dollar"
click at [551, 224] on input "number" at bounding box center [559, 222] width 108 height 19
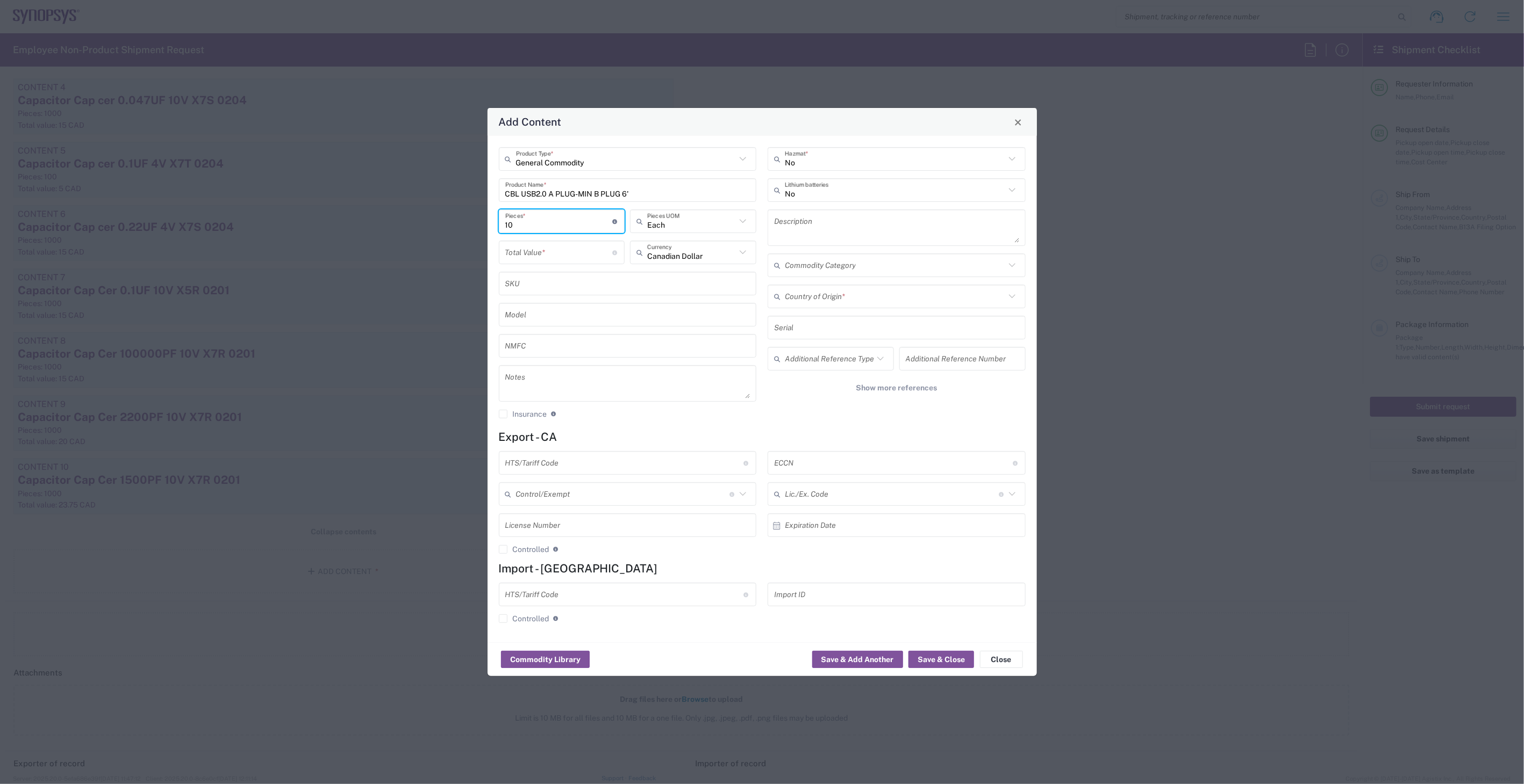
type input "10"
drag, startPoint x: 661, startPoint y: 192, endPoint x: 420, endPoint y: 169, distance: 242.1
click at [420, 169] on div "Add Content General Commodity Product Type * CBL USB2.0 A PLUG-MIN B PLUG 6' Pr…" at bounding box center [762, 392] width 1524 height 784
click at [803, 219] on textarea at bounding box center [896, 228] width 245 height 30
paste textarea "CBL USB2.0 A PLUG-MIN B PLUG 6'"
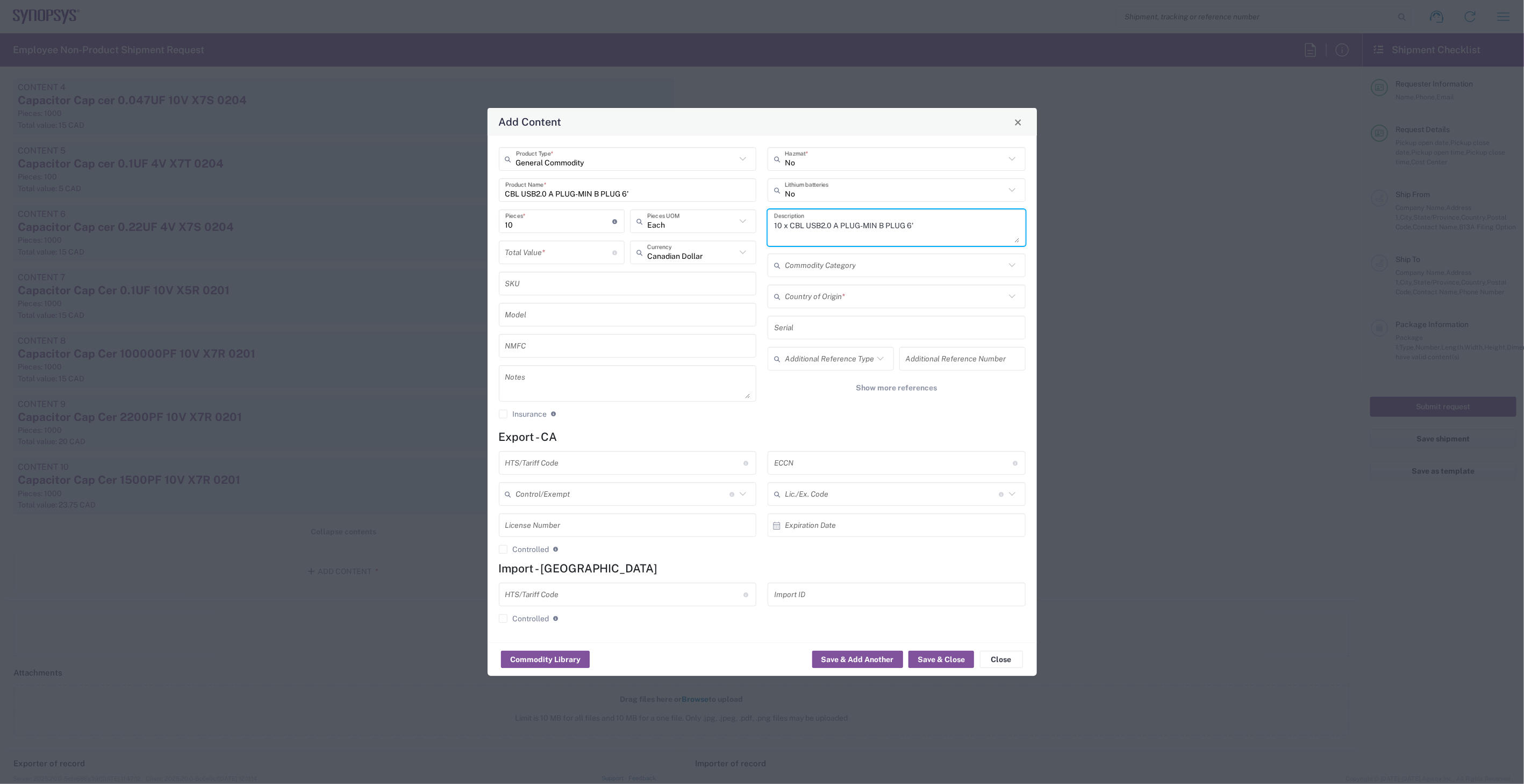
type textarea "10 x CBL USB2.0 A PLUG-MIN B PLUG 6'"
click at [573, 247] on input "number" at bounding box center [559, 253] width 108 height 19
type input "37.75"
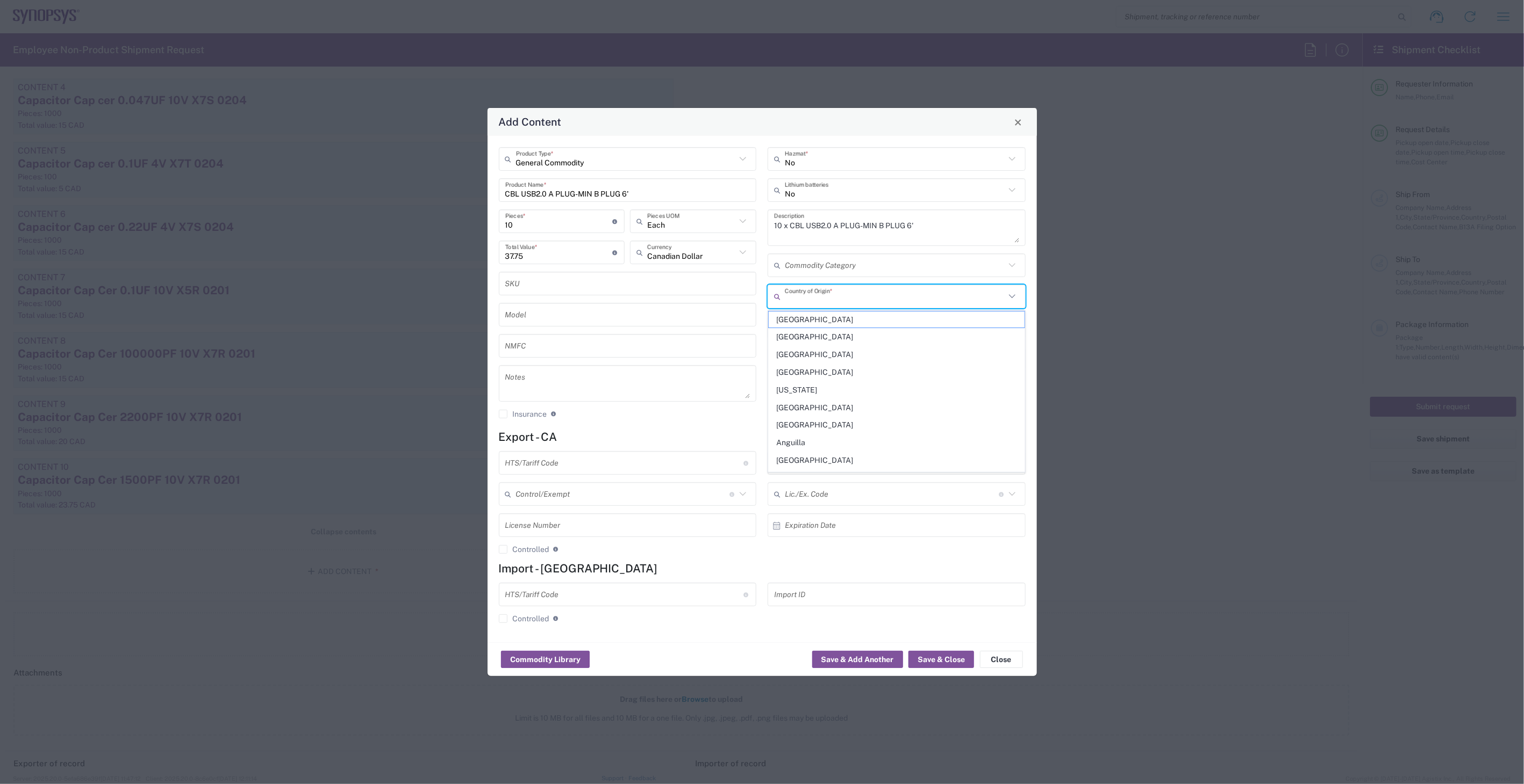
click at [836, 295] on input "text" at bounding box center [895, 297] width 220 height 19
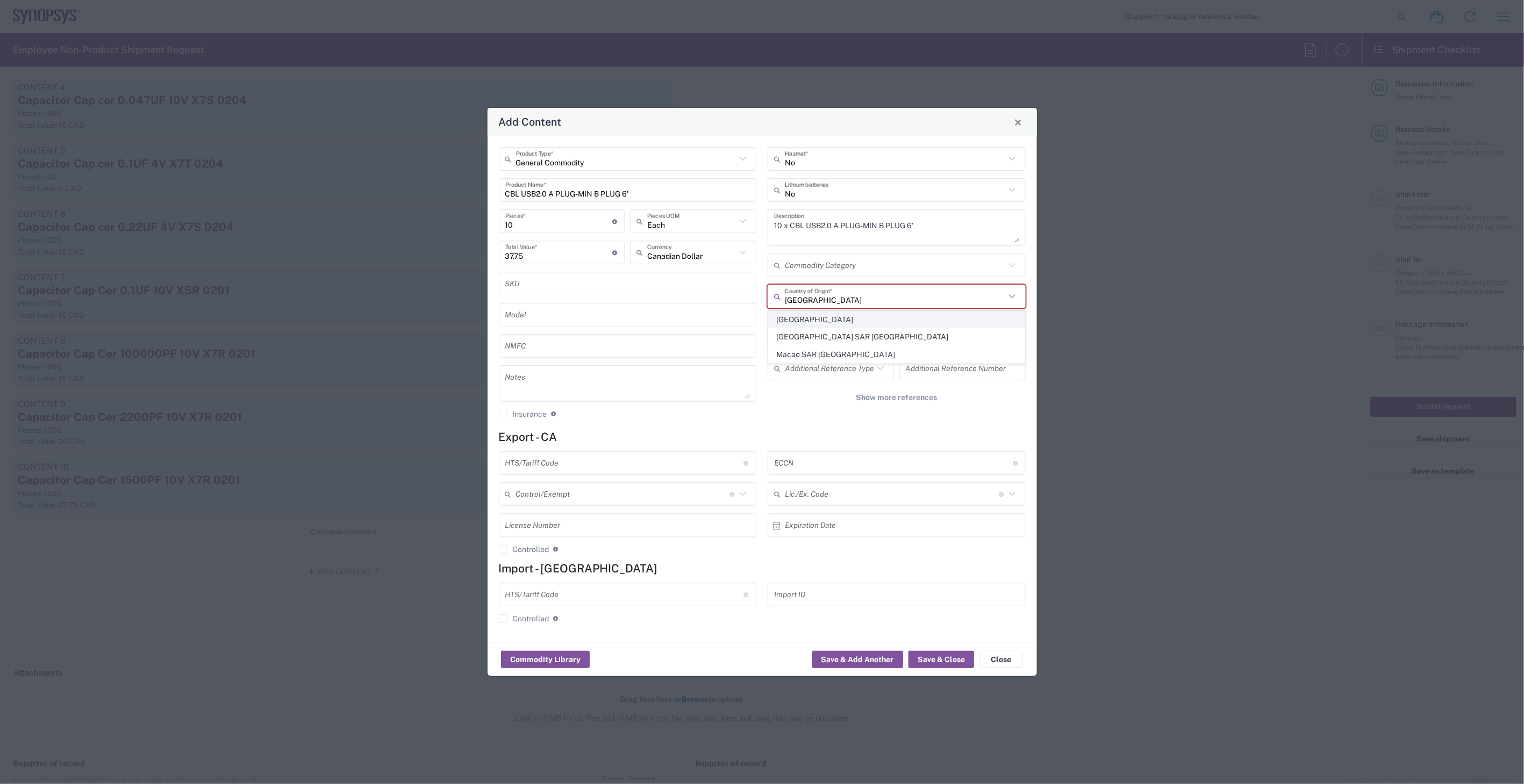
type input "China"
click at [790, 315] on span "China" at bounding box center [896, 319] width 256 height 17
click at [602, 461] on input "text" at bounding box center [625, 464] width 239 height 19
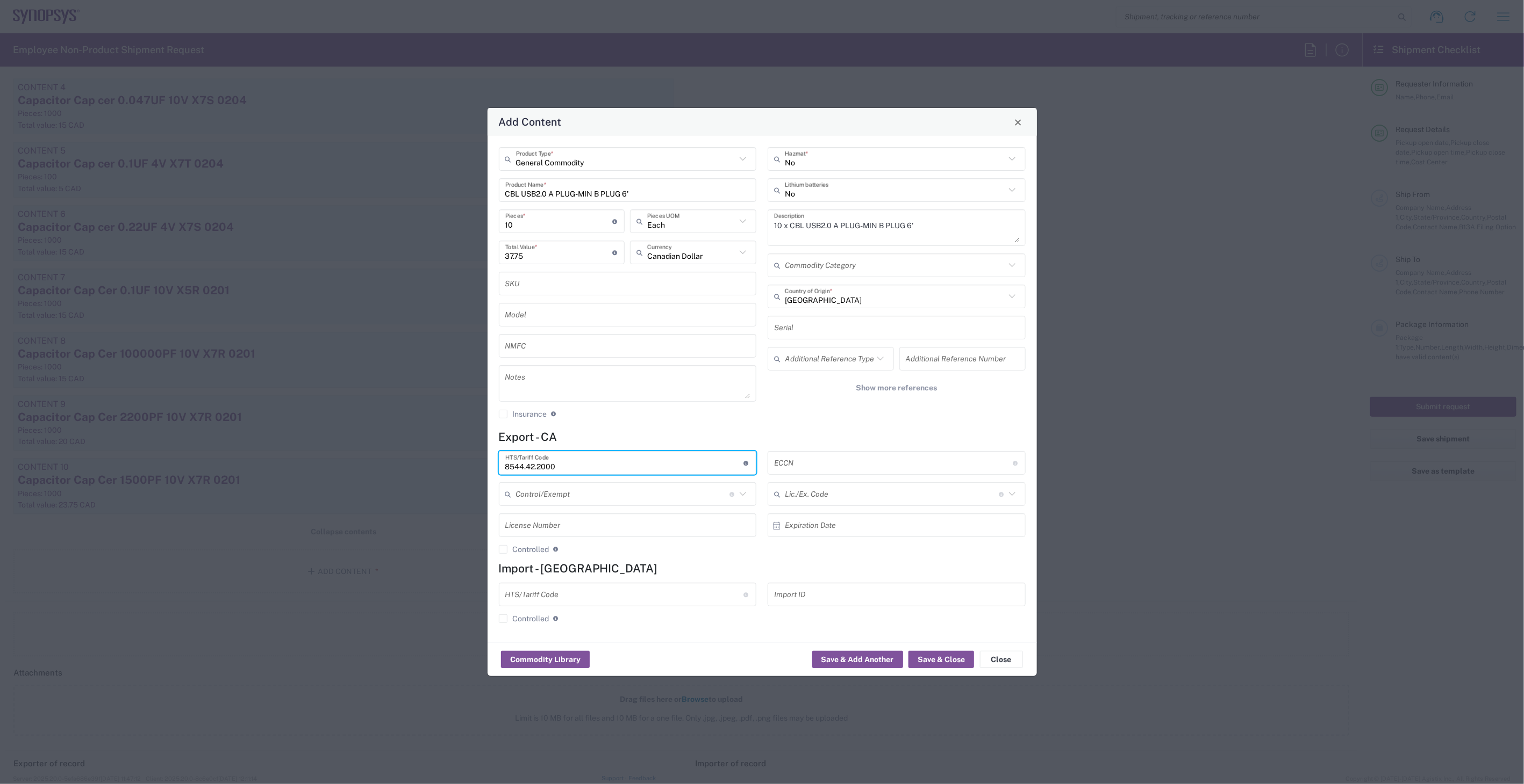
type input "8544.42.2000"
click at [798, 461] on input "text" at bounding box center [893, 464] width 239 height 19
type input "EAR99"
click at [927, 658] on button "Save & Close" at bounding box center [941, 660] width 65 height 18
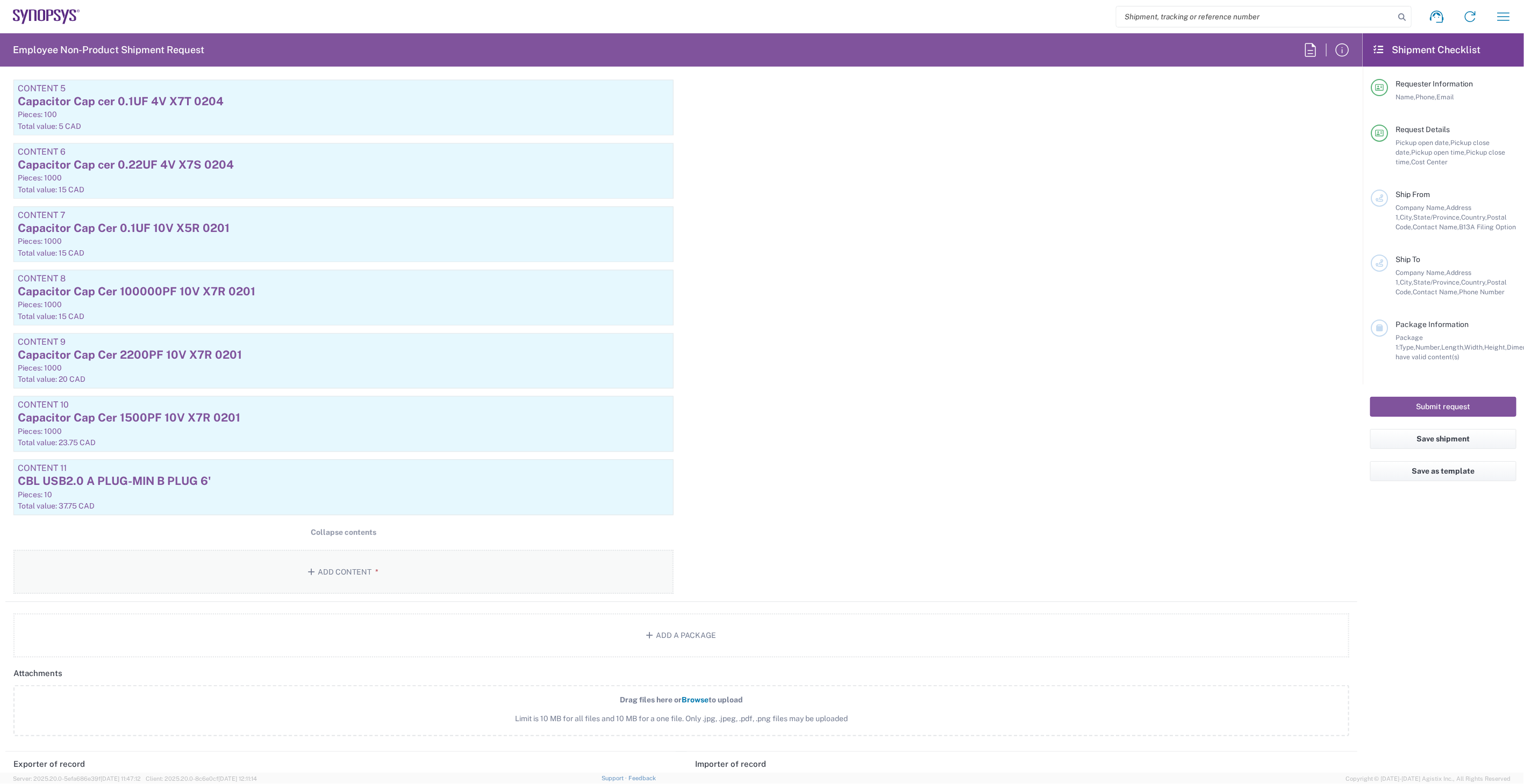
click at [331, 579] on button "Add Content *" at bounding box center [343, 572] width 660 height 44
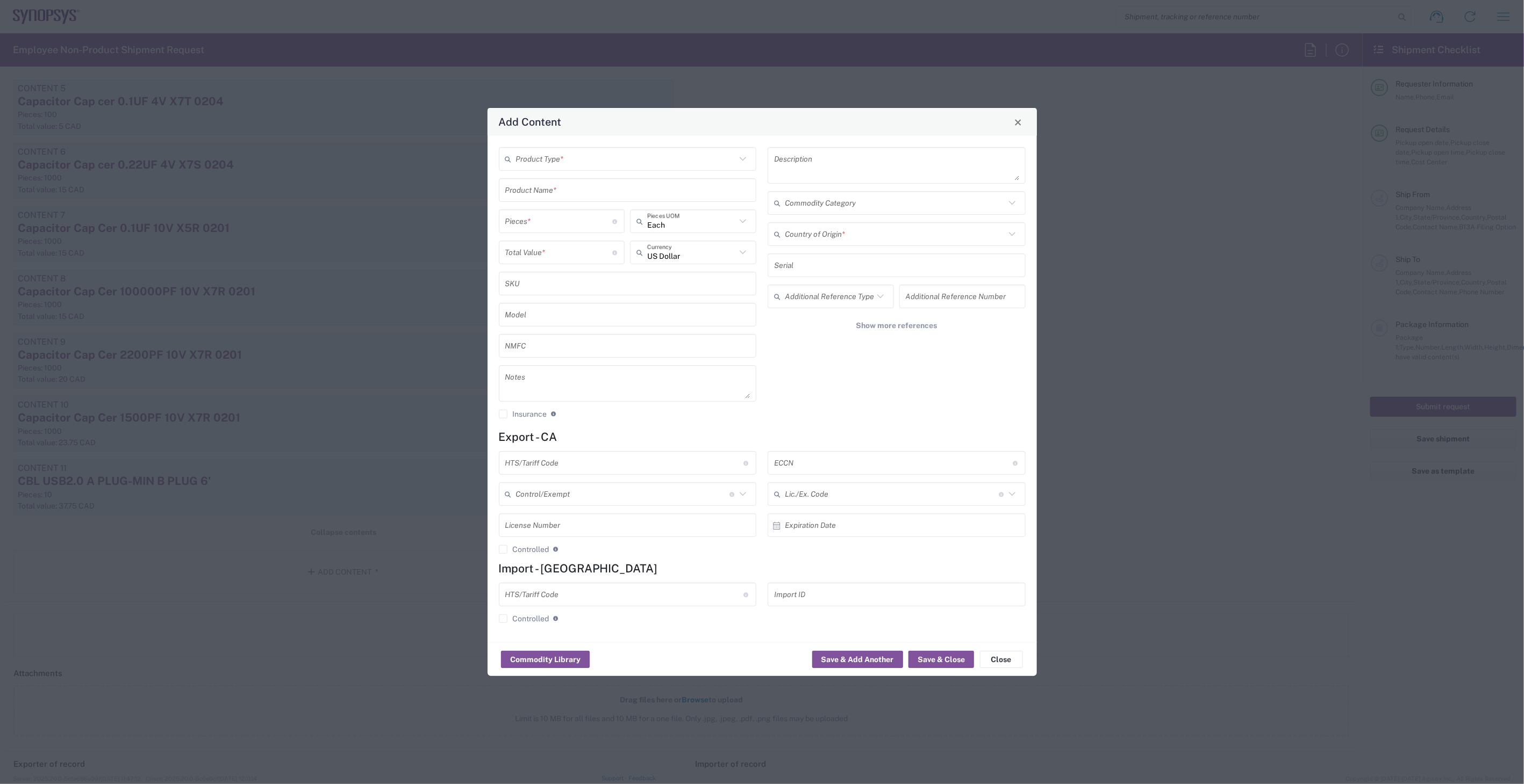
click at [576, 159] on input "text" at bounding box center [626, 160] width 220 height 19
click at [588, 200] on span "General Commodity" at bounding box center [628, 200] width 256 height 17
type input "General Commodity"
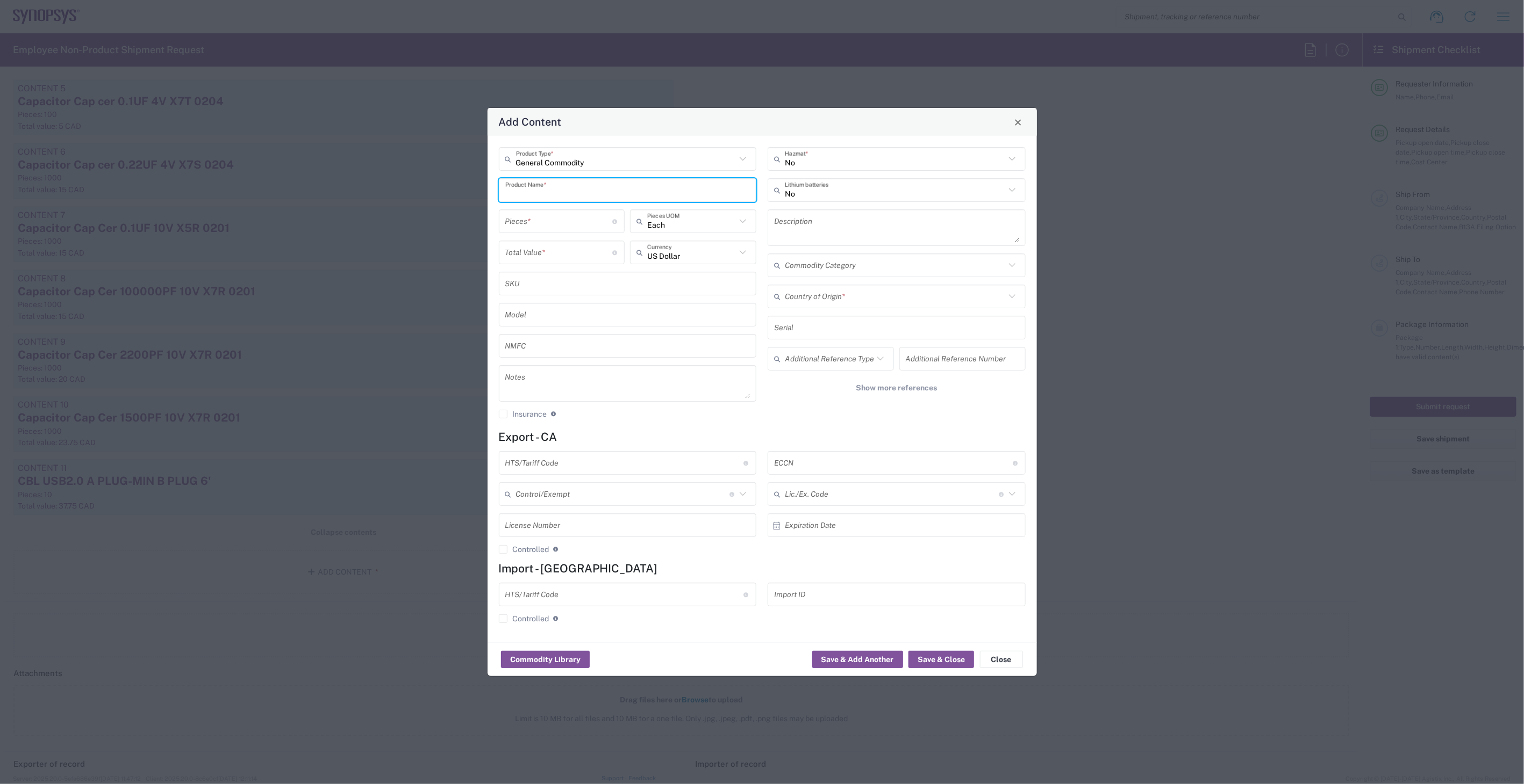
click at [587, 191] on input "text" at bounding box center [628, 191] width 245 height 19
type input "CBL USB"
type input "2.0"
drag, startPoint x: 541, startPoint y: 224, endPoint x: 450, endPoint y: 223, distance: 91.0
click at [450, 223] on div "Add Content General Commodity Product Type * CBL USB Product Name * Pieces * Nu…" at bounding box center [762, 392] width 1524 height 784
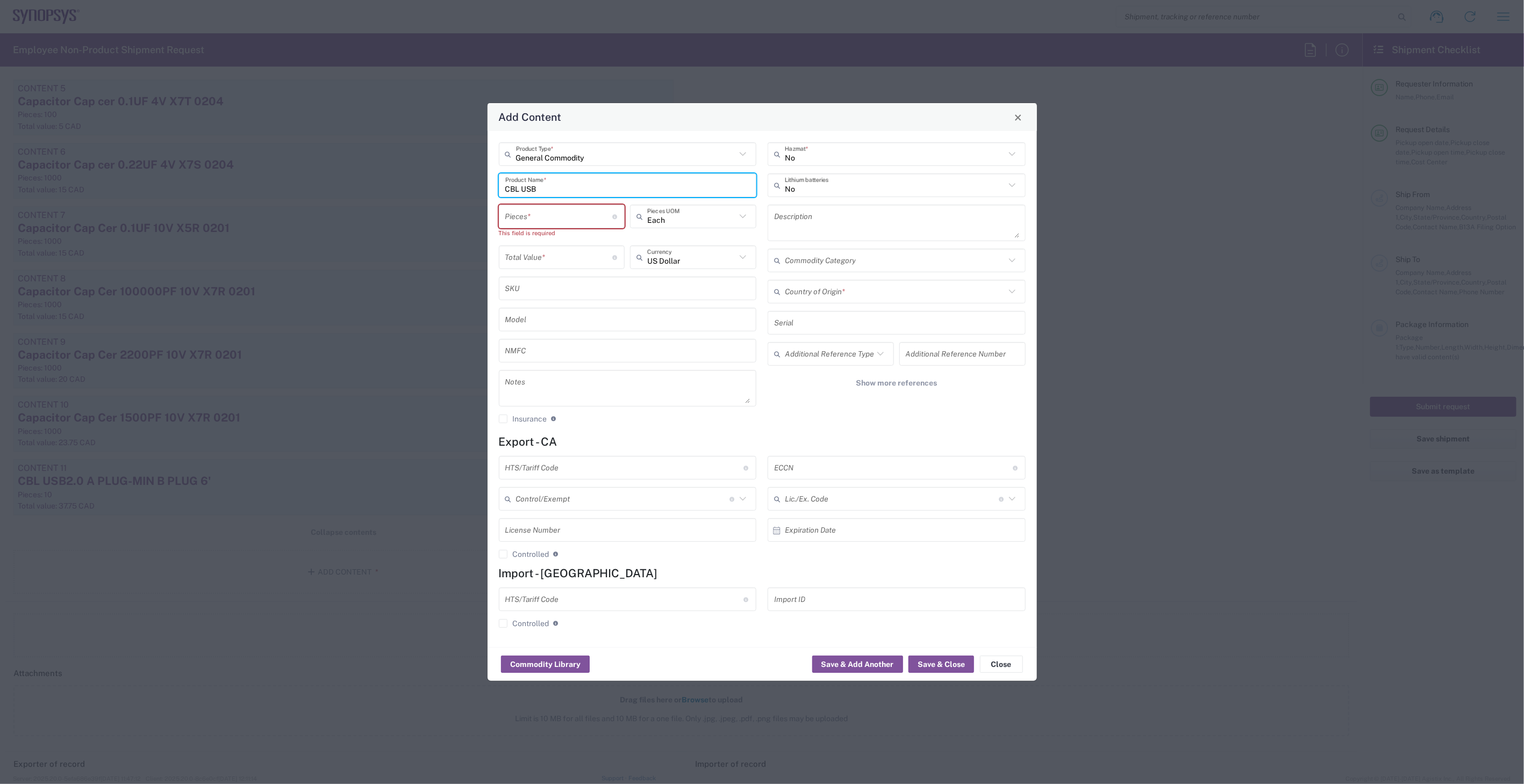
click at [604, 192] on input "CBL USB" at bounding box center [628, 186] width 245 height 19
drag, startPoint x: 625, startPoint y: 187, endPoint x: 550, endPoint y: 195, distance: 75.4
click at [550, 195] on div "CBL USB2.0 aplg-min bplg 3.28' Product Name *" at bounding box center [627, 185] width 258 height 24
drag, startPoint x: 653, startPoint y: 187, endPoint x: 487, endPoint y: 170, distance: 166.9
click at [487, 170] on div "General Commodity Product Type * CBL USB2.0 A PLG-MIN B PLG 3.28' Product Name …" at bounding box center [762, 389] width 550 height 517
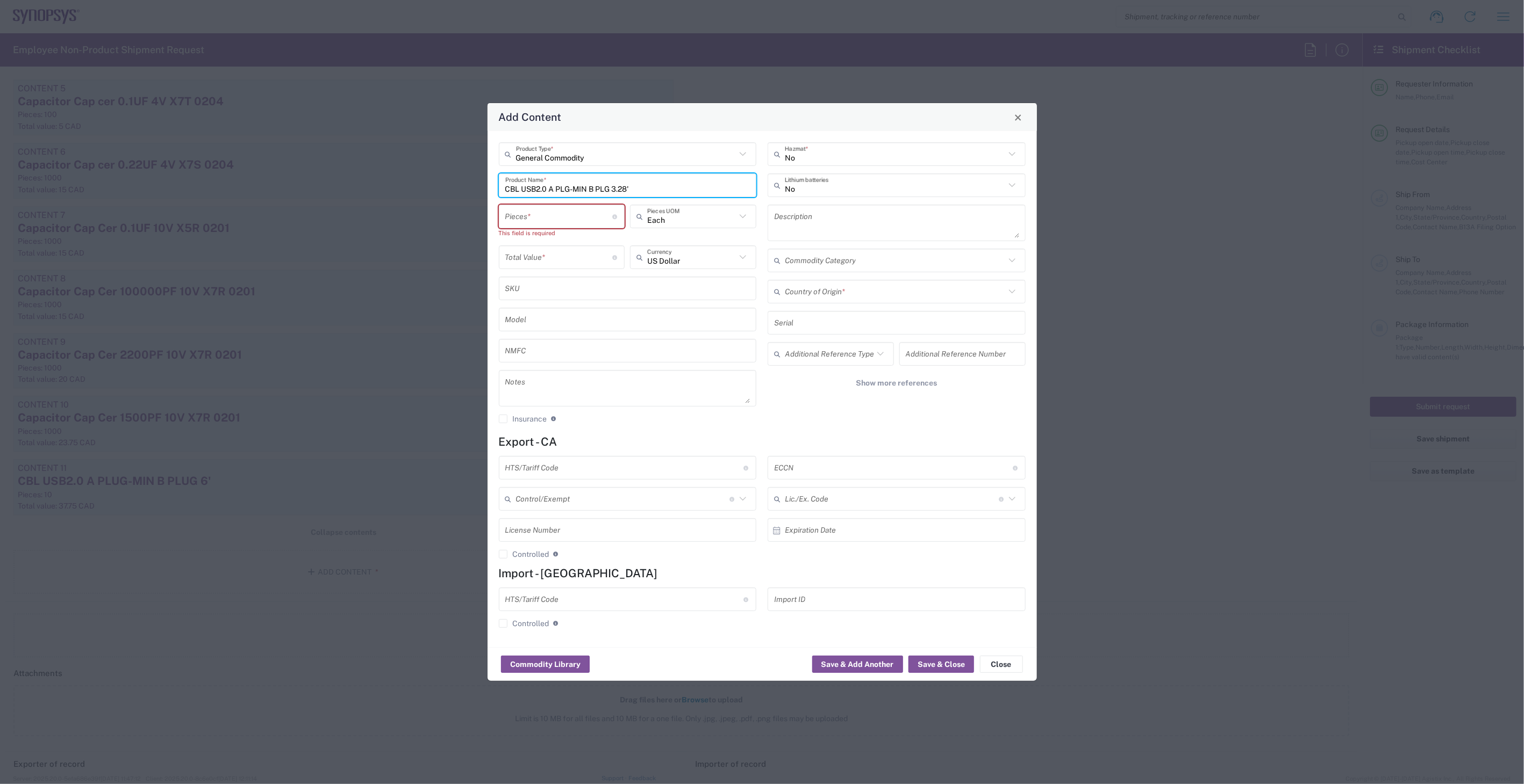
type input "CBL USB2.0 A PLG-MIN B PLG 3.28'"
click at [839, 206] on div "Description" at bounding box center [896, 223] width 258 height 37
click at [836, 212] on textarea at bounding box center [896, 223] width 245 height 30
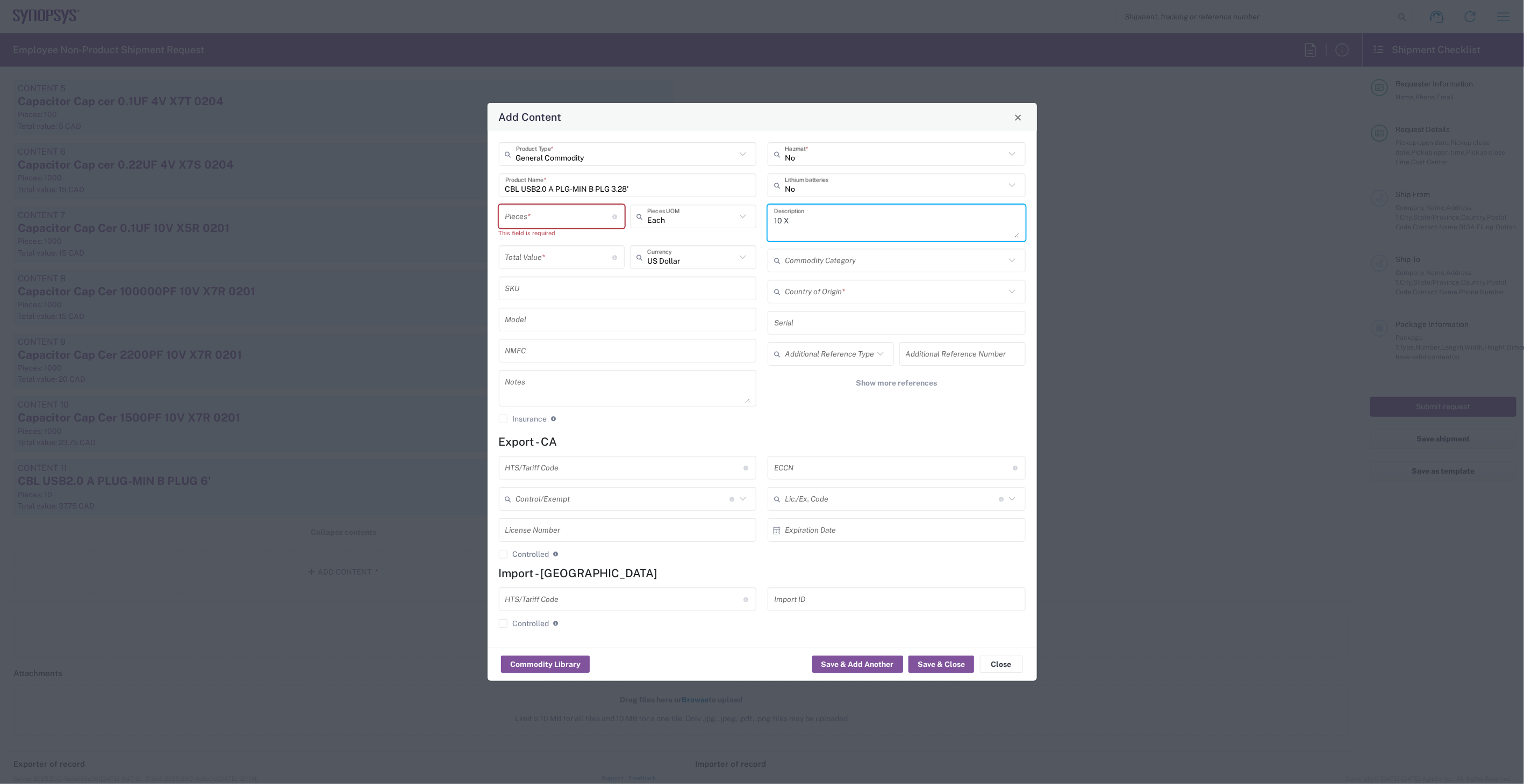
paste textarea "CBL USB2.0 A PLG-MIN B PLG 3.28'"
type textarea "10 X CBL USB2.0 A PLG-MIN B PLG 3.28'"
drag, startPoint x: 563, startPoint y: 220, endPoint x: 388, endPoint y: 191, distance: 177.4
click at [388, 191] on div "Add Content General Commodity Product Type * CBL USB2.0 A PLG-MIN B PLG 3.28' P…" at bounding box center [762, 392] width 1524 height 784
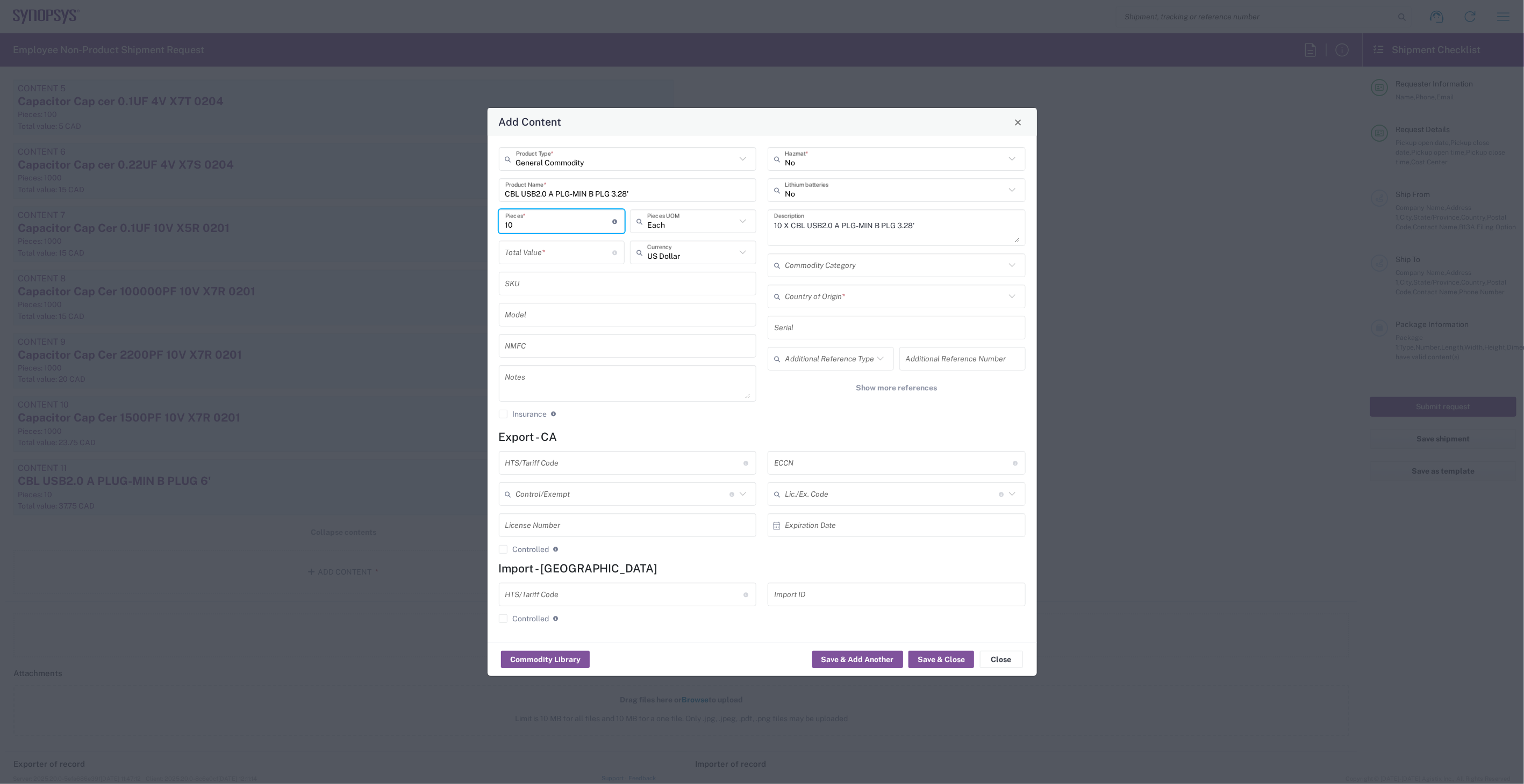
type input "10"
click at [518, 260] on input "number" at bounding box center [559, 253] width 108 height 19
type input "37.75"
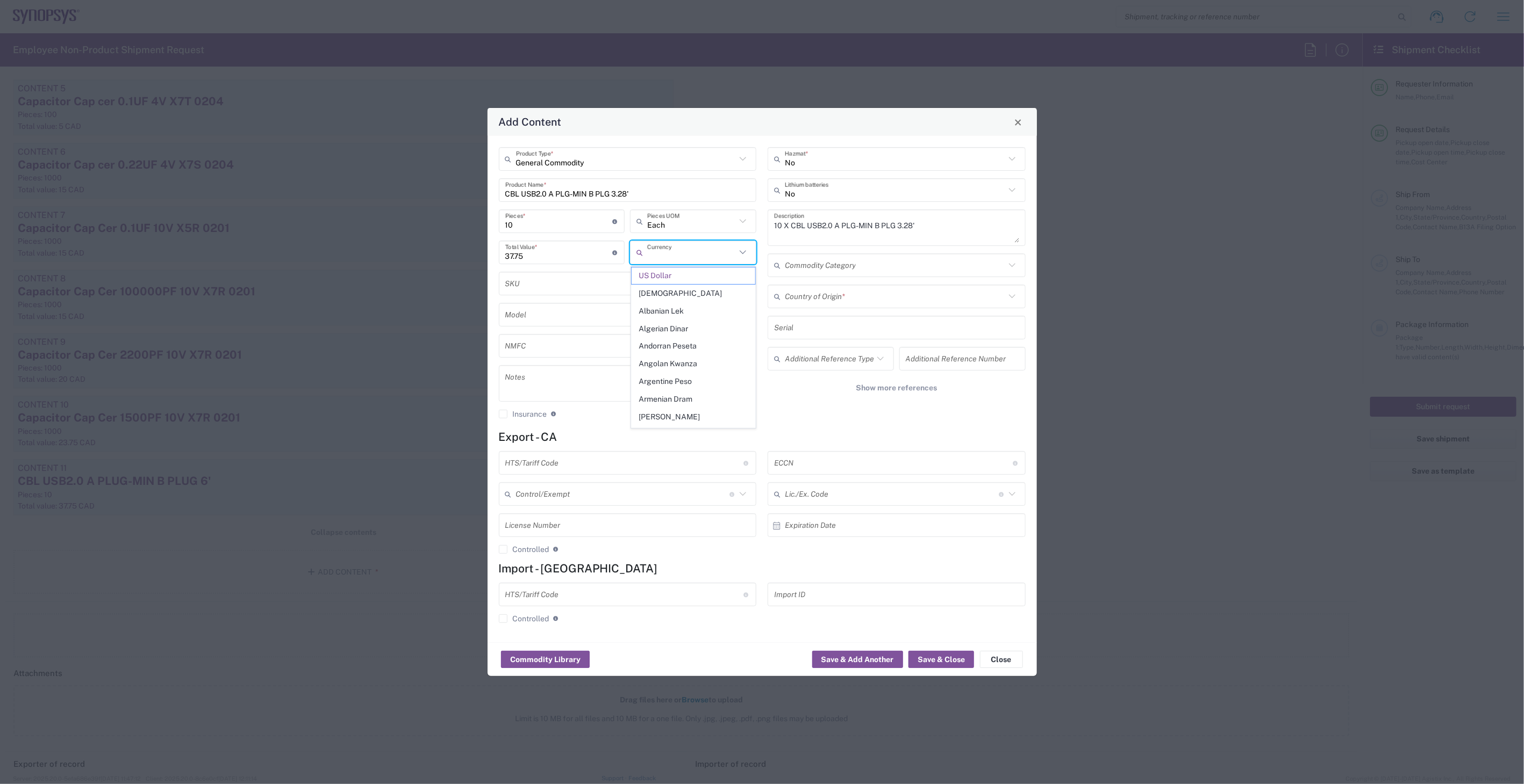
click at [685, 247] on input "text" at bounding box center [691, 253] width 89 height 19
type input "C"
click at [686, 254] on input "C" at bounding box center [691, 253] width 89 height 19
click at [700, 280] on span "Canadian Dollar" at bounding box center [693, 275] width 124 height 17
type input "Canadian Dollar"
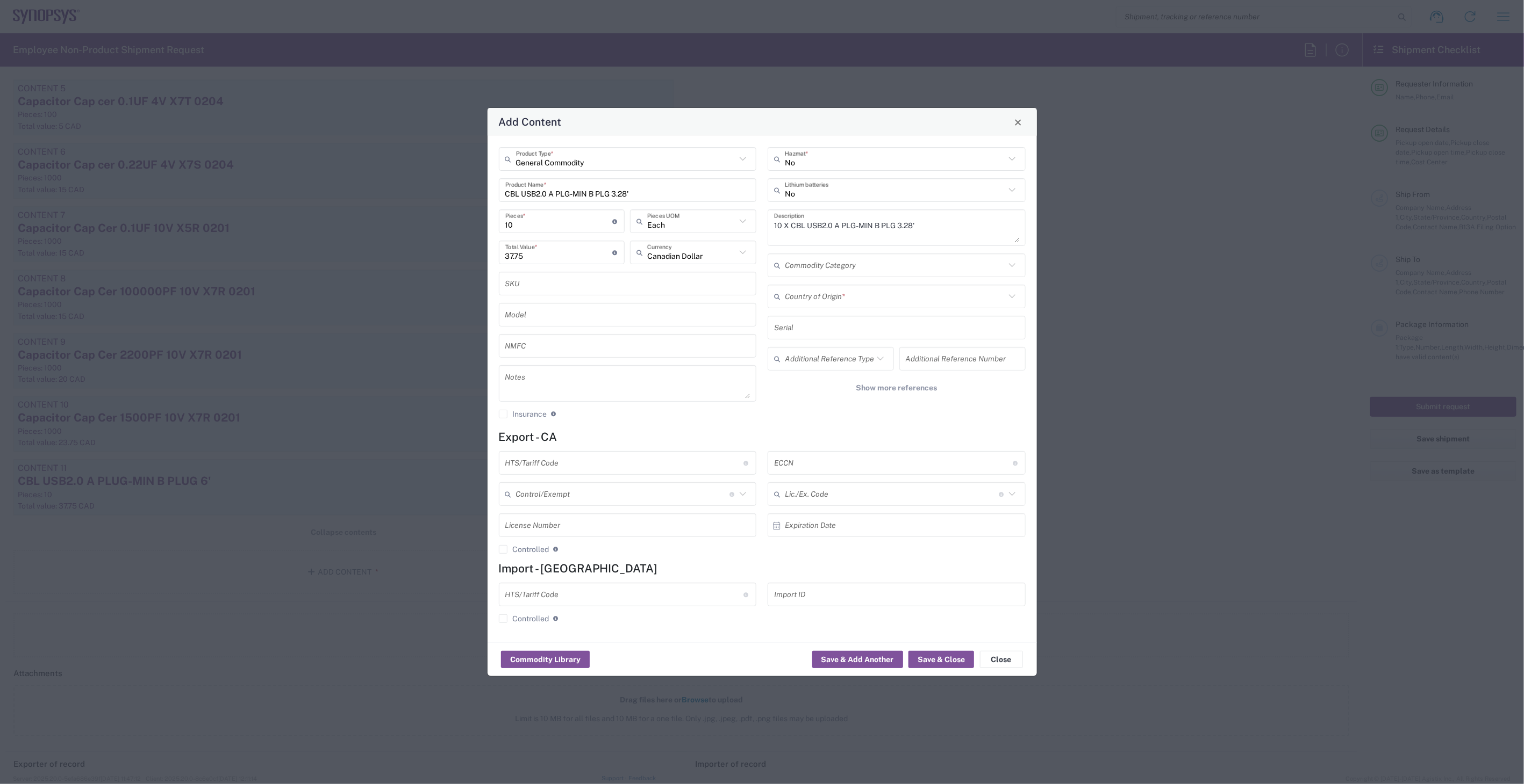
click at [839, 290] on input "text" at bounding box center [895, 297] width 220 height 19
click at [812, 324] on span "China" at bounding box center [896, 319] width 256 height 17
type input "China"
click at [604, 465] on input "text" at bounding box center [625, 464] width 239 height 19
type input "8544.42.2000"
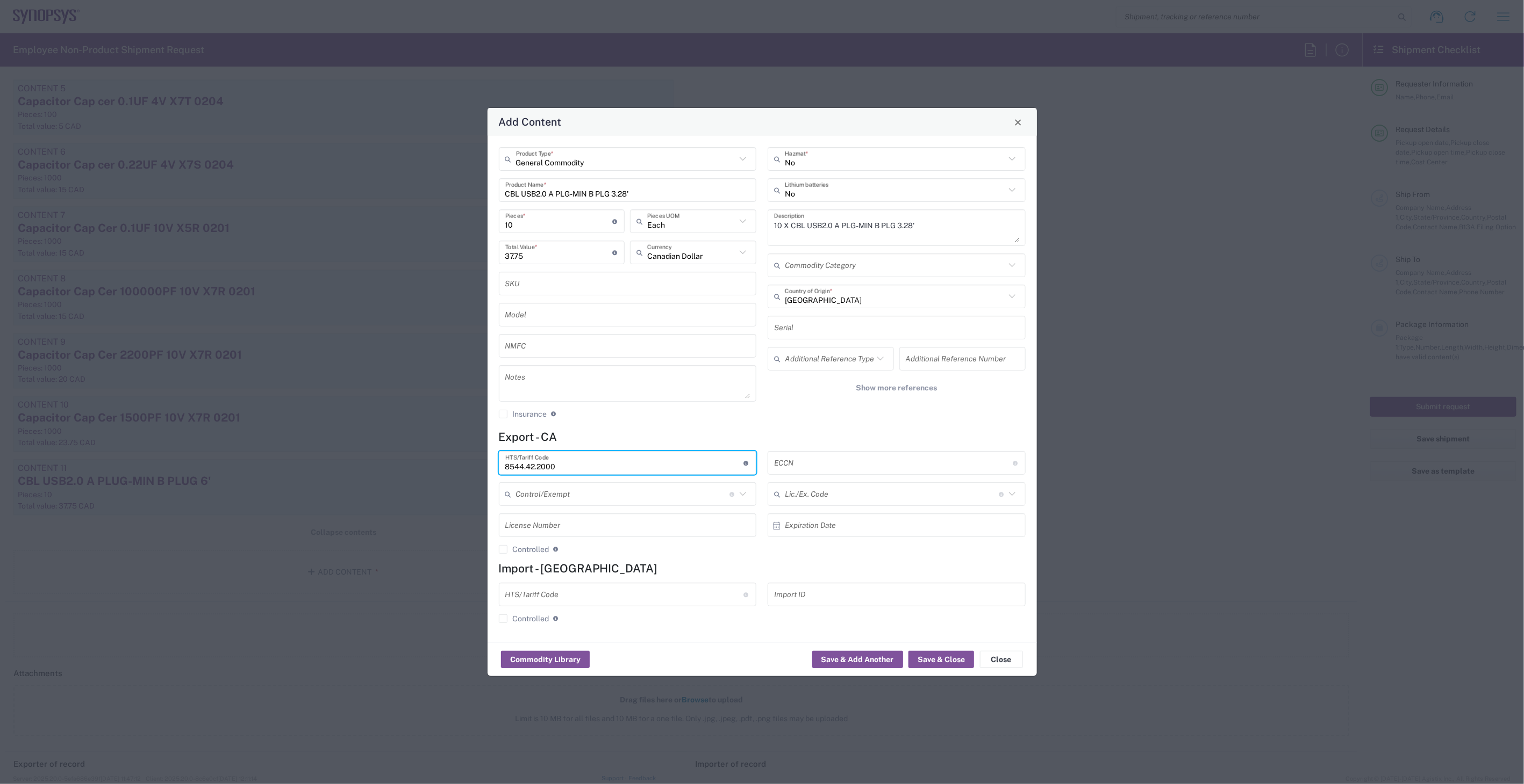
click at [910, 467] on input "text" at bounding box center [893, 464] width 239 height 19
type input "EAR99"
click at [948, 655] on button "Save & Close" at bounding box center [941, 660] width 65 height 18
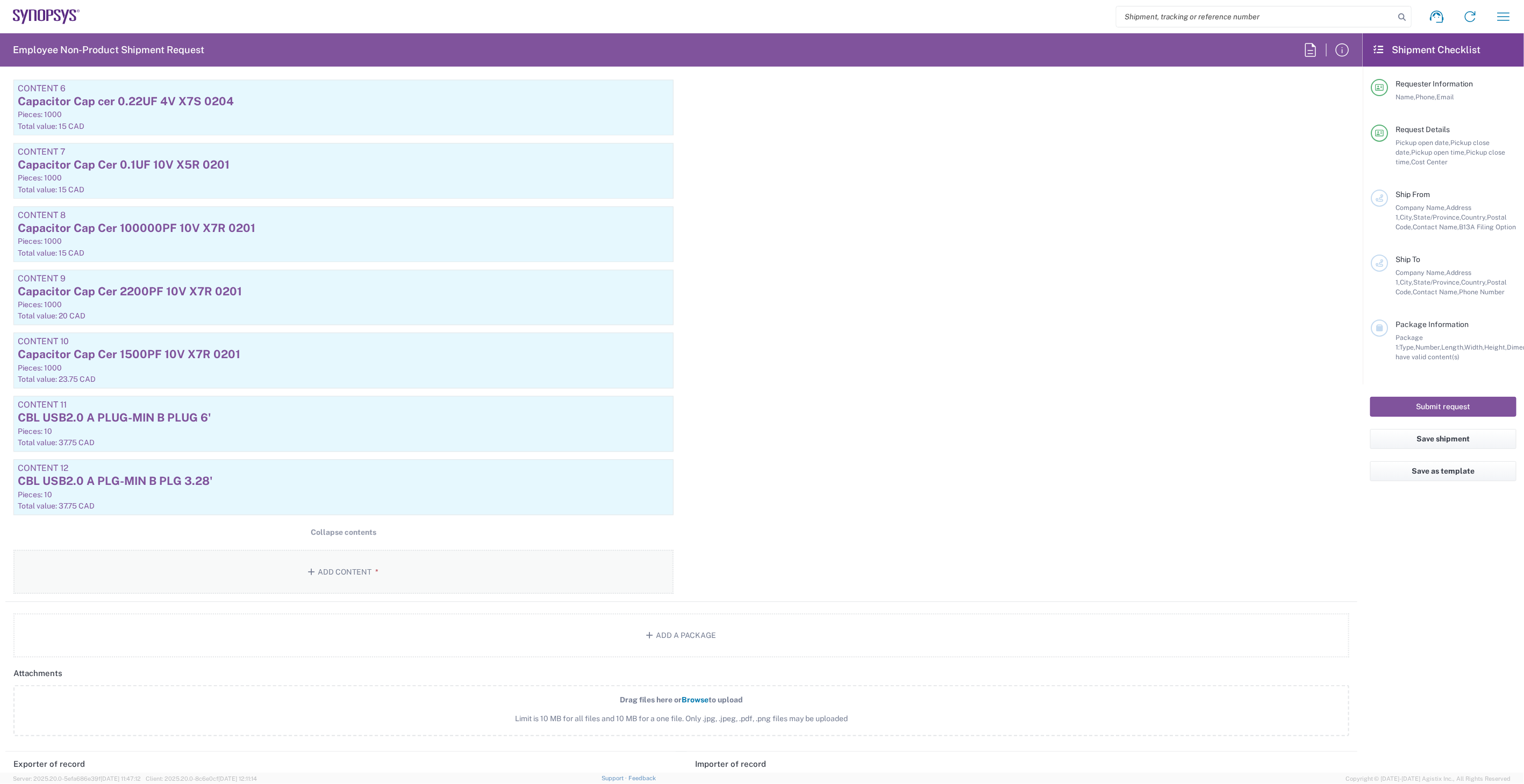
click at [395, 571] on button "Add Content *" at bounding box center [343, 572] width 660 height 44
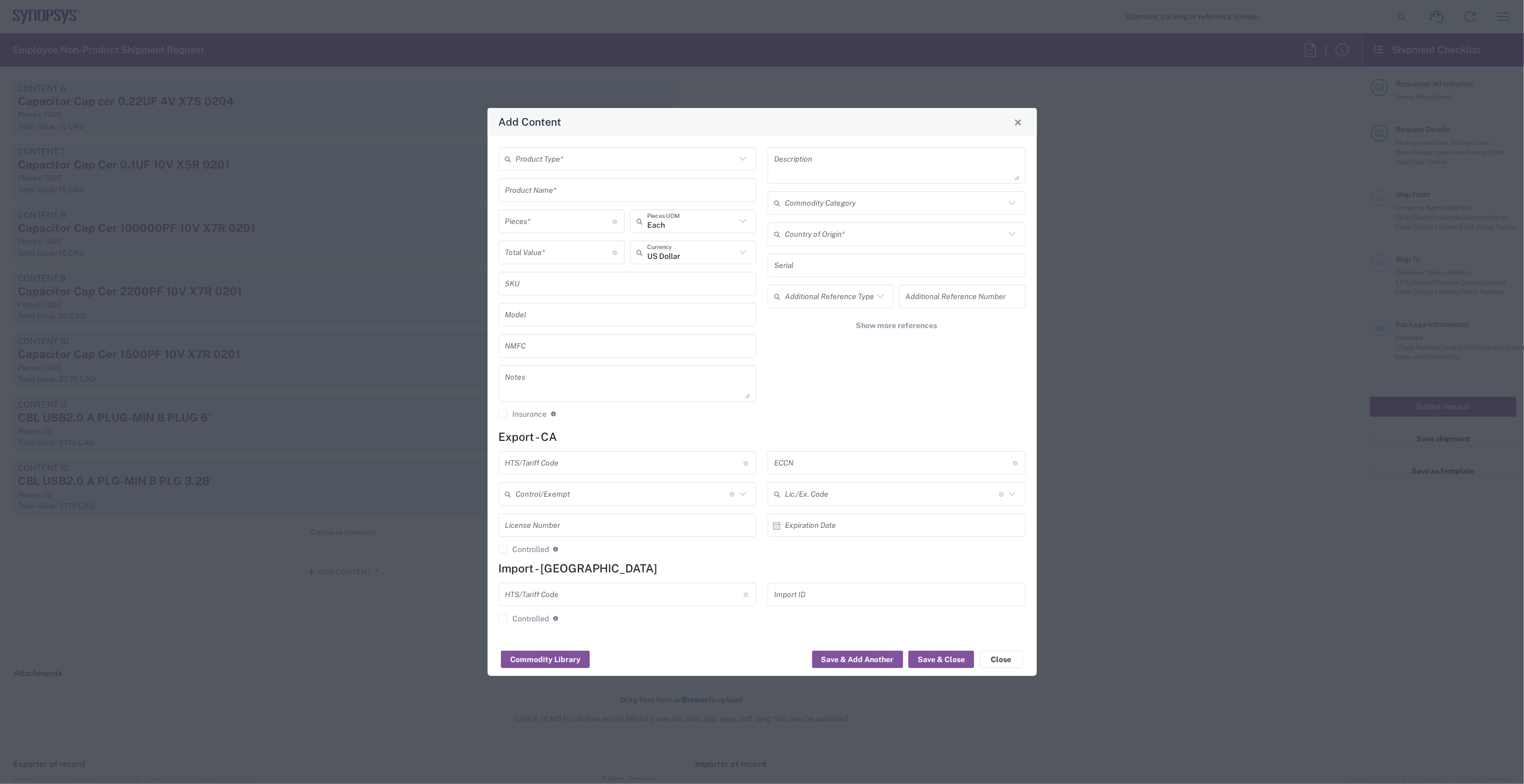
click at [666, 145] on div "Product Type * Product Name * Pieces * Number of pieces inside all the packages…" at bounding box center [762, 389] width 550 height 507
click at [665, 156] on input "text" at bounding box center [626, 160] width 220 height 19
click at [649, 200] on span "General Commodity" at bounding box center [628, 200] width 256 height 17
type input "General Commodity"
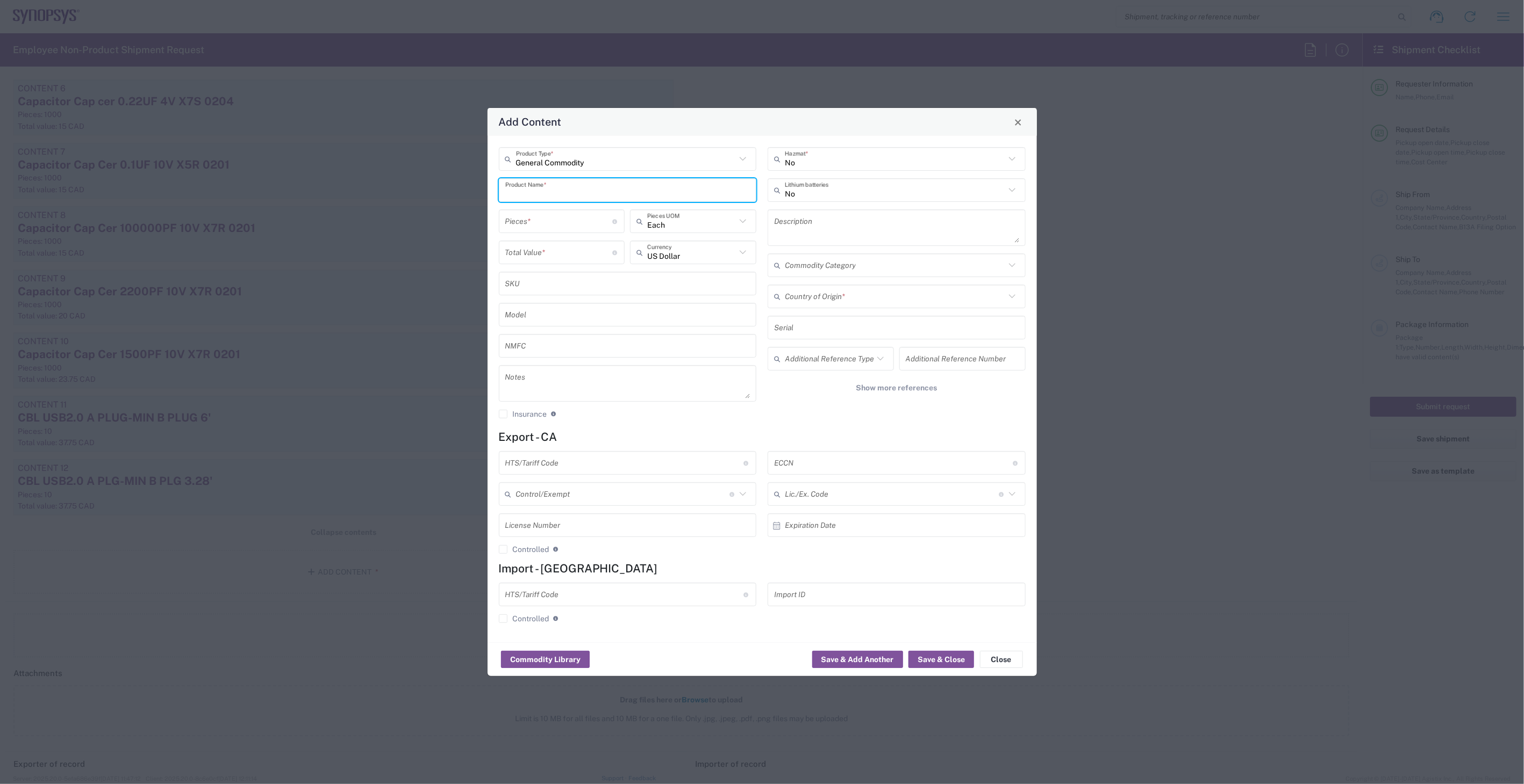
click at [615, 196] on input "text" at bounding box center [628, 191] width 245 height 19
drag, startPoint x: 645, startPoint y: 192, endPoint x: 453, endPoint y: 195, distance: 192.0
click at [453, 195] on div "Add Content General Commodity Product Type * PILLOWPACK ESD 3 1/2 X 2 9/16 Prod…" at bounding box center [762, 392] width 1524 height 784
type input "PILLOWPACK ESD 3 1/2 X 2 9/16"
click at [809, 228] on textarea at bounding box center [896, 228] width 245 height 30
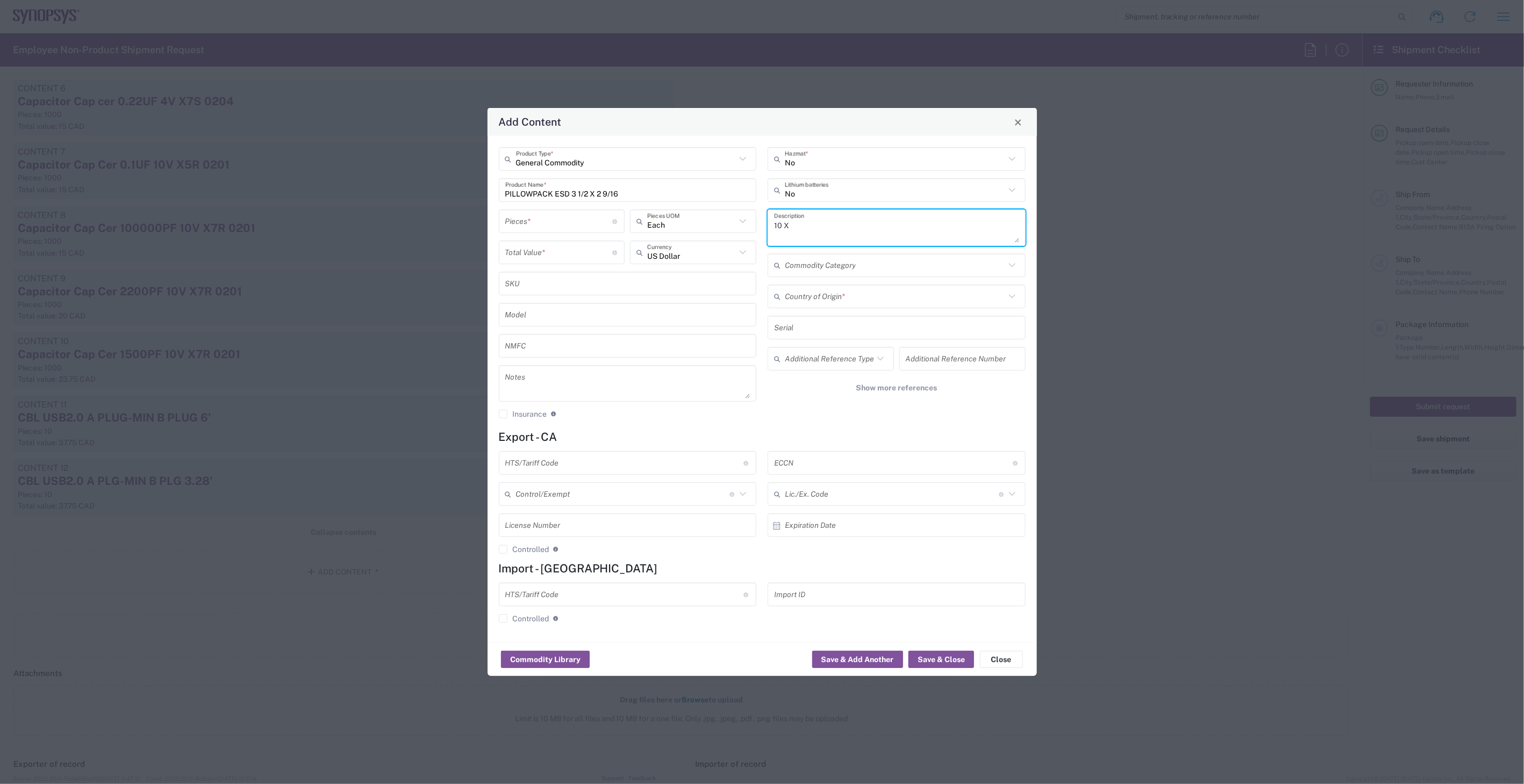
paste textarea "PILLOWPACK ESD 3 1/2 X 2 9/16"
type textarea "10 X PILLOWPACK ESD 3 1/2 X 2 9/16"
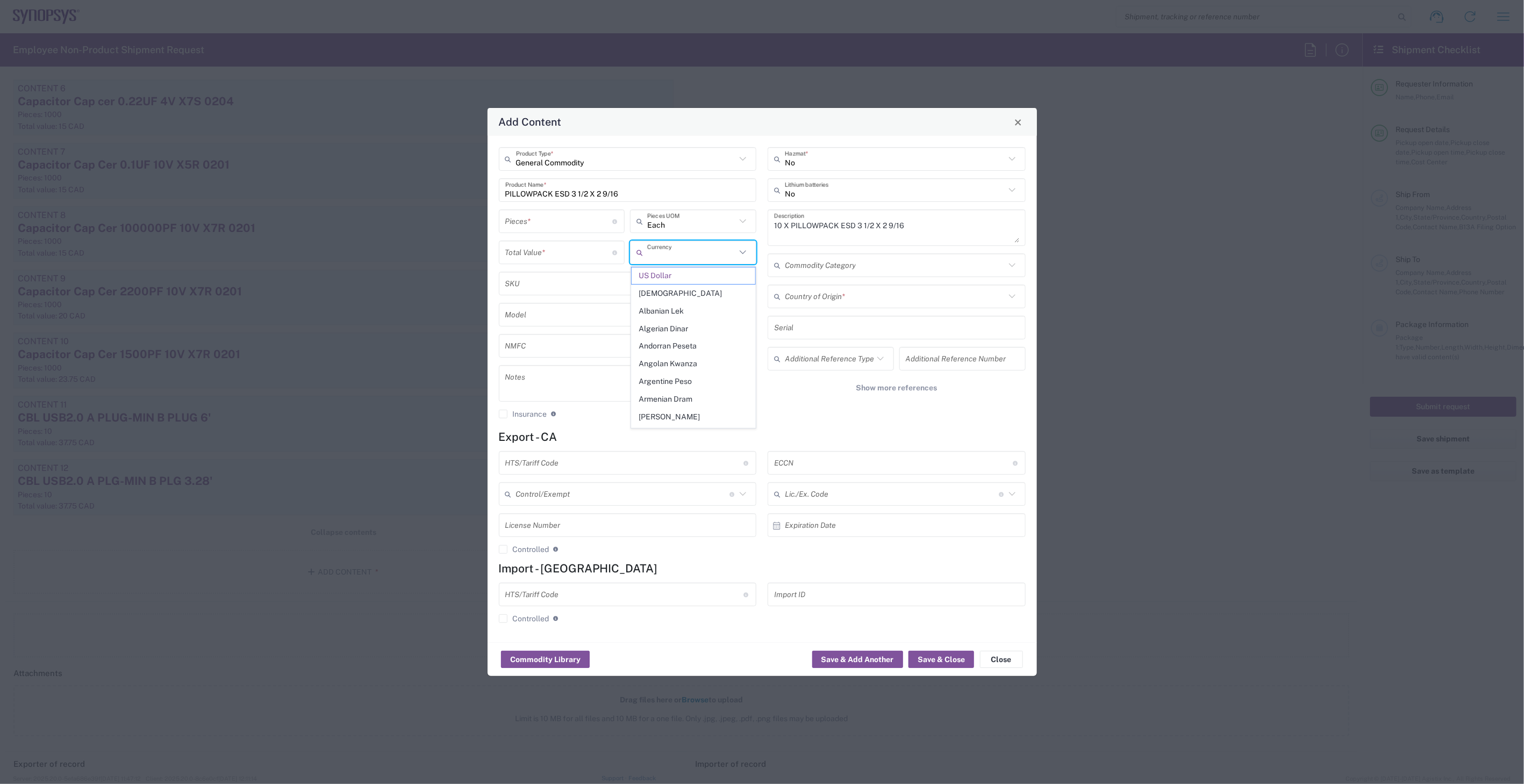
click at [678, 249] on input "text" at bounding box center [691, 253] width 89 height 19
click at [665, 295] on span "Canadian Dollar" at bounding box center [693, 293] width 124 height 17
type input "Canadian Dollar"
click at [568, 217] on input "number" at bounding box center [559, 222] width 108 height 19
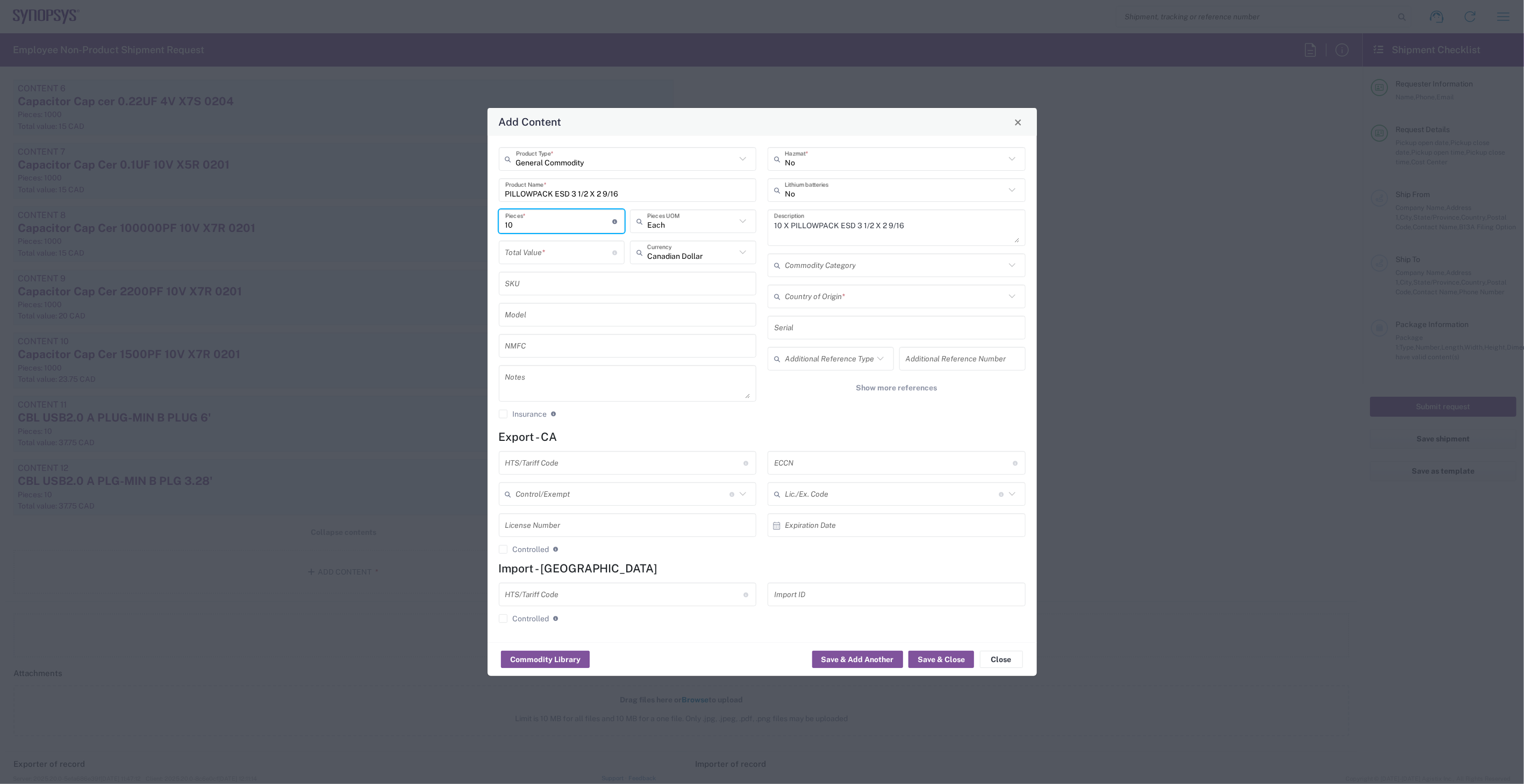
type input "10"
click at [578, 261] on input "number" at bounding box center [559, 253] width 108 height 19
type input "37.75"
click at [883, 287] on input "text" at bounding box center [895, 297] width 220 height 19
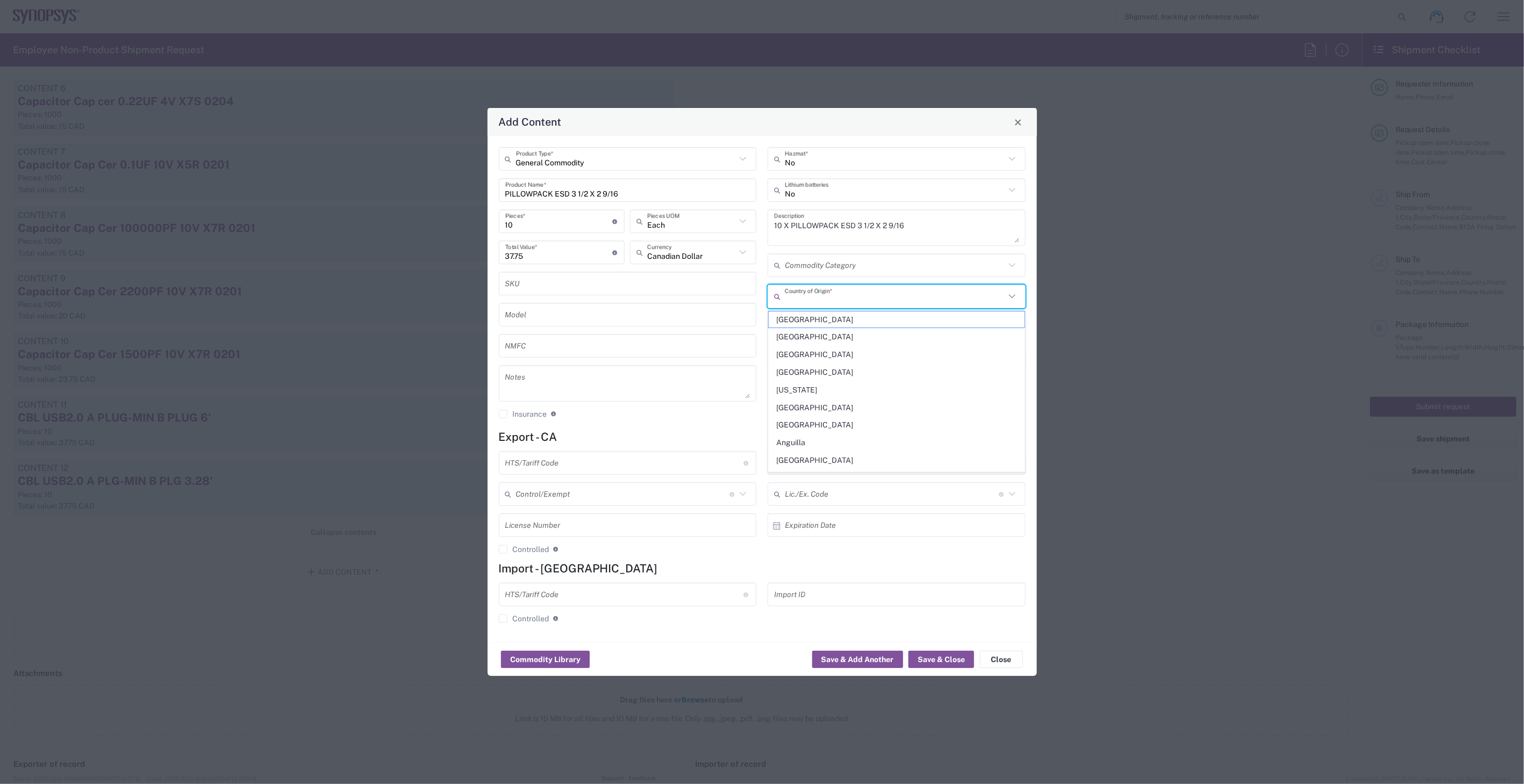
type input "C"
click at [804, 392] on span "United States" at bounding box center [896, 390] width 256 height 17
type input "United States"
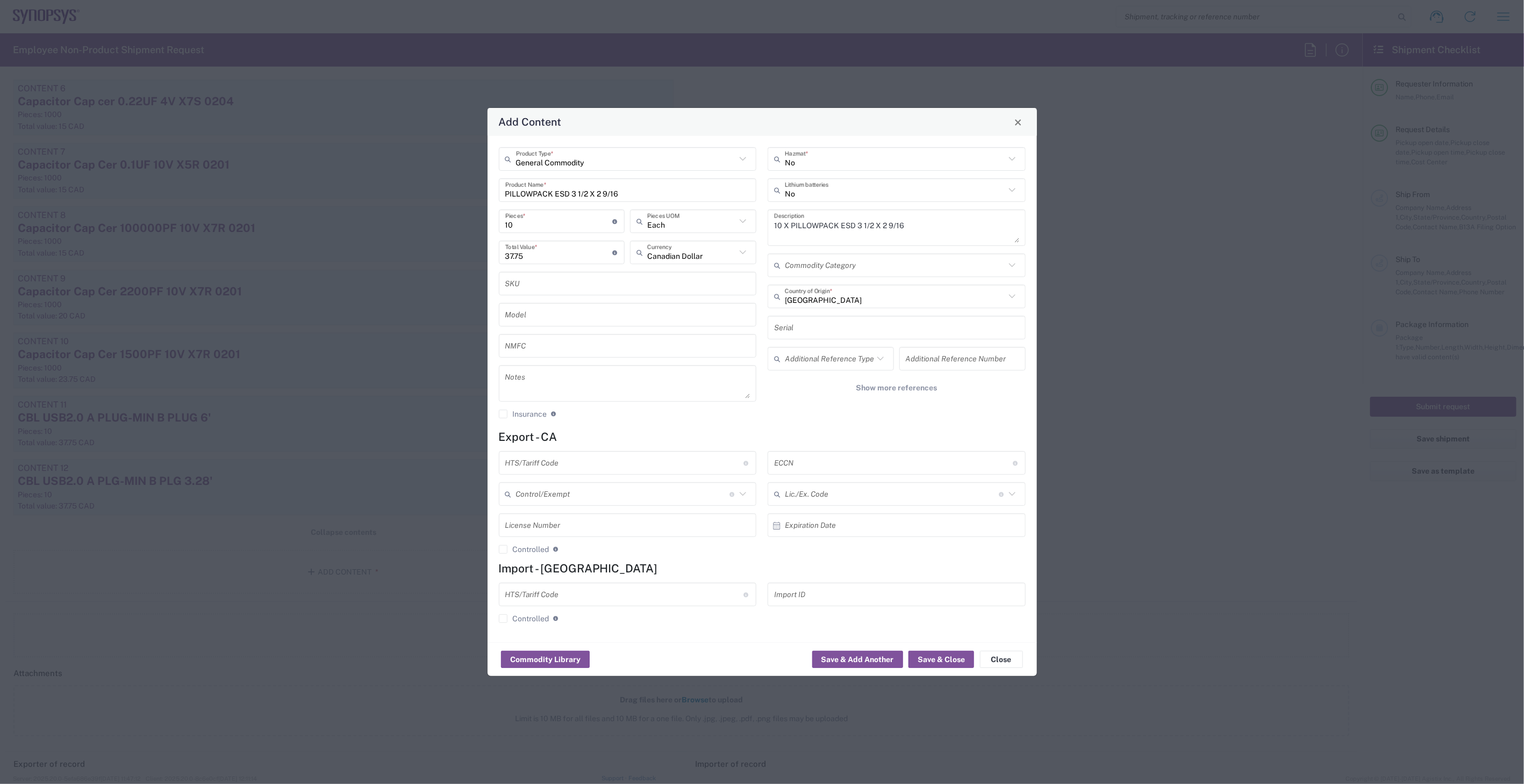
click at [661, 475] on div "HTS/Tariff Code Obtain HTS from vendor if product is purchased. 10-digit U.S. i…" at bounding box center [627, 506] width 269 height 111
click at [658, 464] on input "text" at bounding box center [625, 464] width 239 height 19
type input "3923.10.9000"
click at [879, 465] on input "text" at bounding box center [893, 464] width 239 height 19
type input "EAR99"
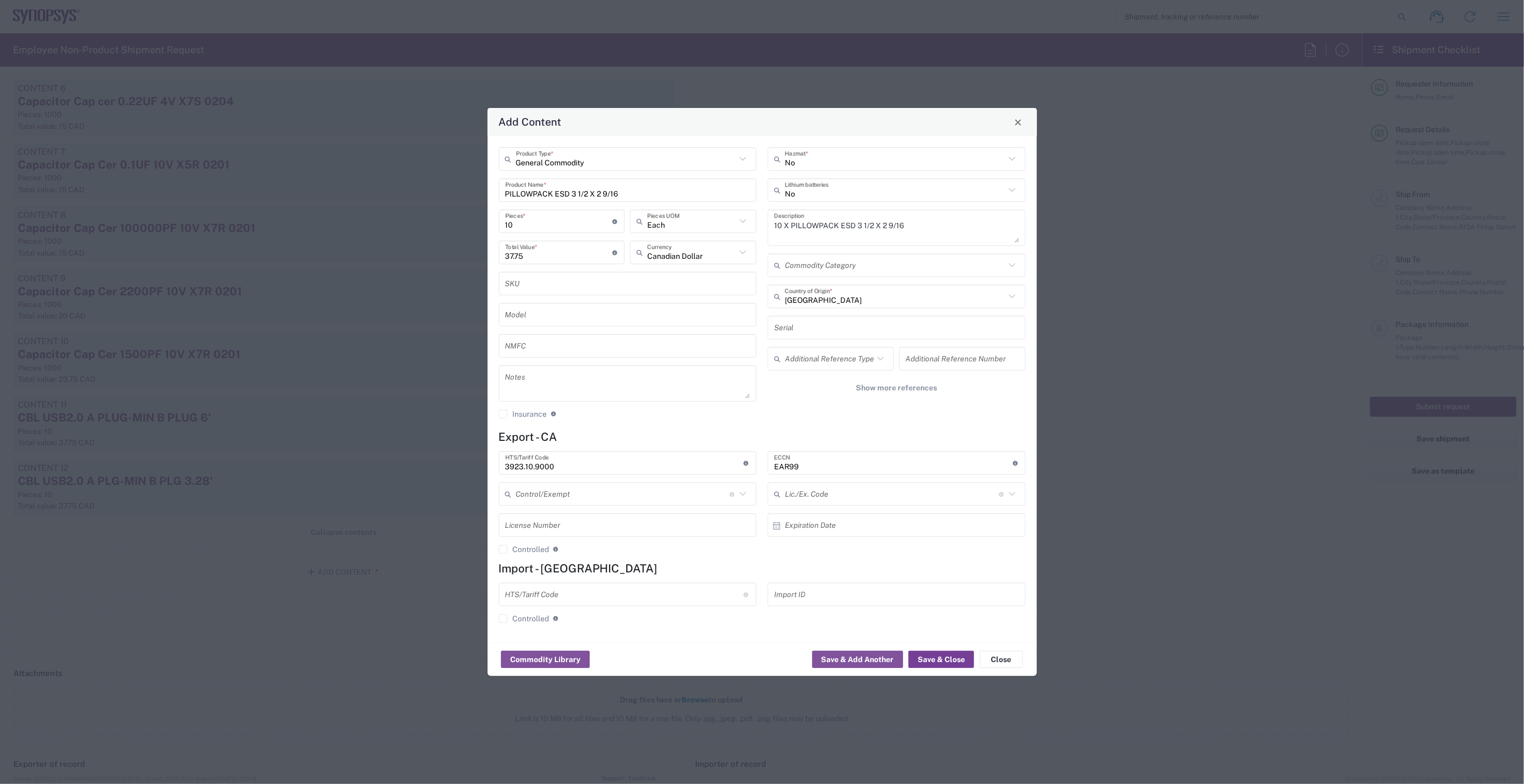
click at [945, 663] on button "Save & Close" at bounding box center [941, 660] width 65 height 18
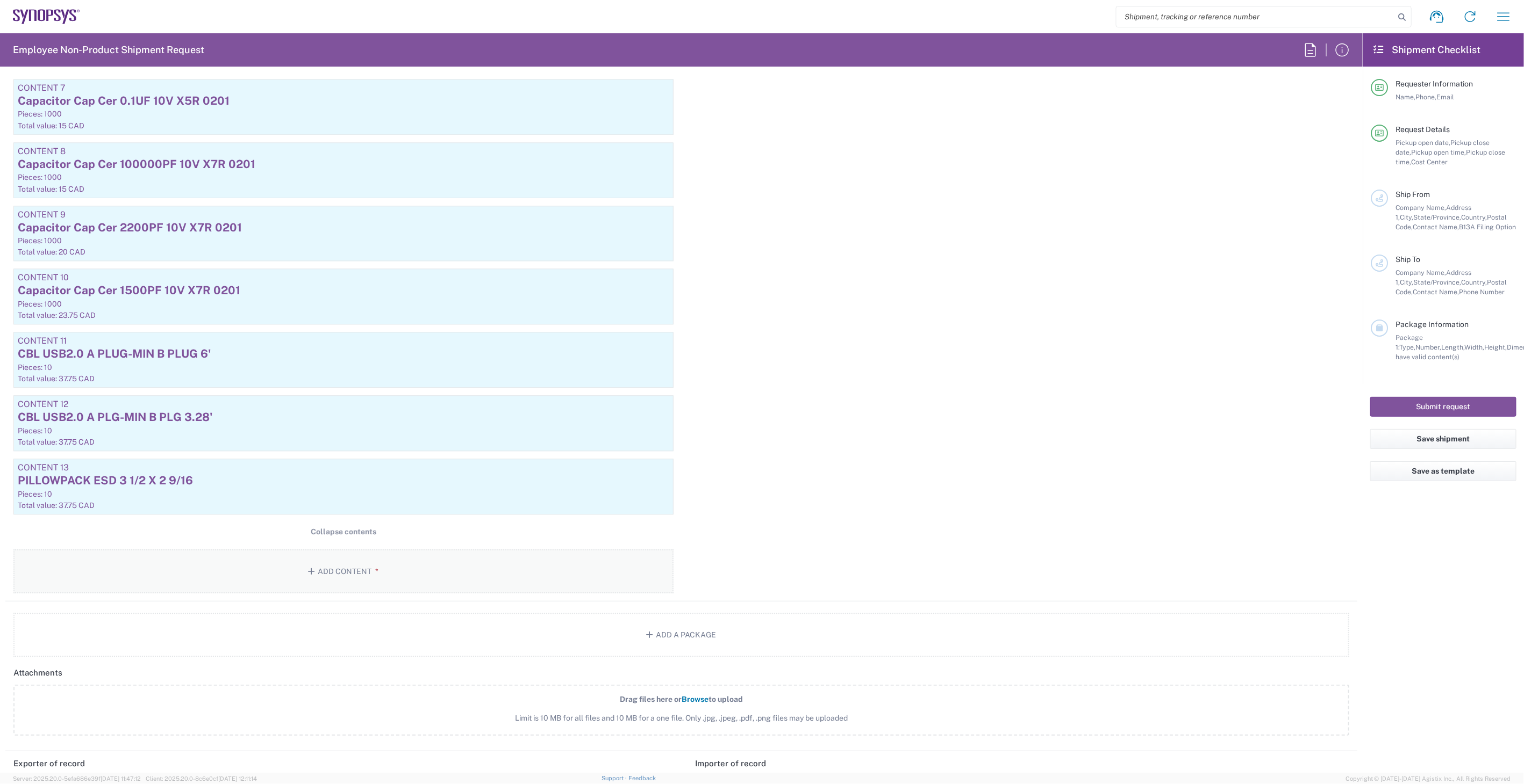
click at [395, 581] on button "Add Content *" at bounding box center [343, 571] width 660 height 44
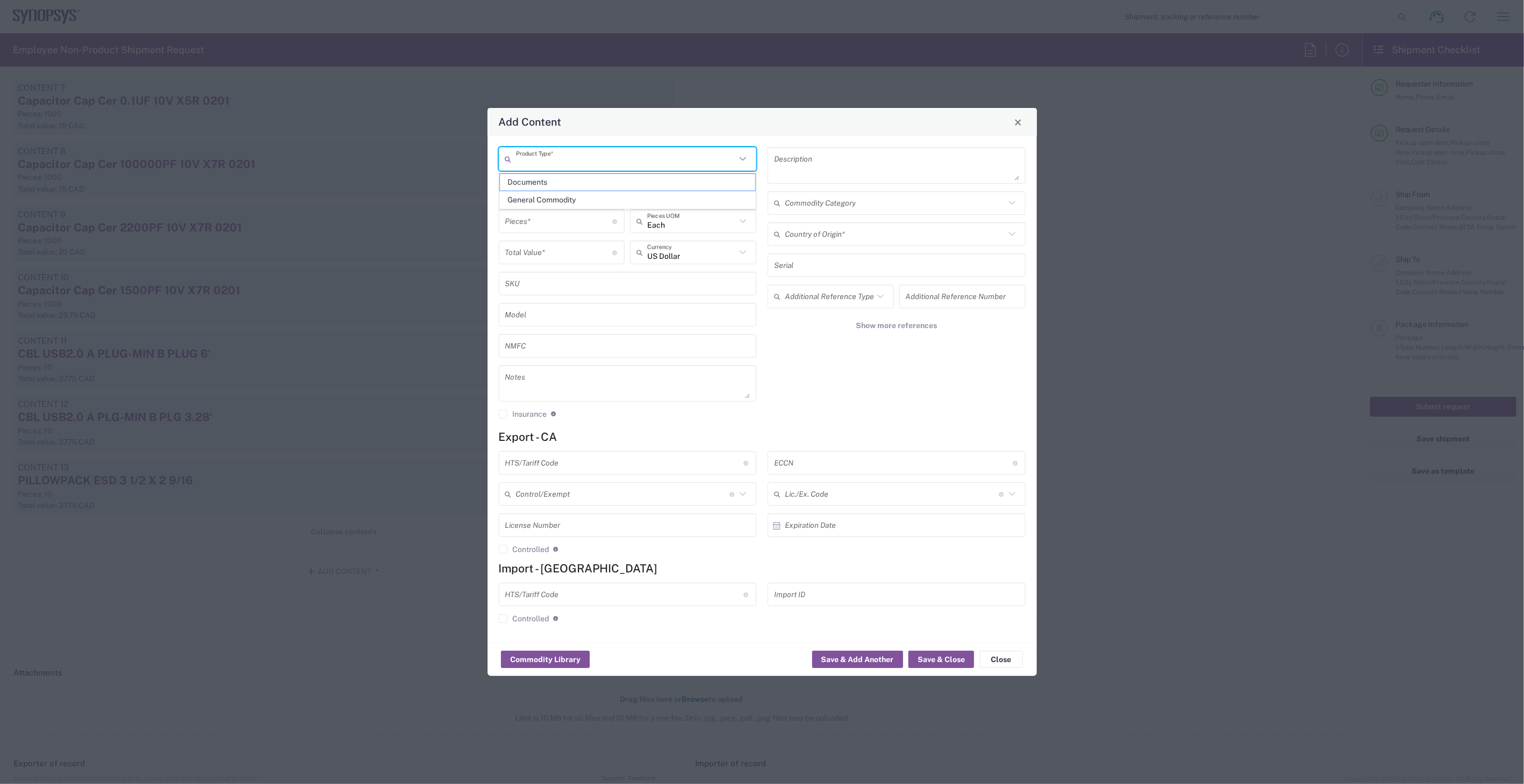
click at [570, 158] on input "text" at bounding box center [626, 160] width 220 height 19
click at [576, 196] on span "General Commodity" at bounding box center [628, 200] width 256 height 17
type input "General Commodity"
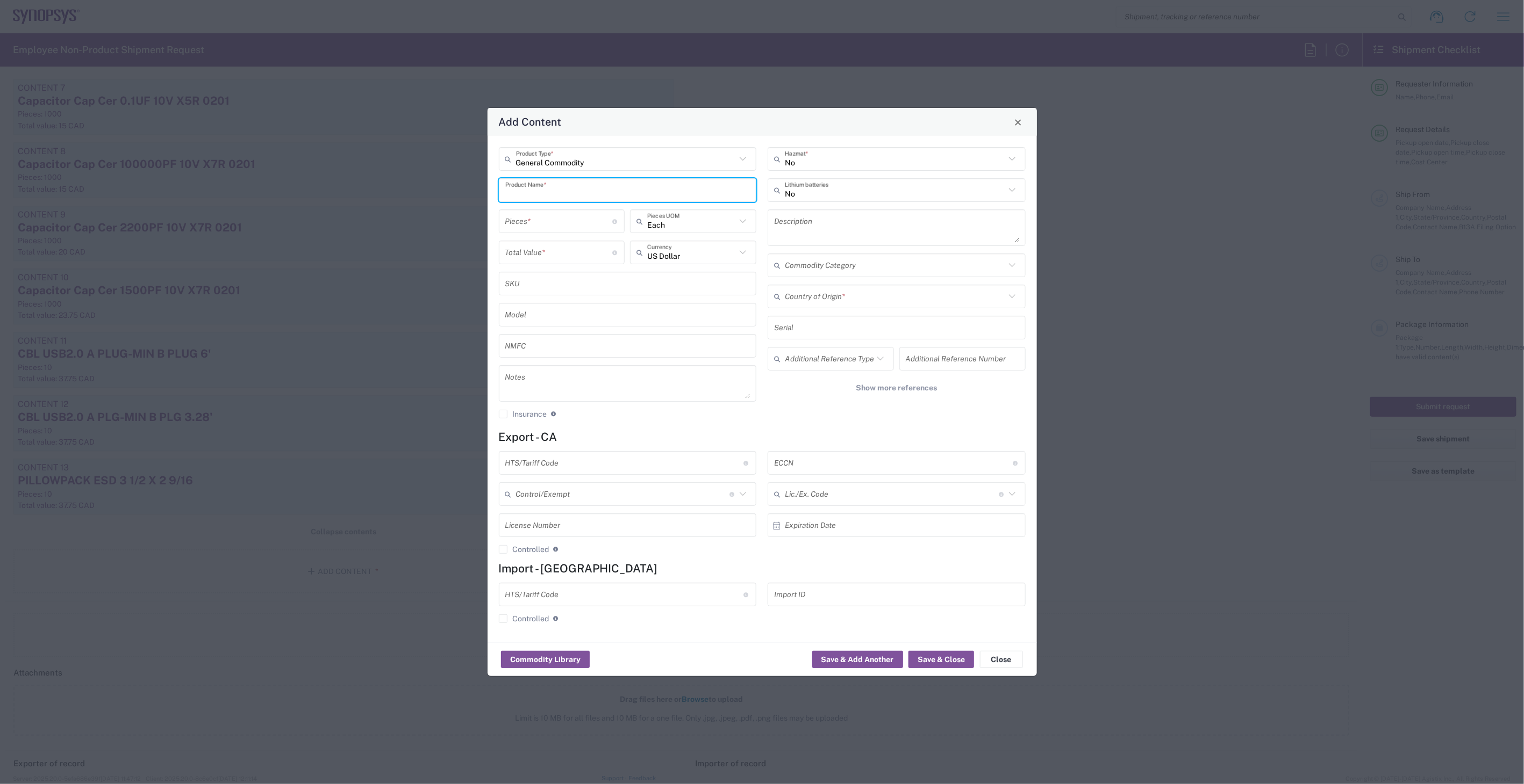
click at [576, 196] on input "text" at bounding box center [628, 191] width 245 height 19
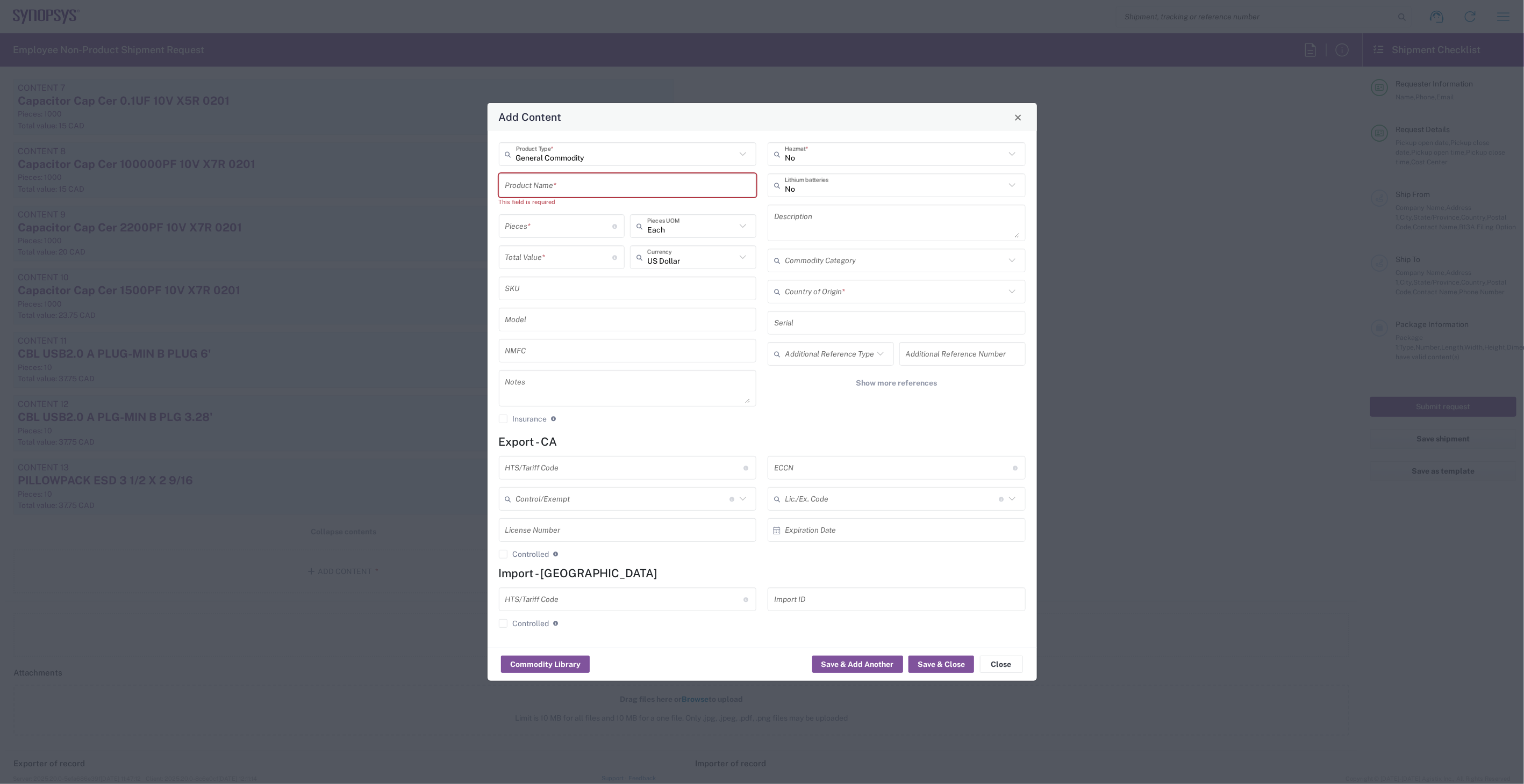
click at [595, 469] on input "text" at bounding box center [625, 469] width 239 height 19
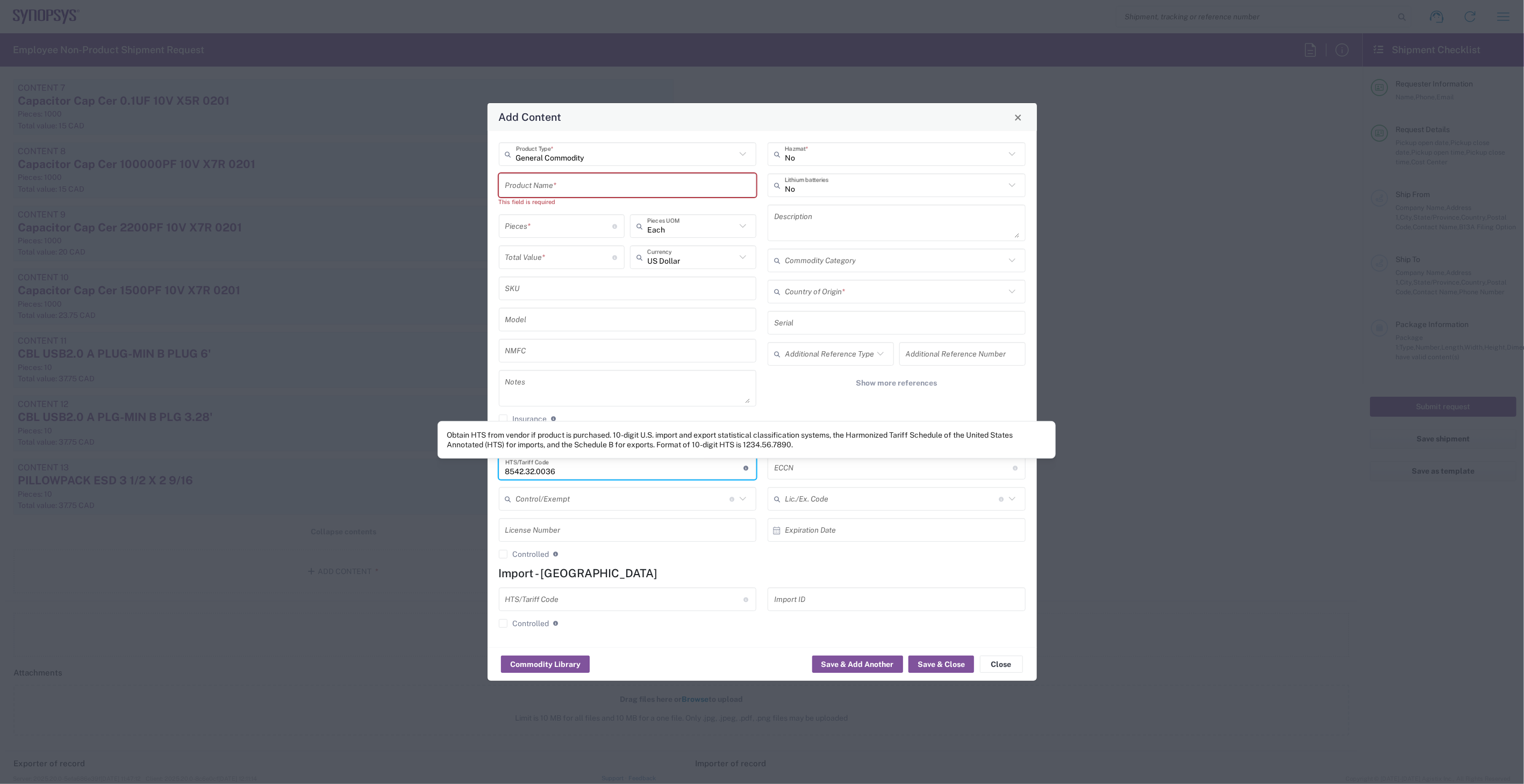
type input "8542.32.0036"
click at [788, 469] on input "text" at bounding box center [893, 469] width 239 height 19
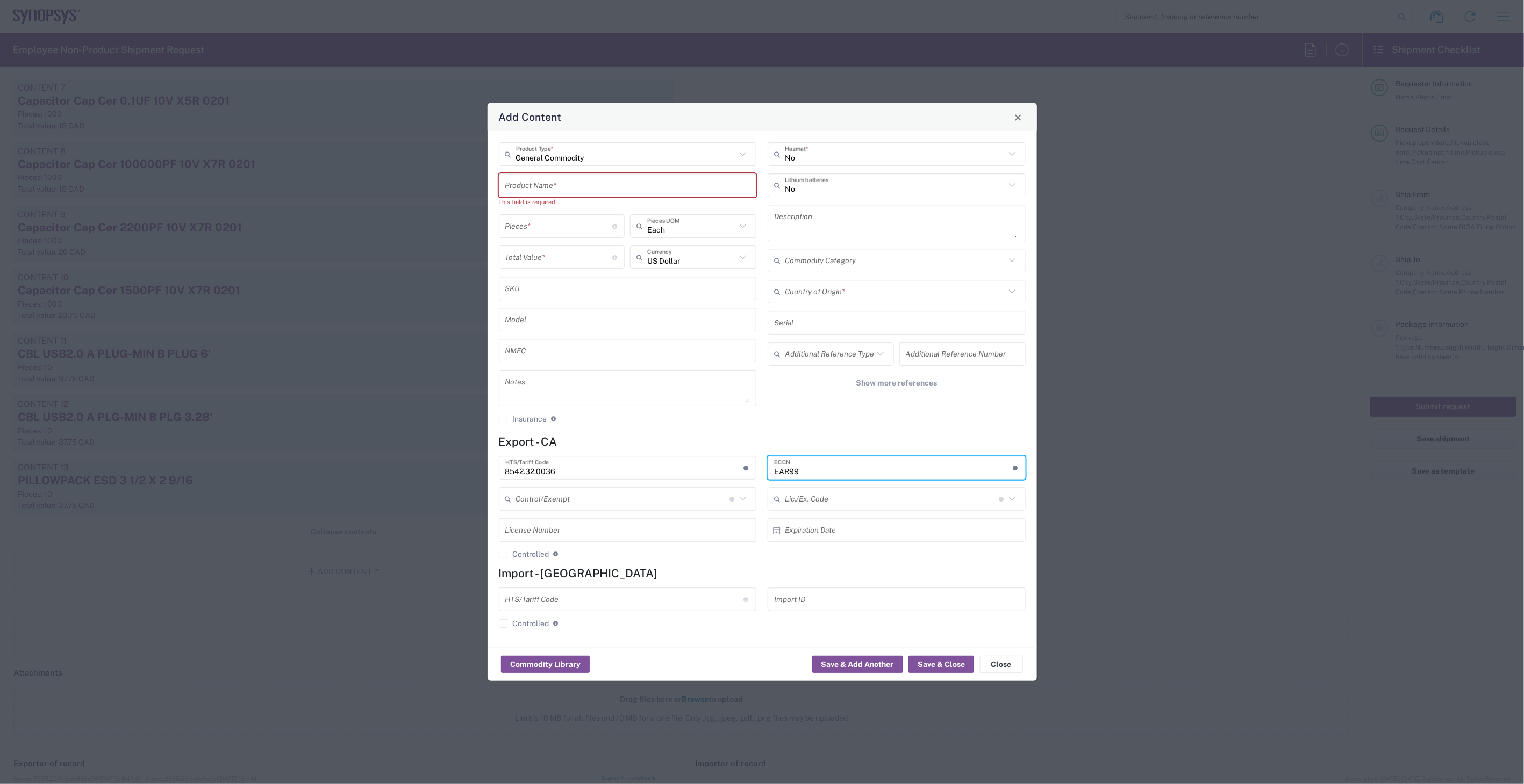
type input "EAR99"
click at [550, 229] on input "number" at bounding box center [559, 227] width 108 height 19
type input "10"
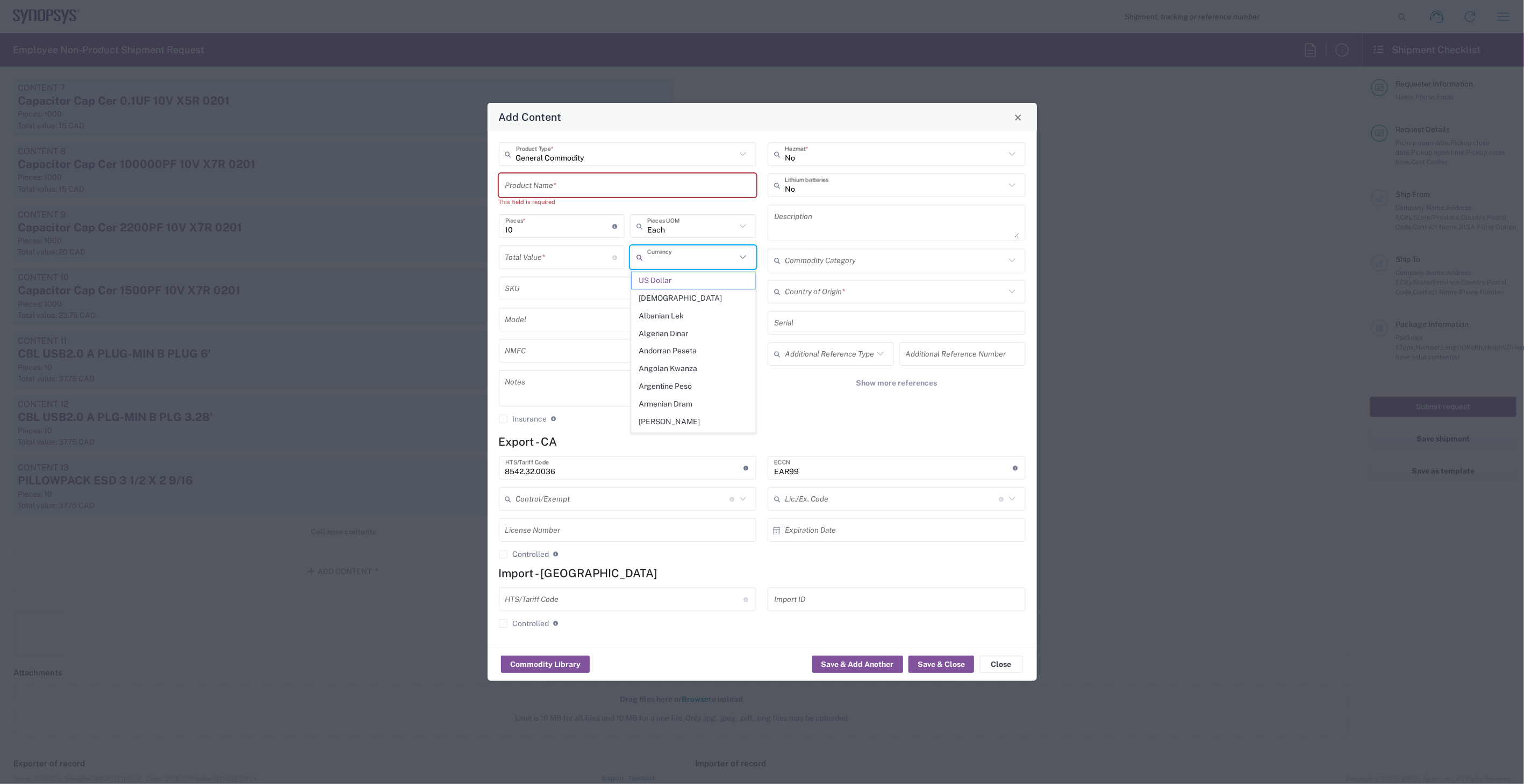
click at [710, 255] on input "text" at bounding box center [691, 258] width 89 height 19
click at [697, 295] on span "Canadian Dollar" at bounding box center [693, 298] width 124 height 17
type input "Canadian Dollar"
click at [584, 263] on input "number" at bounding box center [559, 258] width 108 height 19
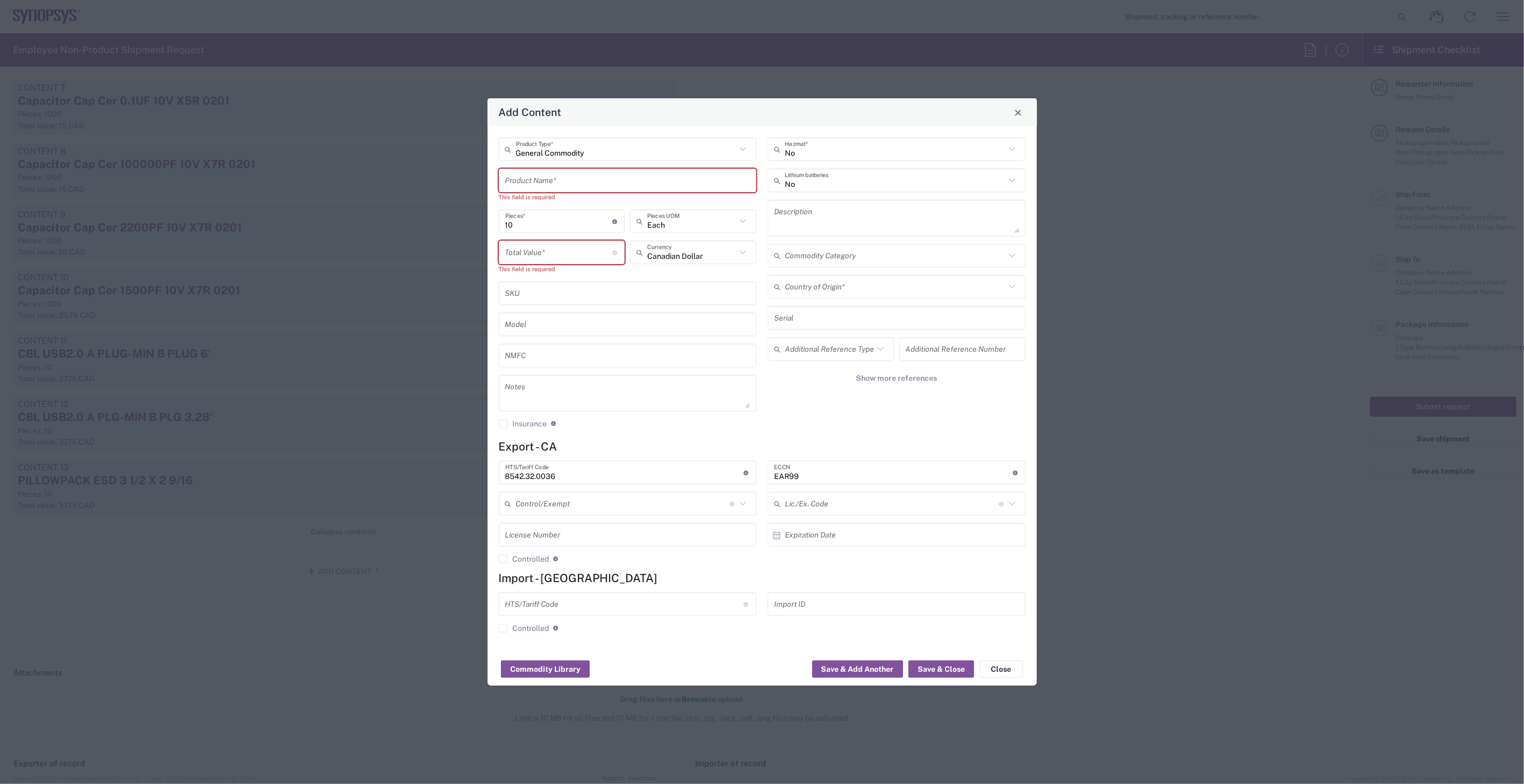
click at [550, 178] on input "text" at bounding box center [628, 181] width 245 height 19
type input "M"
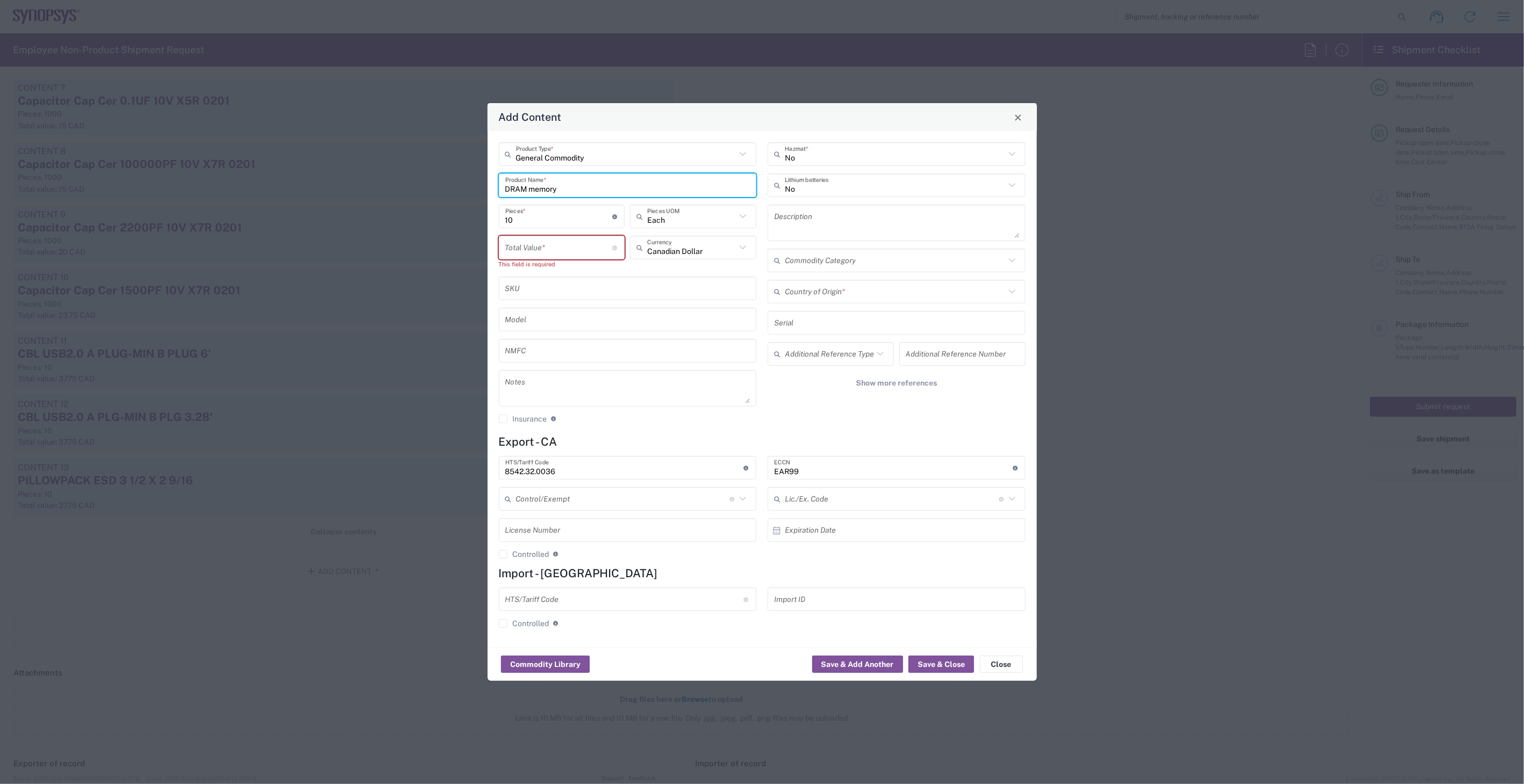
type input "DRAM memory"
click at [783, 220] on textarea at bounding box center [896, 223] width 245 height 30
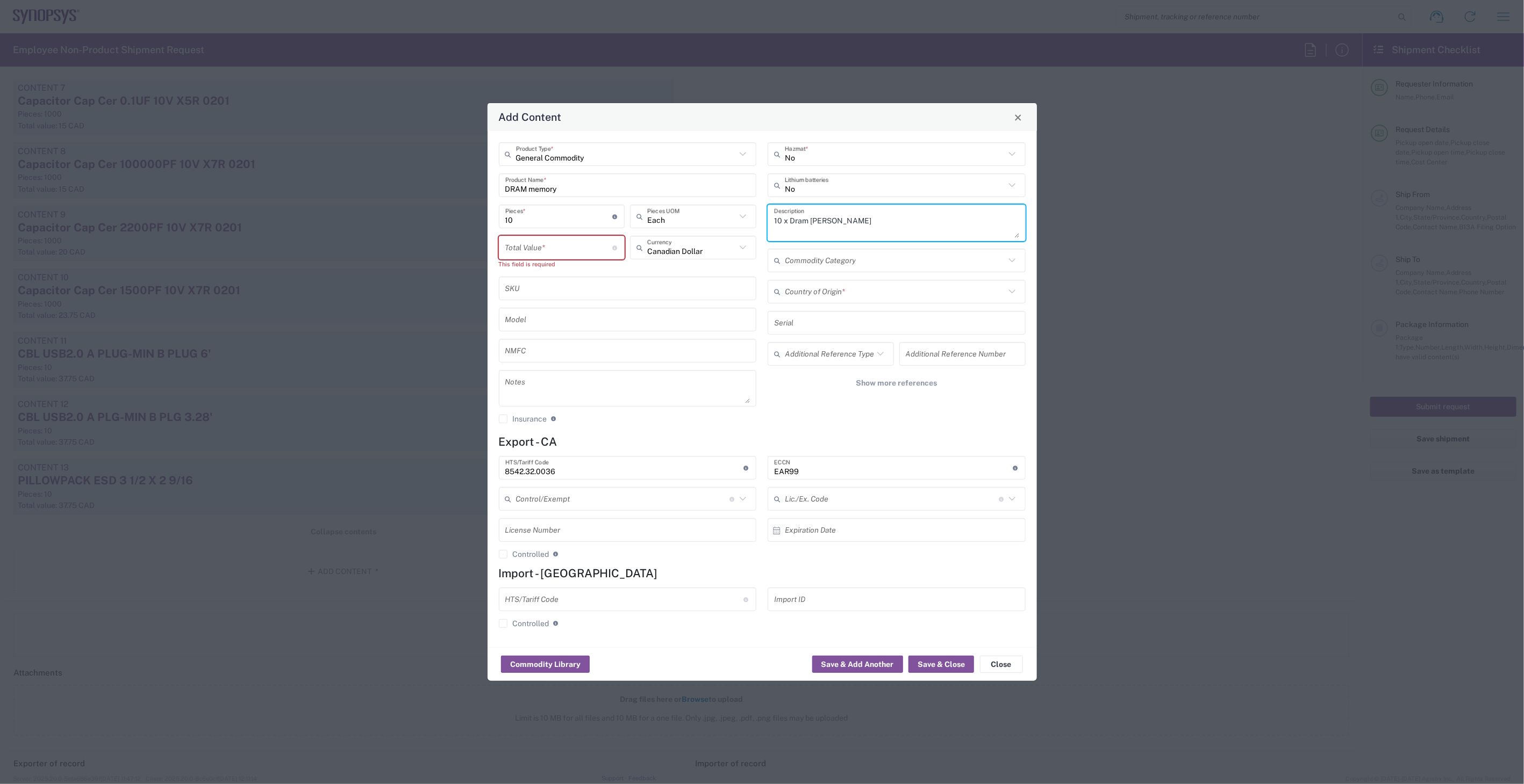
type textarea "10 x Dram Memroy"
click at [873, 293] on input "text" at bounding box center [895, 292] width 220 height 19
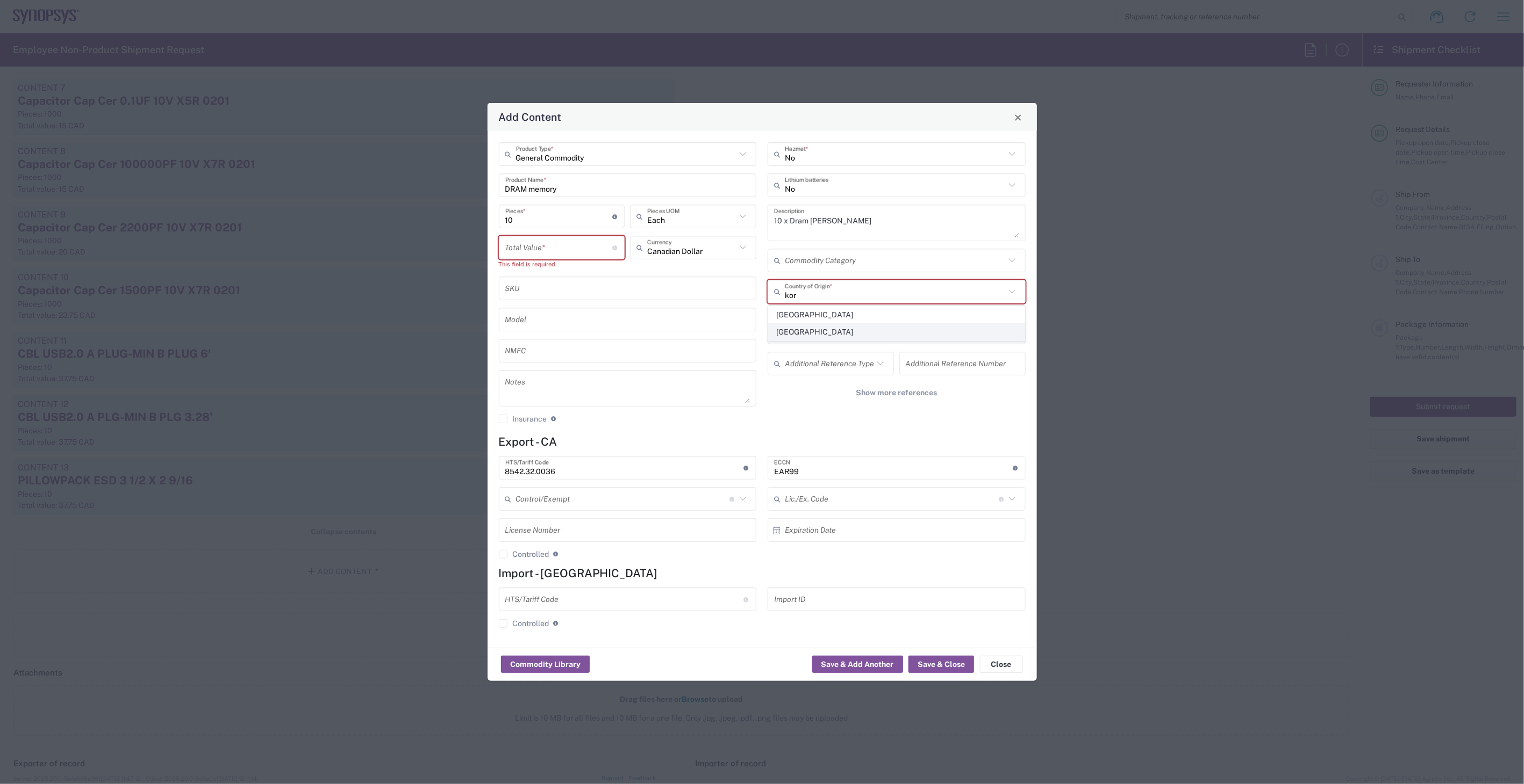
click at [821, 332] on span "South Korea" at bounding box center [896, 332] width 256 height 17
type input "South Korea"
click at [561, 249] on input "number" at bounding box center [559, 248] width 108 height 19
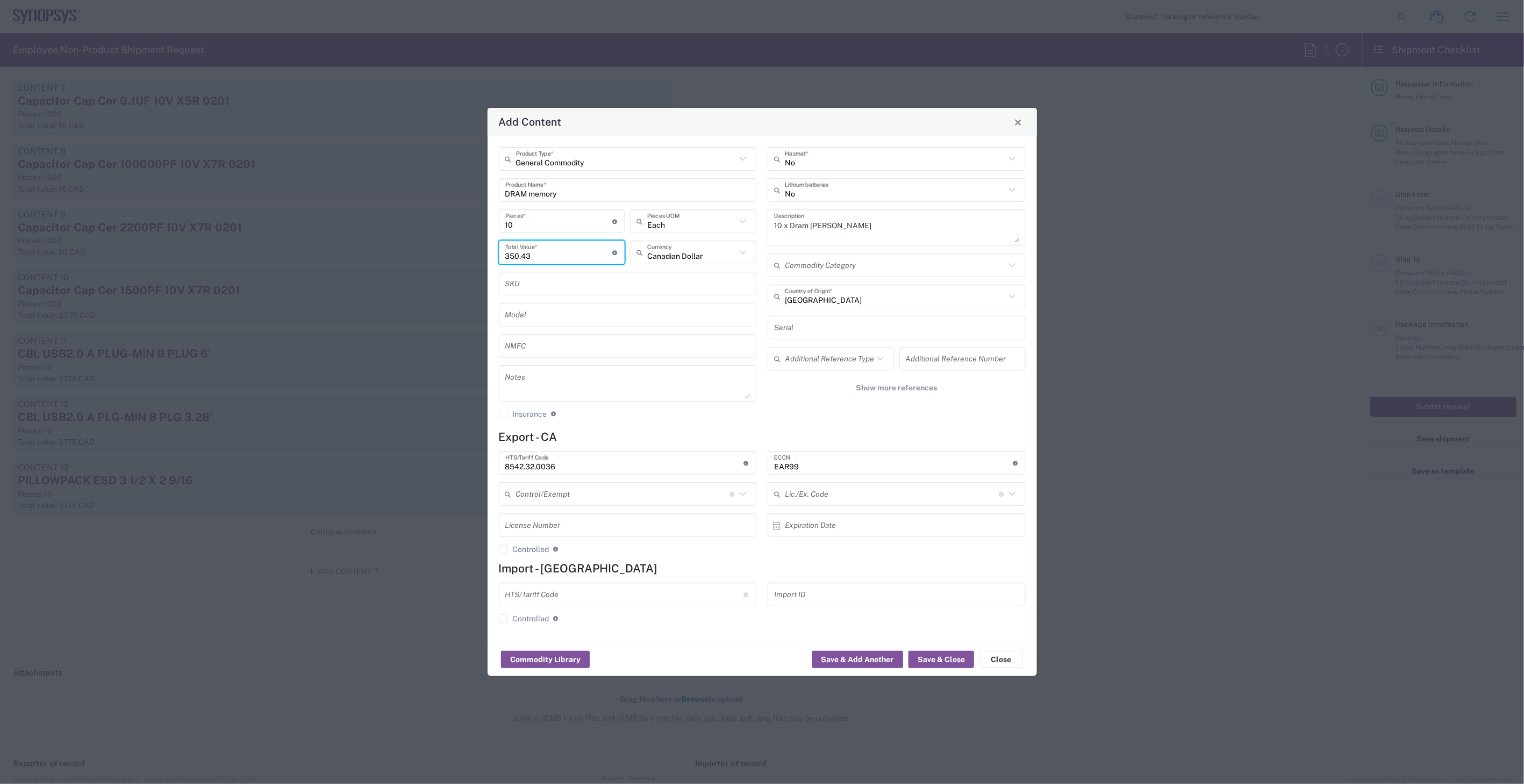
type input "350.43"
click at [936, 656] on button "Save & Close" at bounding box center [941, 660] width 65 height 18
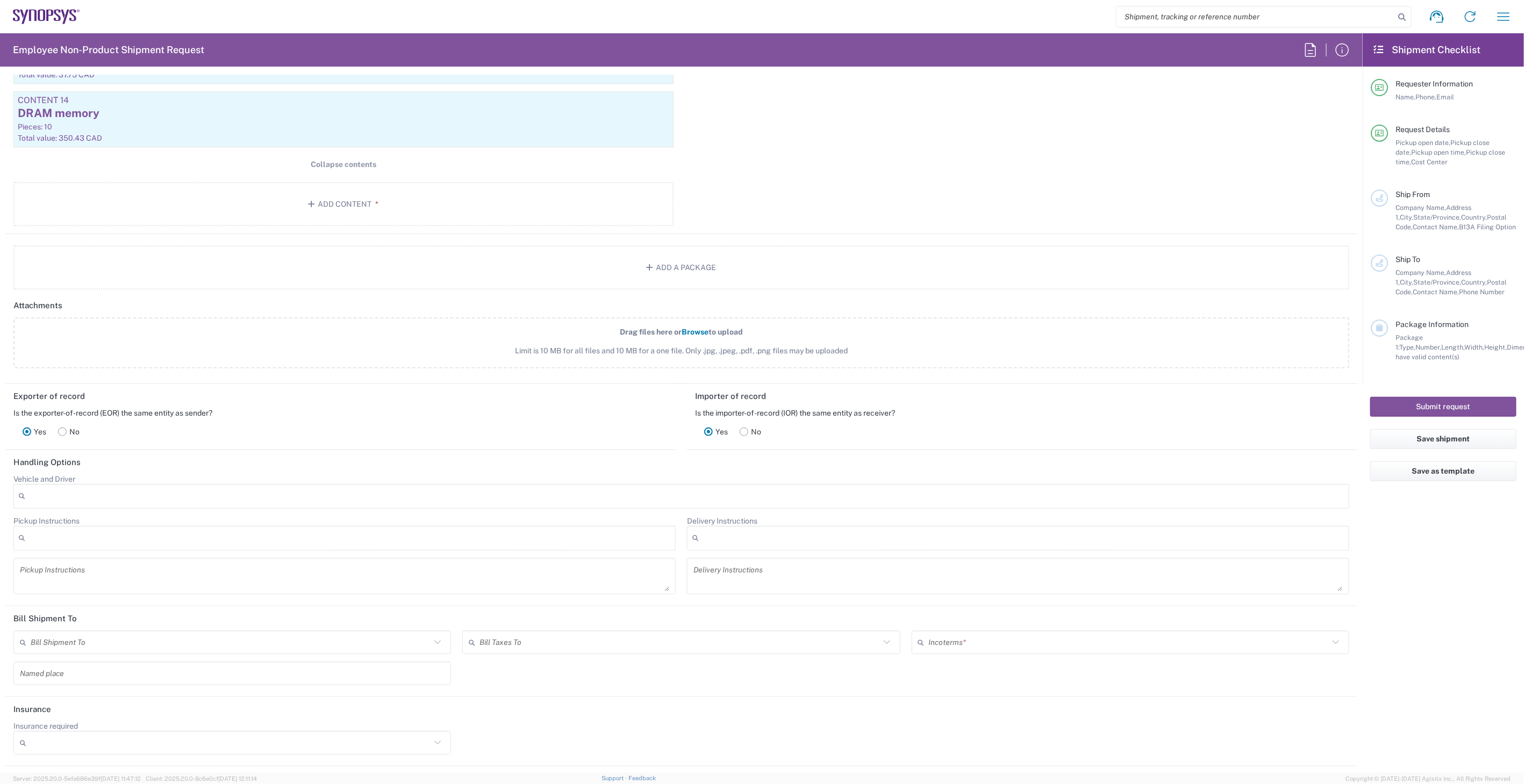
scroll to position [2091, 0]
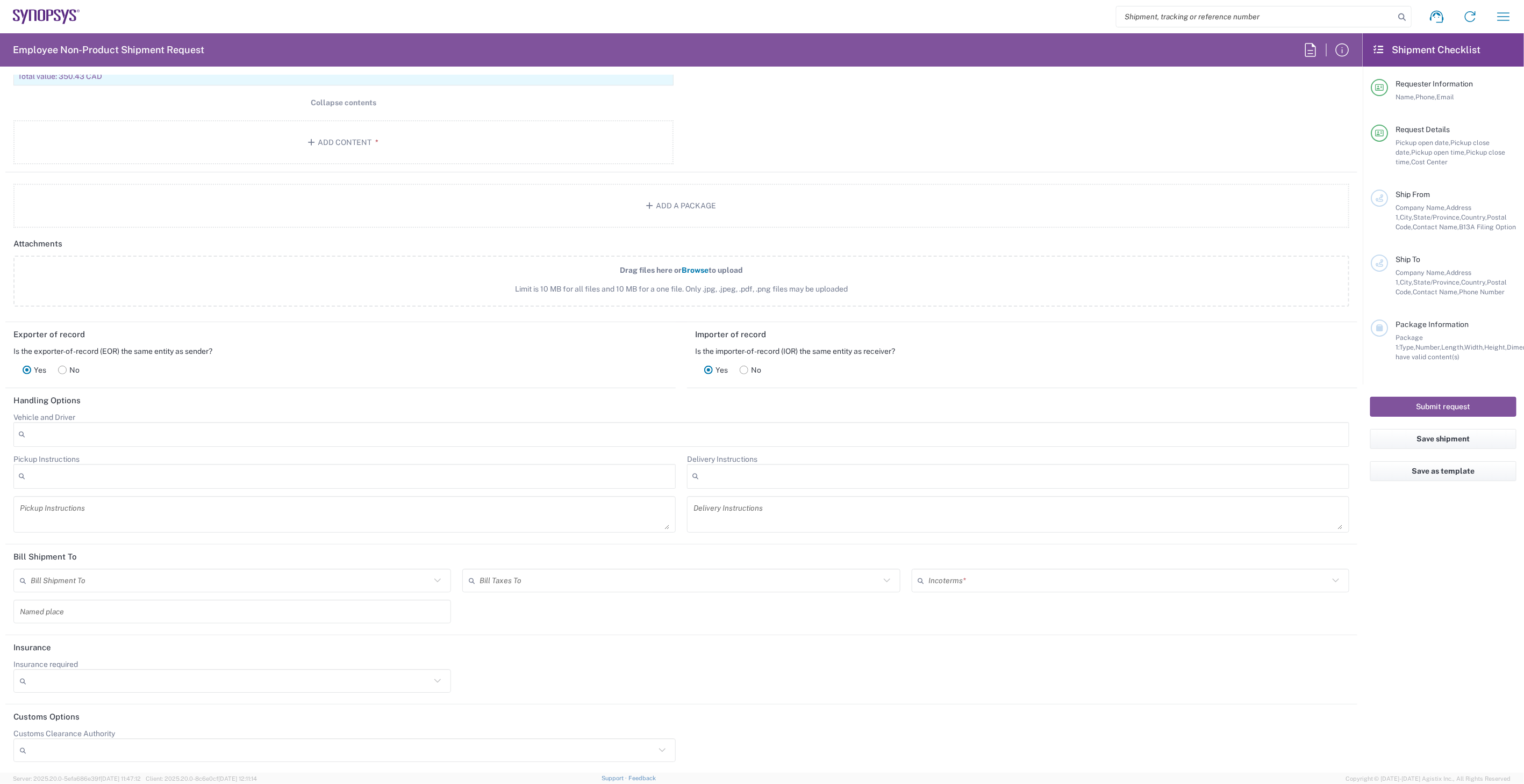
click at [981, 586] on input "text" at bounding box center [1129, 581] width 400 height 19
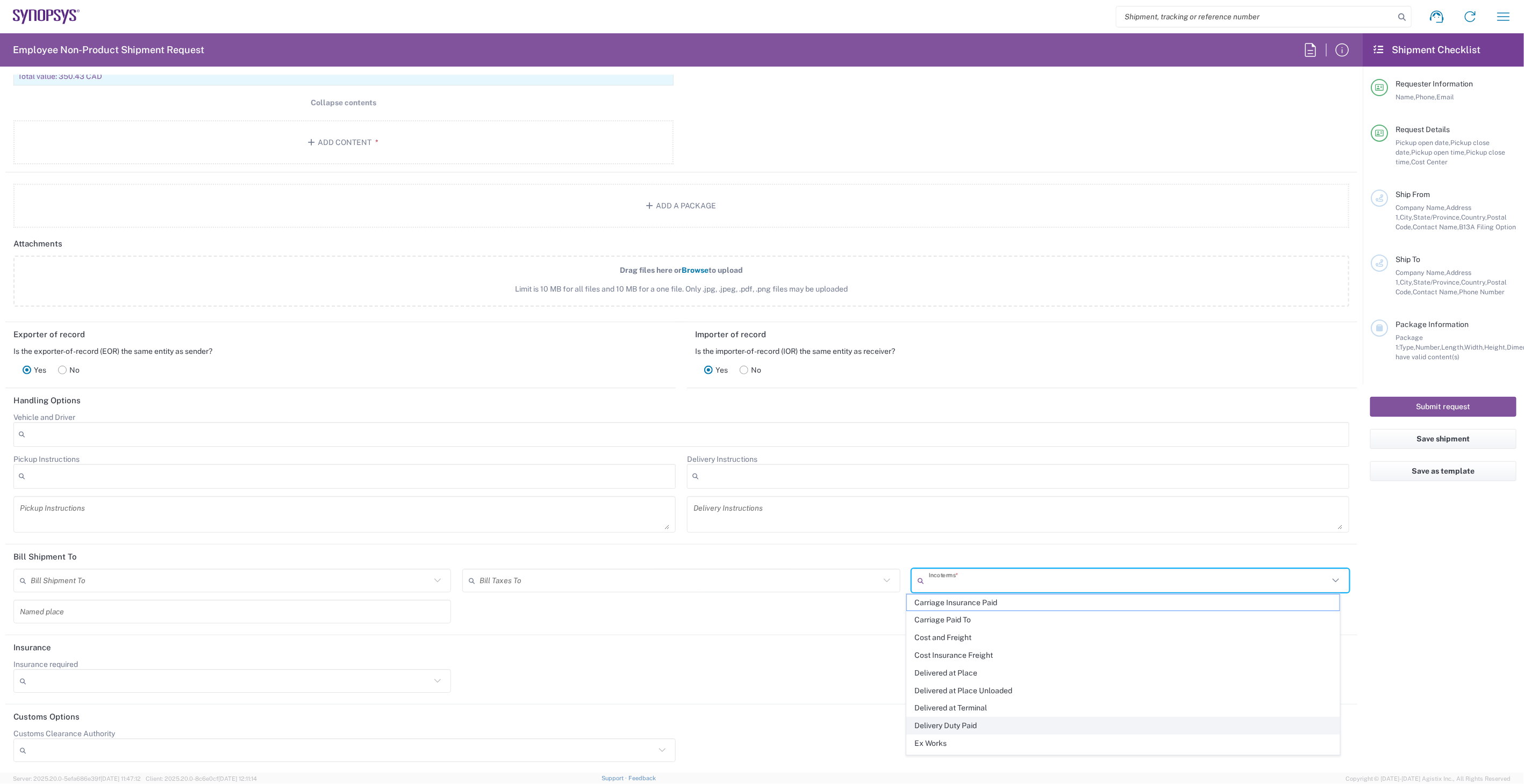
click at [969, 730] on span "Delivery Duty Paid" at bounding box center [1123, 726] width 433 height 17
type input "Sender/Shipper"
type input "Delivery Duty Paid"
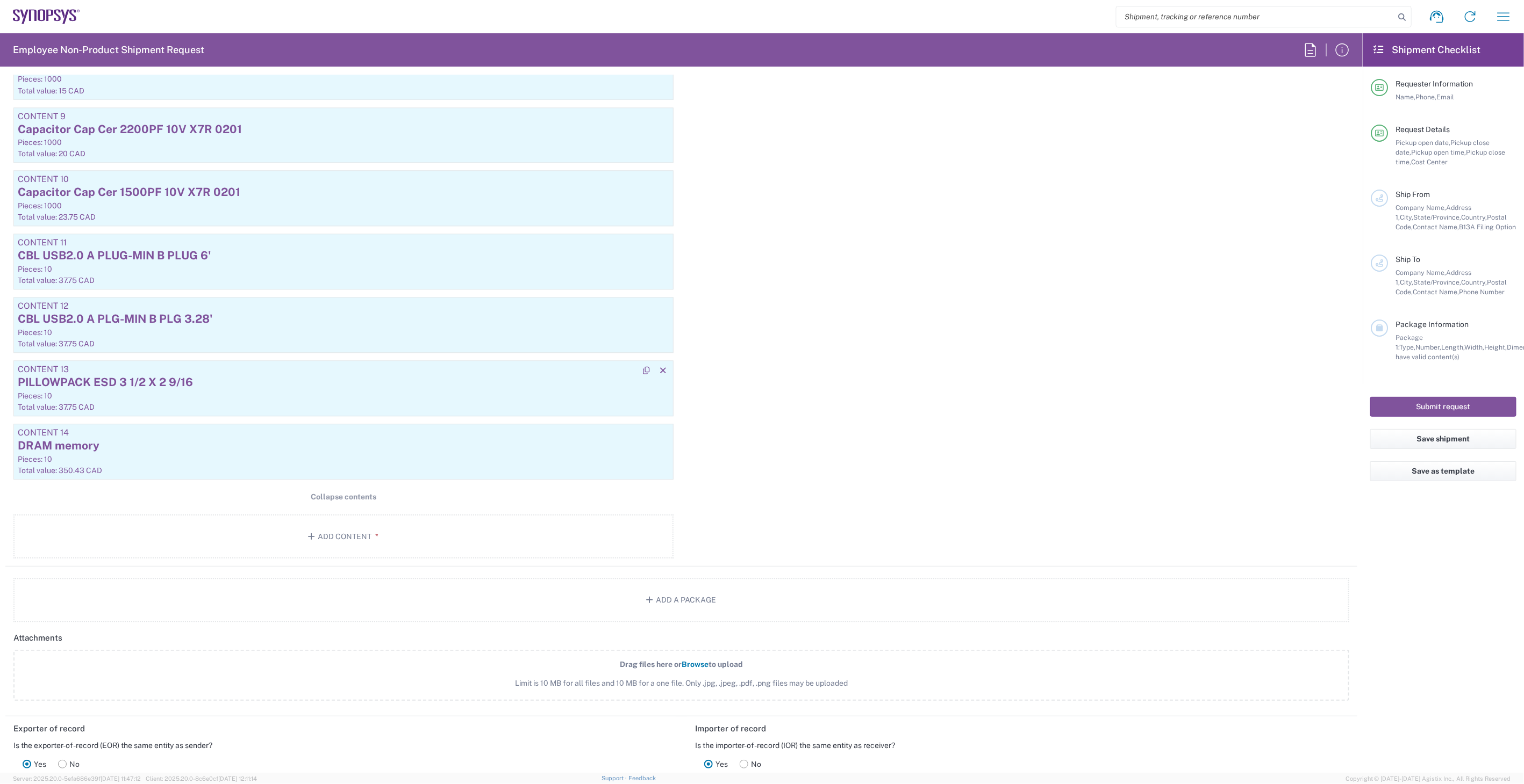
scroll to position [1732, 0]
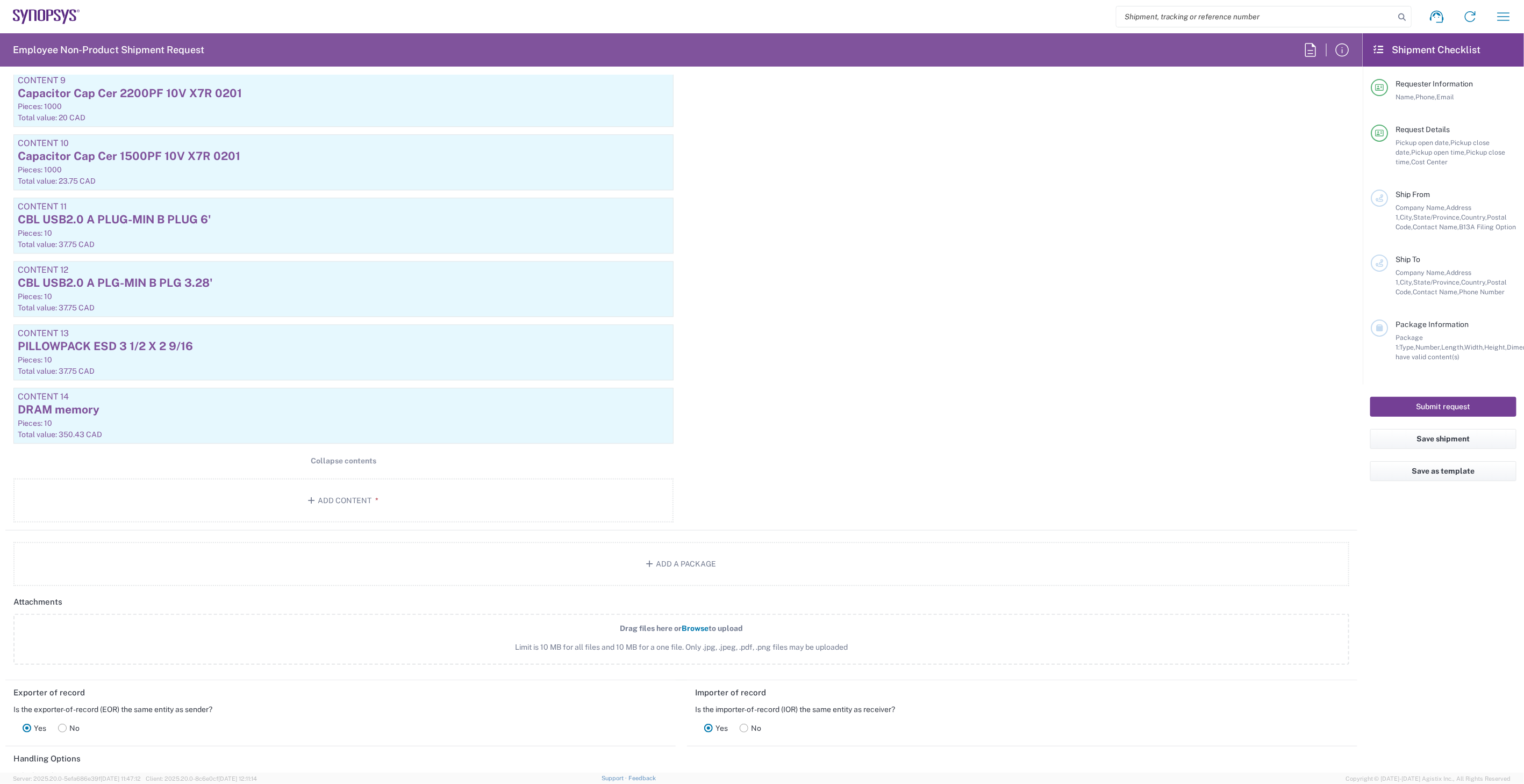
click at [1446, 406] on button "Submit request" at bounding box center [1443, 406] width 146 height 20
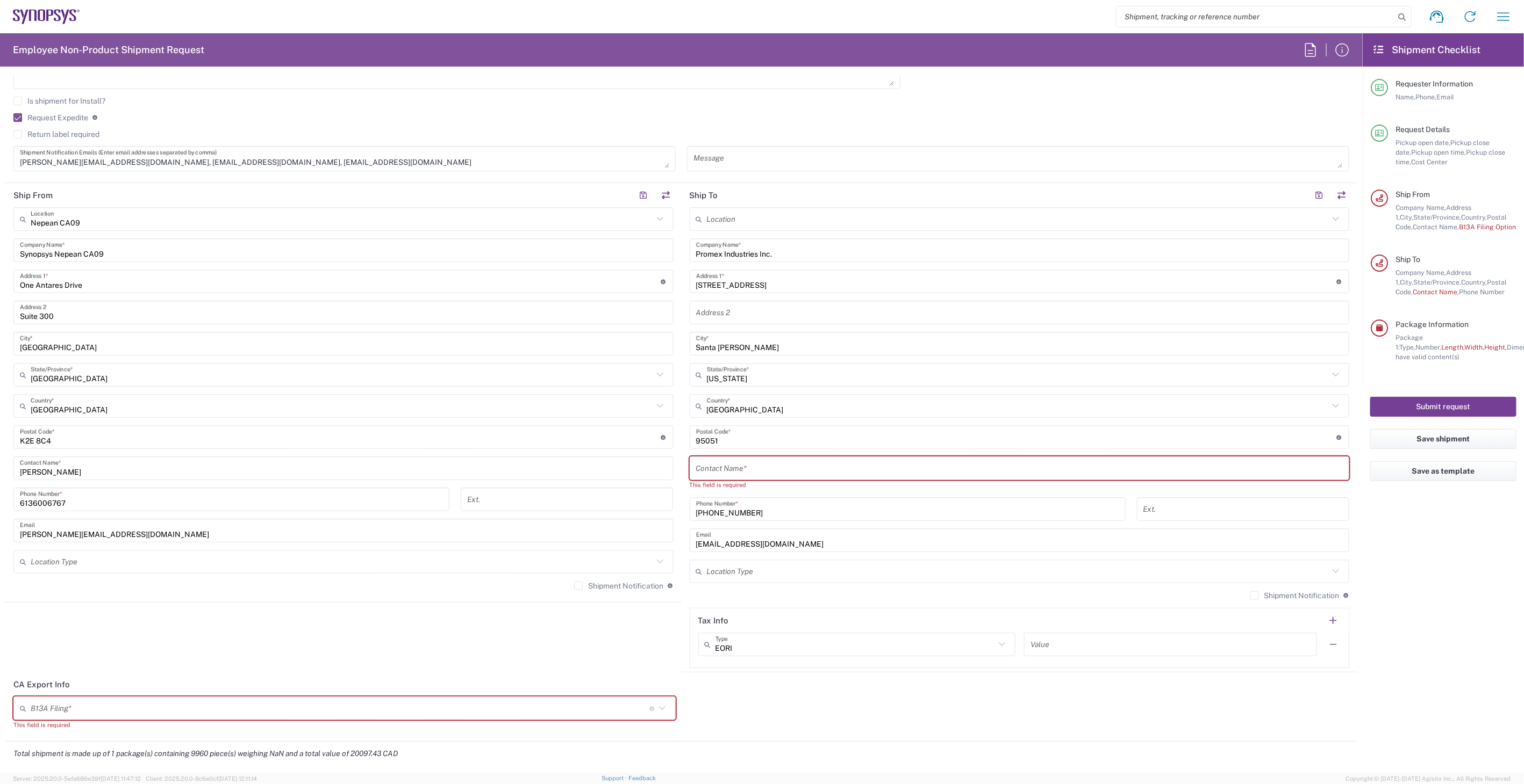
scroll to position [458, 0]
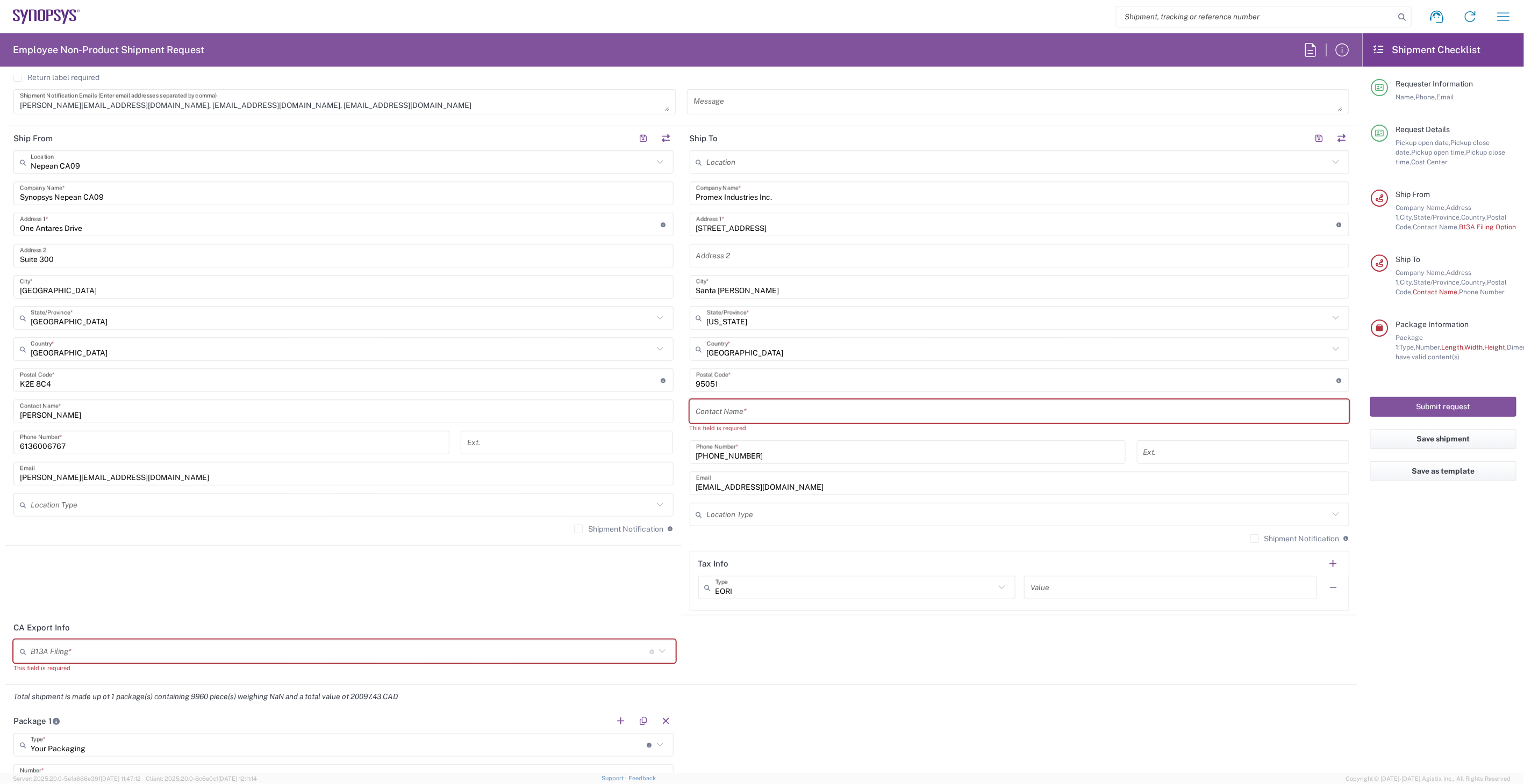
click at [810, 410] on input "text" at bounding box center [1019, 412] width 647 height 19
click at [736, 418] on input "text" at bounding box center [1019, 412] width 647 height 19
paste input "Rosie Medina"
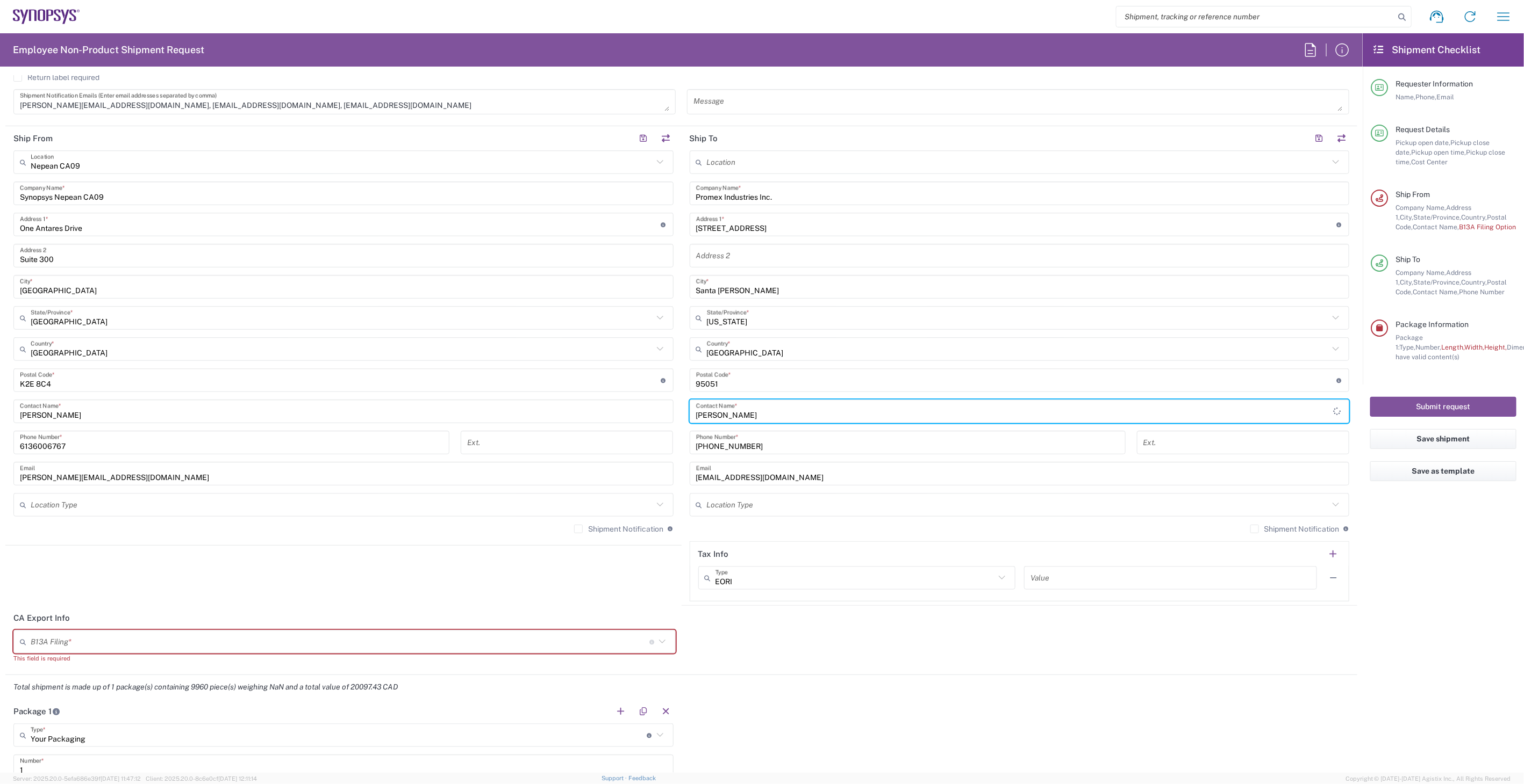
scroll to position [100, 0]
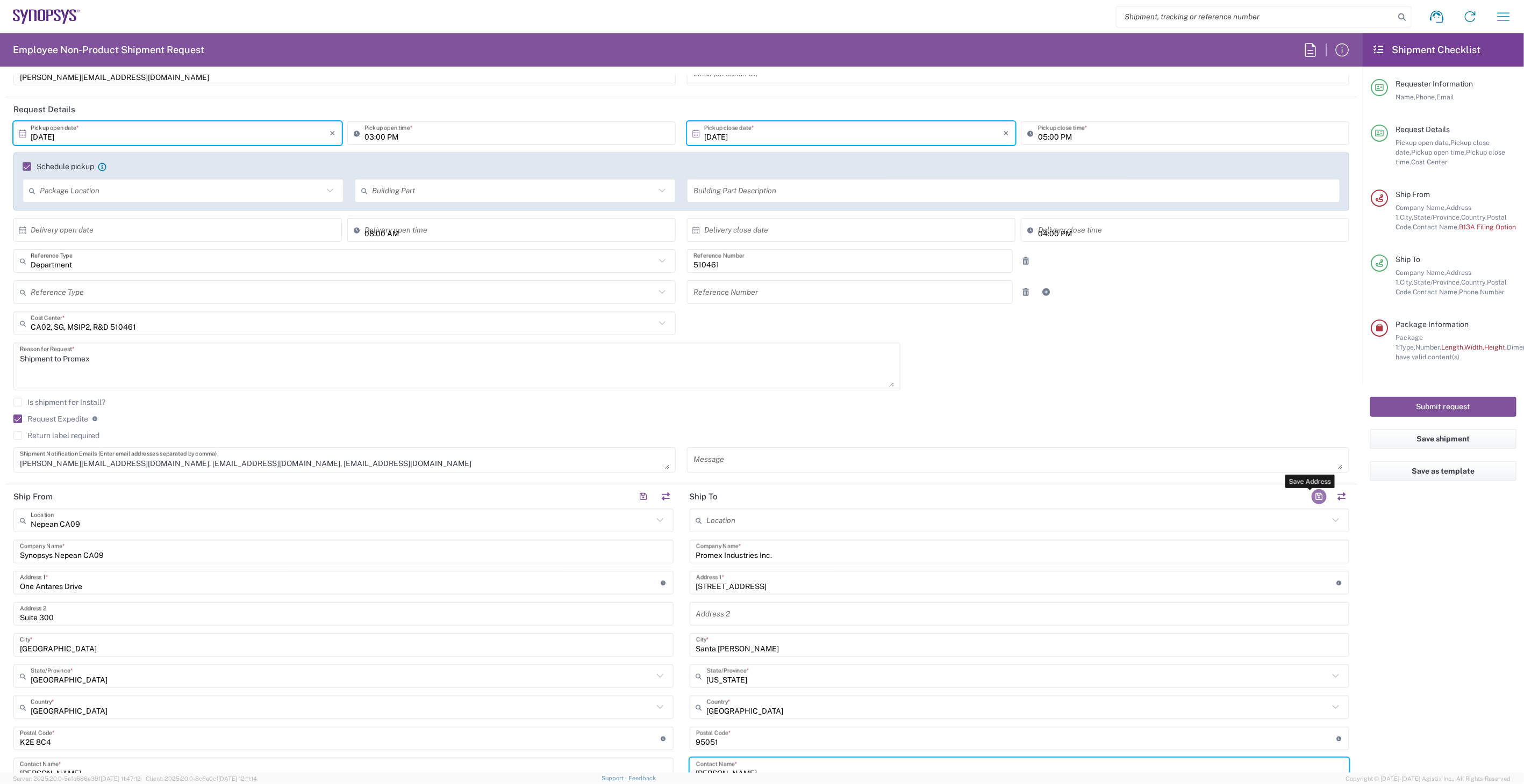
type input "Rosie Medina"
click at [1312, 498] on button "button" at bounding box center [1319, 497] width 15 height 15
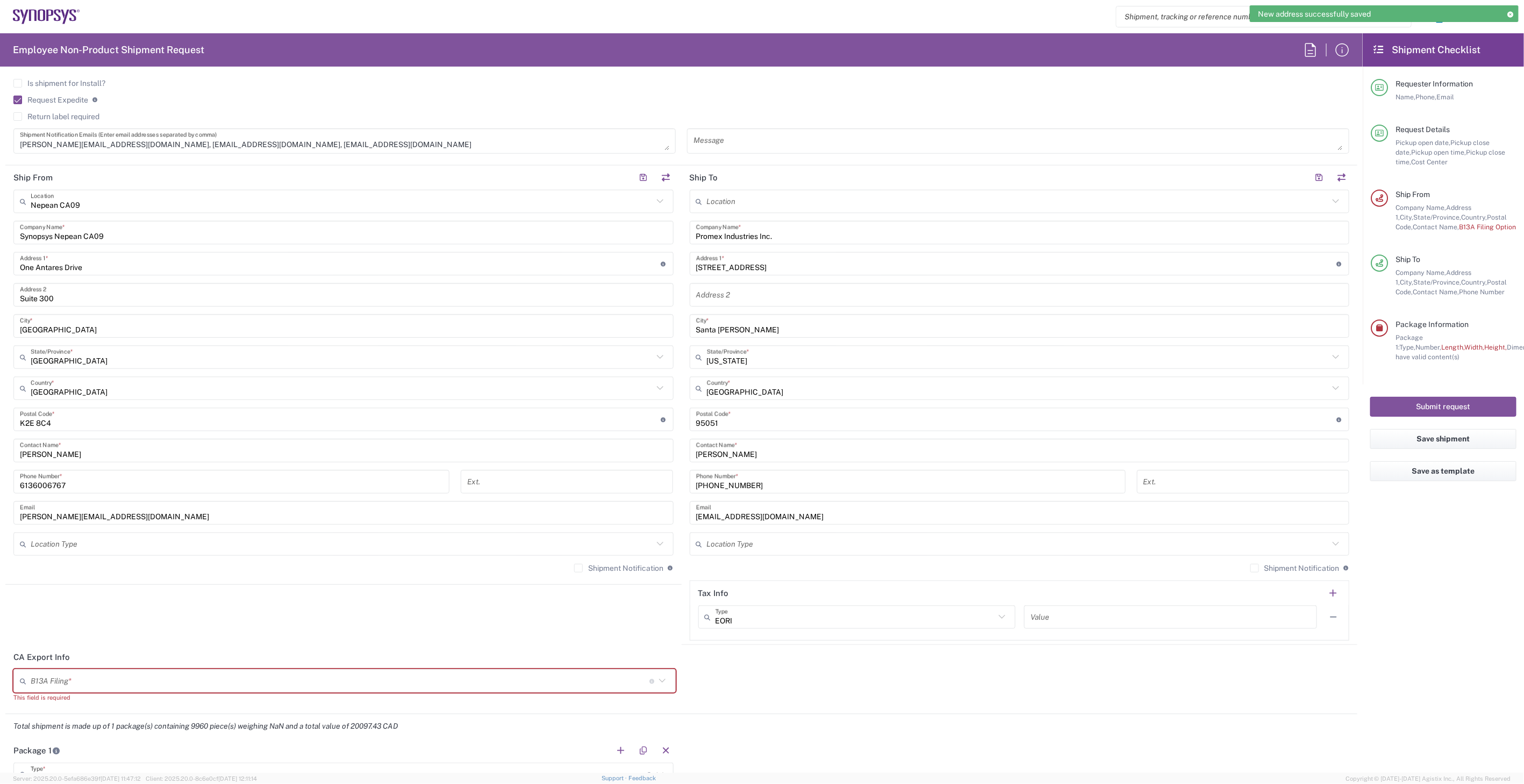
scroll to position [458, 0]
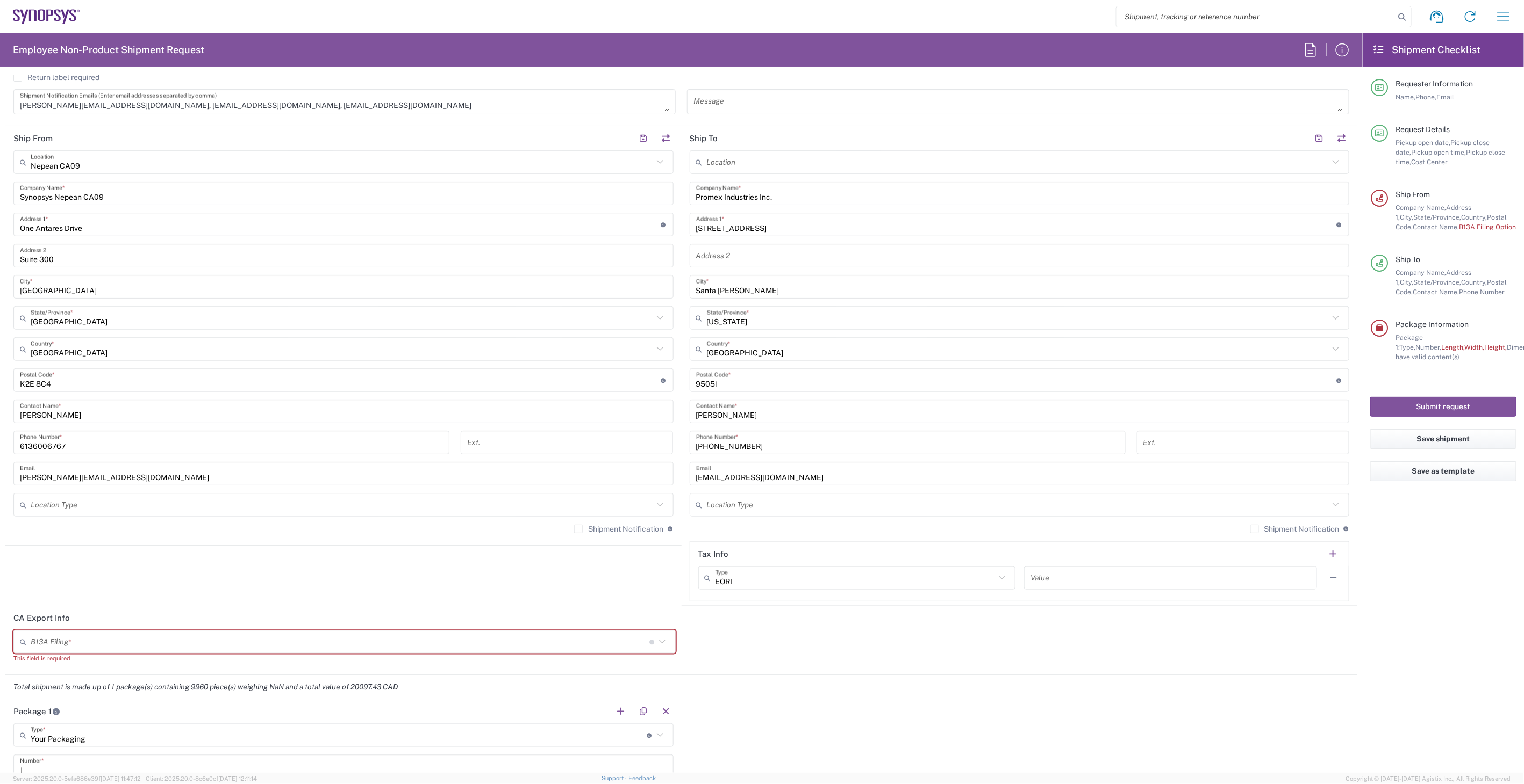
click at [162, 640] on input "text" at bounding box center [339, 643] width 619 height 19
click at [153, 681] on span "Manually Attached" at bounding box center [342, 683] width 656 height 17
type input "Manually Attached"
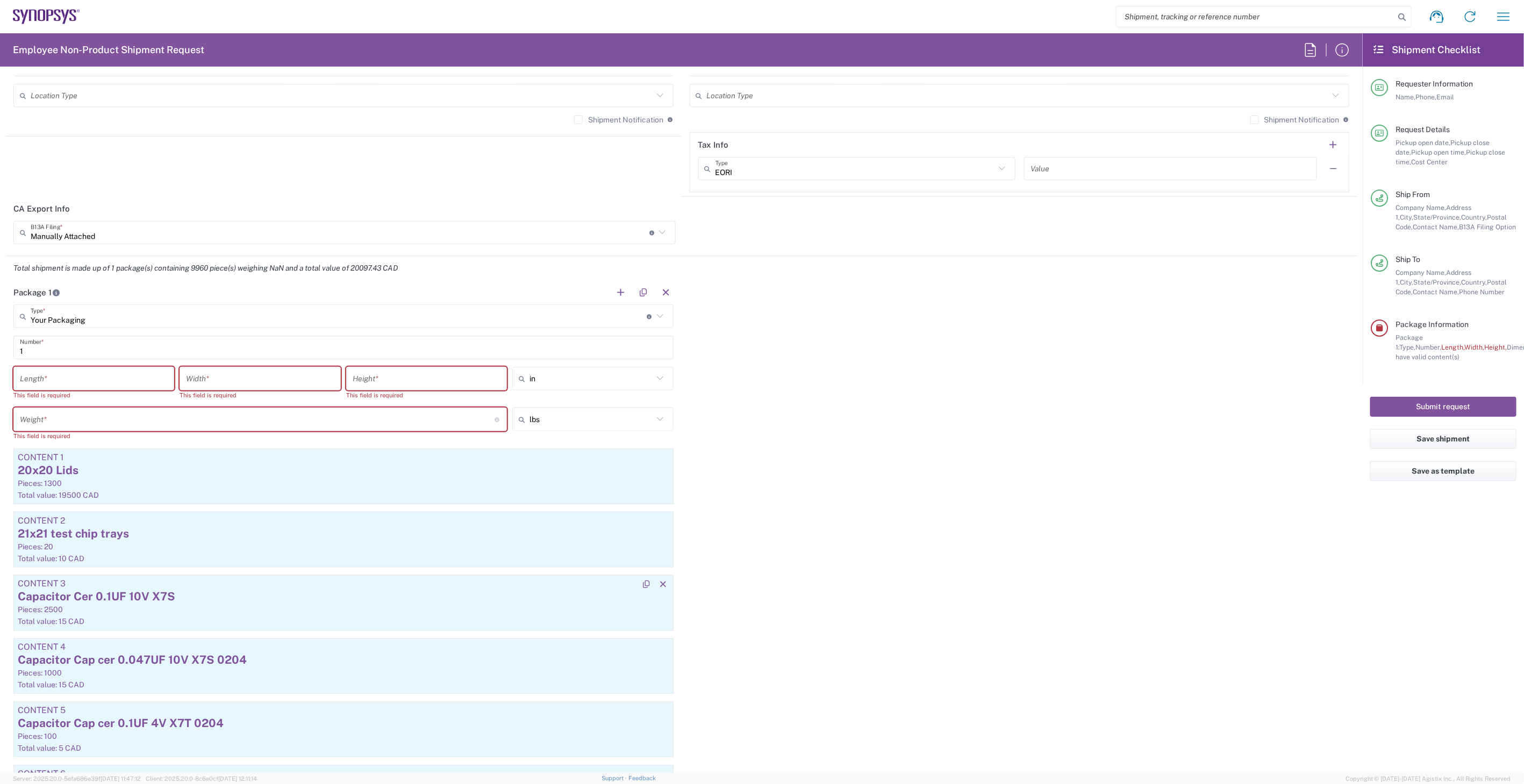
scroll to position [877, 0]
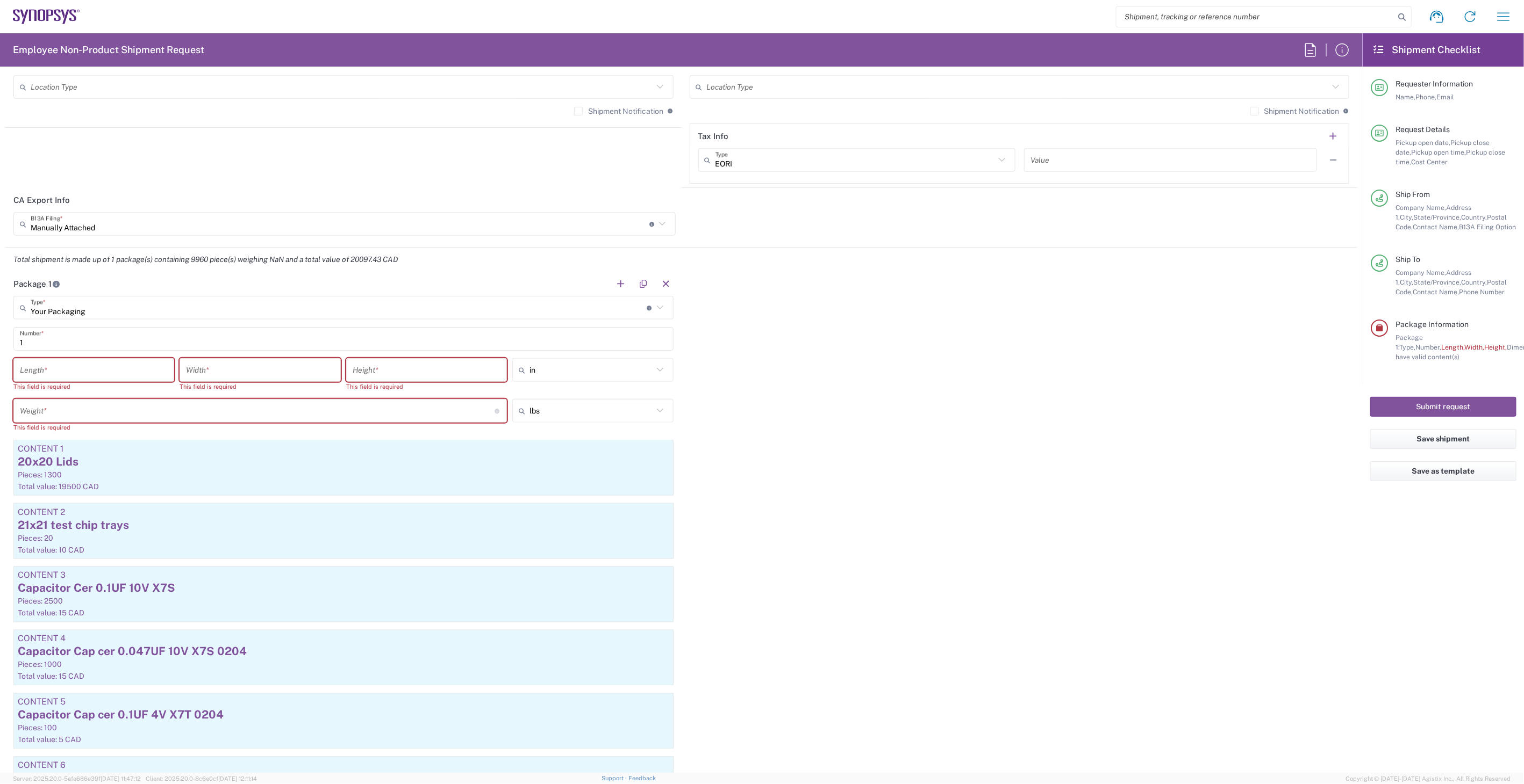
click at [78, 369] on input "number" at bounding box center [93, 370] width 148 height 19
click at [657, 373] on icon at bounding box center [660, 370] width 14 height 14
click at [588, 410] on span "cm" at bounding box center [589, 410] width 157 height 17
type input "cm"
click at [367, 366] on input "number" at bounding box center [426, 370] width 148 height 19
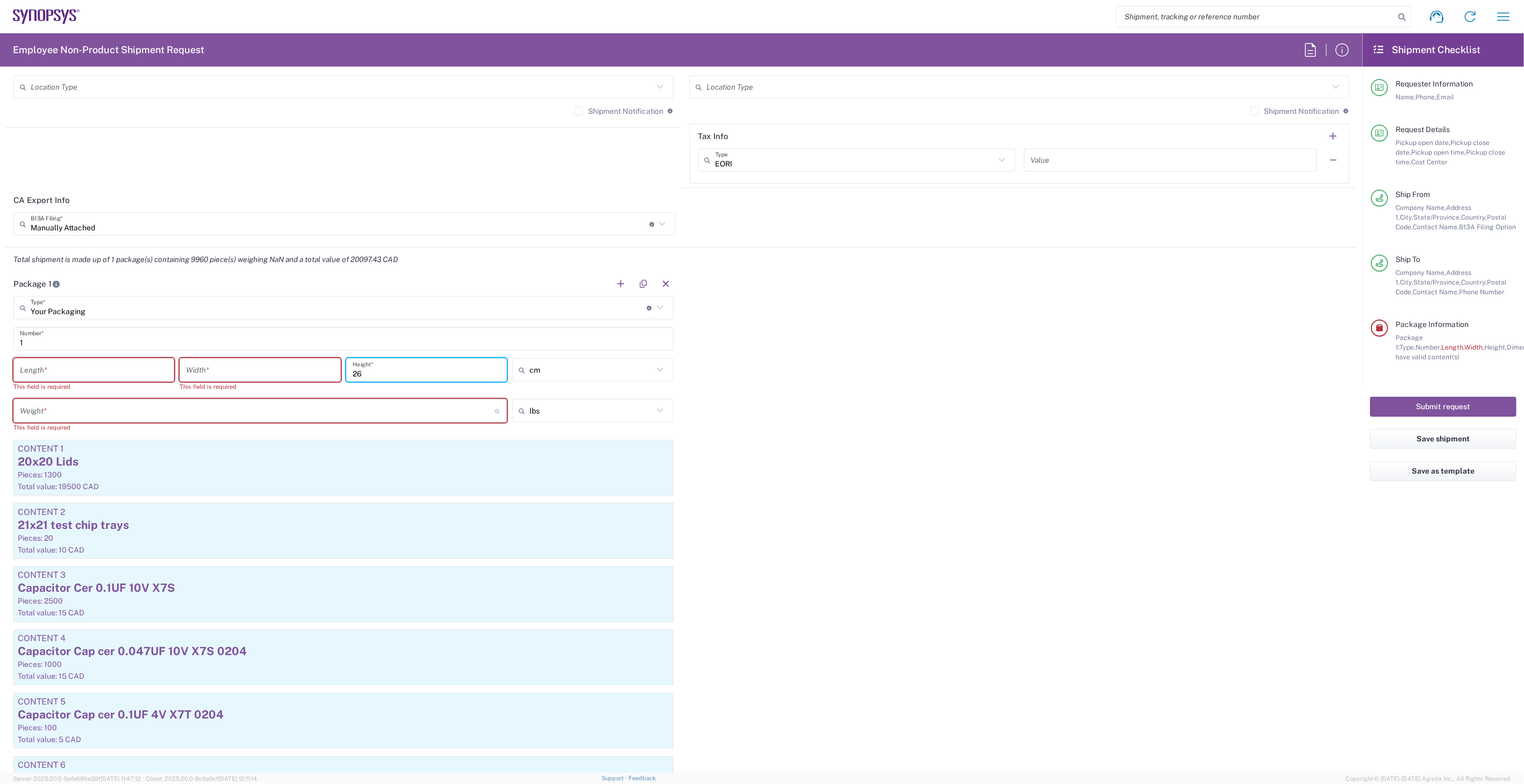
type input "26"
click at [209, 368] on input "number" at bounding box center [260, 370] width 148 height 19
drag, startPoint x: 133, startPoint y: 366, endPoint x: 135, endPoint y: 354, distance: 12.2
click at [122, 378] on input "number" at bounding box center [93, 370] width 148 height 19
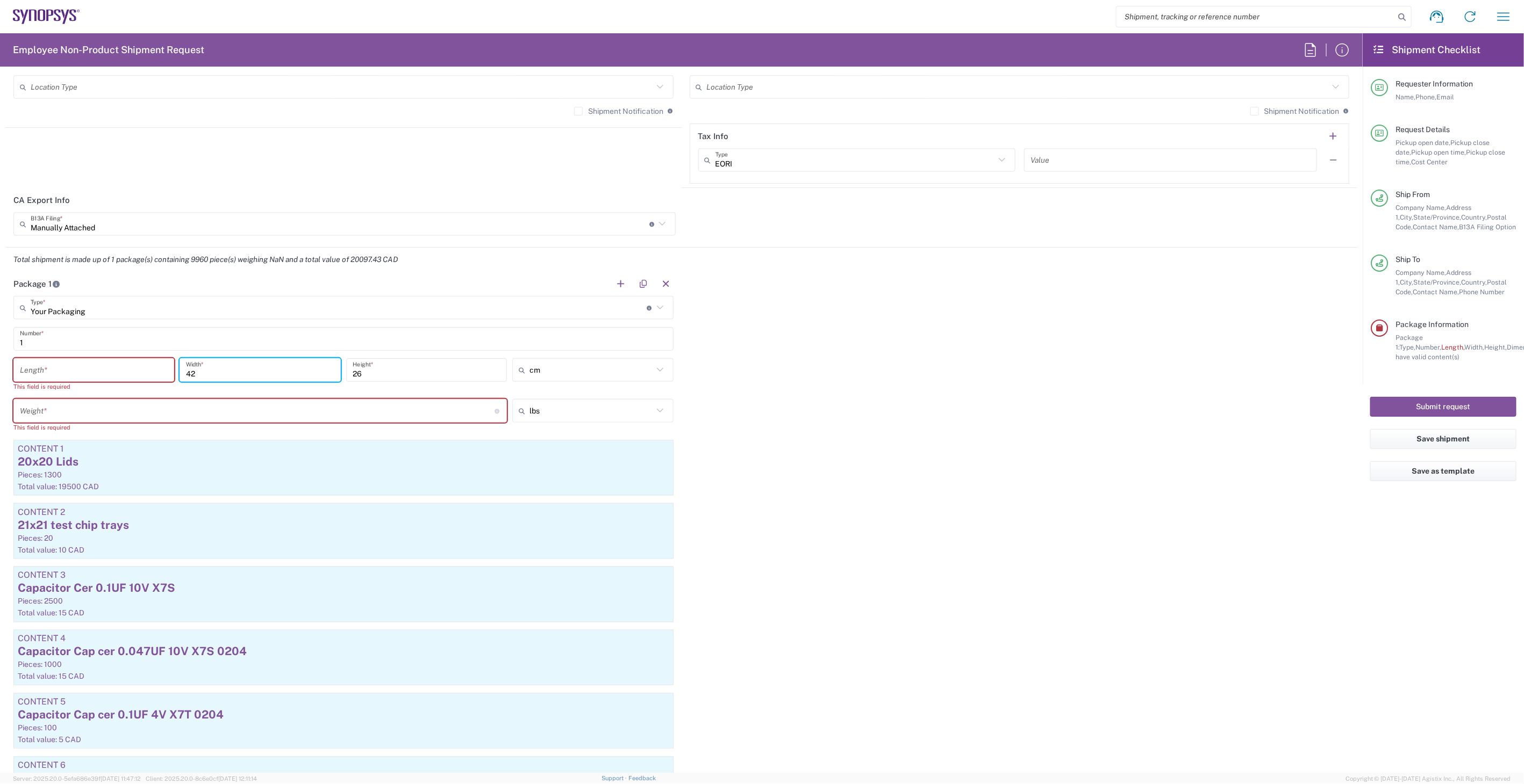
drag, startPoint x: 223, startPoint y: 370, endPoint x: 121, endPoint y: 356, distance: 103.0
type input "27"
click at [122, 372] on input "number" at bounding box center [93, 370] width 148 height 19
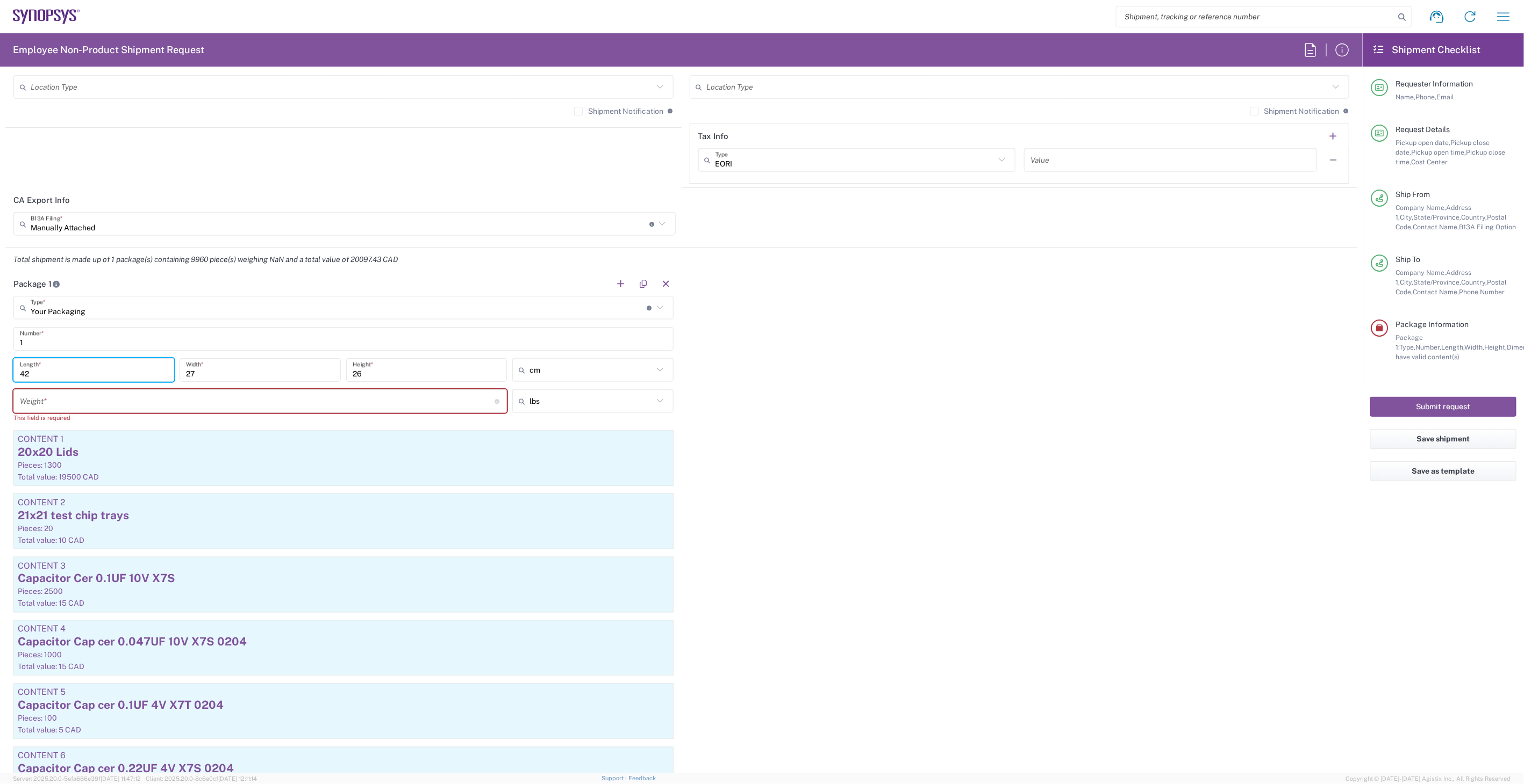
type input "42"
click at [175, 402] on input "number" at bounding box center [257, 402] width 474 height 19
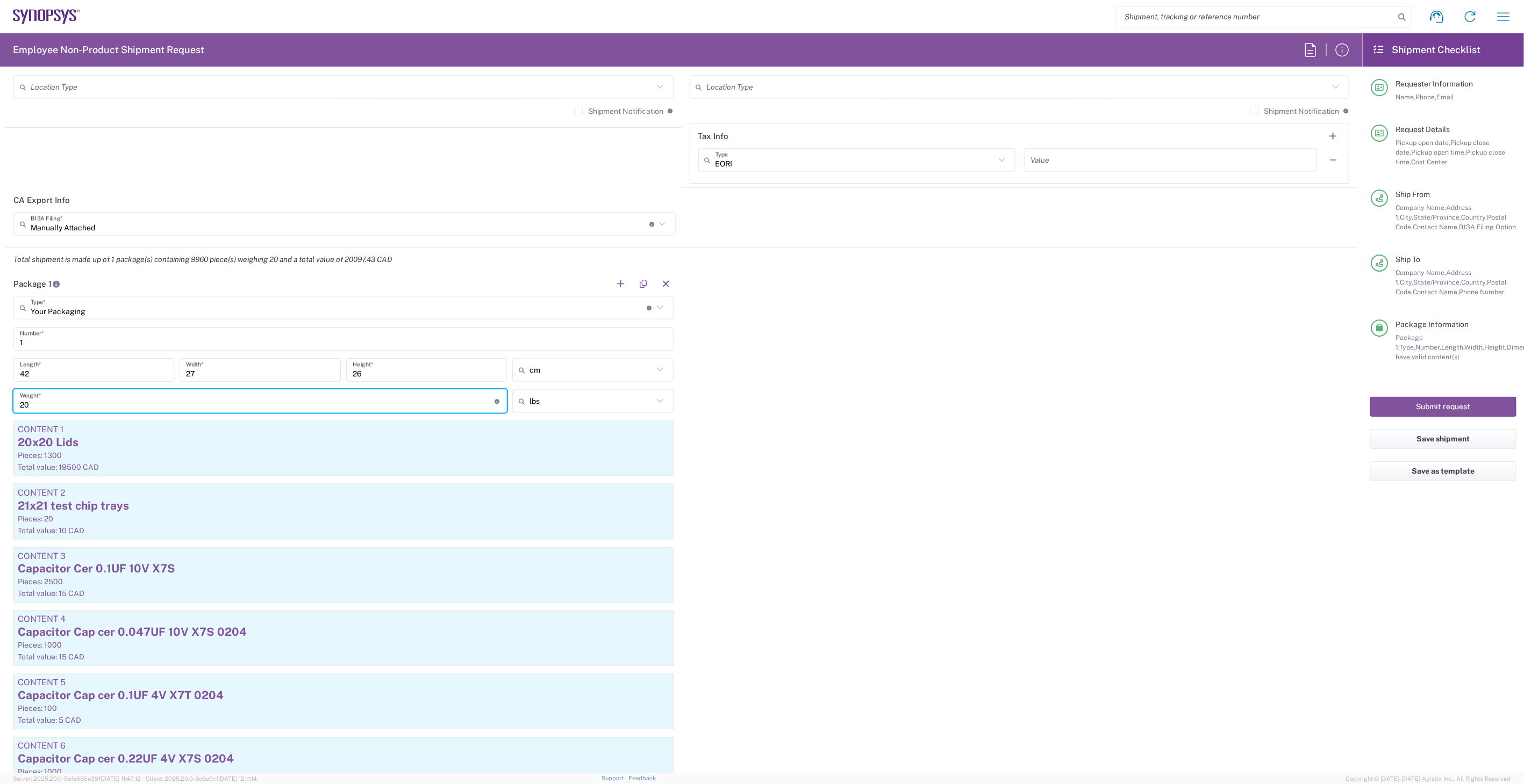
type input "2"
type input "15"
click at [248, 512] on div "21x21 test chip trays" at bounding box center [343, 506] width 652 height 16
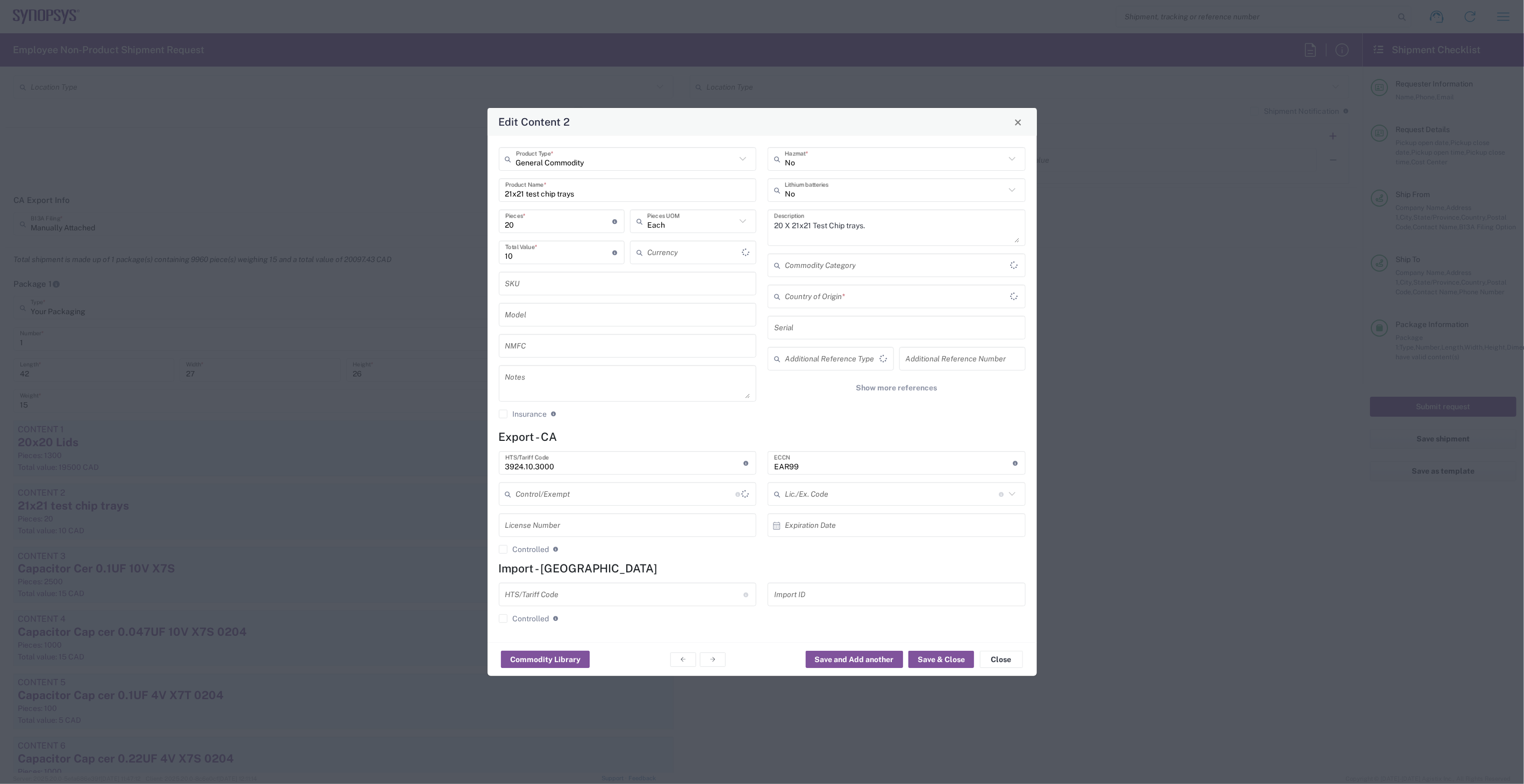
type input "Canadian Dollar"
type input "Canada"
click at [783, 227] on textarea "20 X 21x21 Test Chip trays." at bounding box center [896, 228] width 245 height 30
drag, startPoint x: 783, startPoint y: 227, endPoint x: 772, endPoint y: 227, distance: 11.0
click at [772, 227] on div "20 X 21x21 Test Chip trays. Description" at bounding box center [896, 228] width 258 height 37
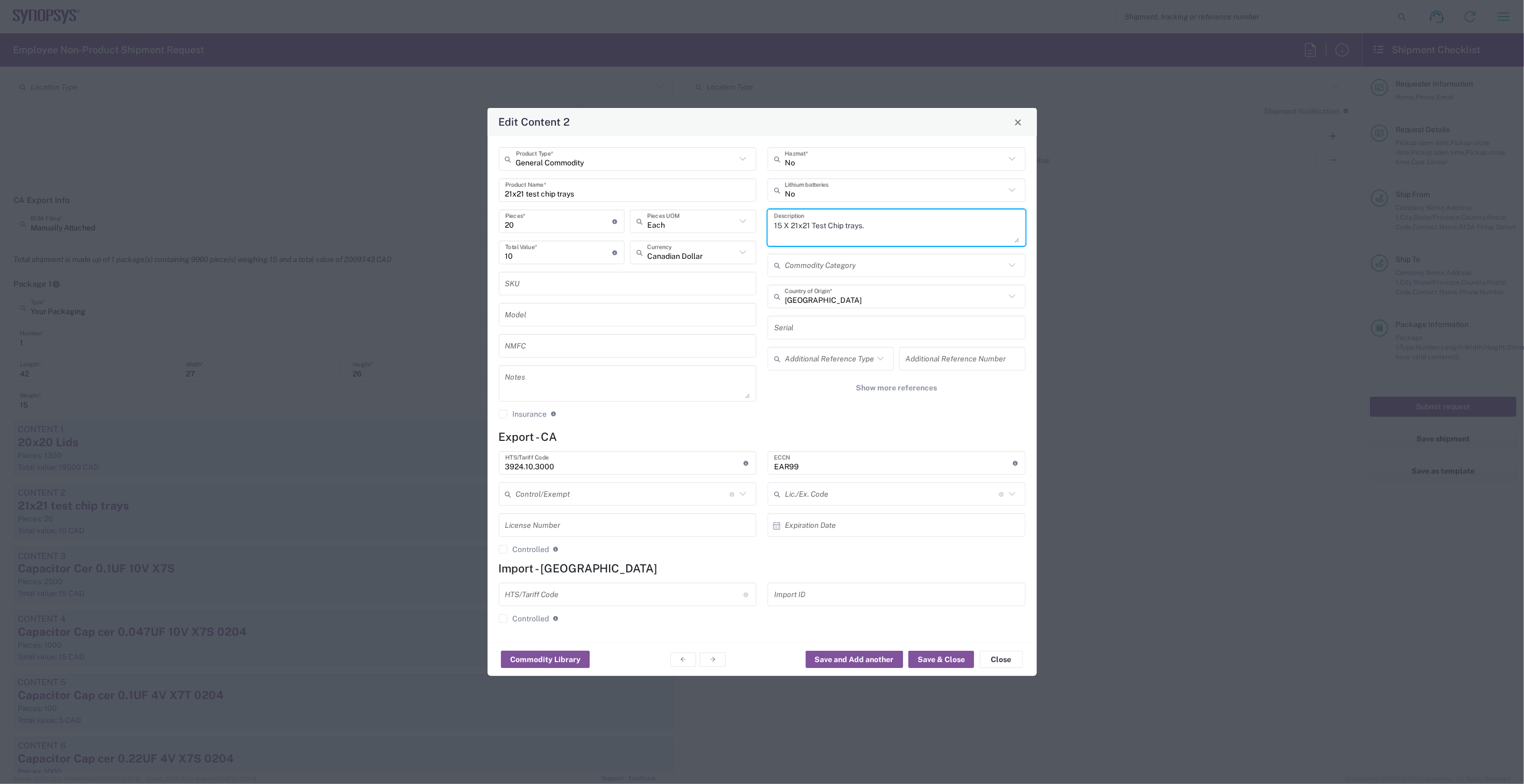
type textarea "15 X 21x21 Test Chip trays."
drag, startPoint x: 517, startPoint y: 224, endPoint x: 474, endPoint y: 224, distance: 43.0
click at [474, 224] on div "Edit Content 2 General Commodity Product Type * 21x21 test chip trays Product N…" at bounding box center [762, 392] width 1524 height 784
type input "1"
type input "0.5"
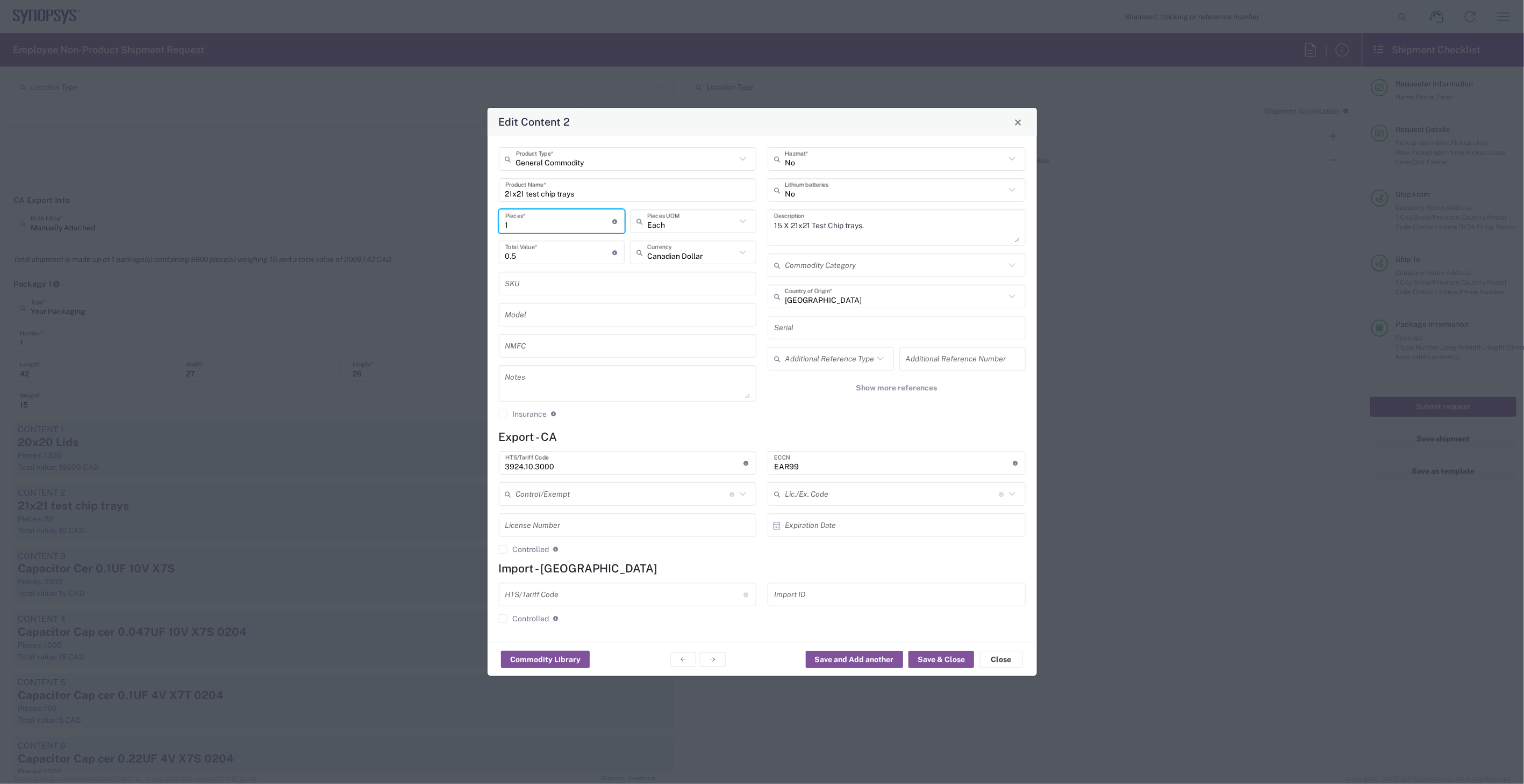
type input "11"
type input "5.5"
type input "1"
type input "0.5"
type input "16"
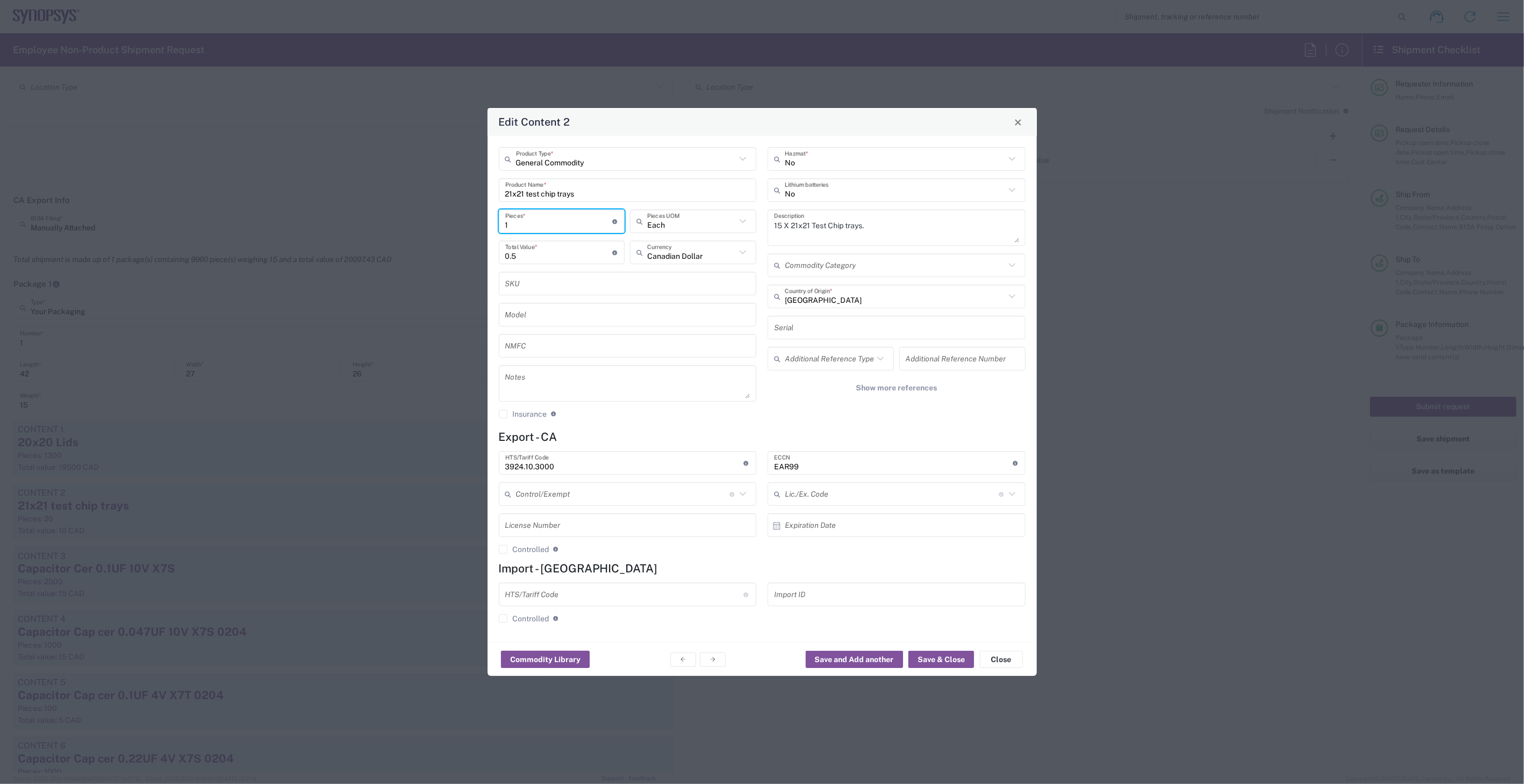
type input "8"
type input "16"
drag, startPoint x: 514, startPoint y: 255, endPoint x: 473, endPoint y: 256, distance: 41.0
click at [473, 256] on div "Edit Content 2 General Commodity Product Type * 21x21 test chip trays Product N…" at bounding box center [762, 392] width 1524 height 784
type input "16"
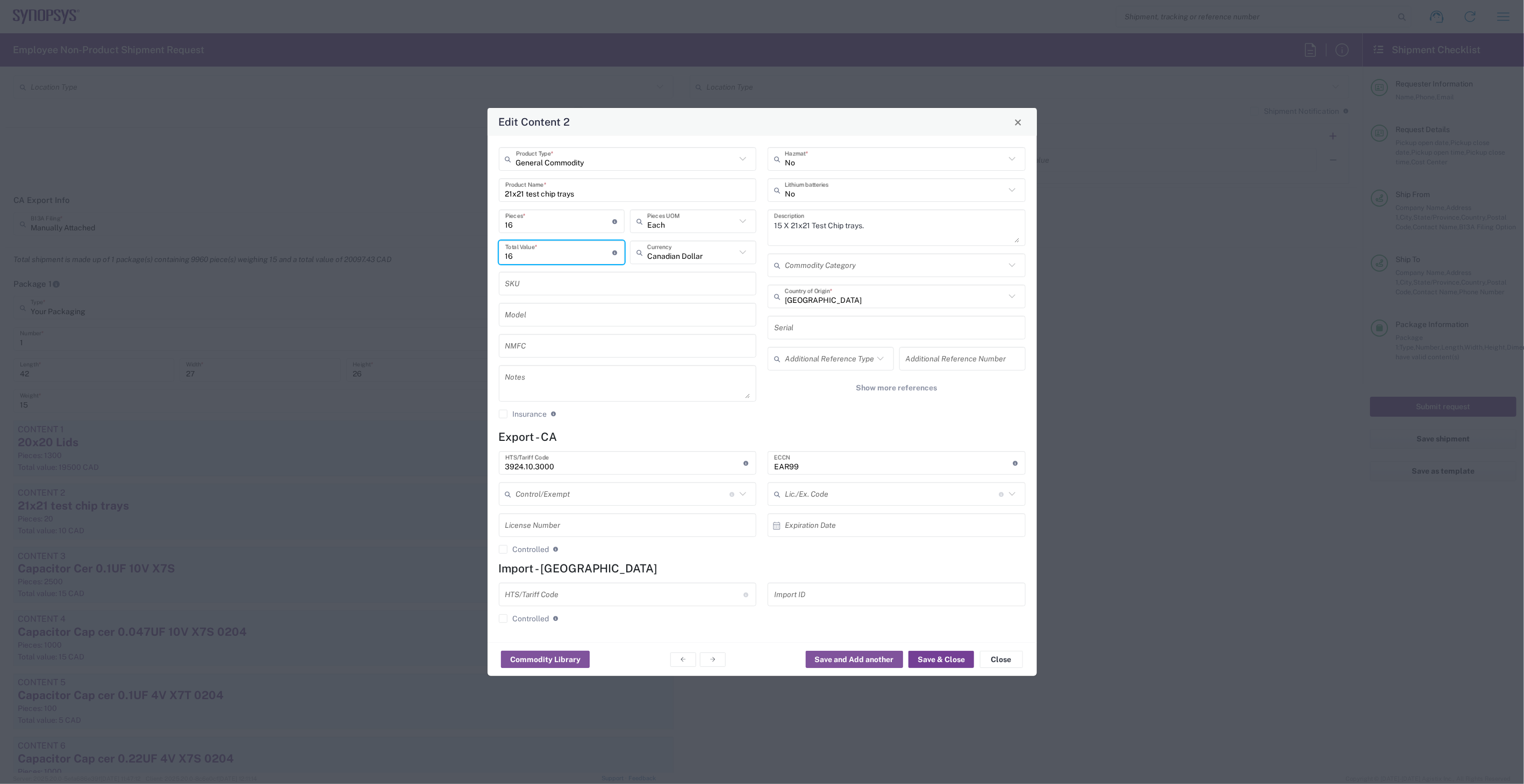
click at [943, 663] on button "Save & Close" at bounding box center [941, 660] width 65 height 18
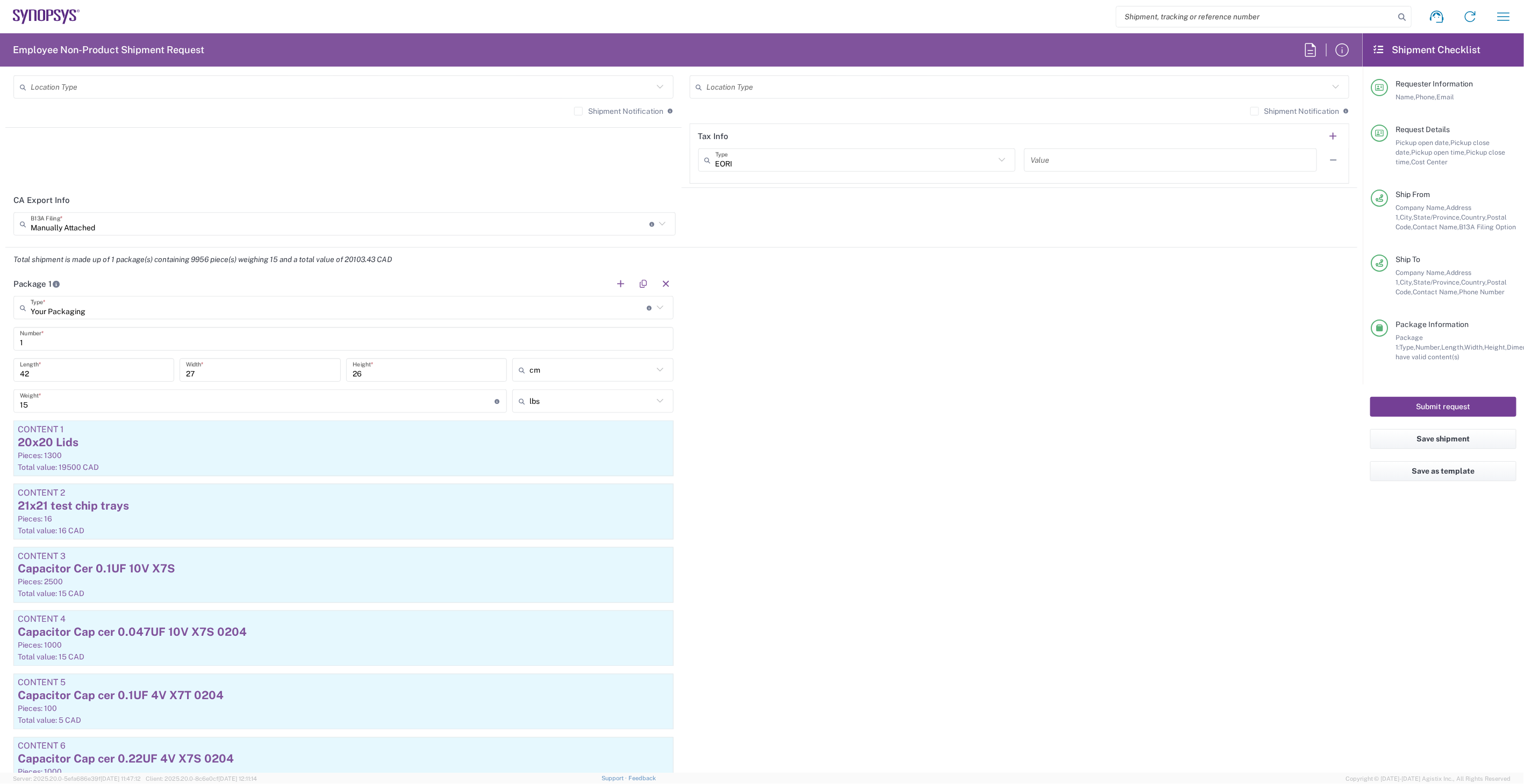
click at [1437, 404] on button "Submit request" at bounding box center [1443, 406] width 146 height 20
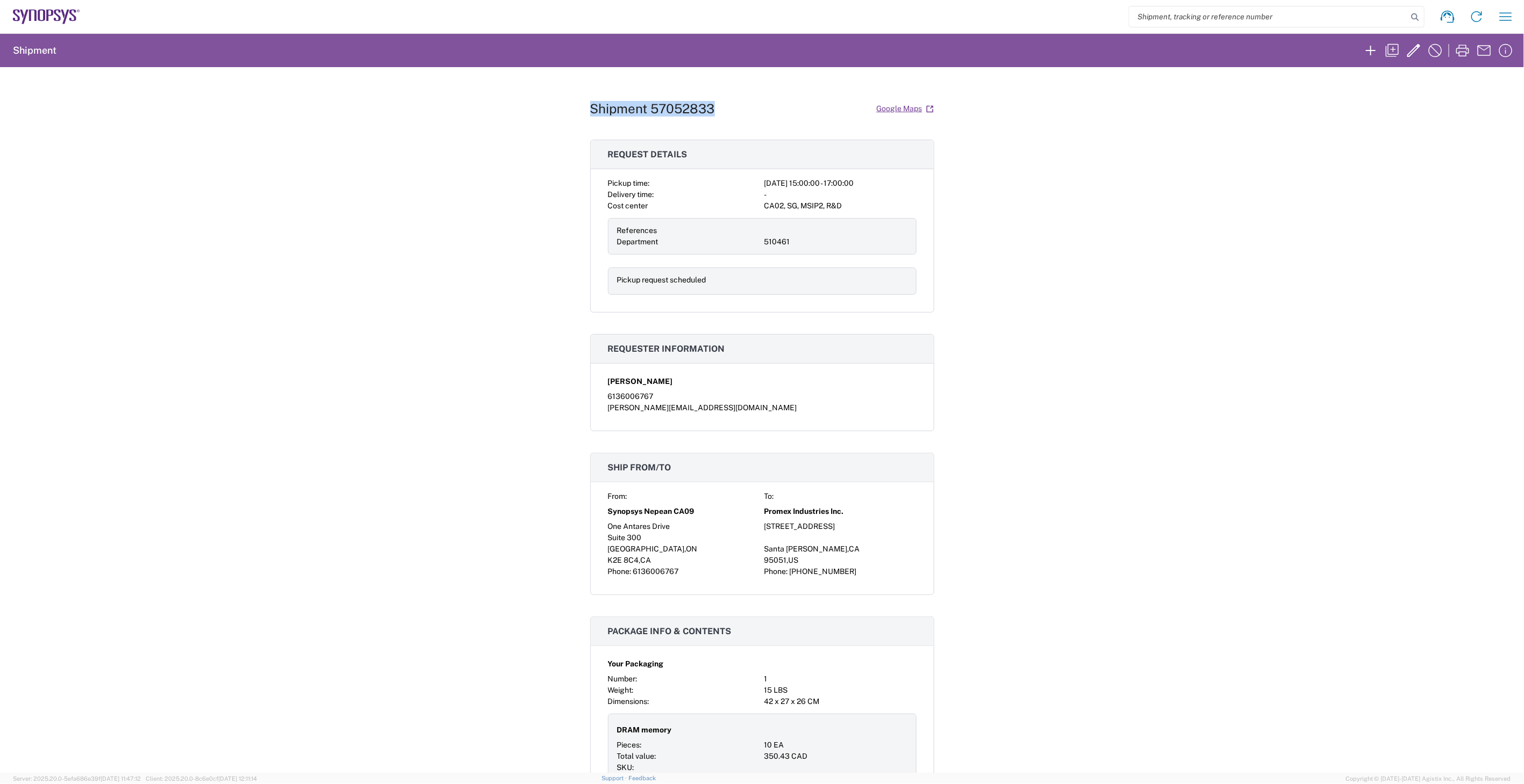
drag, startPoint x: 740, startPoint y: 118, endPoint x: 576, endPoint y: 114, distance: 164.0
click at [576, 114] on div "Shipment 57052833 Google Maps Request details Pickup time: 2025-10-07 15:00:00 …" at bounding box center [762, 420] width 1524 height 706
drag, startPoint x: 576, startPoint y: 114, endPoint x: 603, endPoint y: 109, distance: 27.5
copy h1 "Shipment 57052833"
